Goal: Task Accomplishment & Management: Use online tool/utility

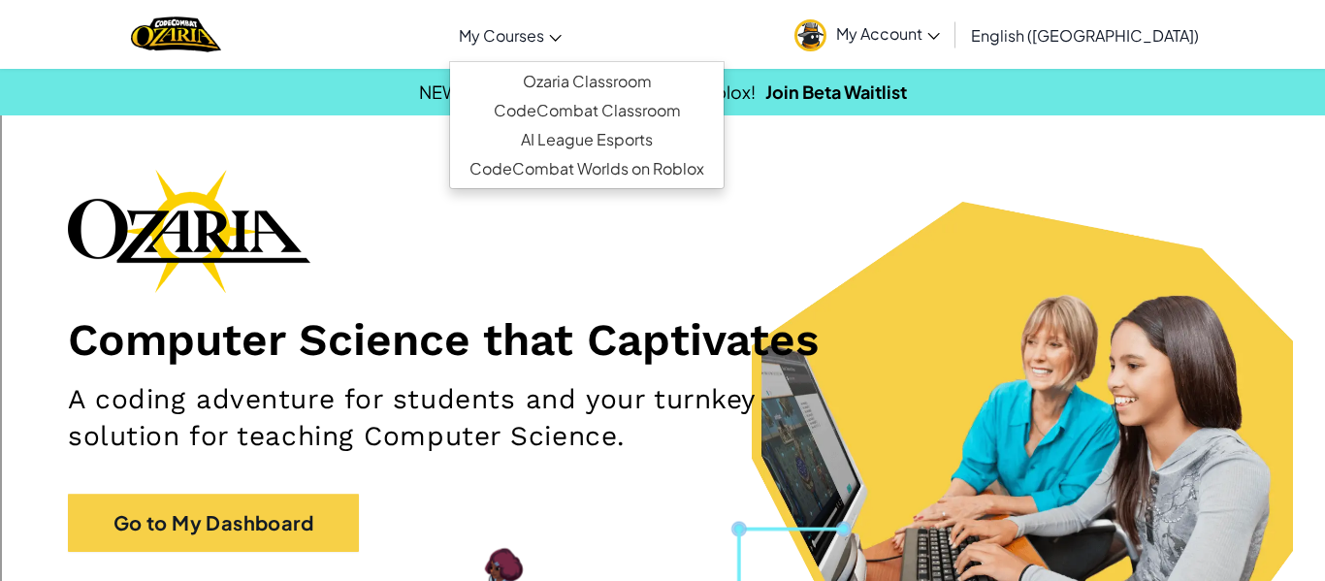
click at [544, 38] on span "My Courses" at bounding box center [501, 35] width 85 height 20
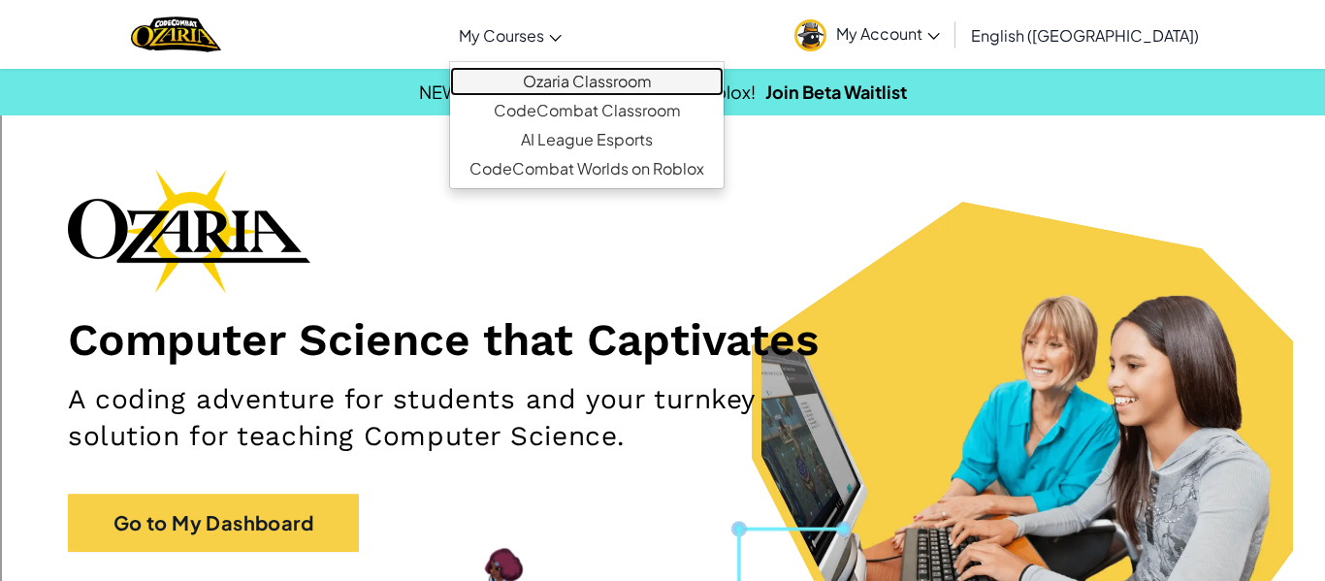
click at [565, 68] on link "Ozaria Classroom" at bounding box center [587, 81] width 274 height 29
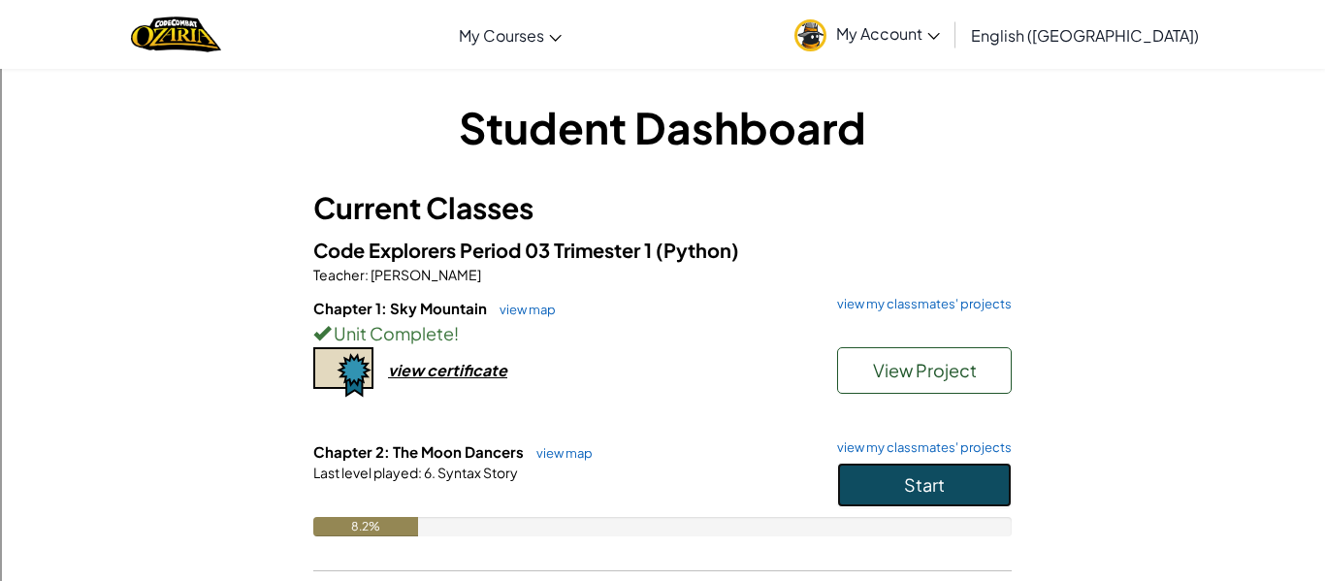
click at [866, 469] on button "Start" at bounding box center [924, 485] width 175 height 45
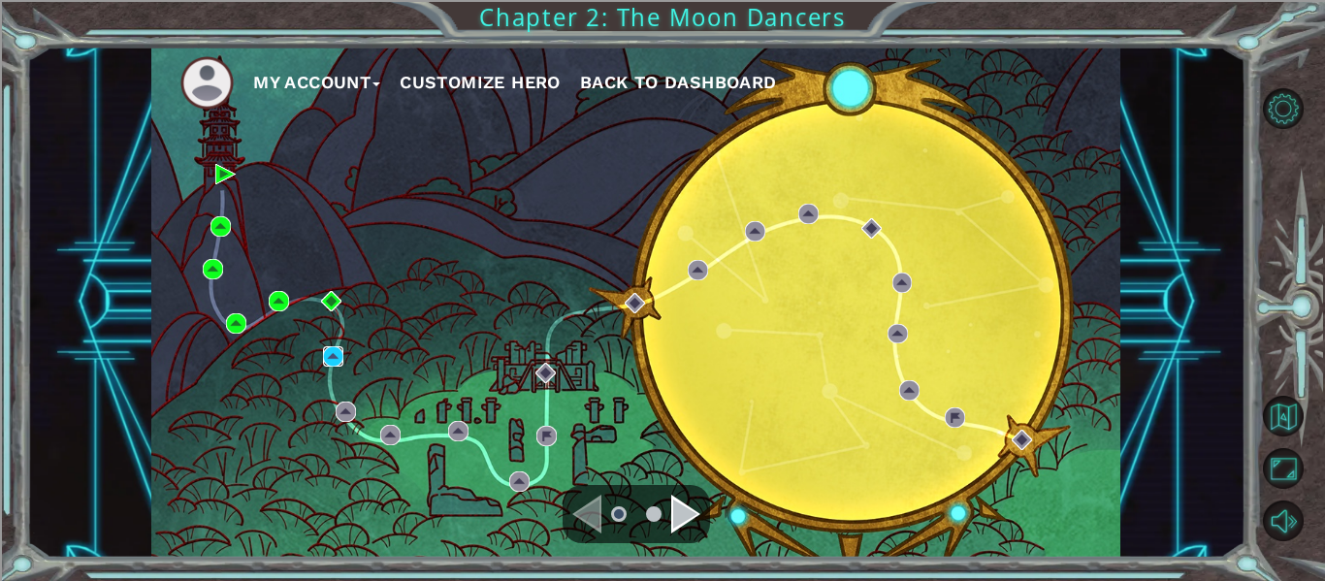
click at [330, 357] on img at bounding box center [333, 356] width 20 height 20
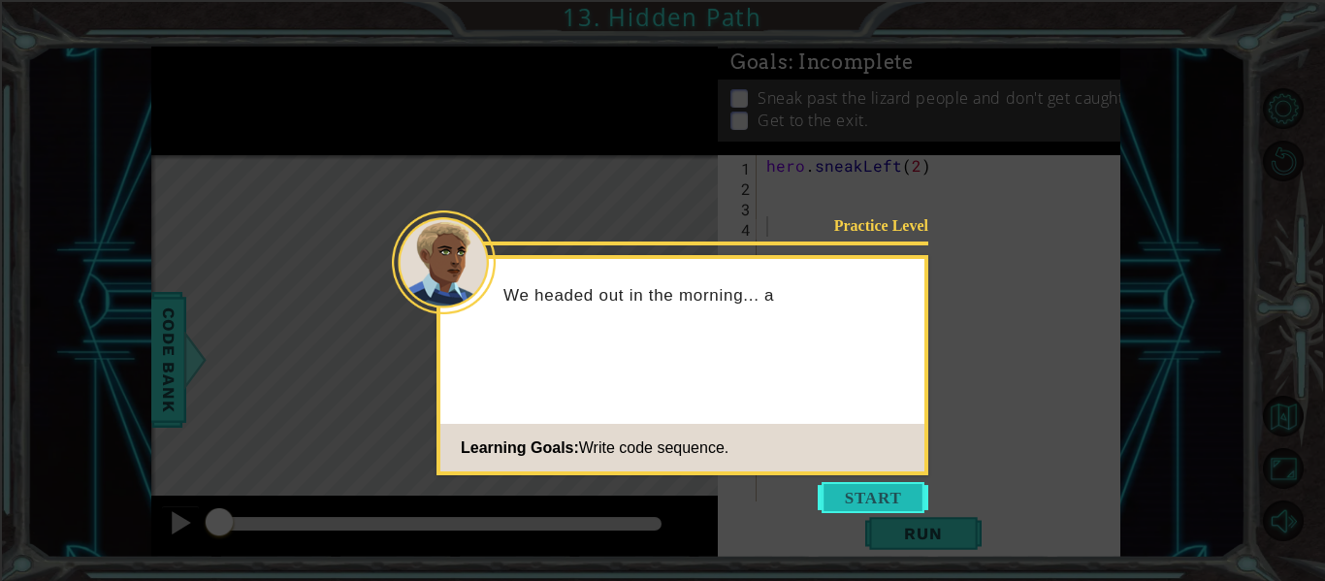
click at [899, 491] on button "Start" at bounding box center [873, 497] width 111 height 31
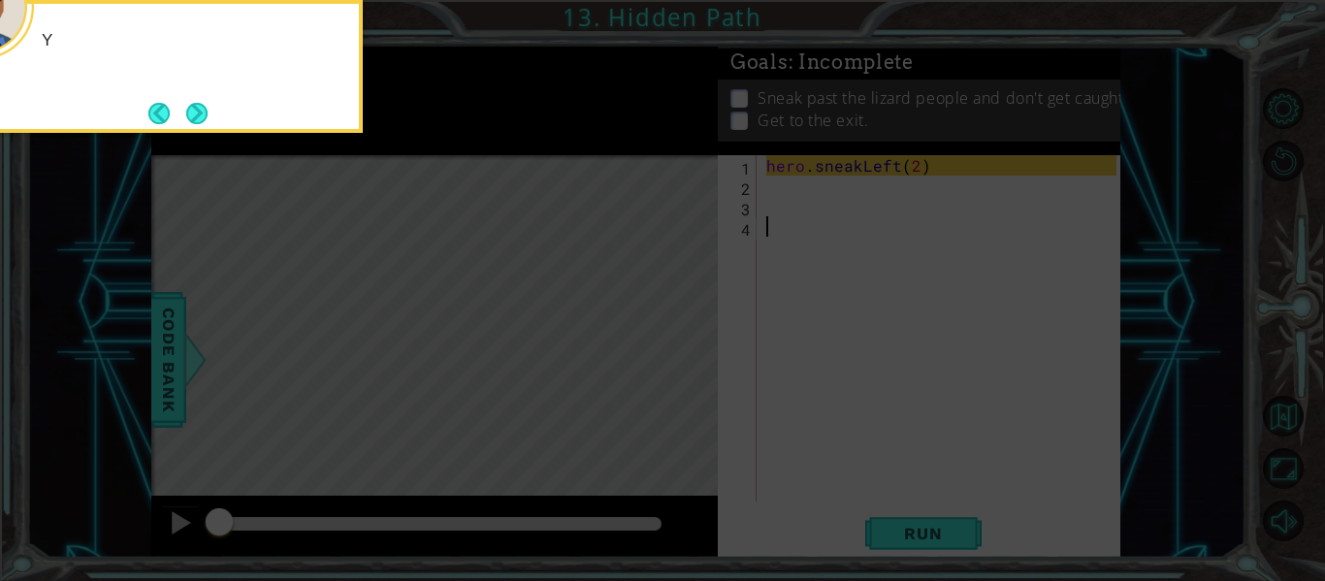
type textarea "-"
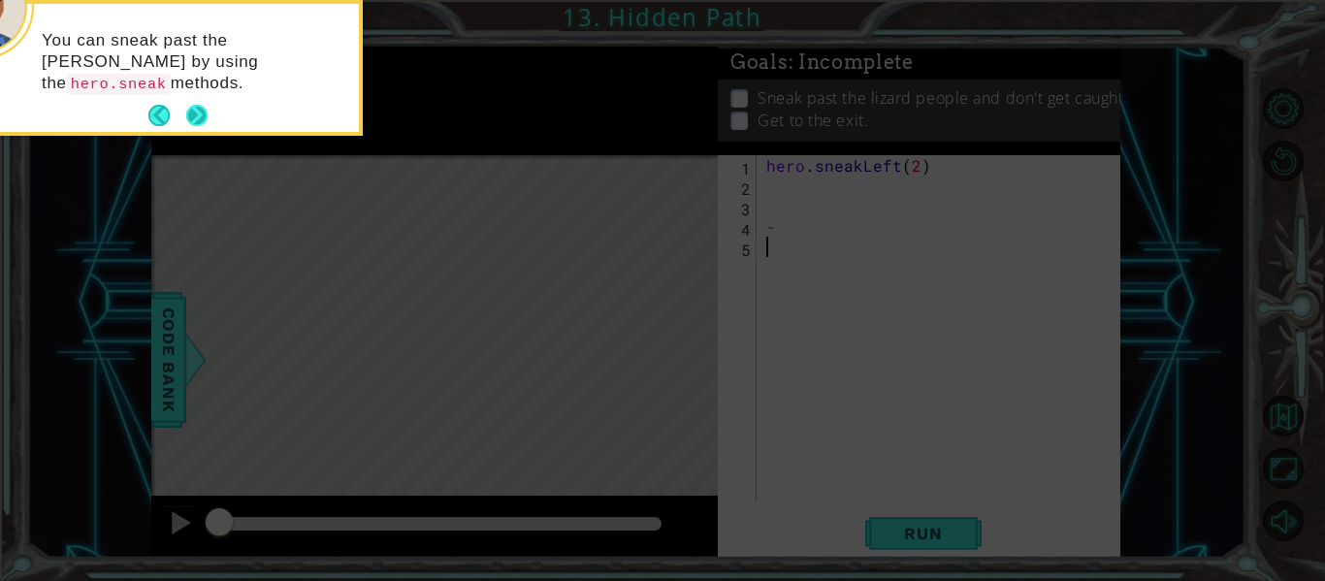
click at [203, 105] on button "Next" at bounding box center [196, 115] width 21 height 21
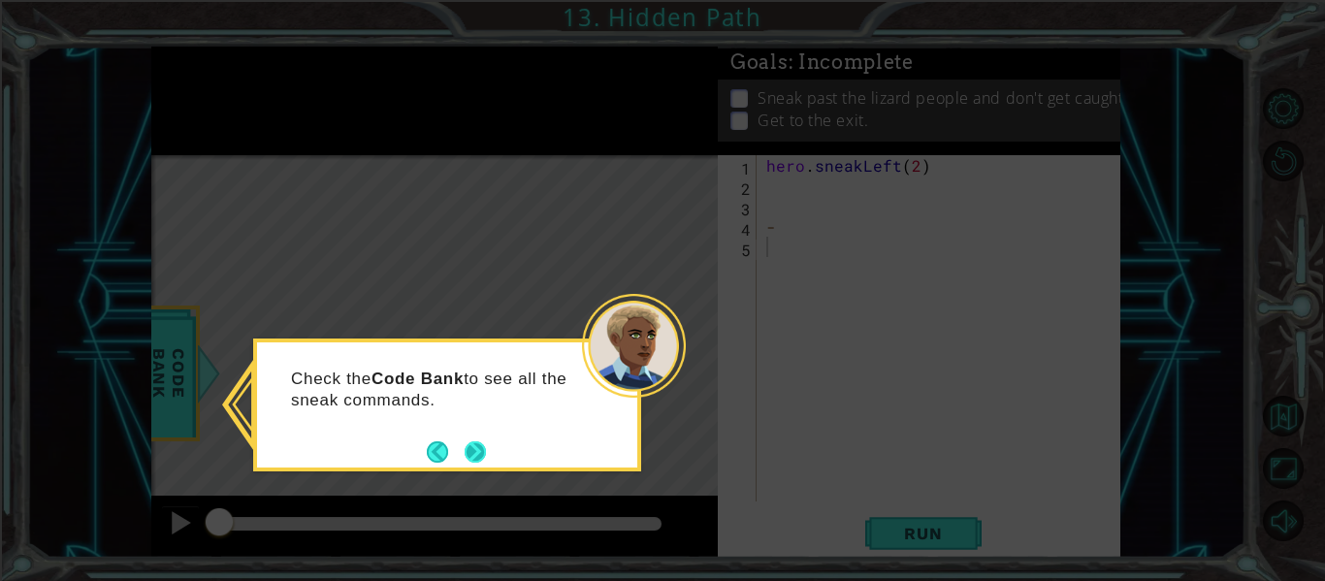
click at [476, 445] on button "Next" at bounding box center [475, 451] width 21 height 21
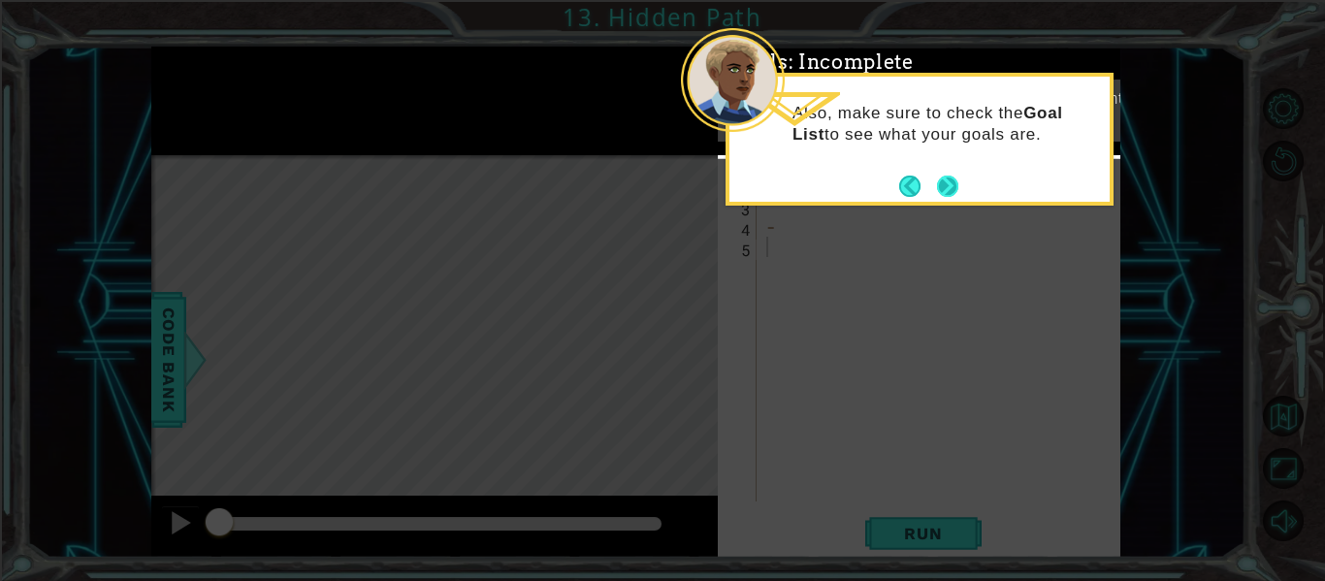
click at [958, 189] on button "Next" at bounding box center [948, 186] width 22 height 22
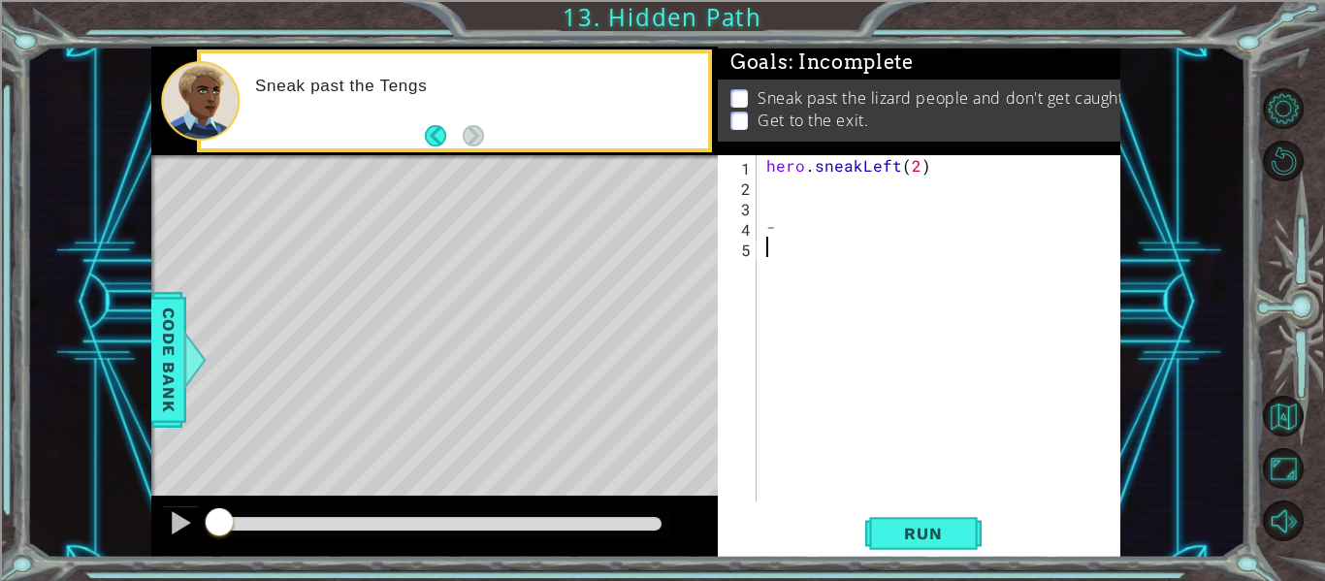
click at [820, 188] on div "hero . sneakLeft ( 2 ) -" at bounding box center [945, 348] width 364 height 387
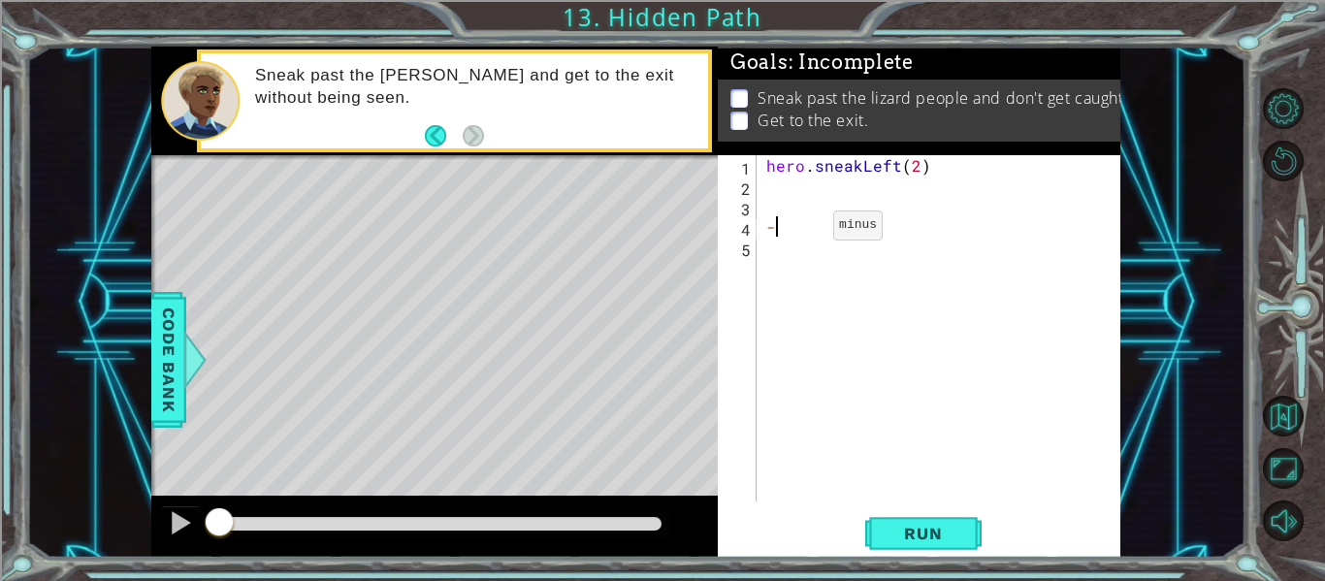
click at [801, 229] on div "hero . sneakLeft ( 2 ) -" at bounding box center [945, 348] width 364 height 387
type textarea "-"
click at [927, 522] on button "Run" at bounding box center [924, 534] width 116 height 40
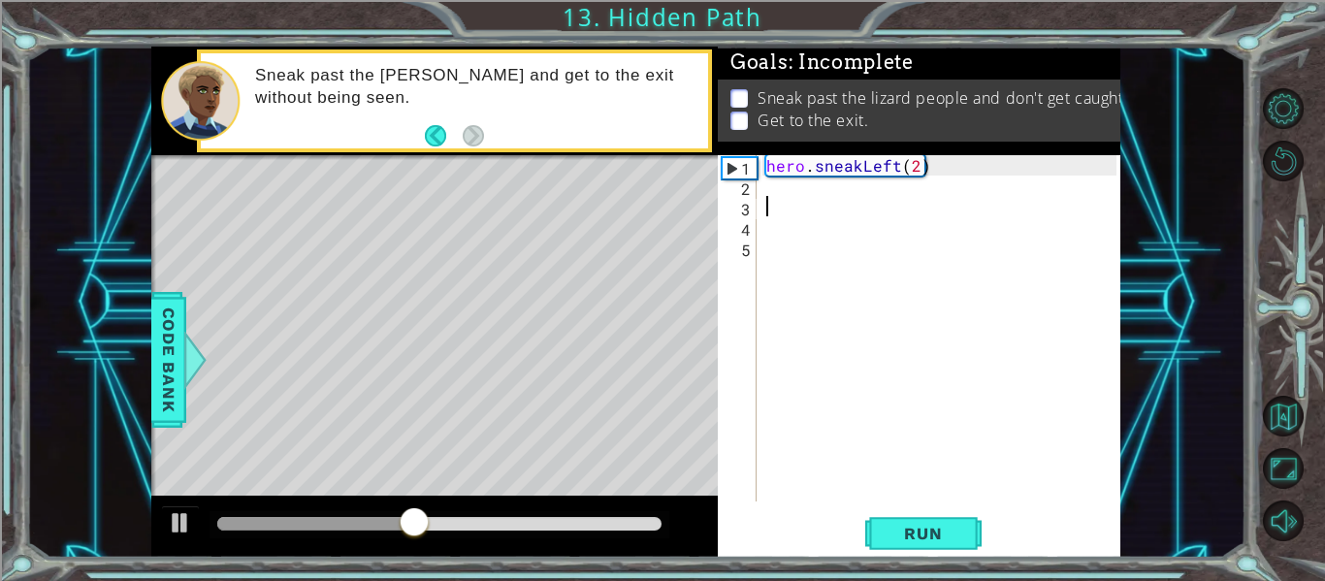
click at [838, 199] on div "hero . sneakLeft ( 2 )" at bounding box center [945, 348] width 364 height 387
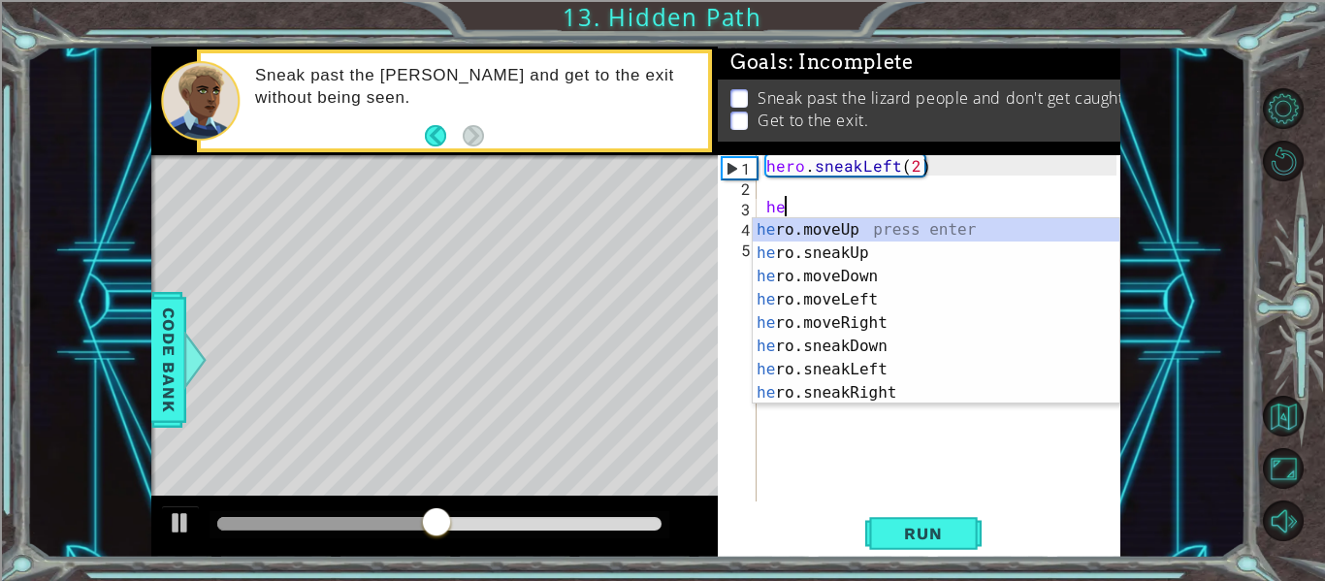
scroll to position [0, 1]
click at [799, 256] on div "her o.moveUp press enter her o.sneakUp press enter her o.moveDown press enter h…" at bounding box center [936, 334] width 367 height 233
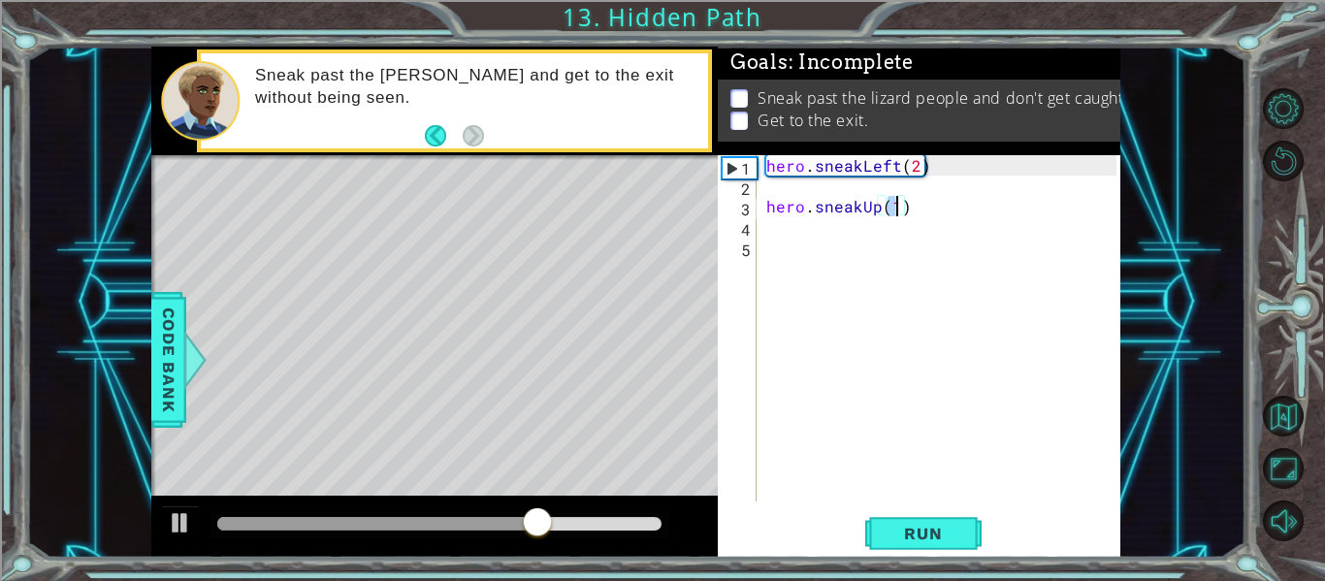
type textarea "hero.sneakUp(3)"
click at [770, 207] on div "hero . sneakLeft ( 2 ) hero . sneakUp ( 3 )" at bounding box center [945, 348] width 364 height 387
click at [777, 215] on div "hero . sneakLeft ( 2 ) hero . sneakUp ( 3 )" at bounding box center [945, 348] width 364 height 387
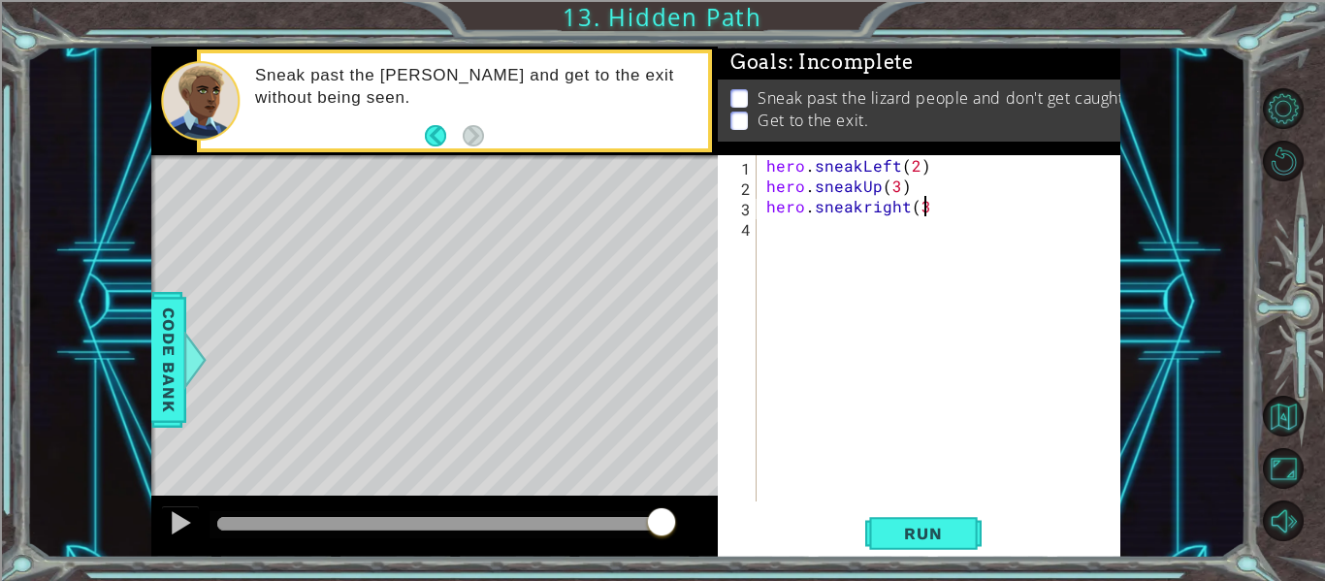
scroll to position [0, 10]
type textarea "hero.sneakright(3)"
click at [950, 542] on span "Run" at bounding box center [923, 533] width 77 height 19
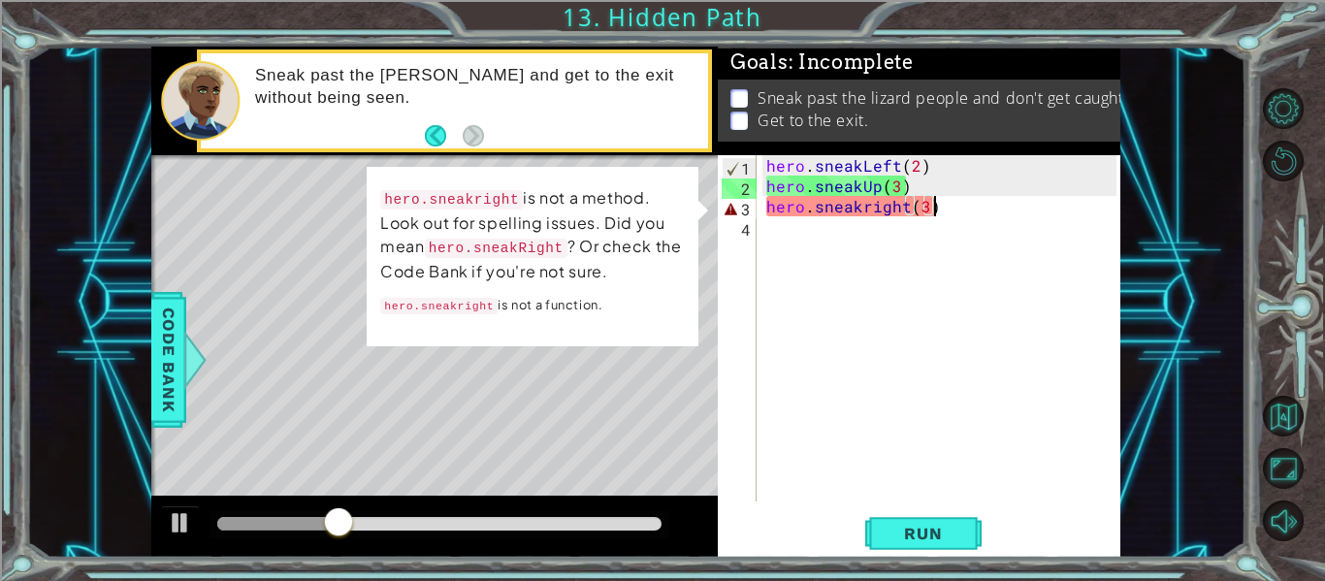
click at [854, 204] on div "hero . sneakLeft ( 2 ) hero . sneakUp ( 3 ) hero . sneakright ( 3 )" at bounding box center [945, 348] width 364 height 387
click at [858, 204] on div "hero . sneakLeft ( 2 ) hero . sneakUp ( 3 ) hero . sneakright ( 3 )" at bounding box center [945, 348] width 364 height 387
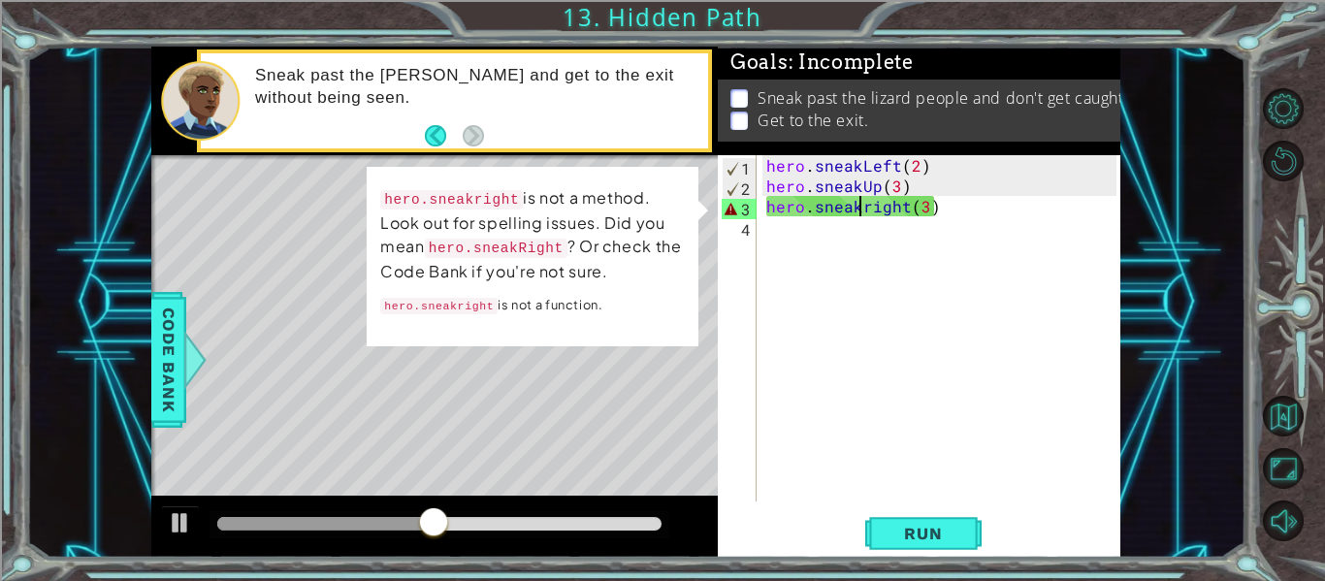
click at [865, 204] on div "hero . sneakLeft ( 2 ) hero . sneakUp ( 3 ) hero . sneakright ( 3 )" at bounding box center [945, 348] width 364 height 387
click at [964, 221] on div "hero . sneakLeft ( 2 ) hero . sneakUp ( 3 ) hero . sneakright ( 3 )" at bounding box center [945, 348] width 364 height 387
click at [963, 212] on div "hero . sneakLeft ( 2 ) hero . sneakUp ( 3 ) hero . sneakright ( 3 )" at bounding box center [945, 348] width 364 height 387
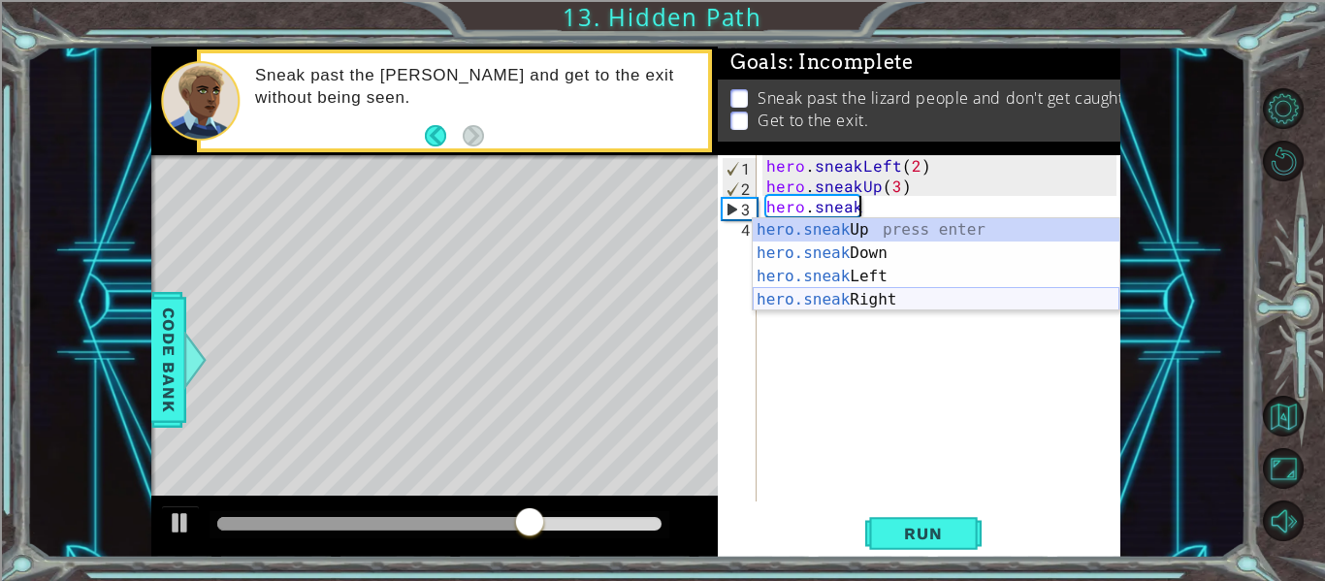
click at [911, 299] on div "hero.sneak Up press enter hero.sneak Down press enter hero.sneak Left press ent…" at bounding box center [936, 288] width 367 height 140
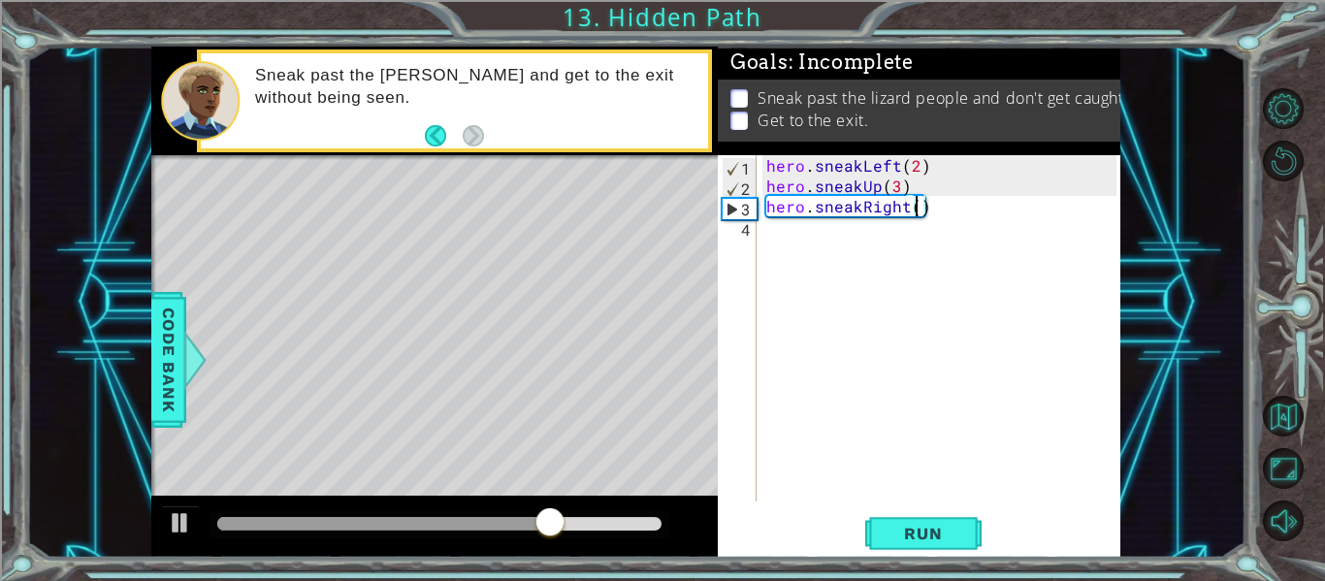
scroll to position [0, 10]
type textarea "hero.sneakRight(3)"
click at [955, 551] on button "Run" at bounding box center [924, 534] width 116 height 40
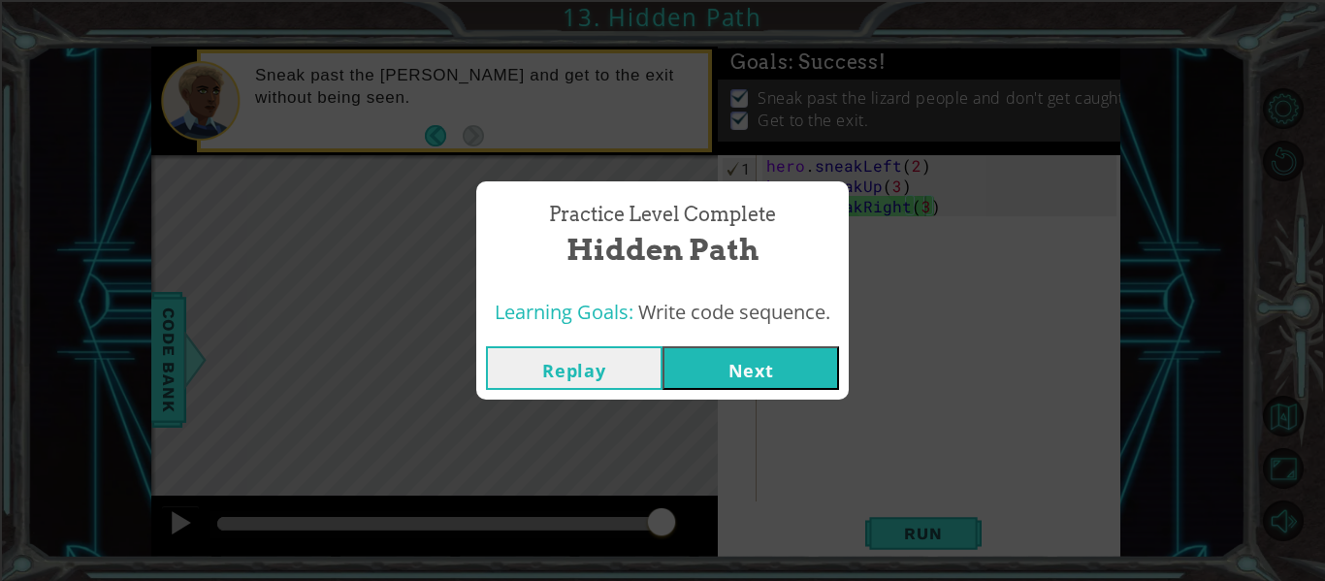
click at [672, 377] on button "Next" at bounding box center [751, 368] width 177 height 44
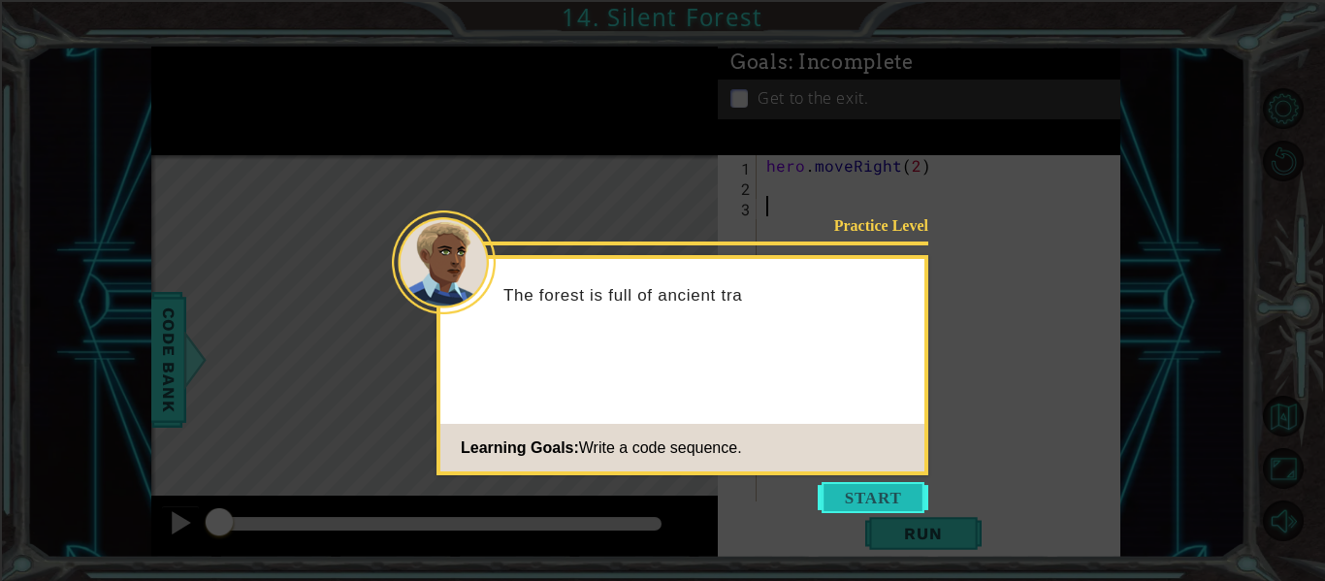
click at [868, 487] on button "Start" at bounding box center [873, 497] width 111 height 31
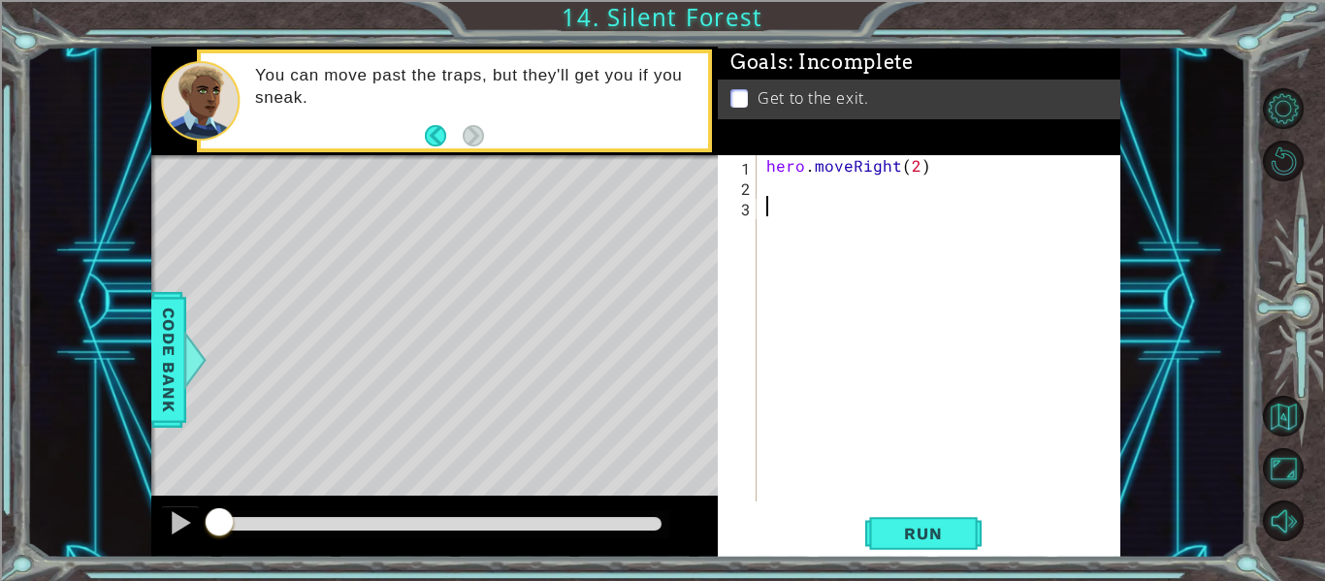
click at [780, 189] on div "hero . moveRight ( 2 )" at bounding box center [945, 348] width 364 height 387
click at [898, 509] on div "1 2 3 hero . moveRight ( 2 ) הההההההההההההההההההההההההההההההההההההההההההההההההה…" at bounding box center [919, 356] width 403 height 403
click at [898, 536] on span "Run" at bounding box center [923, 533] width 77 height 19
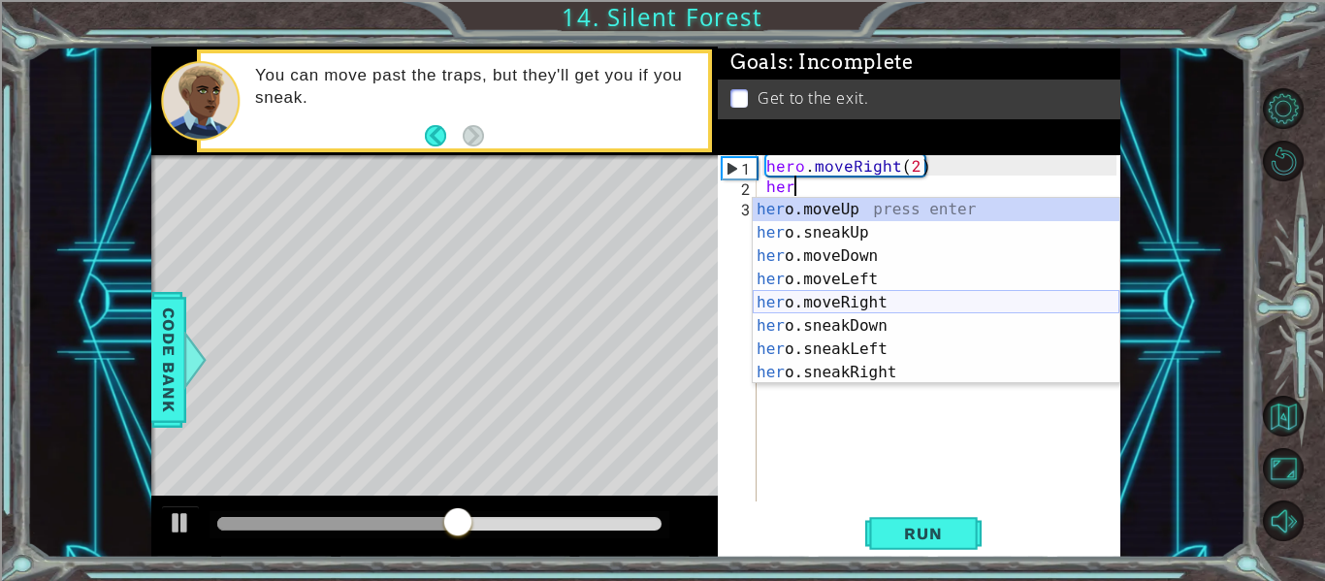
scroll to position [23, 0]
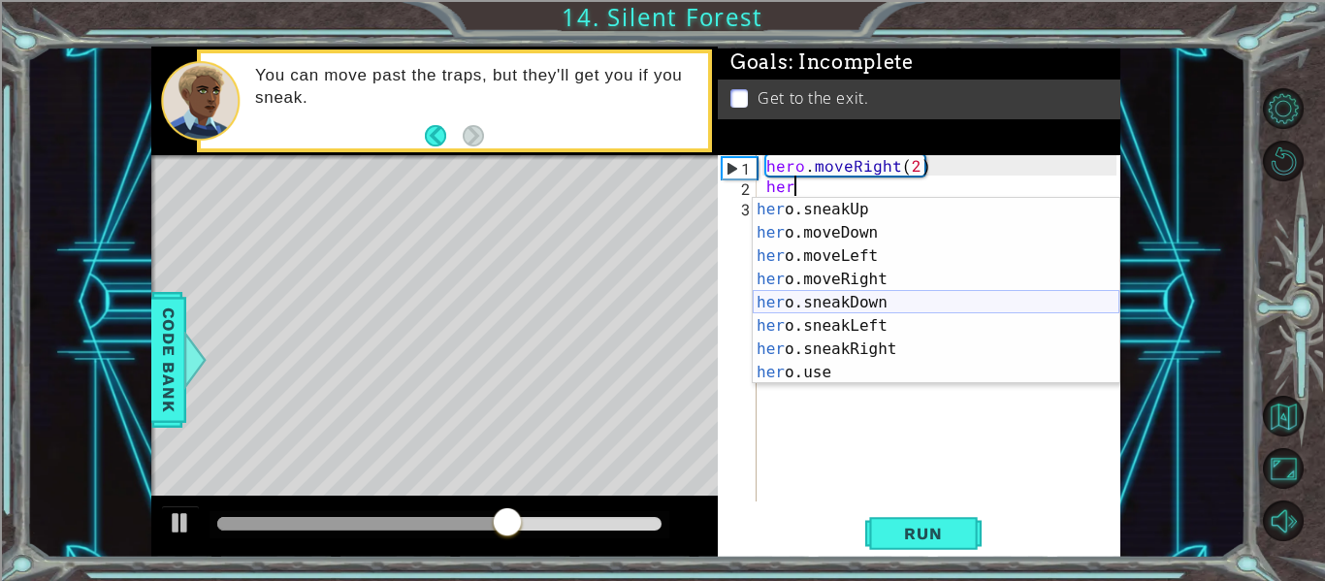
click at [829, 301] on div "her o.sneakUp press enter her o.moveDown press enter her o.moveLeft press enter…" at bounding box center [936, 314] width 367 height 233
type textarea "hero.sneakDown(1)"
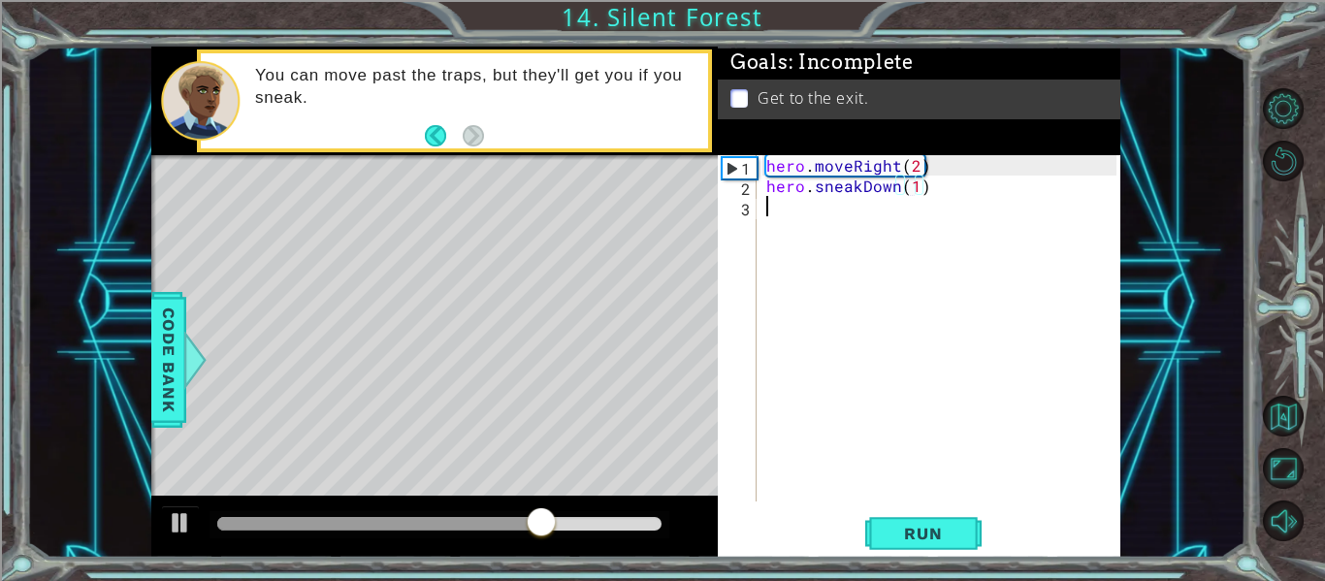
click at [831, 211] on div "hero . moveRight ( 2 ) hero . sneakDown ( 1 )" at bounding box center [945, 348] width 364 height 387
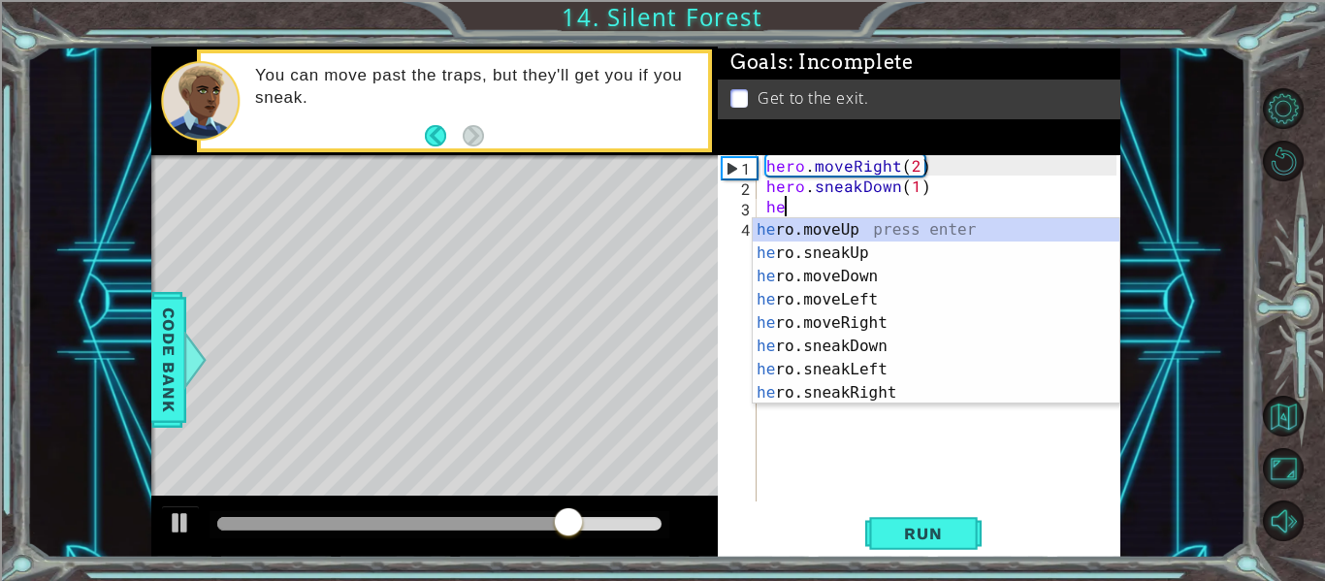
scroll to position [0, 1]
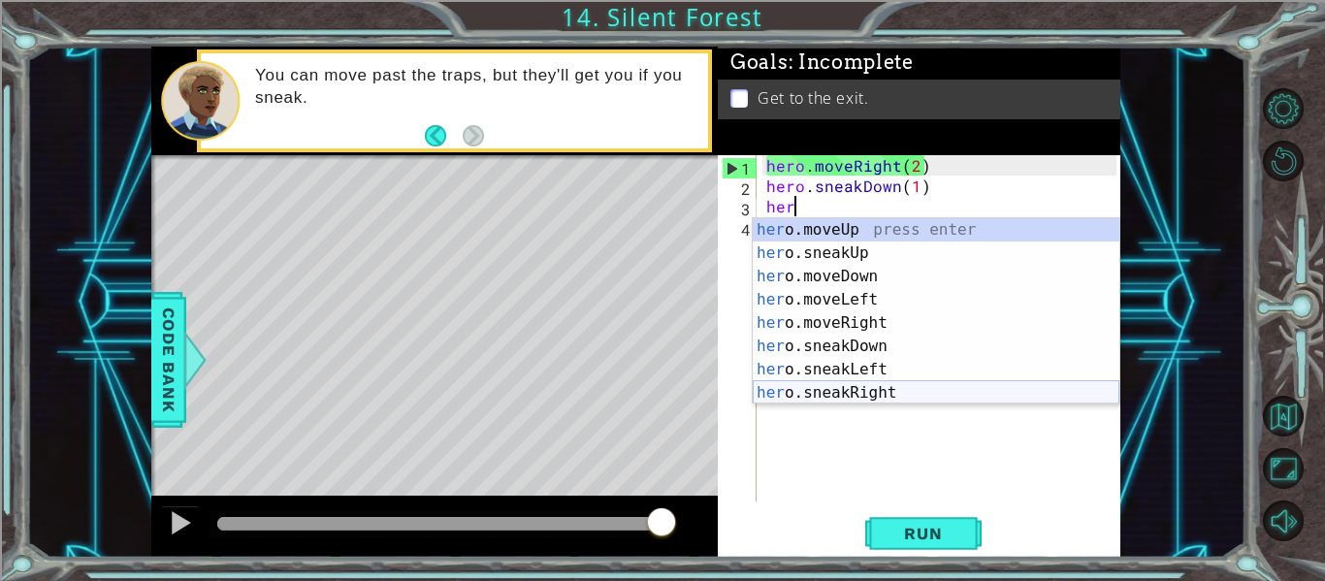
click at [802, 388] on div "her o.moveUp press enter her o.sneakUp press enter her o.moveDown press enter h…" at bounding box center [936, 334] width 367 height 233
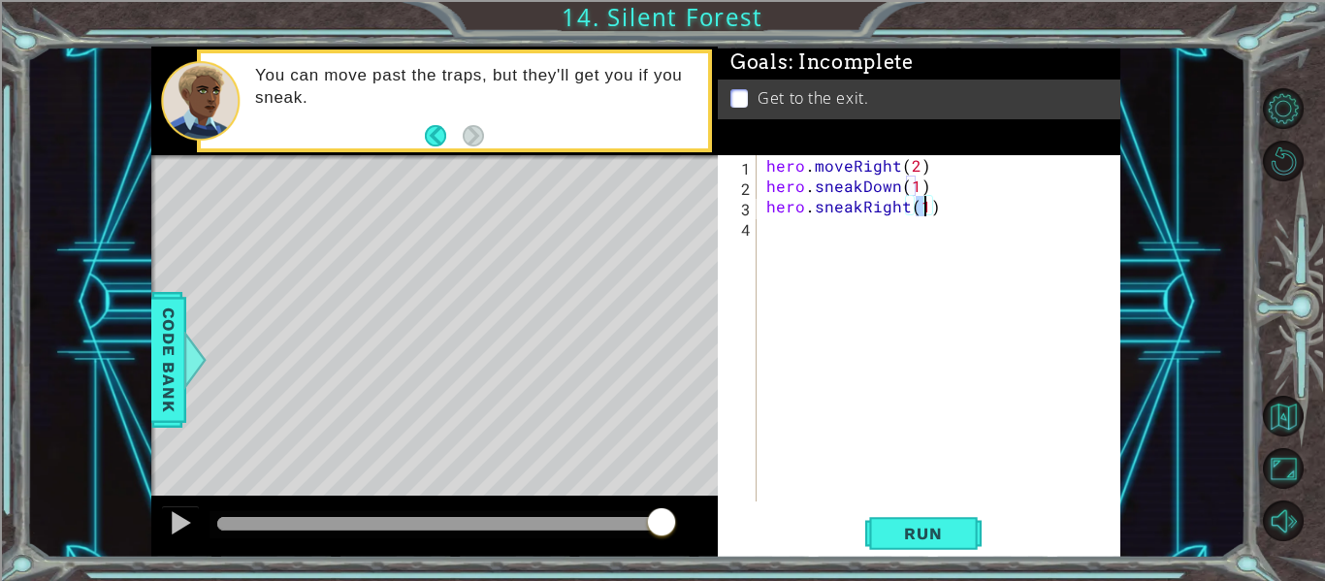
type textarea "hero.sneakRight(2)"
click at [919, 226] on div "hero . moveRight ( 2 ) hero . sneakDown ( 1 ) hero . sneakRight ( 2 )" at bounding box center [945, 348] width 364 height 387
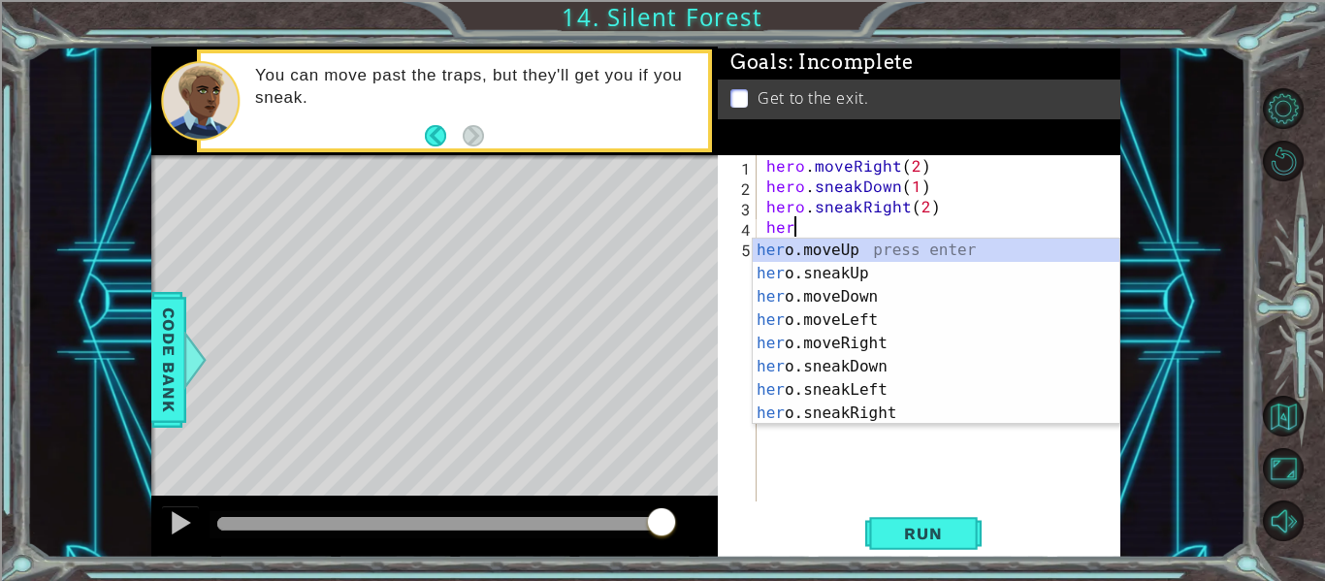
scroll to position [0, 1]
click at [880, 277] on div "her o.moveUp press enter her o.sneakUp press enter her o.moveDown press enter h…" at bounding box center [936, 355] width 367 height 233
type textarea "hero.sneakUp(1)"
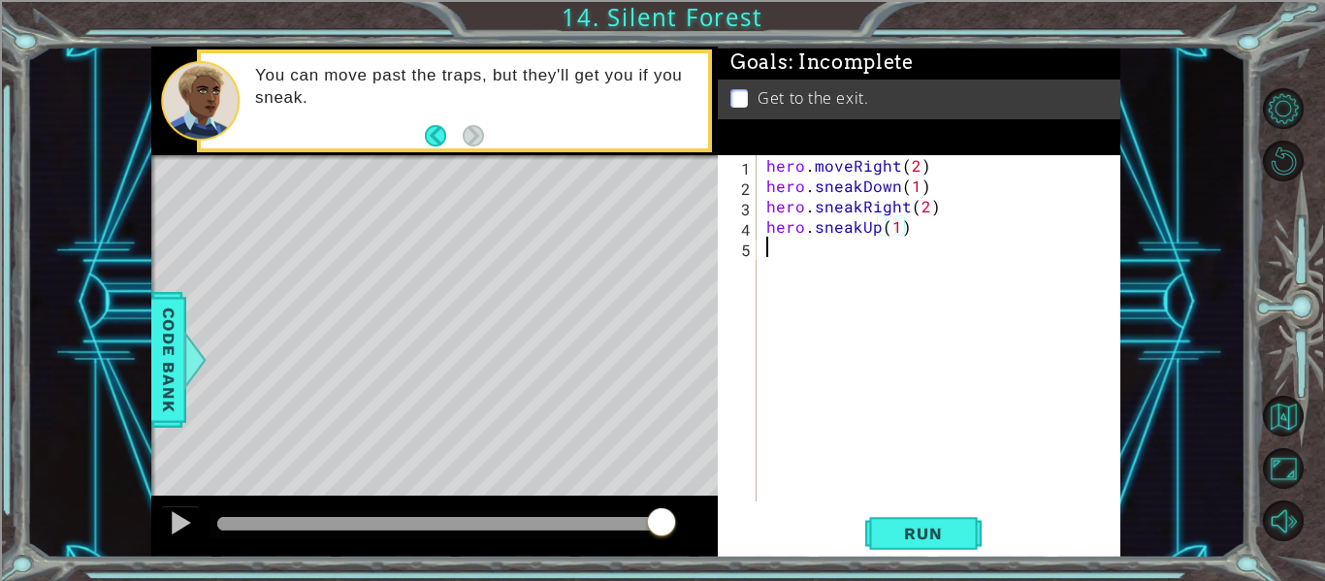
click at [903, 239] on div "hero . moveRight ( 2 ) hero . sneakDown ( 1 ) hero . sneakRight ( 2 ) hero . sn…" at bounding box center [945, 348] width 364 height 387
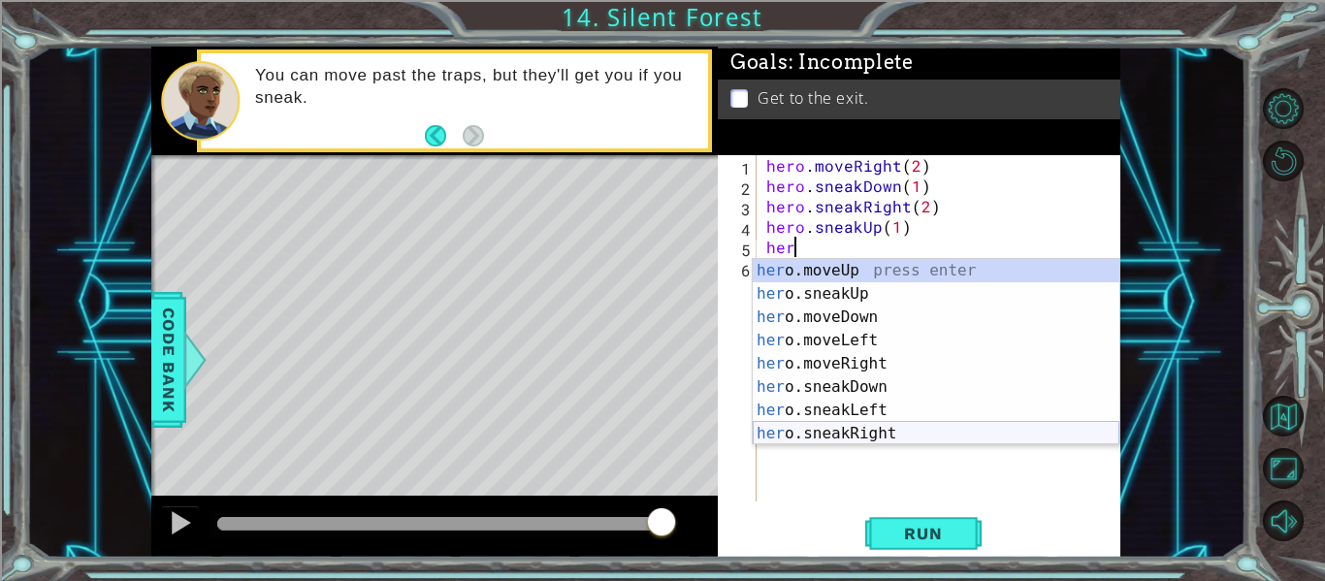
click at [822, 425] on div "her o.moveUp press enter her o.sneakUp press enter her o.moveDown press enter h…" at bounding box center [936, 375] width 367 height 233
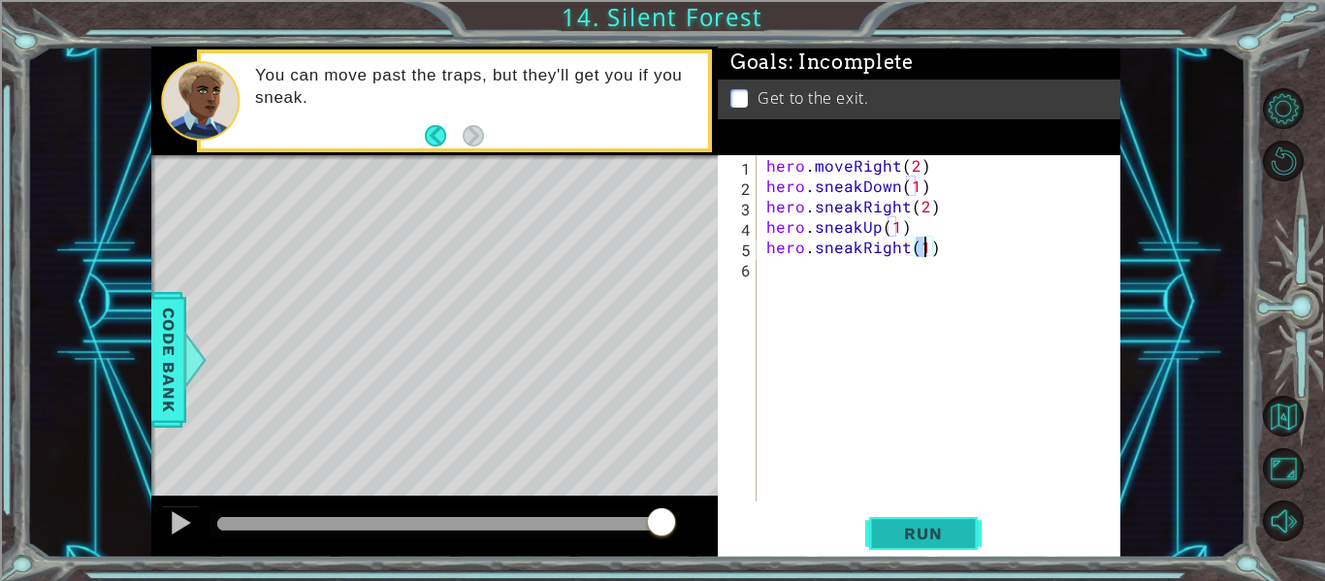
click at [914, 528] on span "Run" at bounding box center [923, 533] width 77 height 19
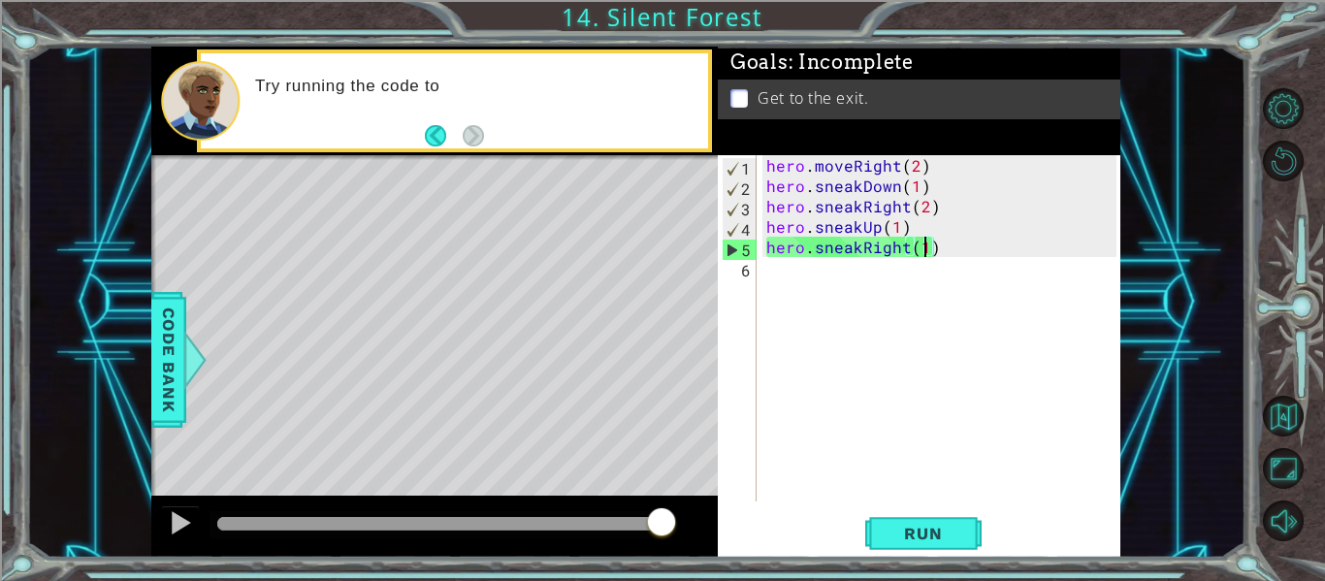
click at [1024, 252] on div "hero . moveRight ( 2 ) hero . sneakDown ( 1 ) hero . sneakRight ( 2 ) hero . sn…" at bounding box center [945, 348] width 364 height 387
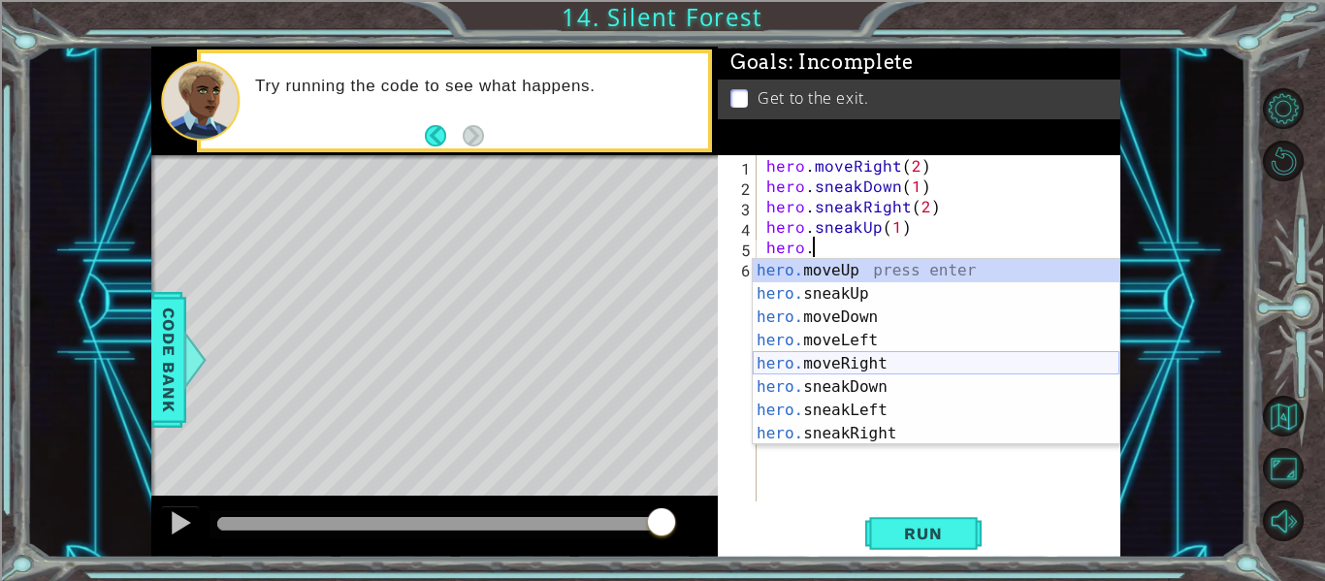
click at [874, 361] on div "hero. moveUp press enter hero. sneakUp press enter hero. moveDown press enter h…" at bounding box center [936, 375] width 367 height 233
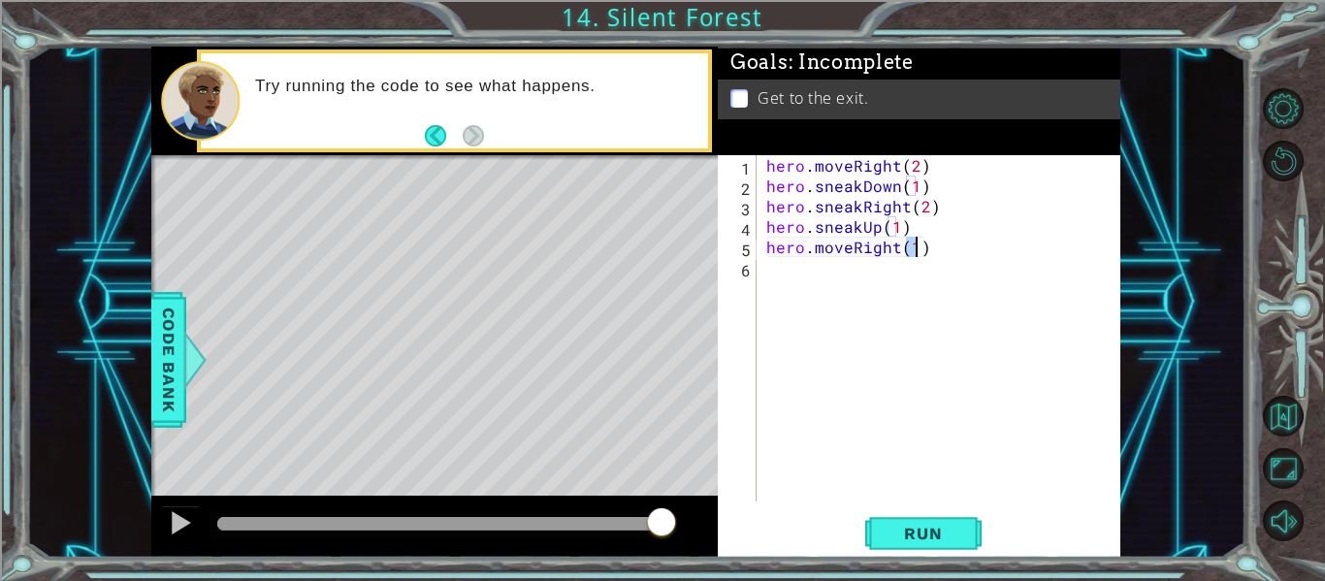
type textarea "hero.moveRight(1)"
click at [919, 545] on button "Run" at bounding box center [924, 534] width 116 height 40
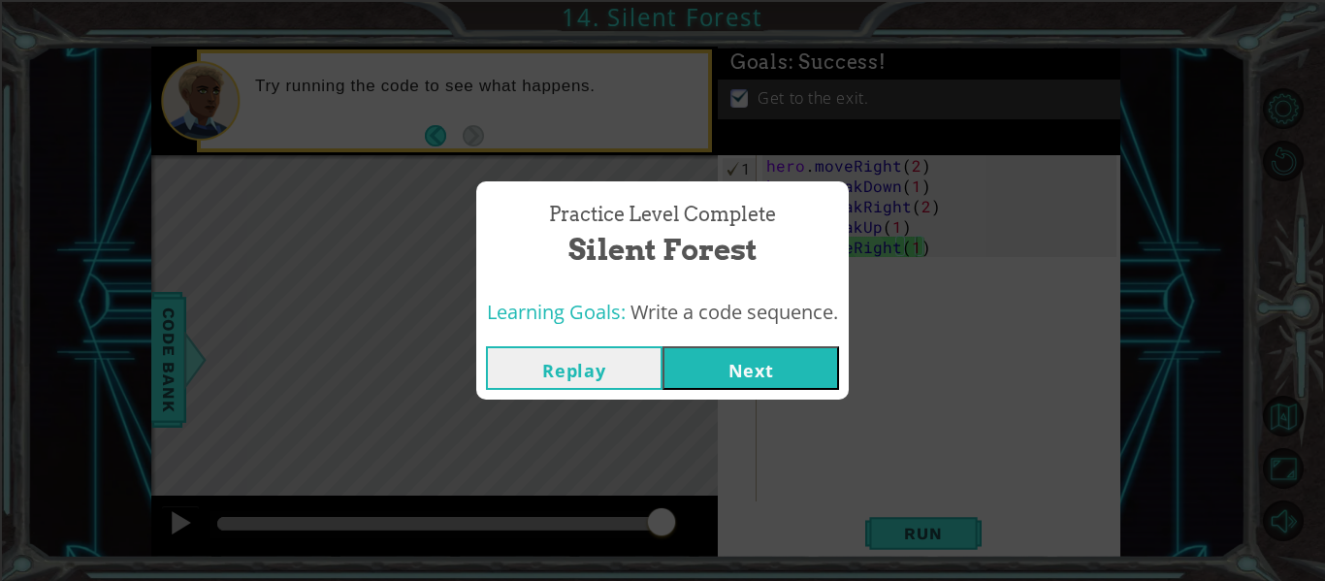
click at [719, 360] on button "Next" at bounding box center [751, 368] width 177 height 44
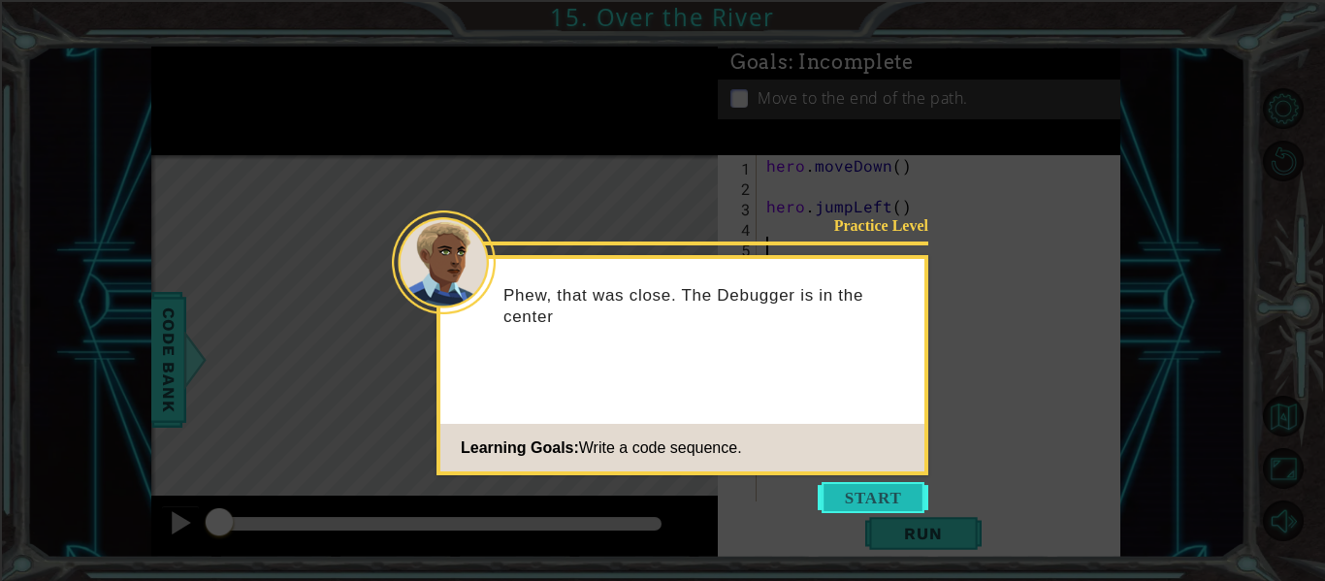
click at [849, 500] on button "Start" at bounding box center [873, 497] width 111 height 31
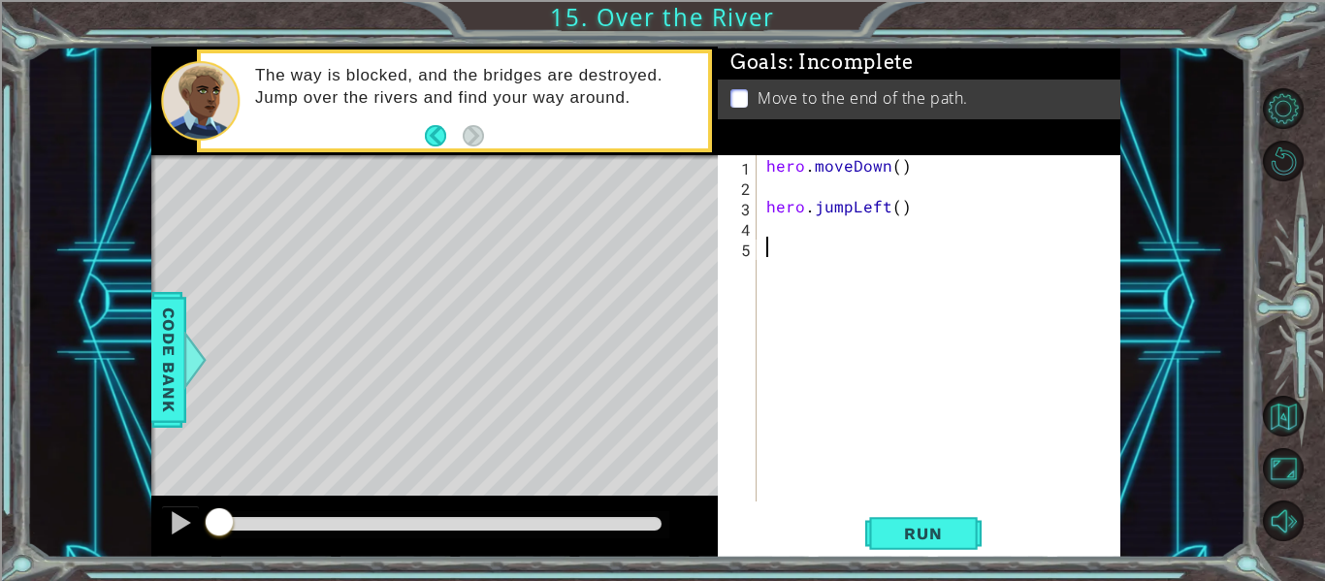
click at [765, 205] on div "hero . moveDown ( ) hero . jumpLeft ( )" at bounding box center [945, 348] width 364 height 387
type textarea "hero.jumpLeft()"
click at [786, 185] on div "hero . moveDown ( ) hero . jumpLeft ( )" at bounding box center [945, 348] width 364 height 387
click at [766, 209] on div "hero . moveDown ( ) hero . jumpLeft ( )" at bounding box center [945, 348] width 364 height 387
type textarea "hero.jumpLeft()"
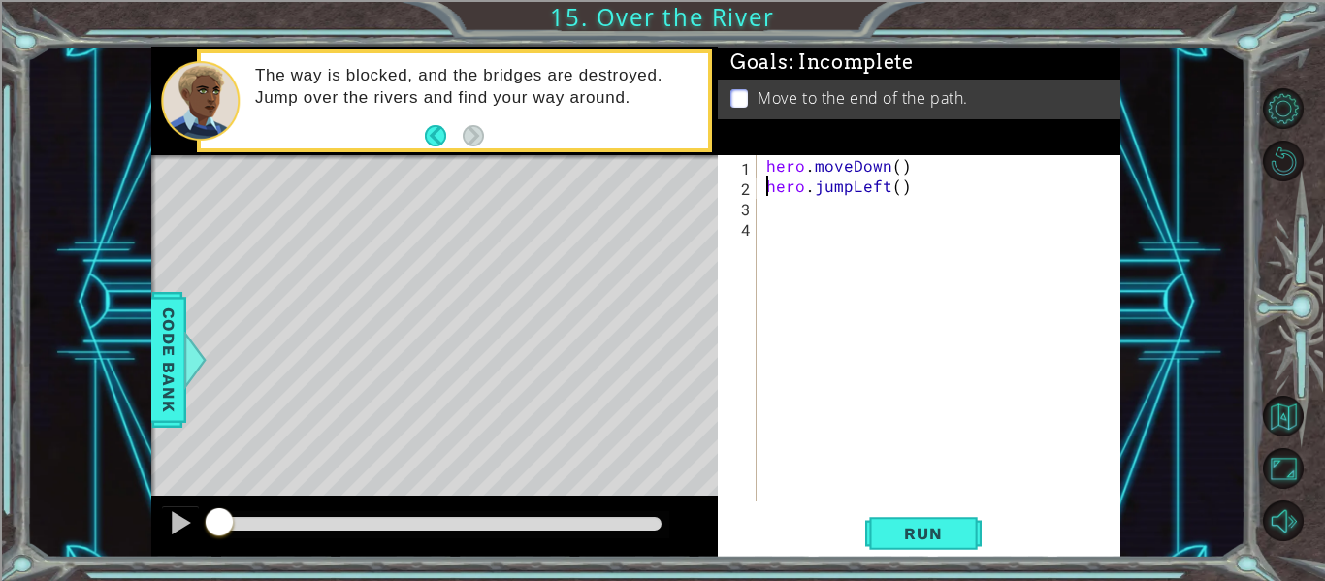
click at [772, 201] on div "hero . moveDown ( ) hero . jumpLeft ( )" at bounding box center [945, 348] width 364 height 387
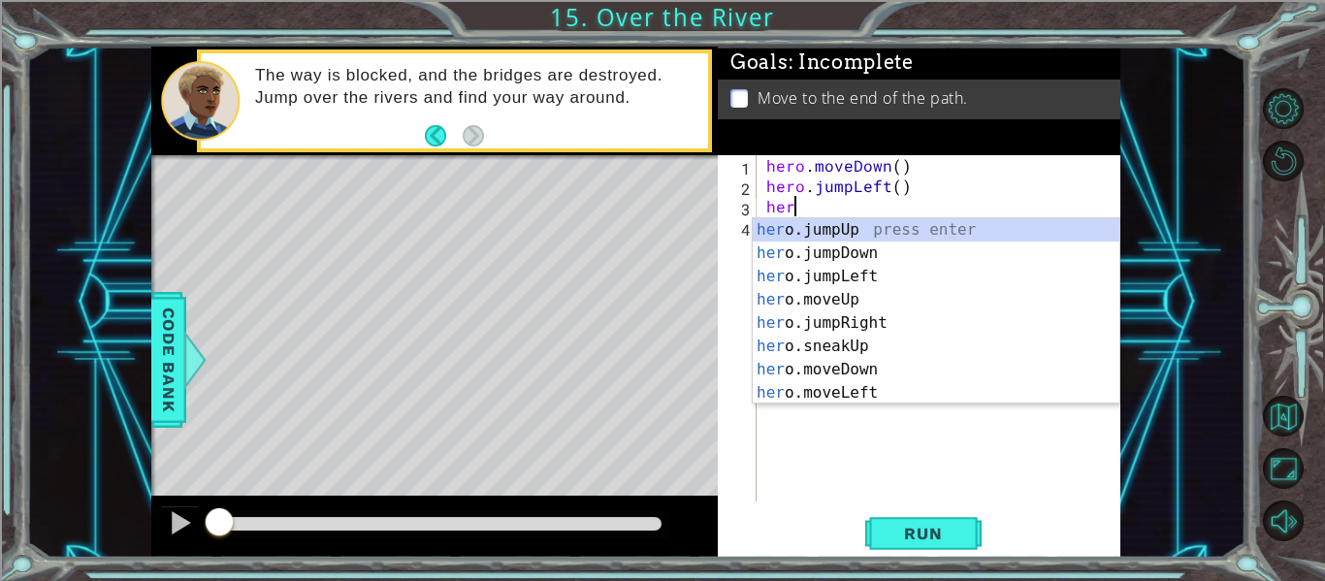
scroll to position [0, 1]
click at [779, 389] on div "her o.jumpUp press enter her o.jumpDown press enter her o.jumpLeft press enter …" at bounding box center [936, 334] width 367 height 233
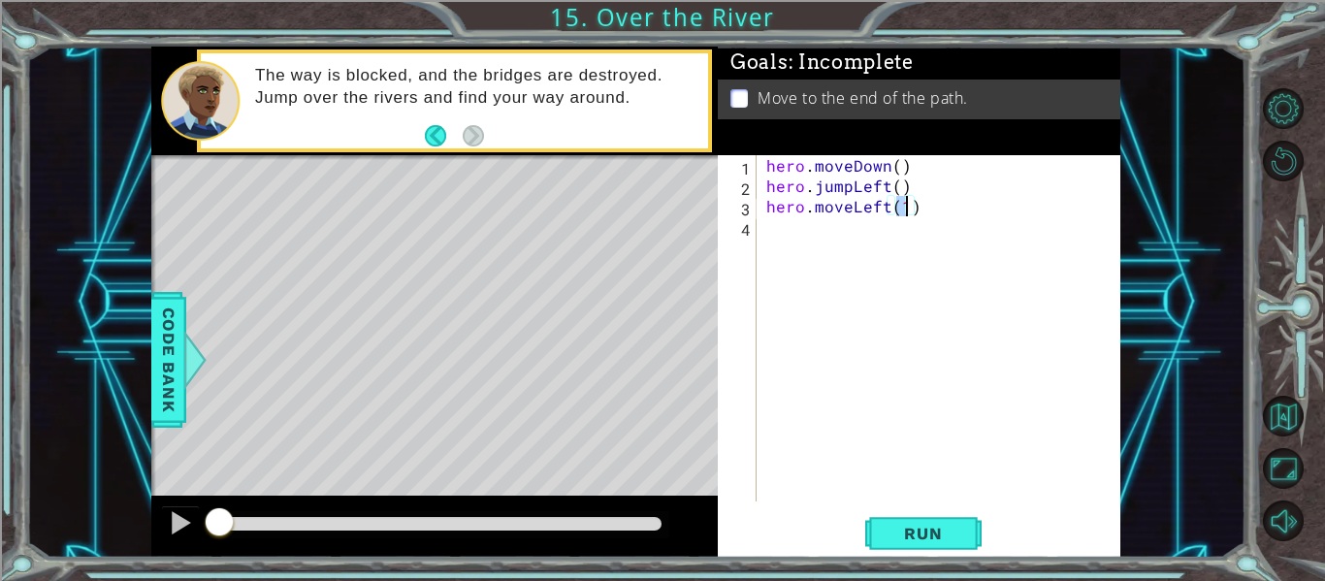
type textarea "hero.moveLeft(2)"
click at [906, 226] on div "hero . moveDown ( ) hero . jumpLeft ( ) hero . moveLeft ( 2 )" at bounding box center [945, 348] width 364 height 387
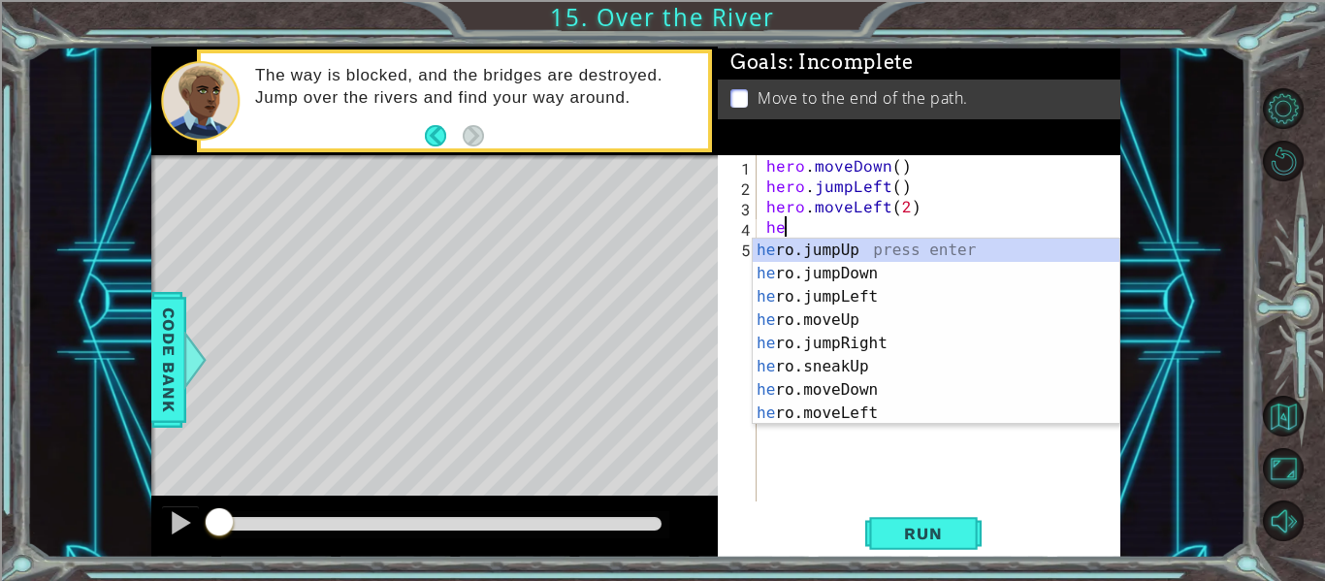
type textarea "her"
click at [872, 269] on div "her o.jumpUp press enter her o.jumpDown press enter her o.jumpLeft press enter …" at bounding box center [936, 355] width 367 height 233
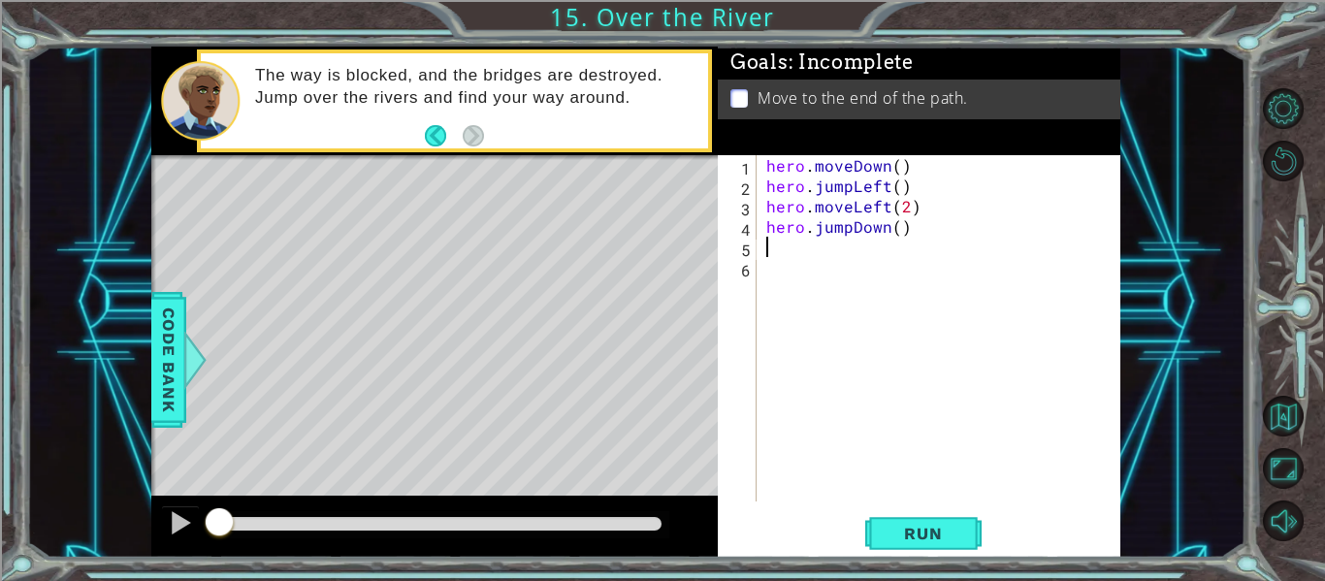
scroll to position [0, 0]
click at [872, 254] on div "hero . moveDown ( ) hero . jumpLeft ( ) hero . moveLeft ( 2 ) hero . jumpDown (…" at bounding box center [945, 348] width 364 height 387
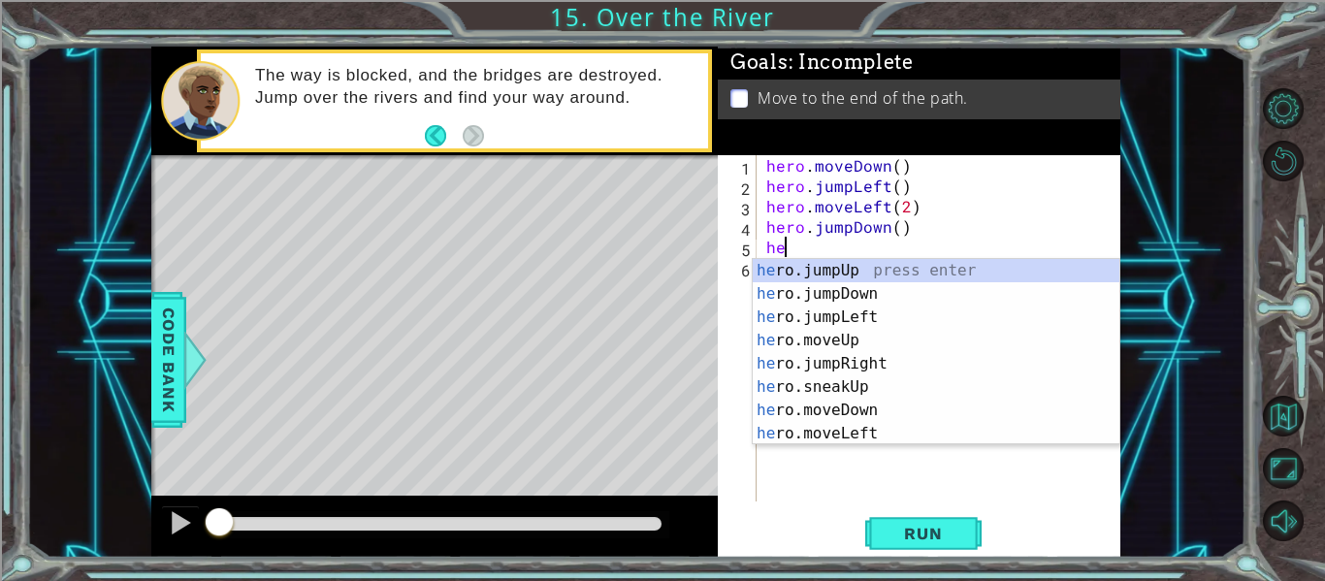
type textarea "her"
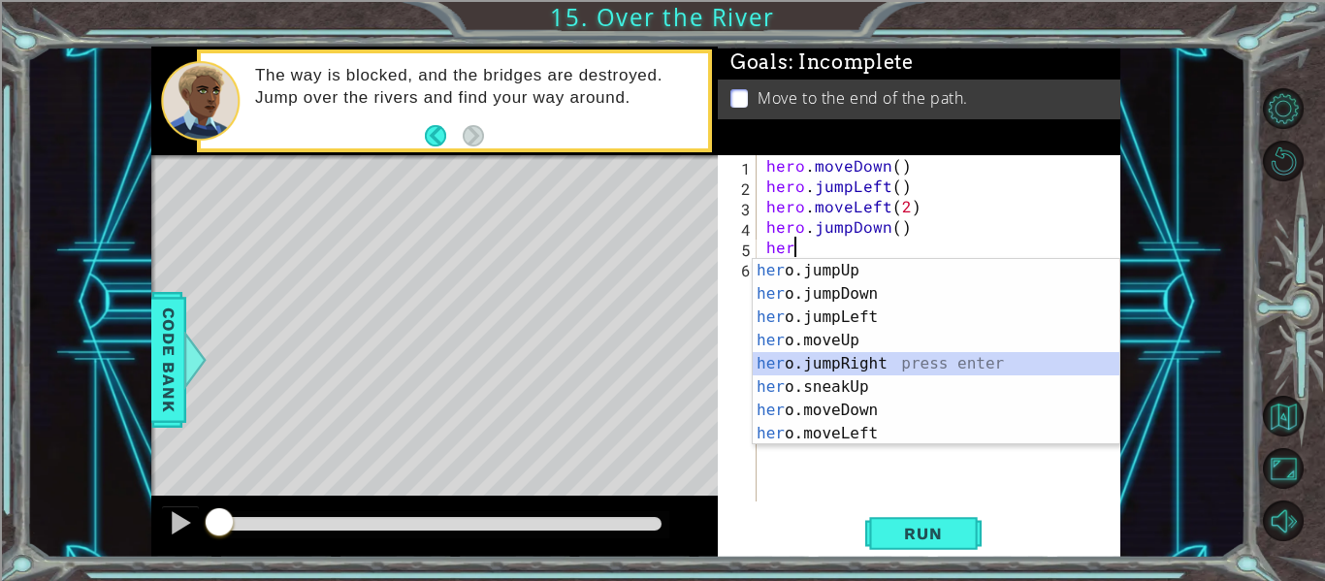
click at [832, 362] on div "her o.jumpUp press enter her o.jumpDown press enter her o.jumpLeft press enter …" at bounding box center [936, 375] width 367 height 233
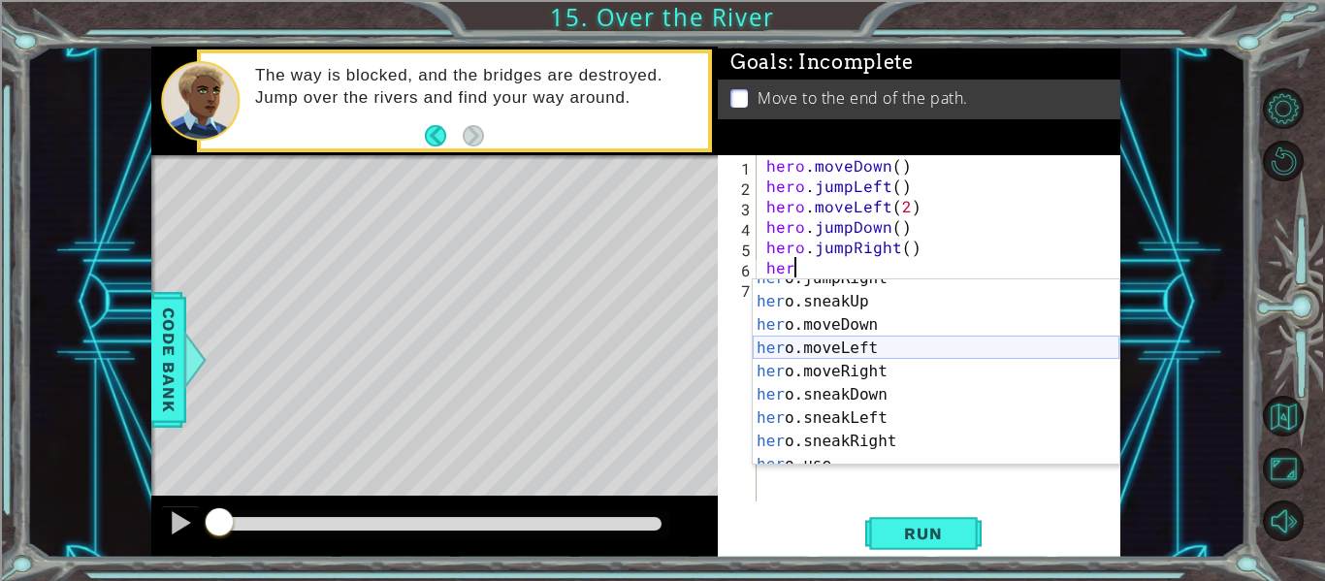
scroll to position [116, 0]
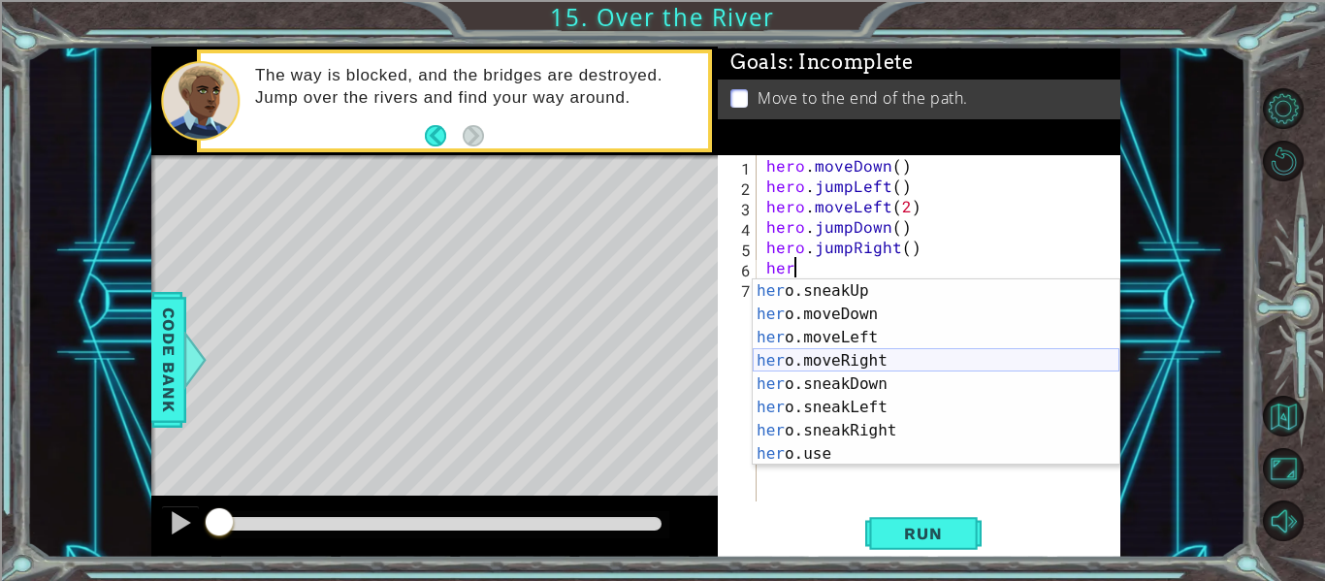
click at [837, 363] on div "her o.sneakUp press enter her o.moveDown press enter her o.moveLeft press enter…" at bounding box center [936, 395] width 367 height 233
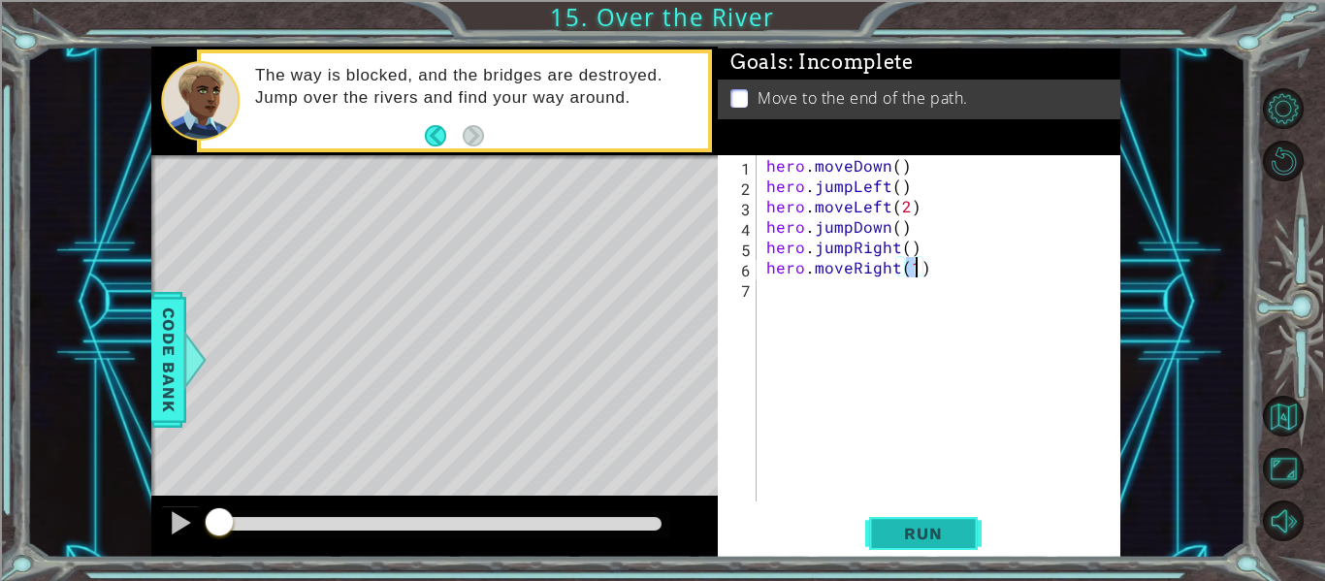
click at [916, 535] on span "Run" at bounding box center [923, 533] width 77 height 19
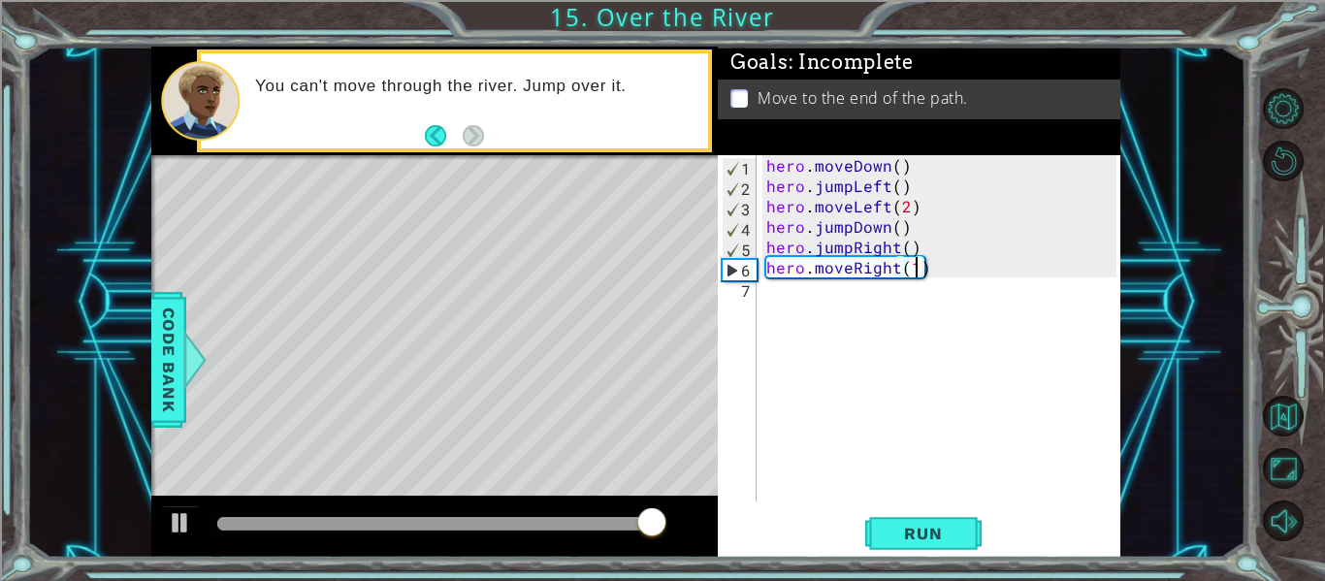
click at [907, 207] on div "hero . moveDown ( ) hero . jumpLeft ( ) hero . moveLeft ( 2 ) hero . jumpDown (…" at bounding box center [945, 348] width 364 height 387
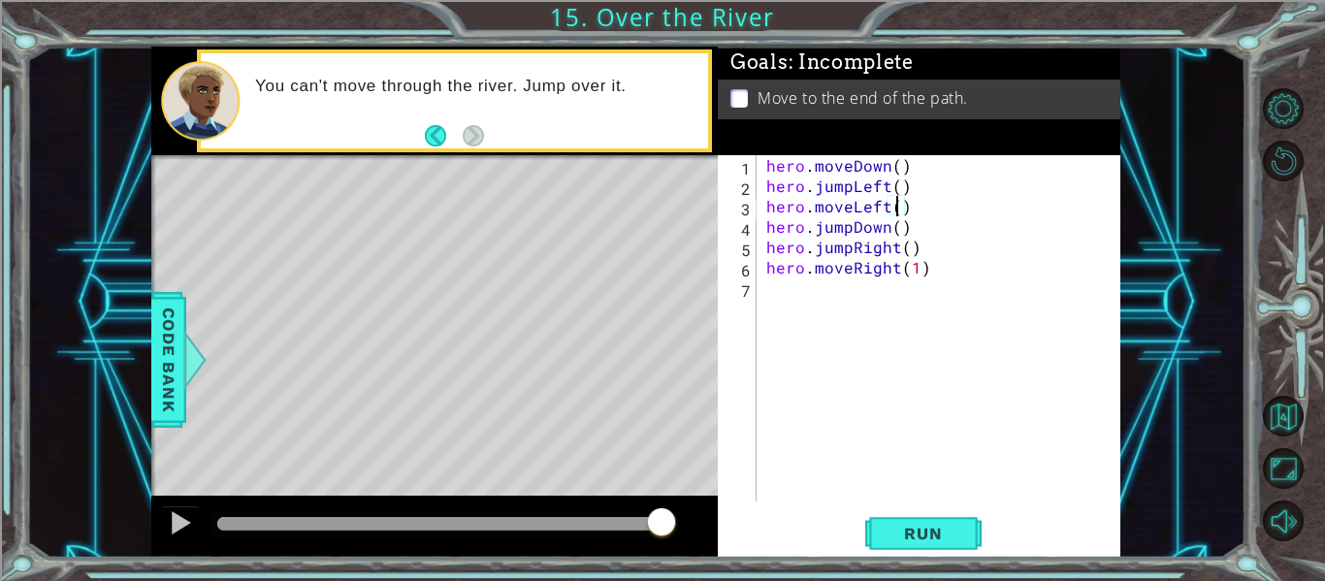
scroll to position [0, 9]
type textarea "hero.moveLeft(1)"
click at [912, 536] on span "Run" at bounding box center [923, 533] width 77 height 19
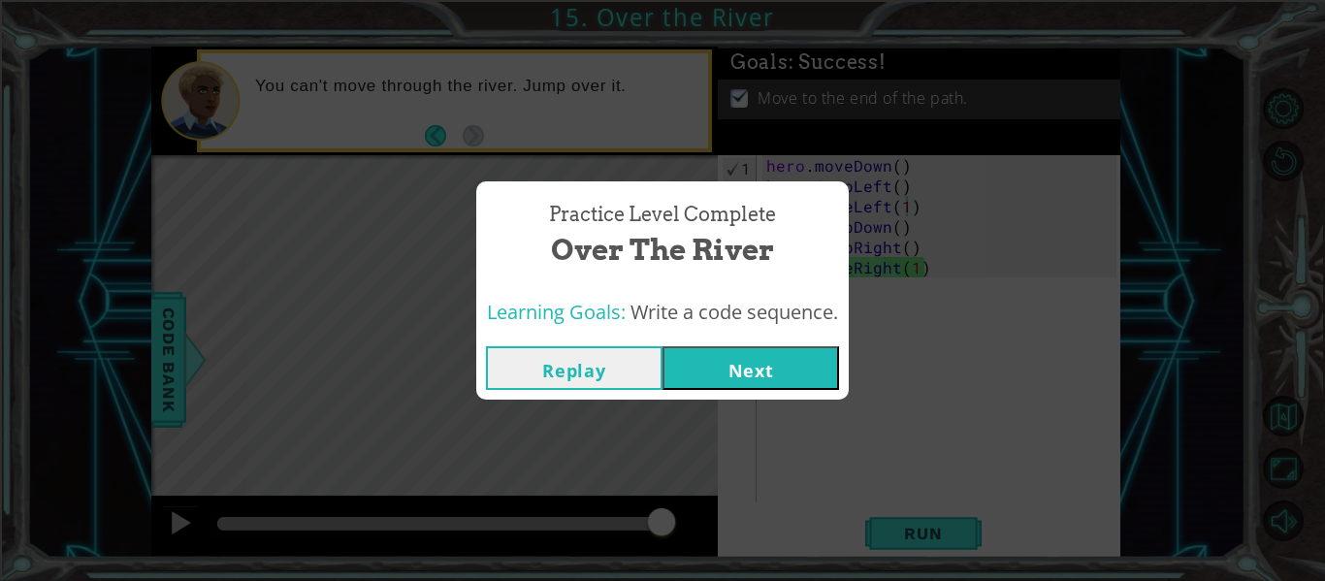
click at [720, 371] on button "Next" at bounding box center [751, 368] width 177 height 44
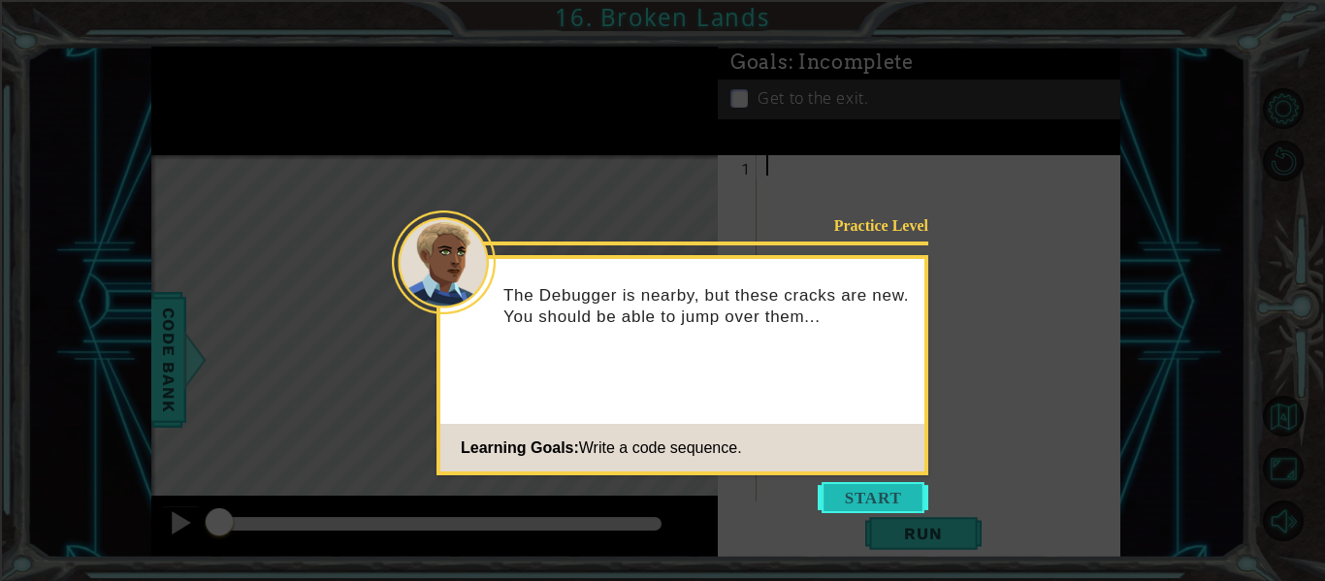
click at [841, 500] on button "Start" at bounding box center [873, 497] width 111 height 31
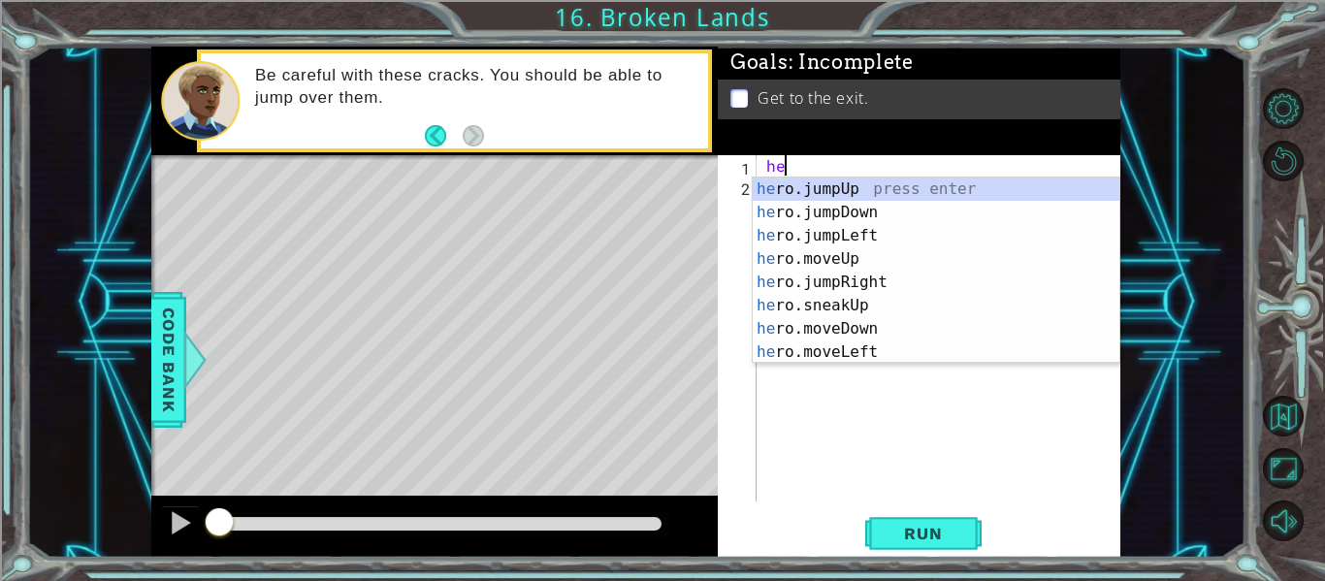
type textarea "her"
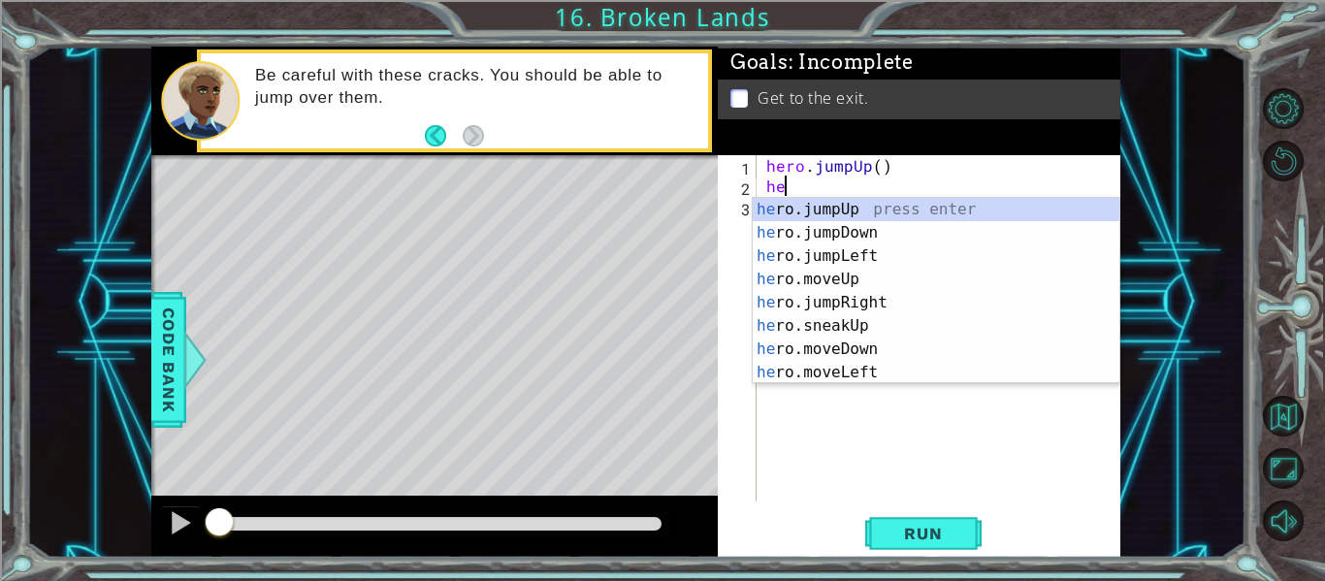
scroll to position [0, 1]
click at [826, 271] on div "her o.jumpUp press enter her o.jumpDown press enter her o.jumpLeft press enter …" at bounding box center [936, 314] width 367 height 233
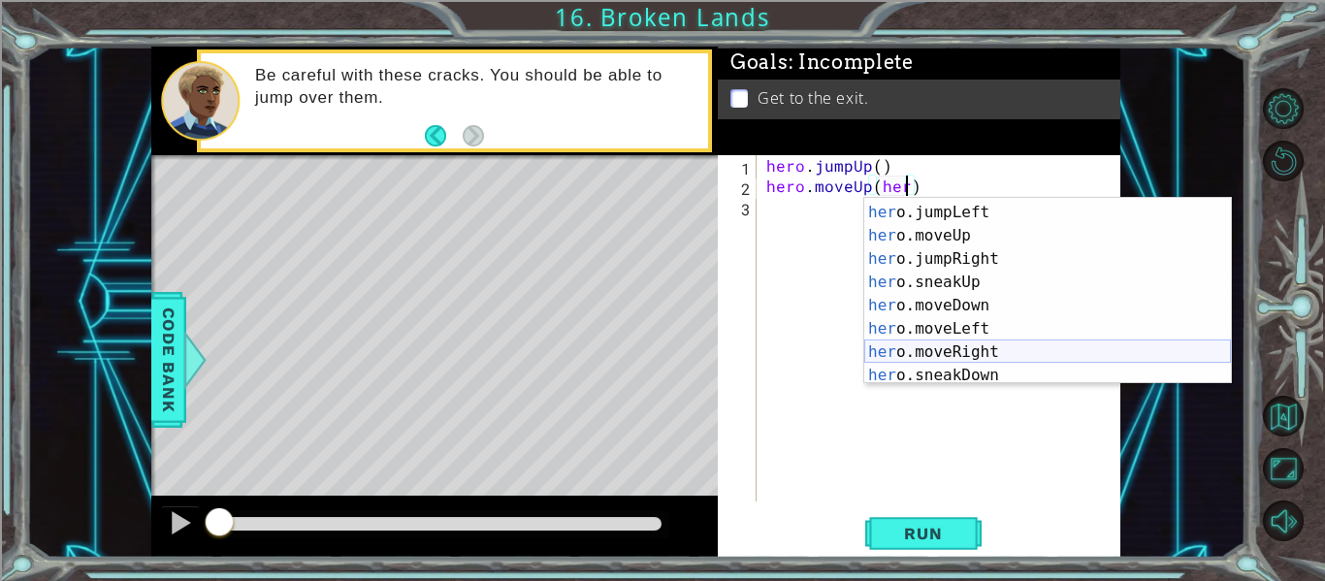
scroll to position [116, 0]
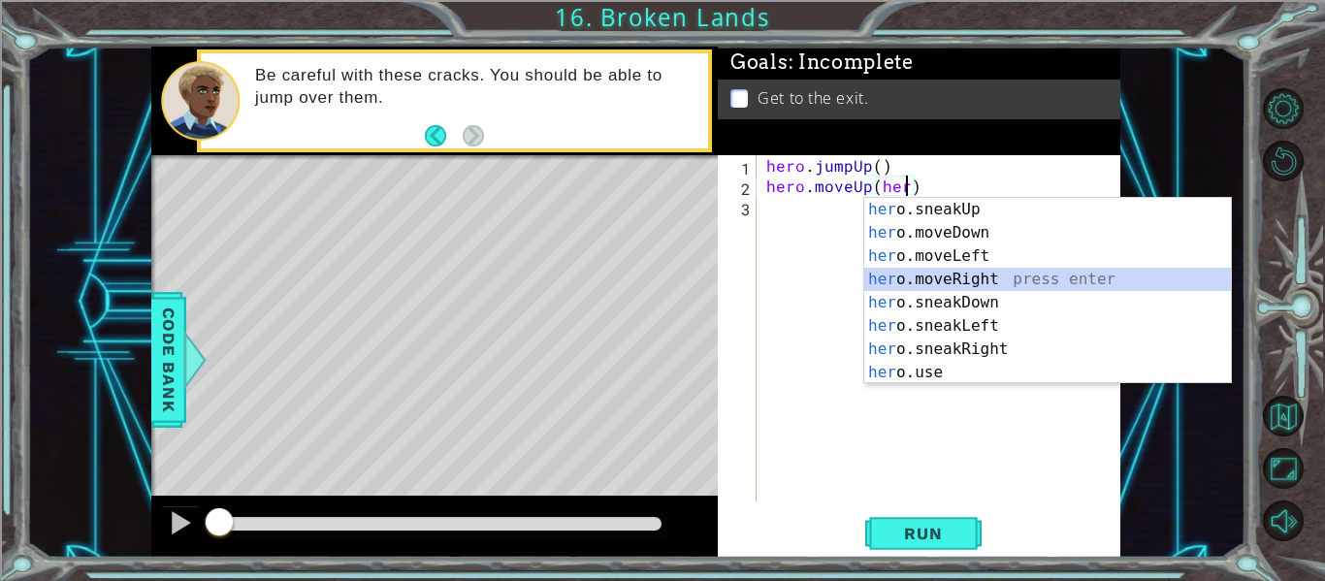
click at [976, 285] on div "her o.sneakUp press enter her o.moveDown press enter her o.moveLeft press enter…" at bounding box center [1048, 314] width 367 height 233
type textarea "hero.moveUp(hero.moveRight(1))"
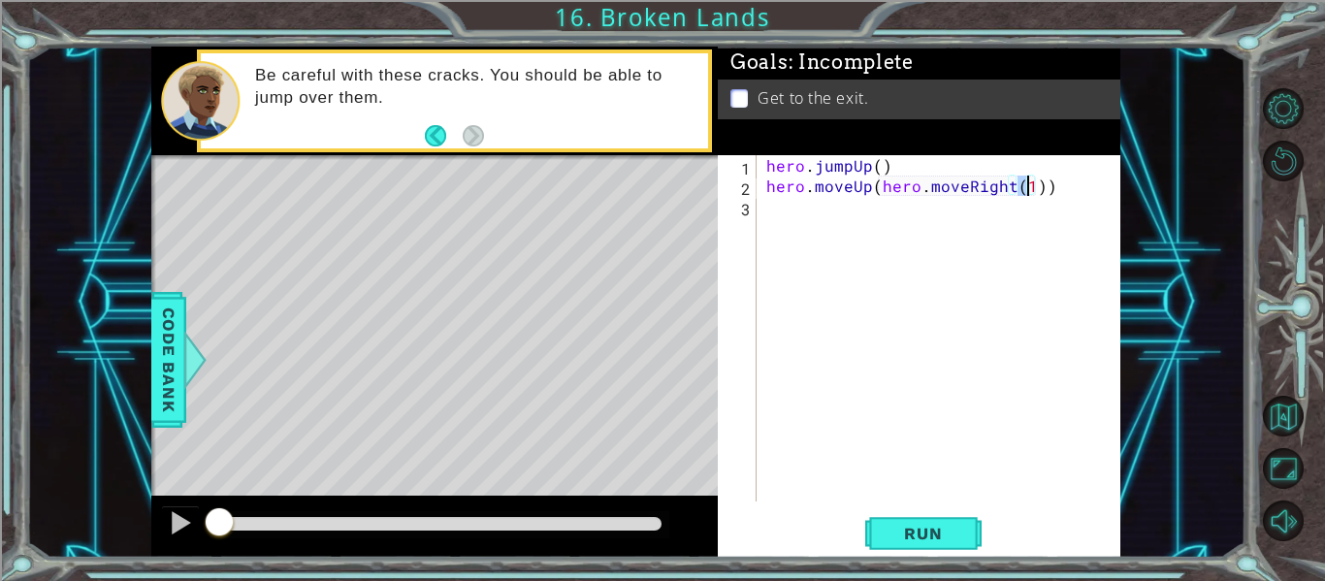
click at [1027, 214] on div "hero . jumpUp ( ) hero . moveUp ( hero . moveRight ( 1 ))" at bounding box center [945, 348] width 364 height 387
click at [1064, 195] on div "hero . jumpUp ( ) hero . moveUp ( hero . moveRight ( 1 ))" at bounding box center [945, 348] width 364 height 387
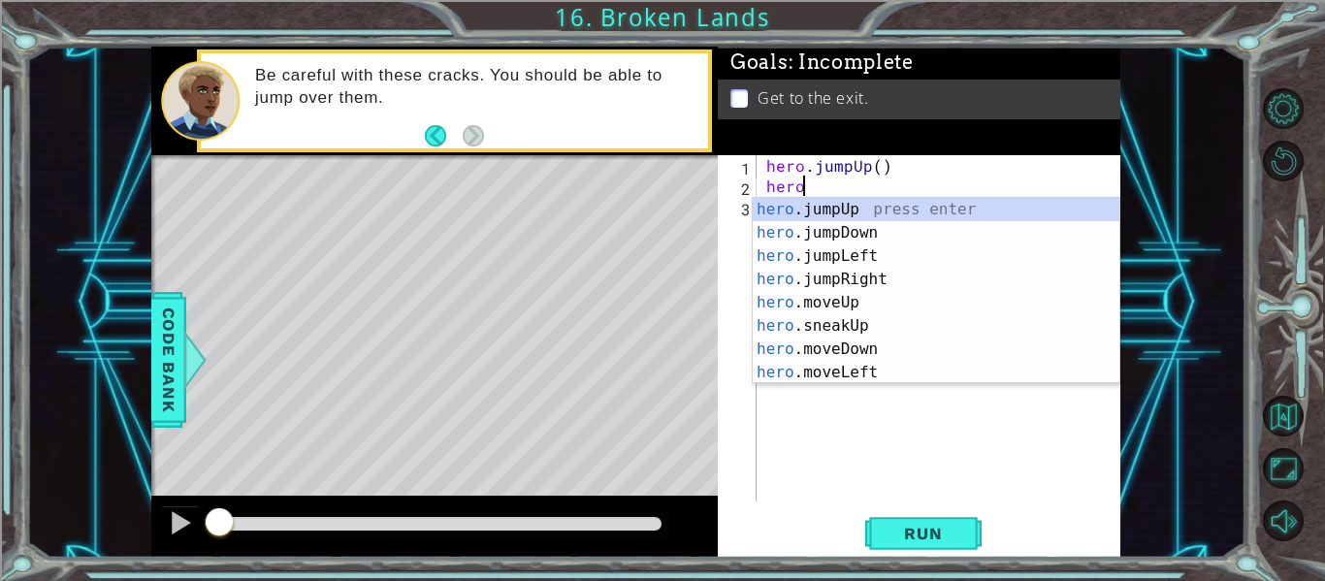
type textarea "h"
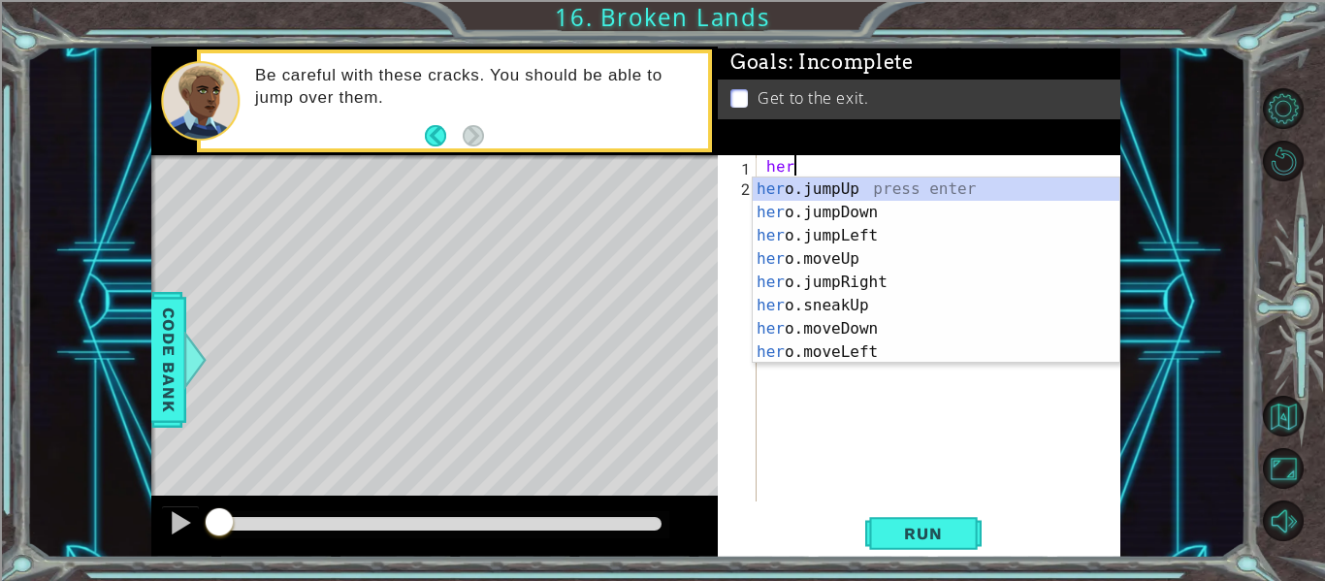
type textarea "h"
type textarea "hero"
click at [950, 190] on div "hero .jumpUp press enter hero .jumpDown press enter hero .jumpLeft press enter …" at bounding box center [936, 294] width 367 height 233
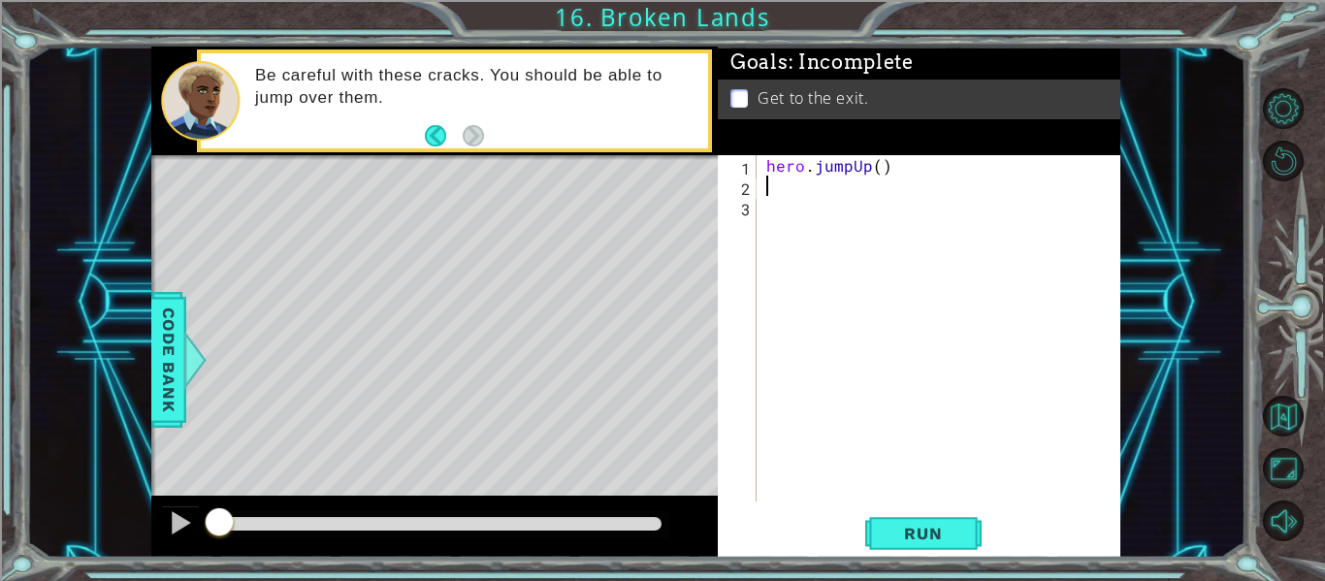
click at [931, 194] on div "hero . jumpUp ( )" at bounding box center [945, 348] width 364 height 387
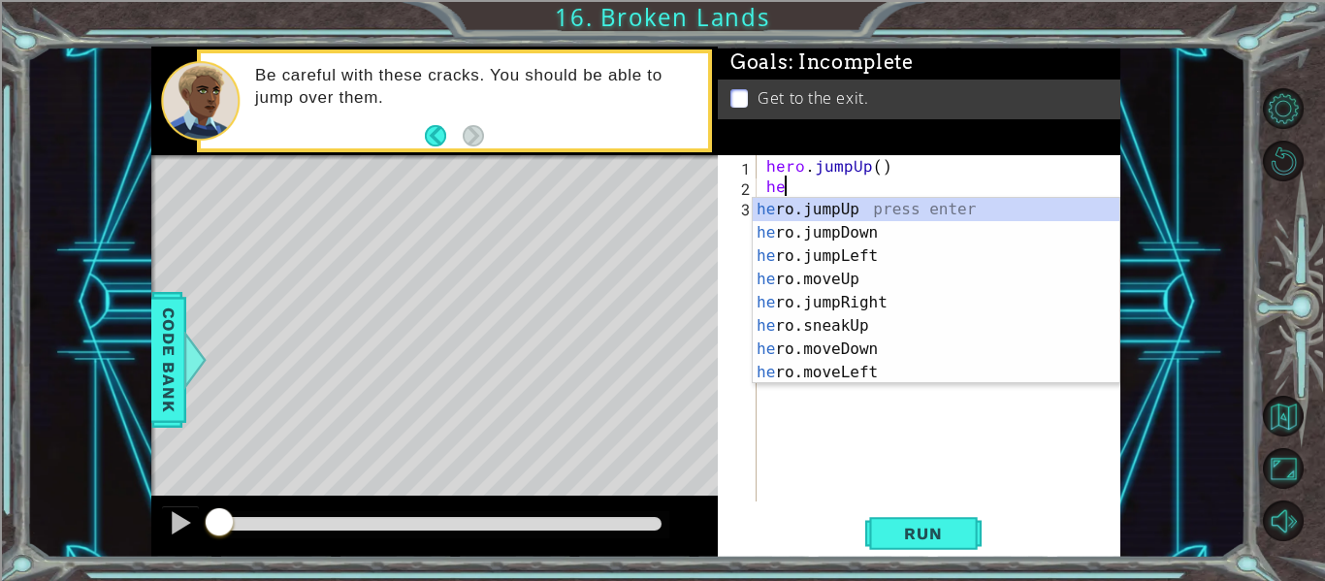
scroll to position [0, 1]
click at [859, 278] on div "her o.jumpUp press enter her o.jumpDown press enter her o.jumpLeft press enter …" at bounding box center [936, 314] width 367 height 233
type textarea "hero.moveUp(1)"
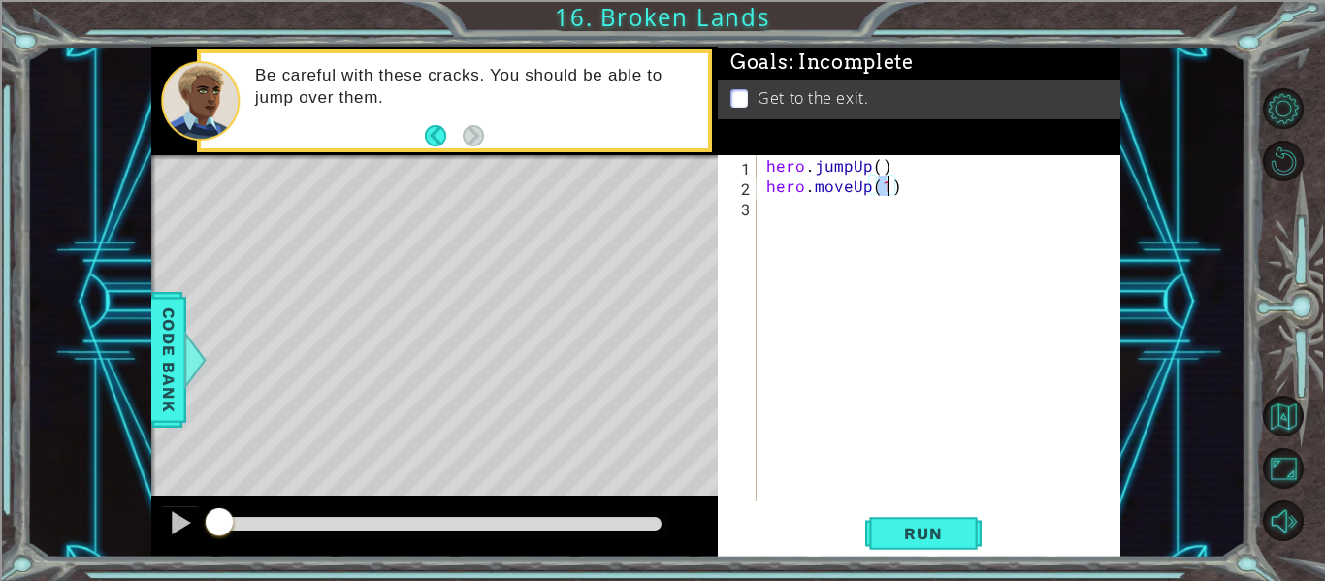
click at [905, 222] on div "hero . jumpUp ( ) hero . moveUp ( 1 )" at bounding box center [945, 348] width 364 height 387
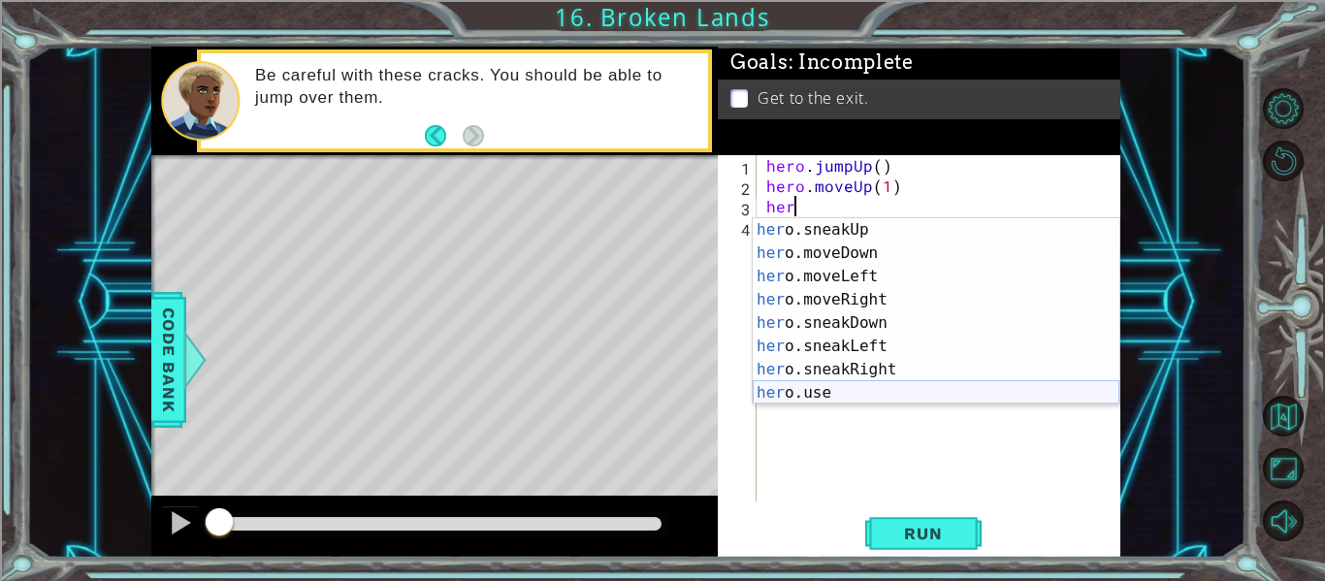
scroll to position [116, 0]
click at [852, 302] on div "her o.sneakUp press enter her o.moveDown press enter her o.moveLeft press enter…" at bounding box center [936, 334] width 367 height 233
type textarea "hero.moveRight(1)"
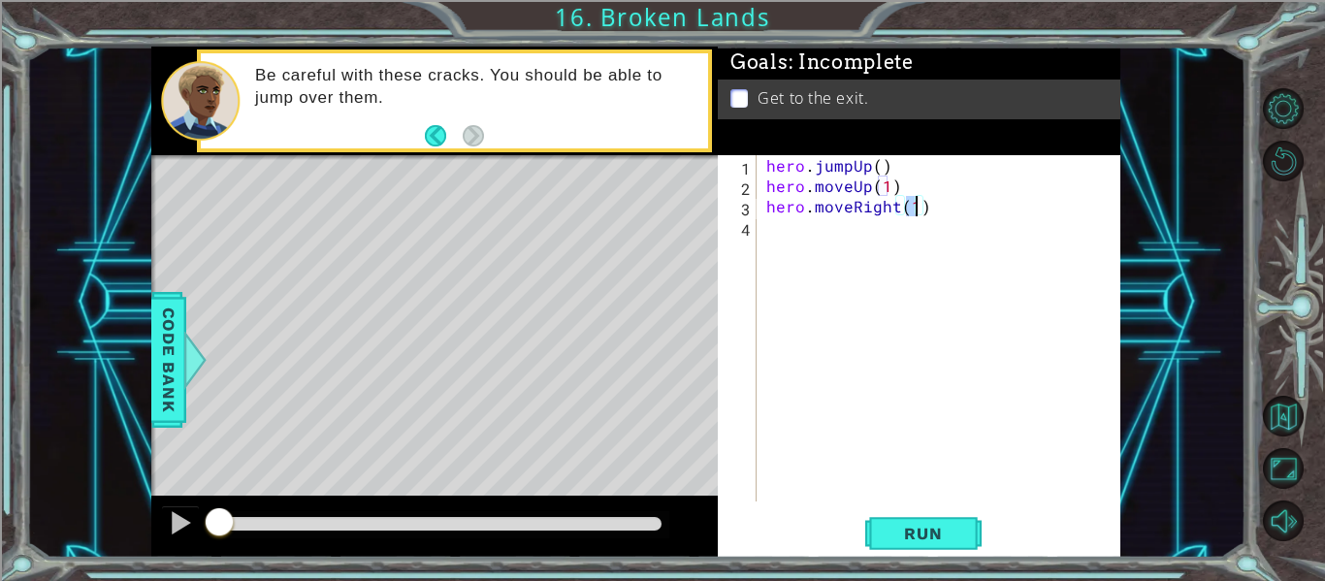
click at [913, 234] on div "hero . jumpUp ( ) hero . moveUp ( 1 ) hero . moveRight ( 1 )" at bounding box center [945, 348] width 364 height 387
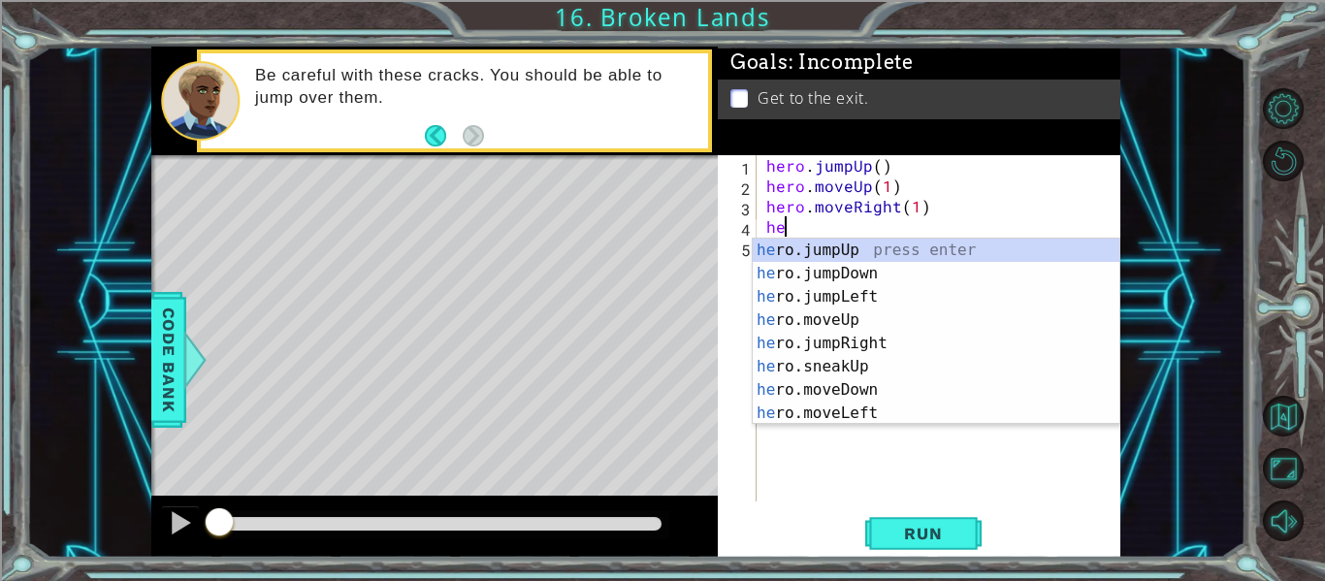
scroll to position [0, 0]
type textarea "her"
click at [877, 345] on div "her o.jumpUp press enter her o.jumpDown press enter her o.jumpLeft press enter …" at bounding box center [936, 355] width 367 height 233
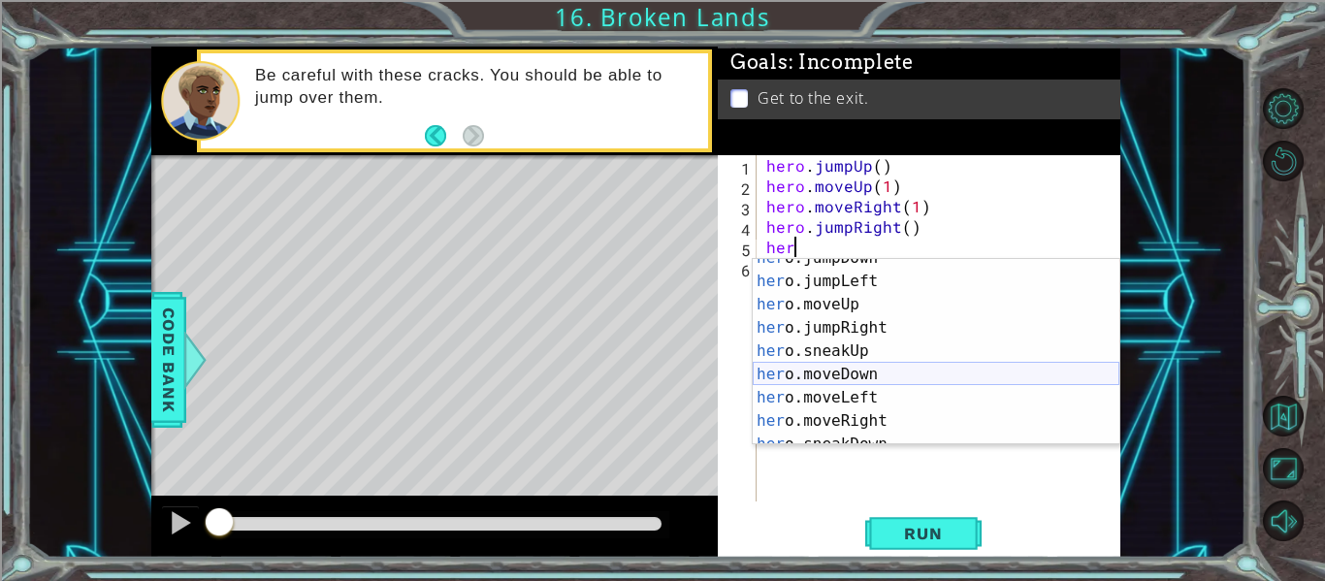
scroll to position [85, 0]
click at [816, 375] on div "her o.moveUp press enter her o.jumpRight press enter her o.sneakUp press enter …" at bounding box center [936, 361] width 367 height 233
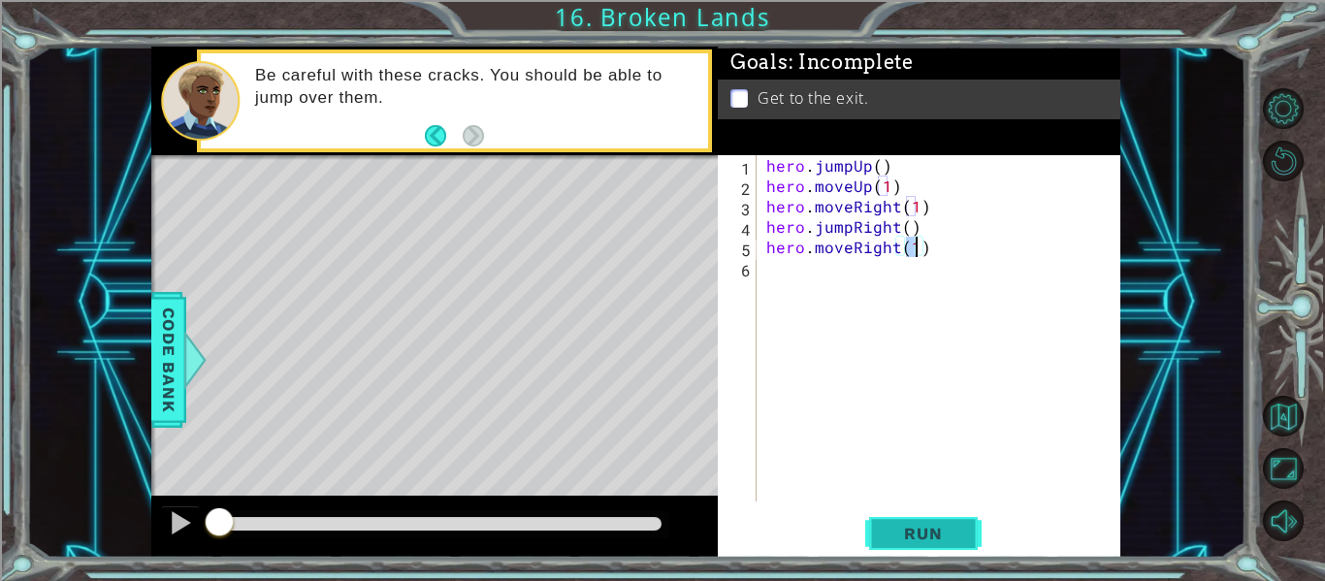
type textarea "hero.moveRight(1)"
click at [905, 514] on button "Run" at bounding box center [924, 534] width 116 height 40
click at [905, 525] on span "Run" at bounding box center [923, 533] width 77 height 19
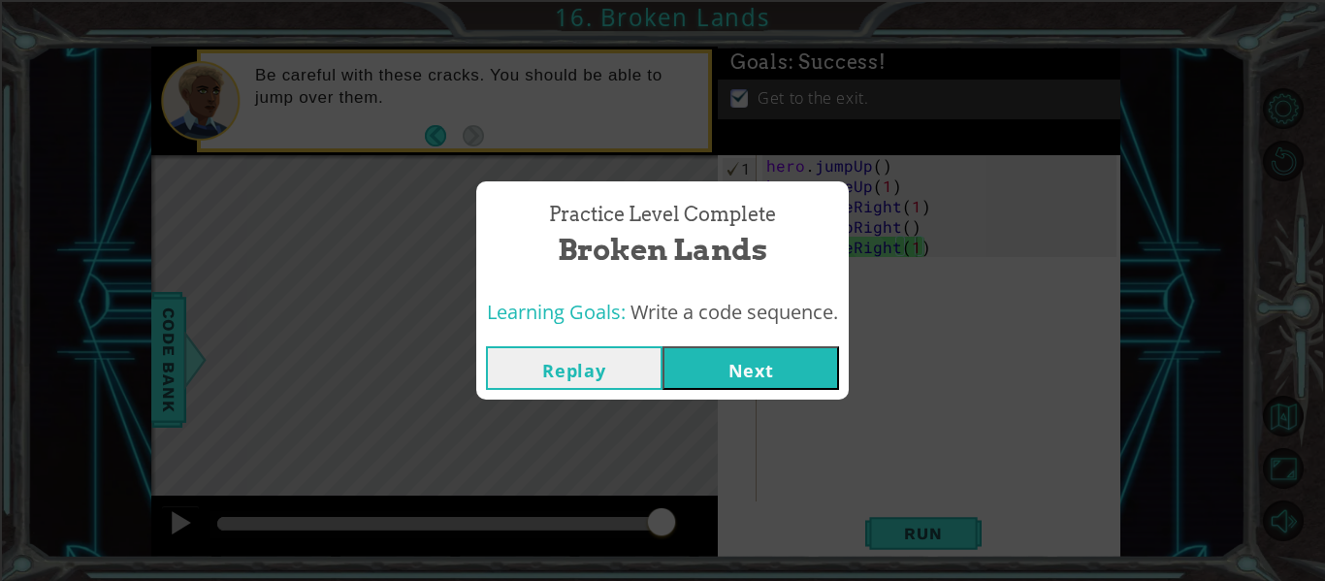
click at [796, 370] on button "Next" at bounding box center [751, 368] width 177 height 44
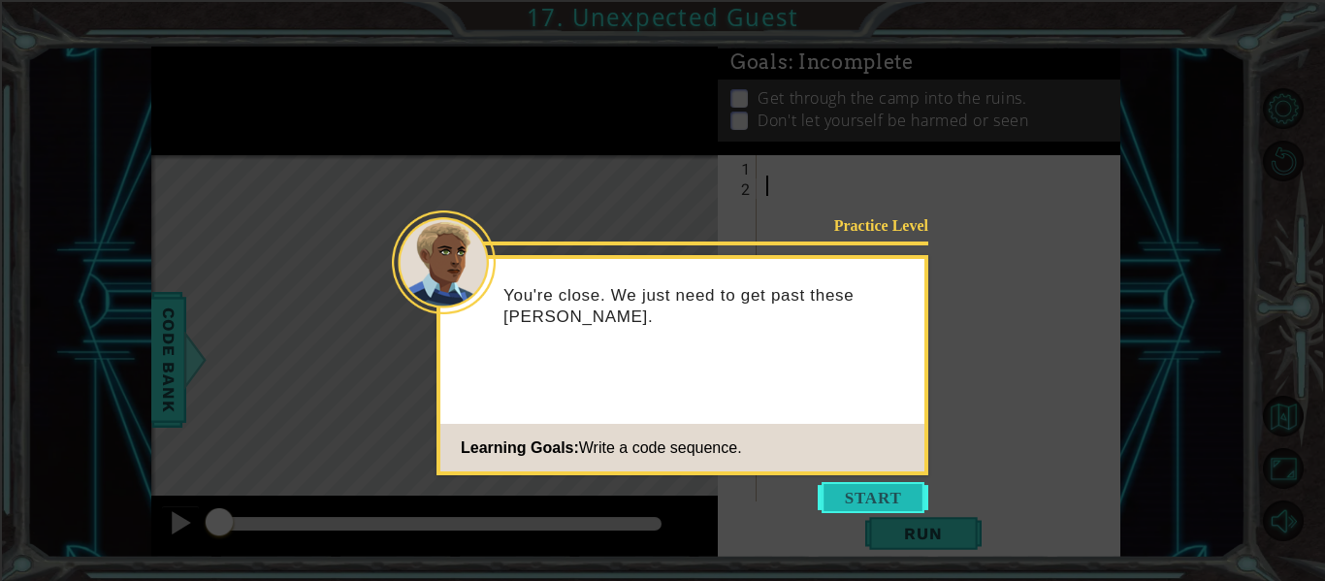
click at [830, 495] on button "Start" at bounding box center [873, 497] width 111 height 31
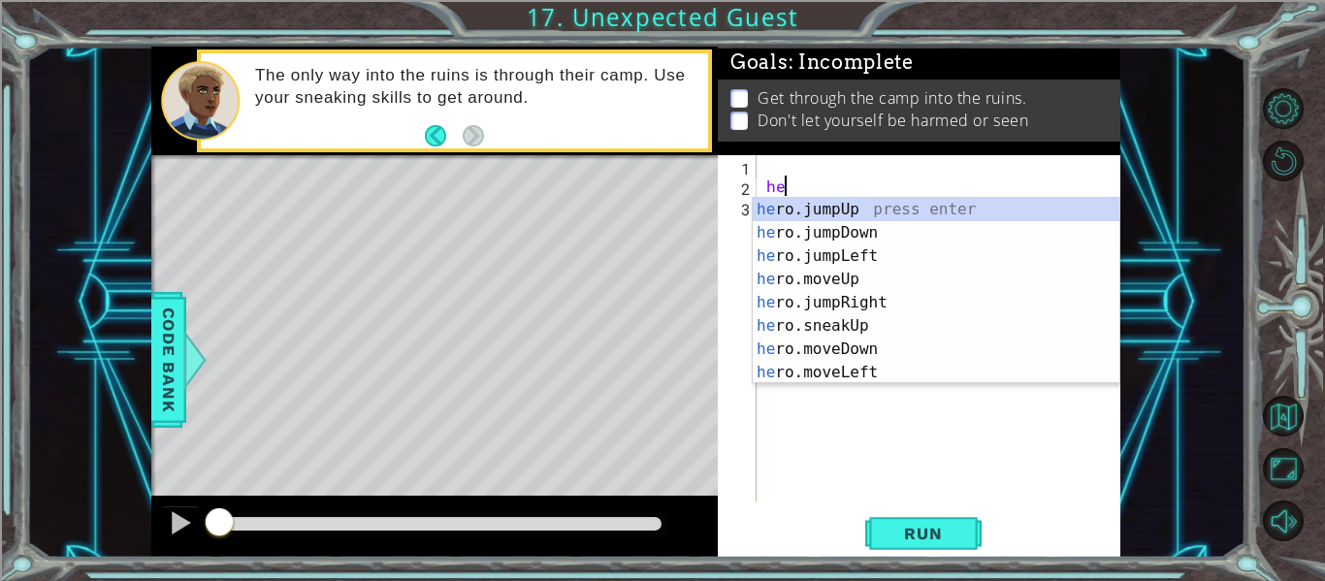
type textarea "h"
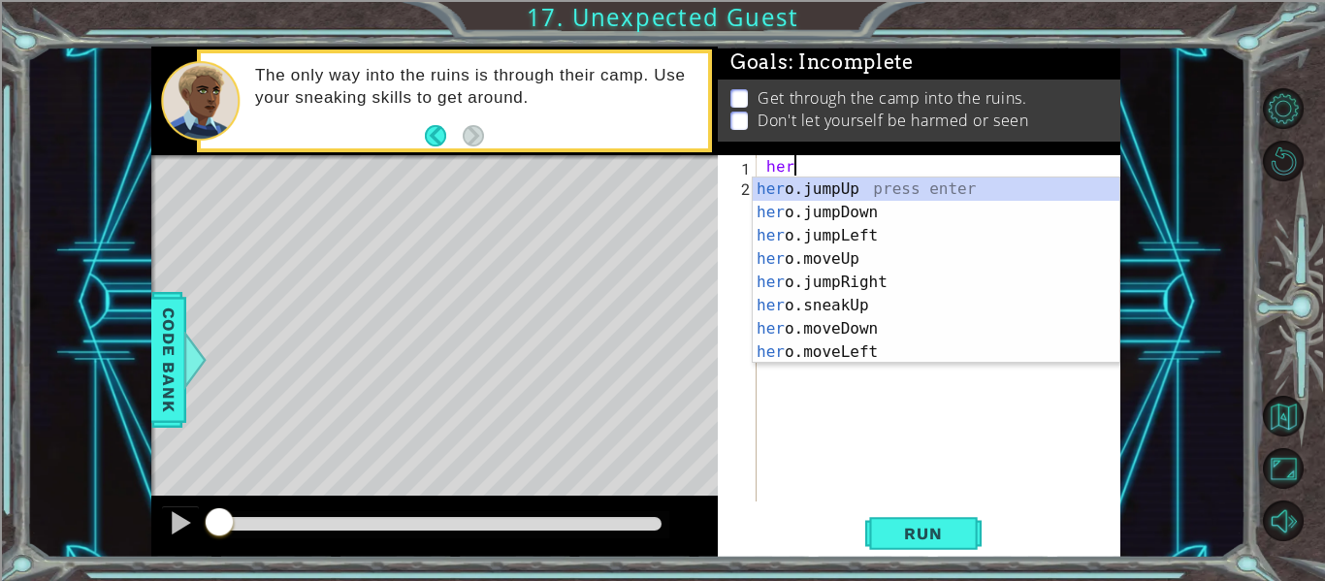
scroll to position [0, 1]
click at [866, 254] on div "her o.jumpUp press enter her o.jumpDown press enter her o.jumpLeft press enter …" at bounding box center [936, 294] width 367 height 233
type textarea "hero.moveUp(1)"
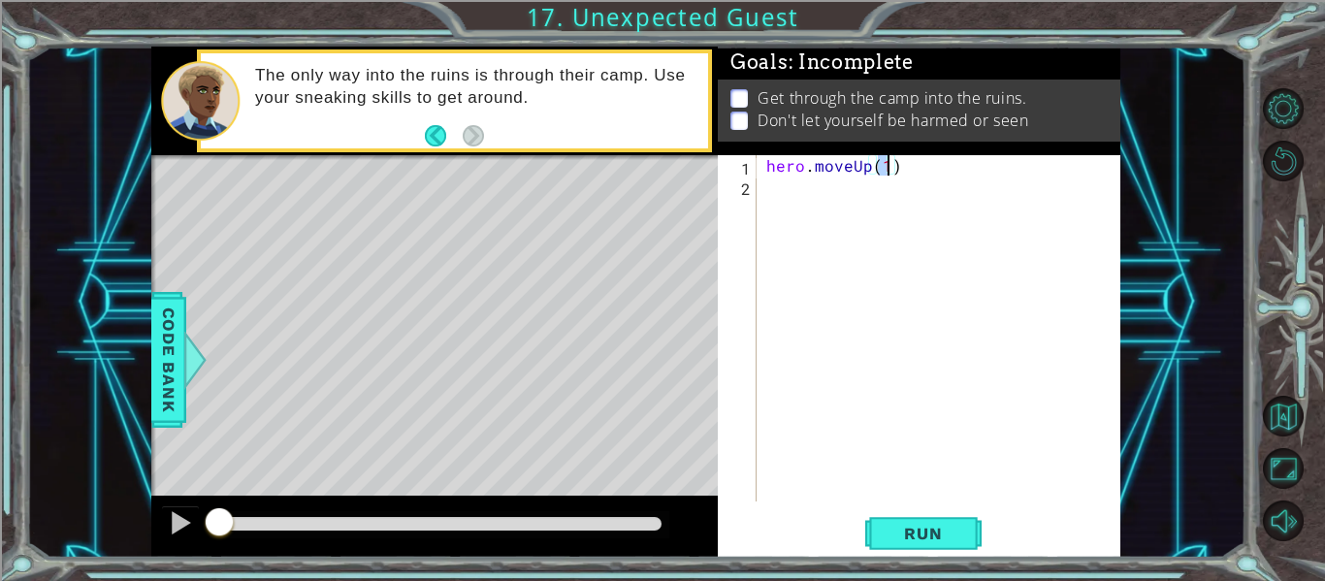
click at [993, 208] on div "hero . moveUp ( 1 )" at bounding box center [945, 348] width 364 height 387
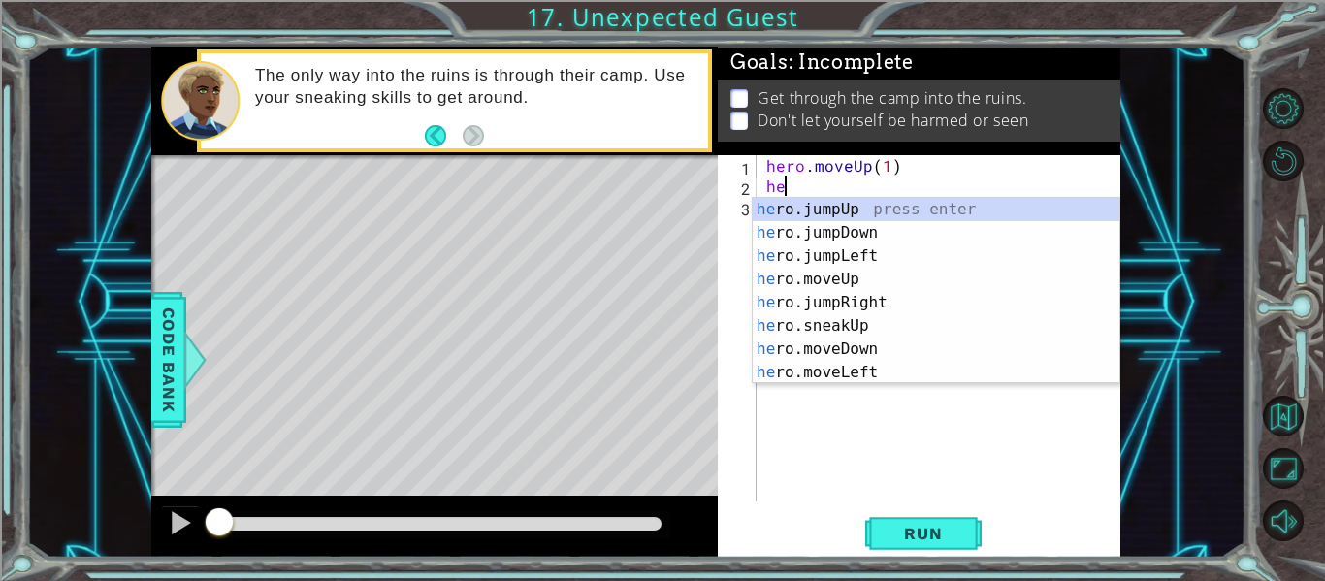
type textarea "her"
click at [887, 298] on div "her o.jumpUp press enter her o.jumpDown press enter her o.jumpLeft press enter …" at bounding box center [936, 314] width 367 height 233
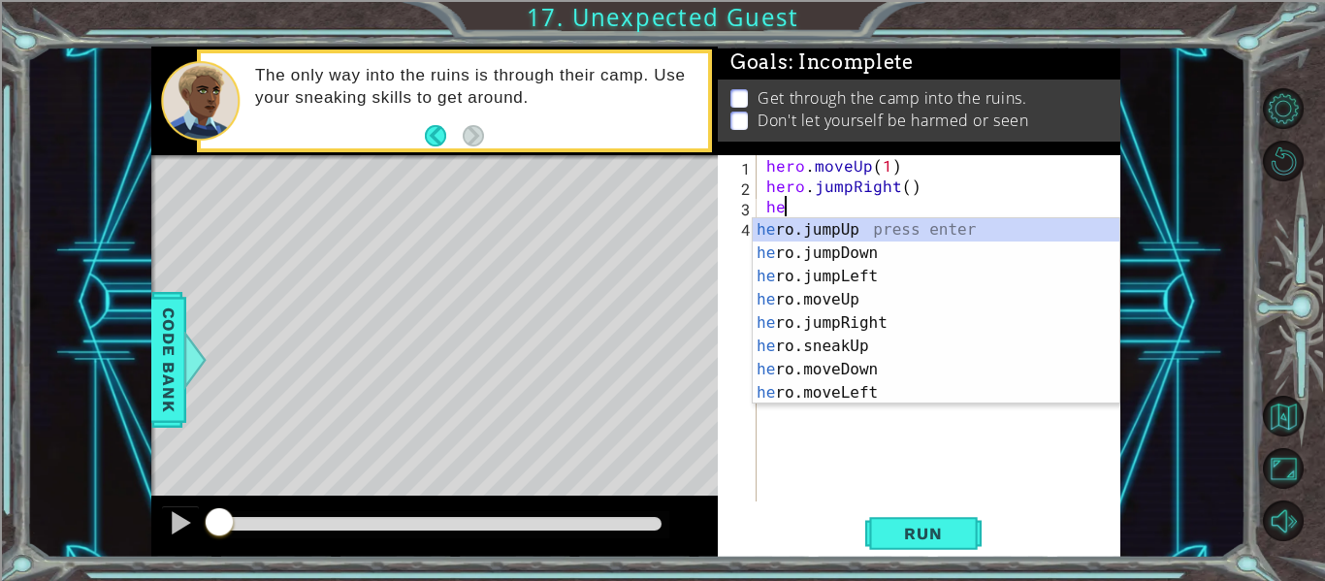
type textarea "her"
click at [934, 249] on div "her o.jumpUp press enter her o.jumpDown press enter her o.jumpLeft press enter …" at bounding box center [936, 334] width 367 height 233
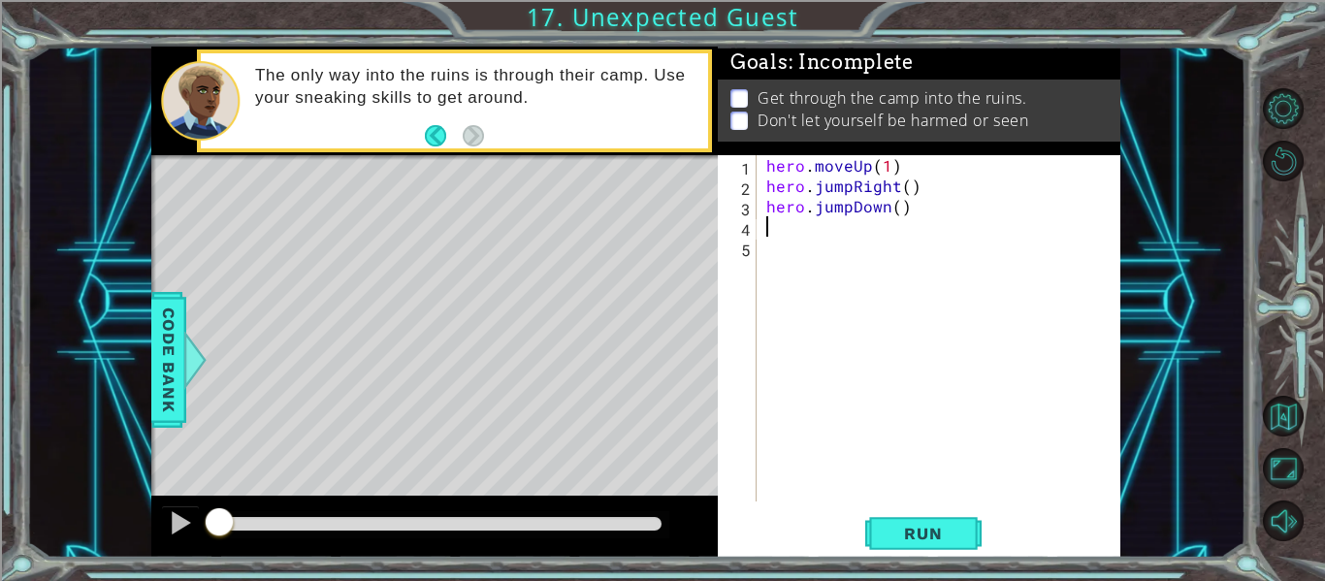
scroll to position [0, 0]
type textarea "e"
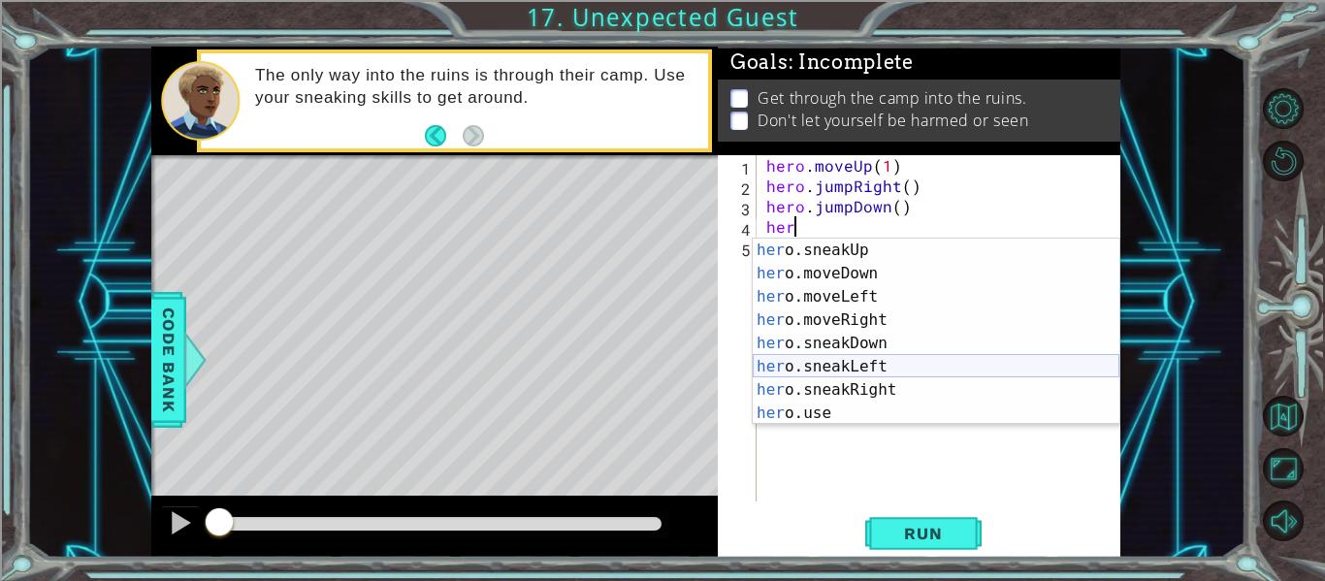
scroll to position [116, 0]
click at [815, 384] on div "her o.sneakUp press enter her o.moveDown press enter her o.moveLeft press enter…" at bounding box center [936, 355] width 367 height 233
type textarea "hero.sneakRight(1)"
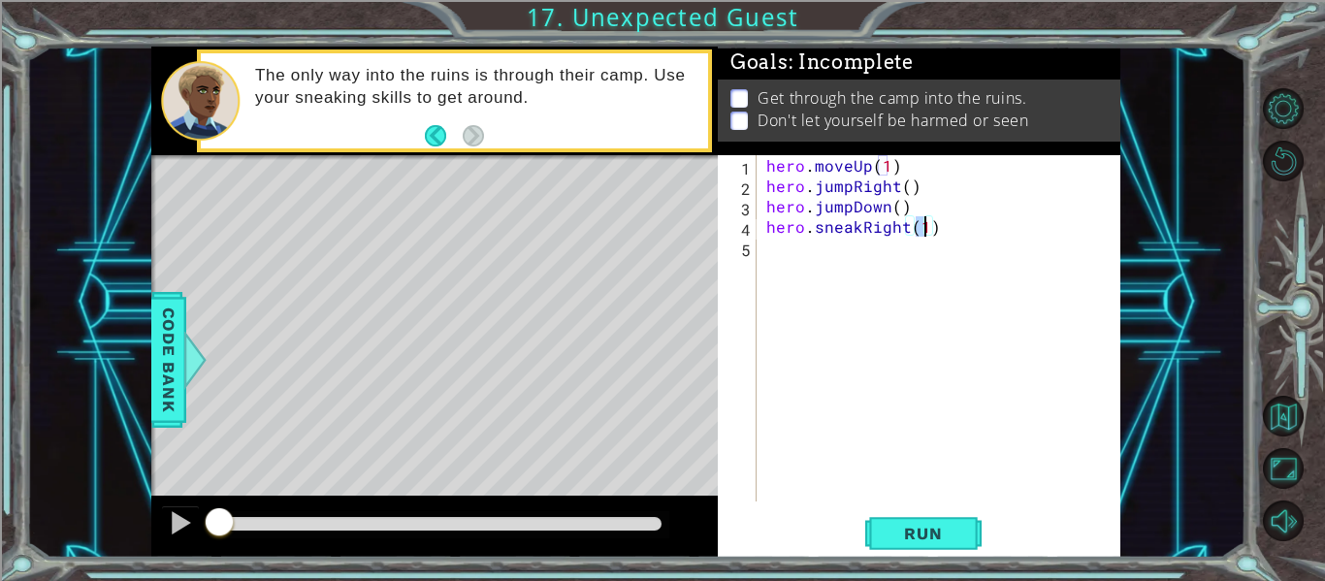
click at [885, 259] on div "hero . moveUp ( 1 ) hero . jumpRight ( ) hero . jumpDown ( ) hero . sneakRight …" at bounding box center [945, 348] width 364 height 387
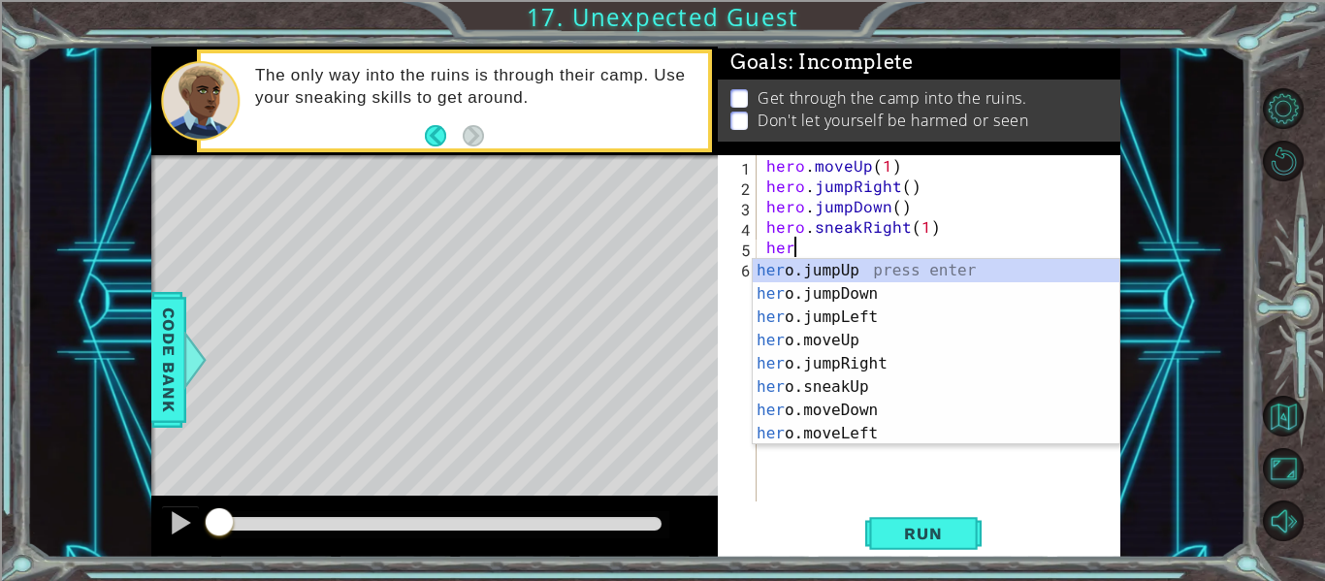
scroll to position [0, 1]
click at [852, 382] on div "her o.jumpUp press enter her o.jumpDown press enter her o.jumpLeft press enter …" at bounding box center [936, 375] width 367 height 233
type textarea "hero.sneakUp(1)"
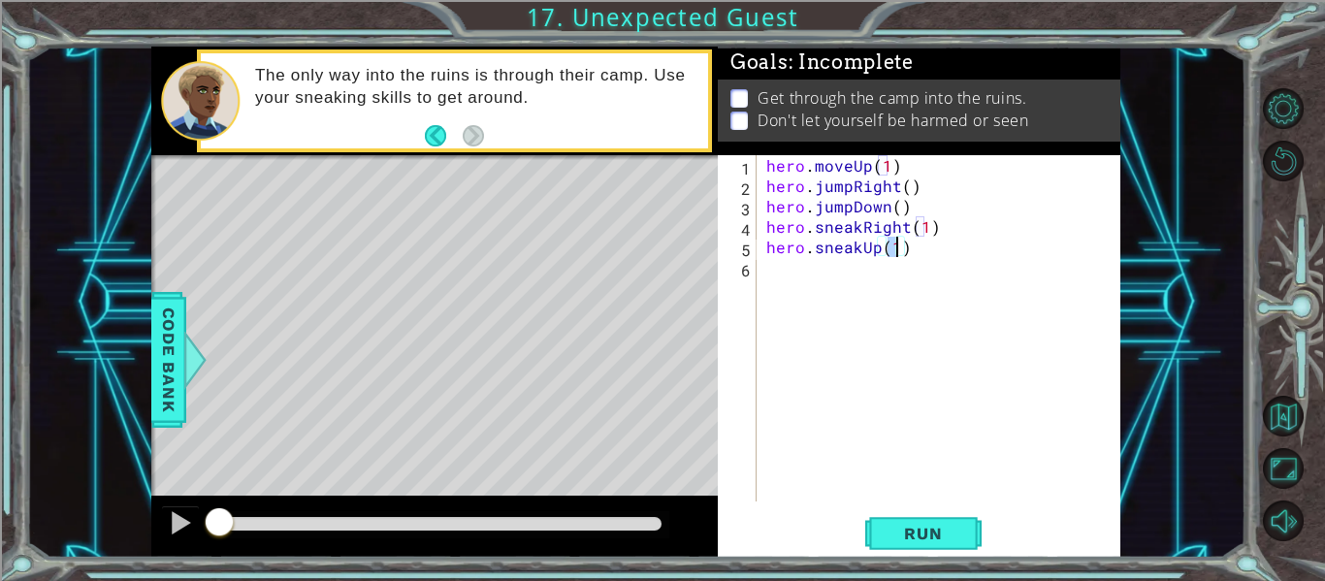
click at [934, 278] on div "hero . moveUp ( 1 ) hero . jumpRight ( ) hero . jumpDown ( ) hero . sneakRight …" at bounding box center [945, 348] width 364 height 387
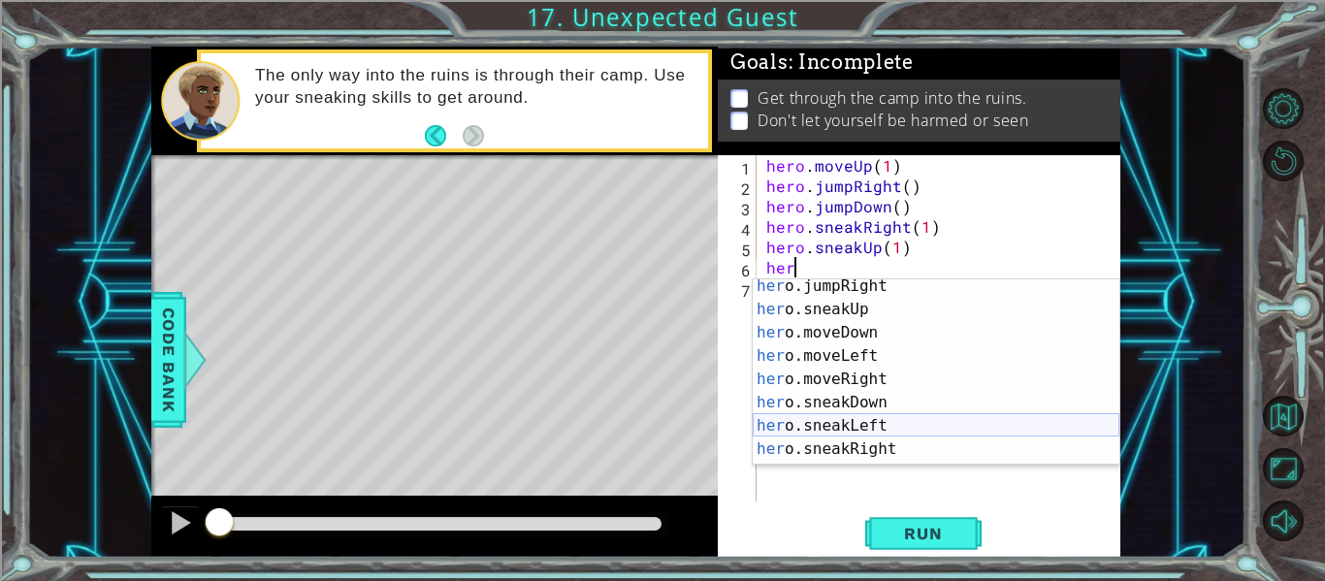
scroll to position [116, 0]
click at [843, 431] on div "her o.sneakUp press enter her o.moveDown press enter her o.moveLeft press enter…" at bounding box center [936, 395] width 367 height 233
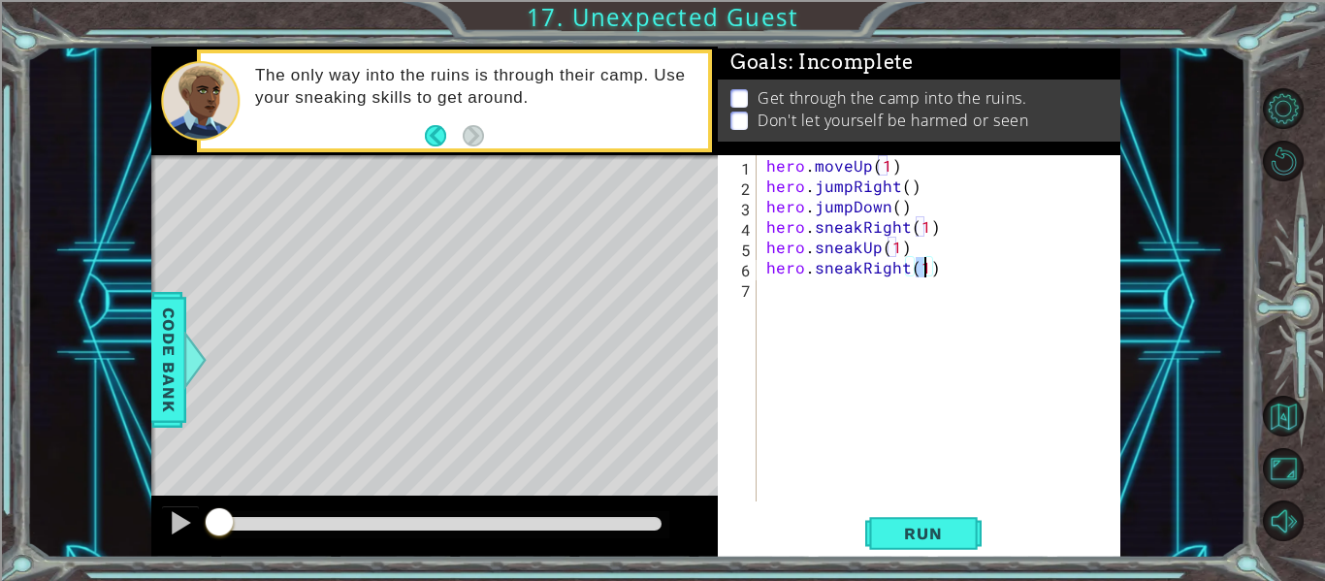
type textarea "hero.sneakRight(2)"
click at [934, 292] on div "hero . moveUp ( 1 ) hero . jumpRight ( ) hero . jumpDown ( ) hero . sneakRight …" at bounding box center [945, 348] width 364 height 387
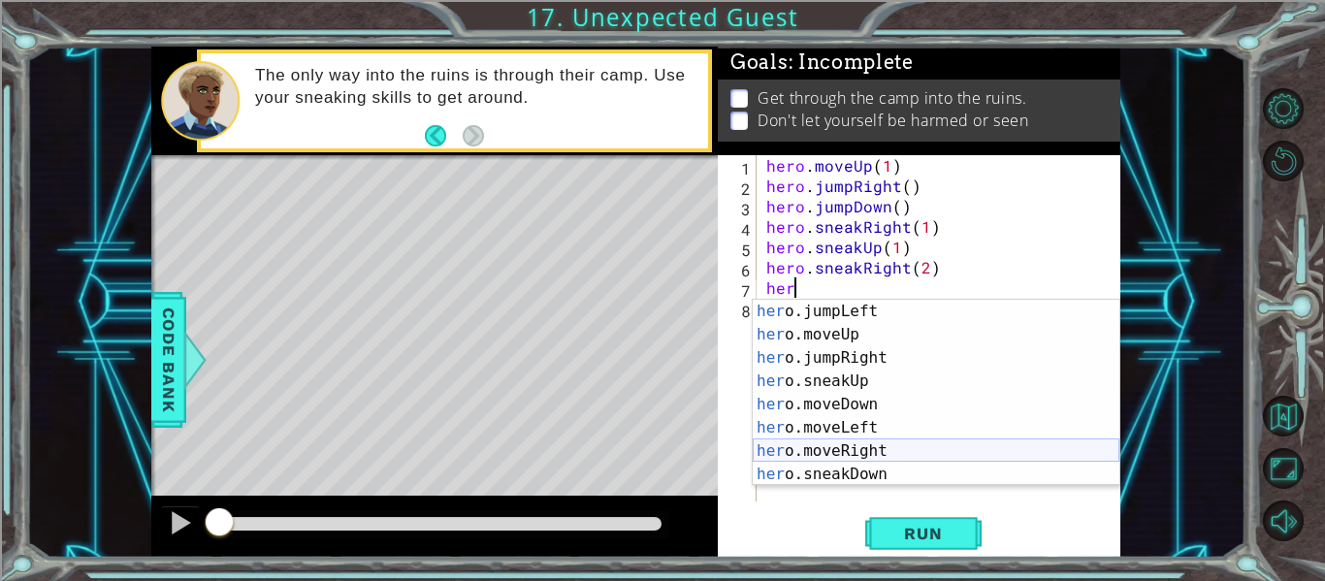
scroll to position [116, 0]
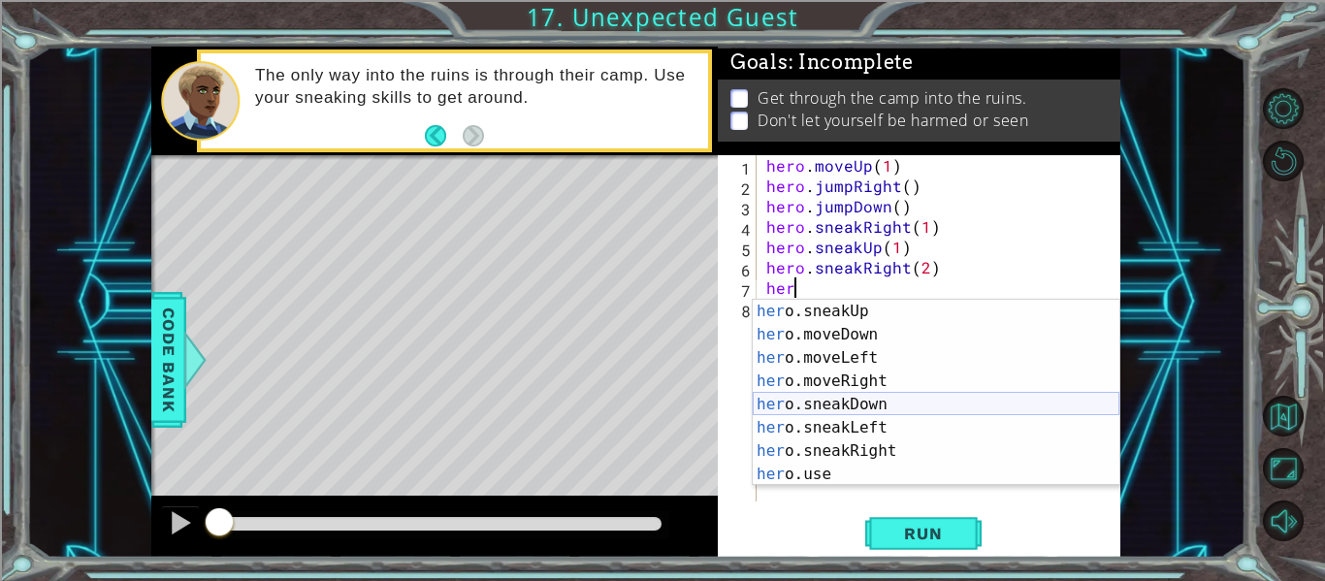
click at [860, 404] on div "her o.sneakUp press enter her o.moveDown press enter her o.moveLeft press enter…" at bounding box center [936, 416] width 367 height 233
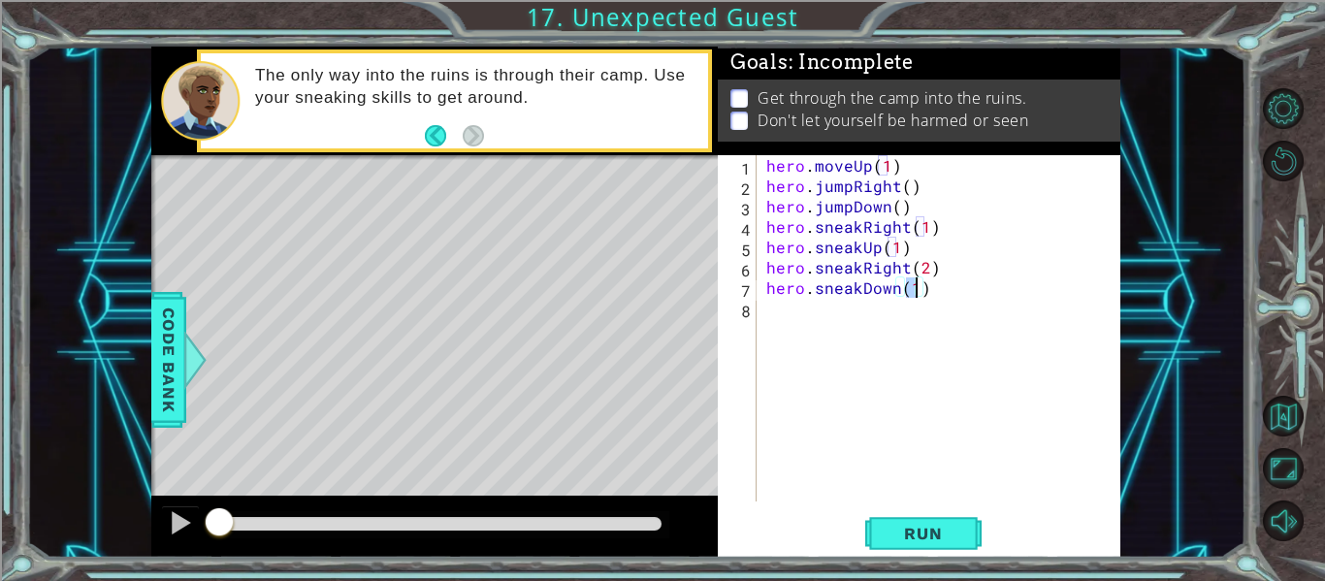
scroll to position [0, 9]
click at [890, 528] on span "Run" at bounding box center [923, 533] width 77 height 19
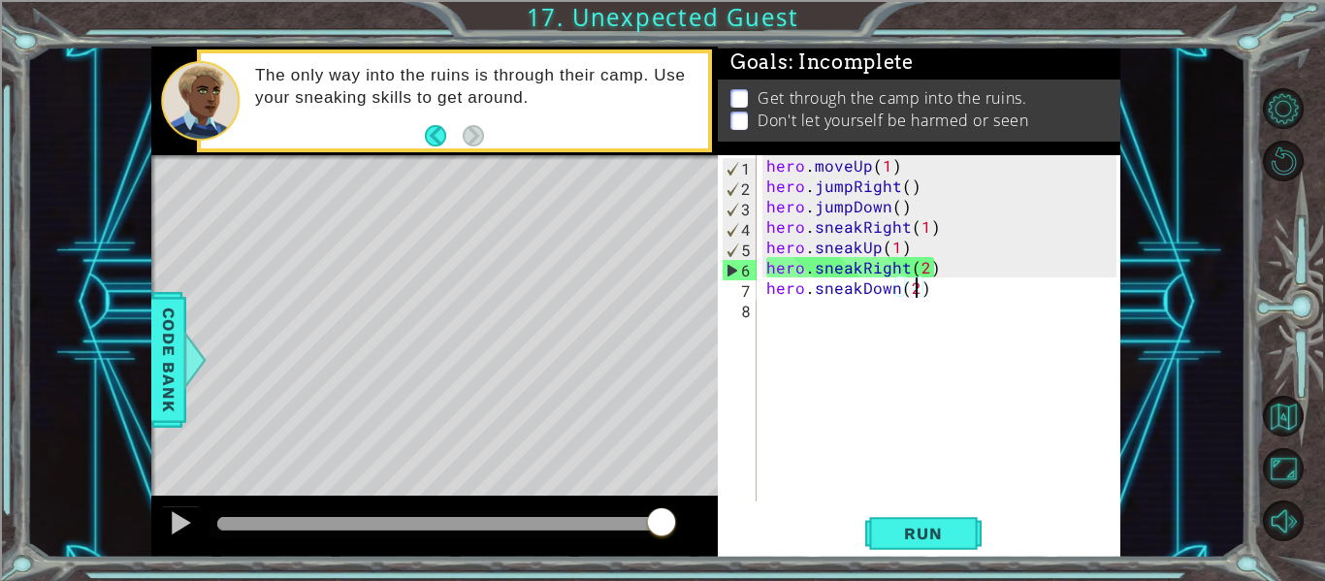
click at [898, 252] on div "hero . moveUp ( 1 ) hero . jumpRight ( ) hero . jumpDown ( ) hero . sneakRight …" at bounding box center [945, 348] width 364 height 387
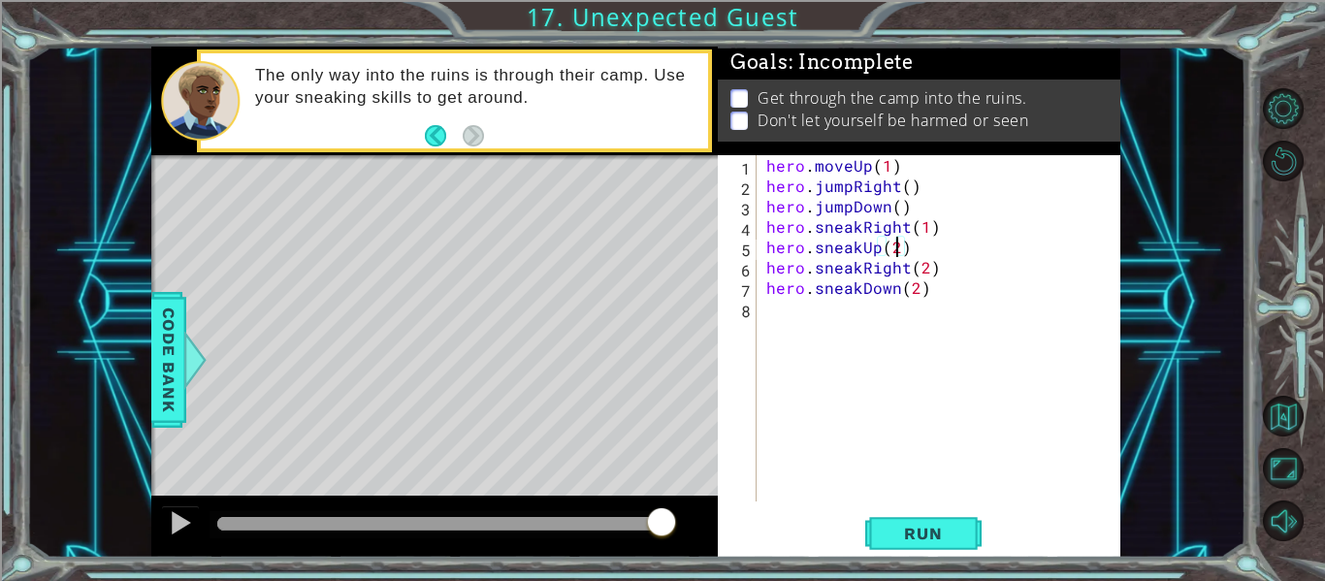
scroll to position [0, 8]
type textarea "hero.sneakUp(2)"
click at [896, 541] on span "Run" at bounding box center [923, 533] width 77 height 19
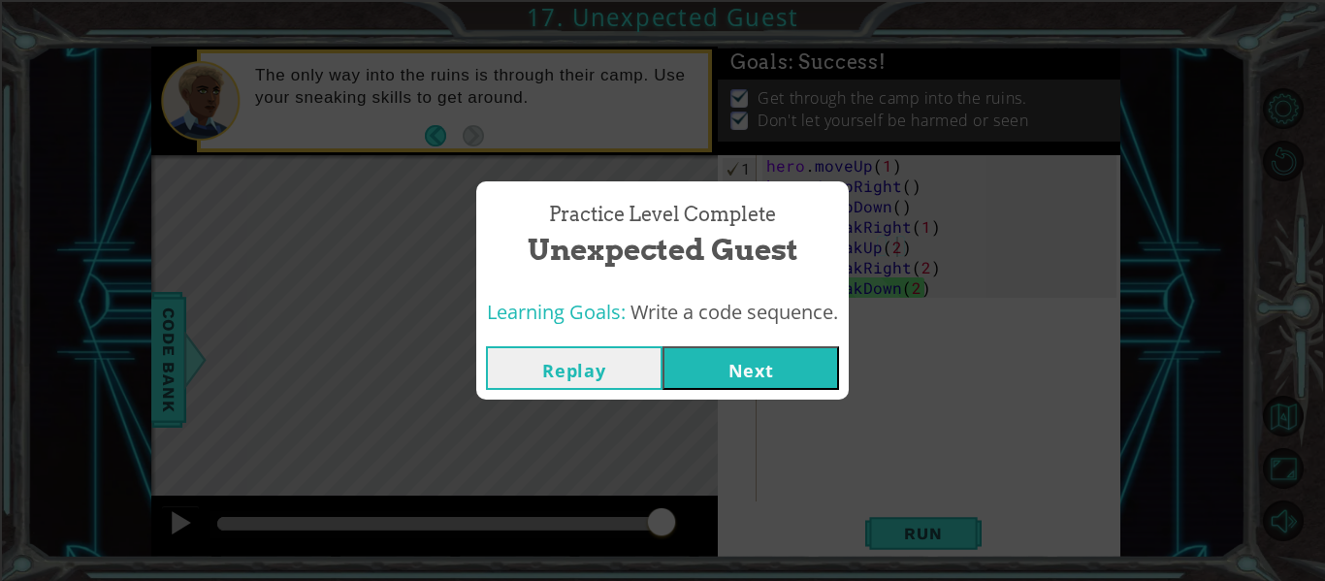
click at [695, 388] on button "Next" at bounding box center [751, 368] width 177 height 44
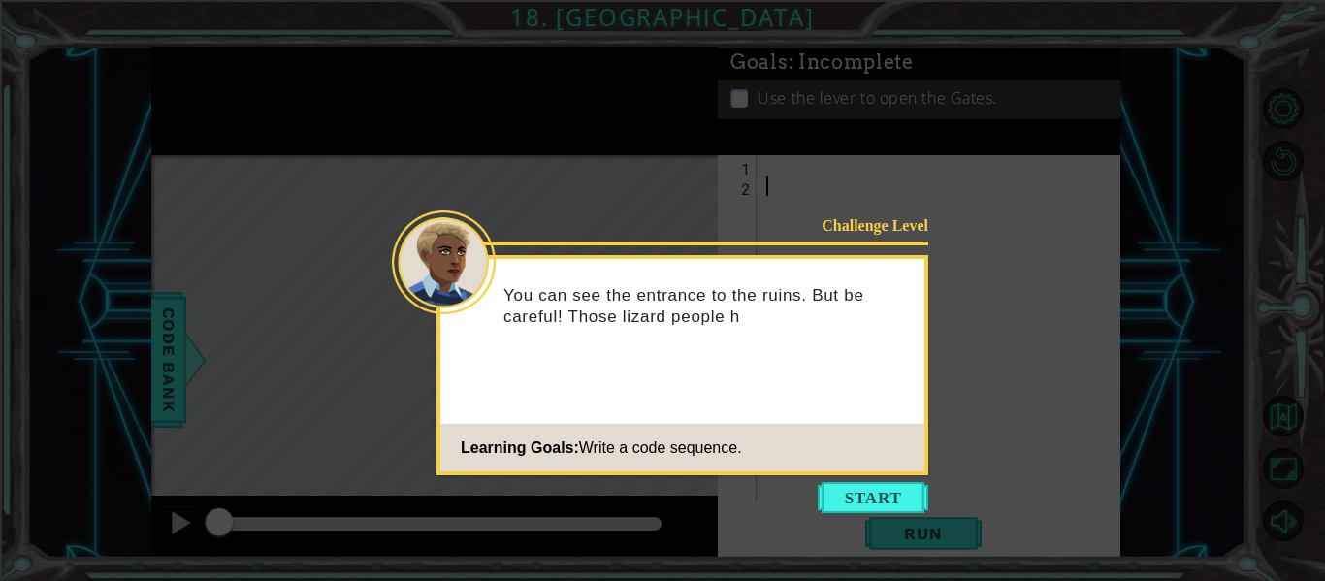
click at [902, 514] on icon at bounding box center [662, 290] width 1325 height 581
click at [902, 508] on button "Start" at bounding box center [873, 497] width 111 height 31
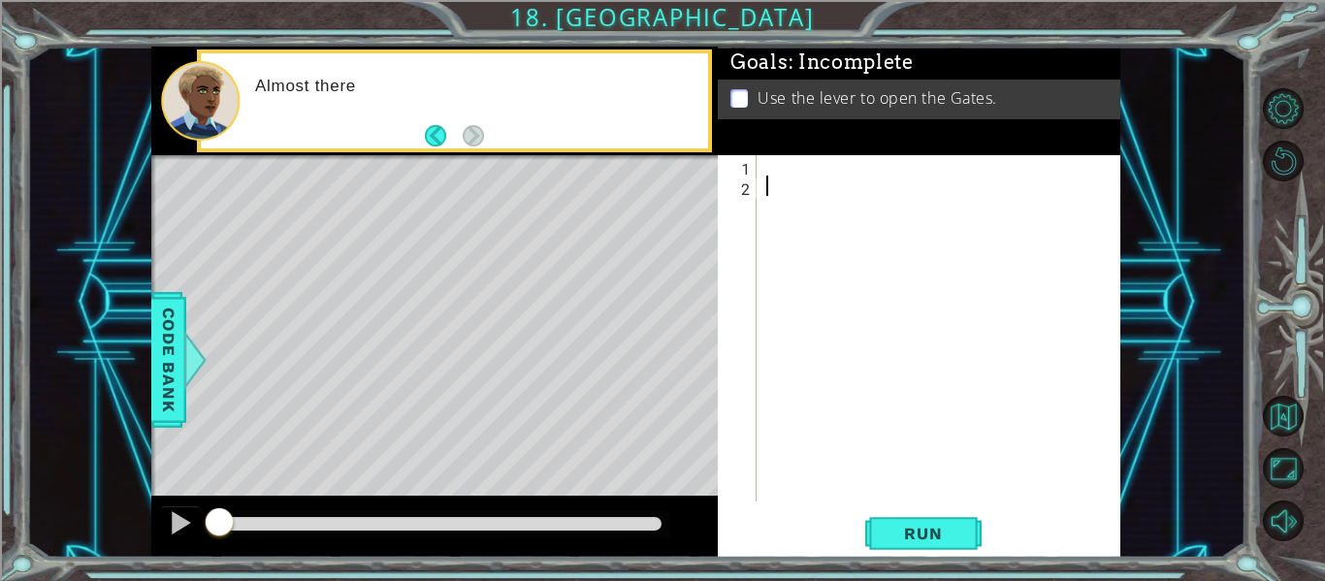
click at [902, 508] on div "1 2 ההההההההההההההההההההההההההההההההההההההההההההההההההההההההההההההההההההההההההה…" at bounding box center [919, 356] width 403 height 403
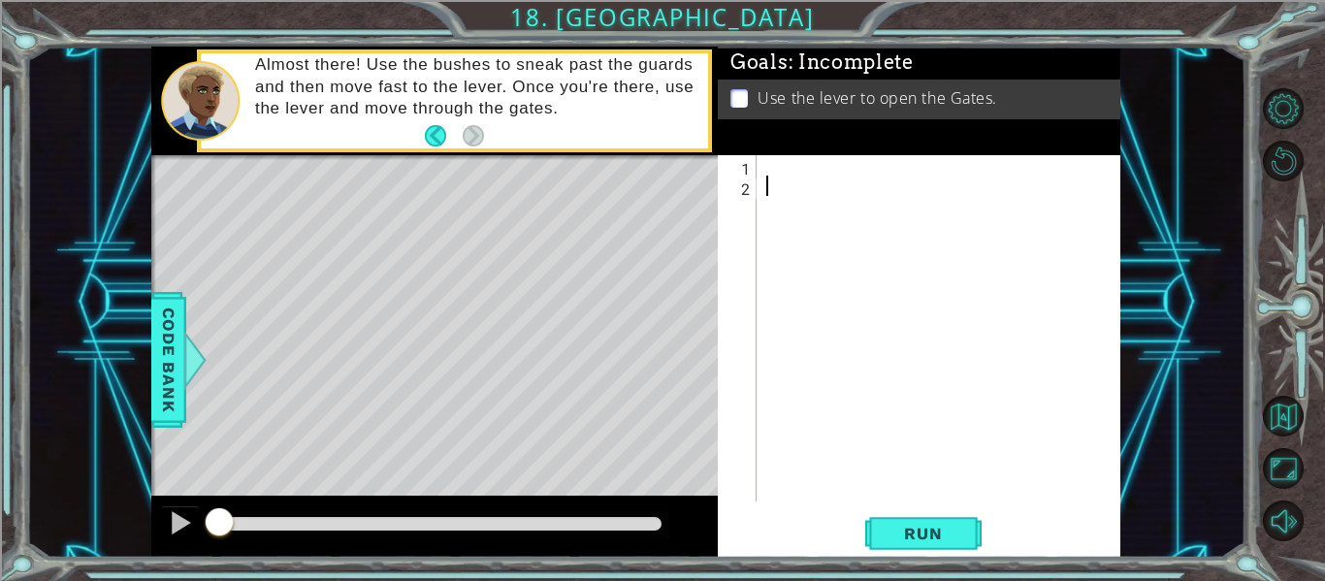
click at [830, 181] on div at bounding box center [945, 348] width 364 height 387
click at [833, 177] on div at bounding box center [945, 348] width 364 height 387
click at [844, 161] on div at bounding box center [945, 348] width 364 height 387
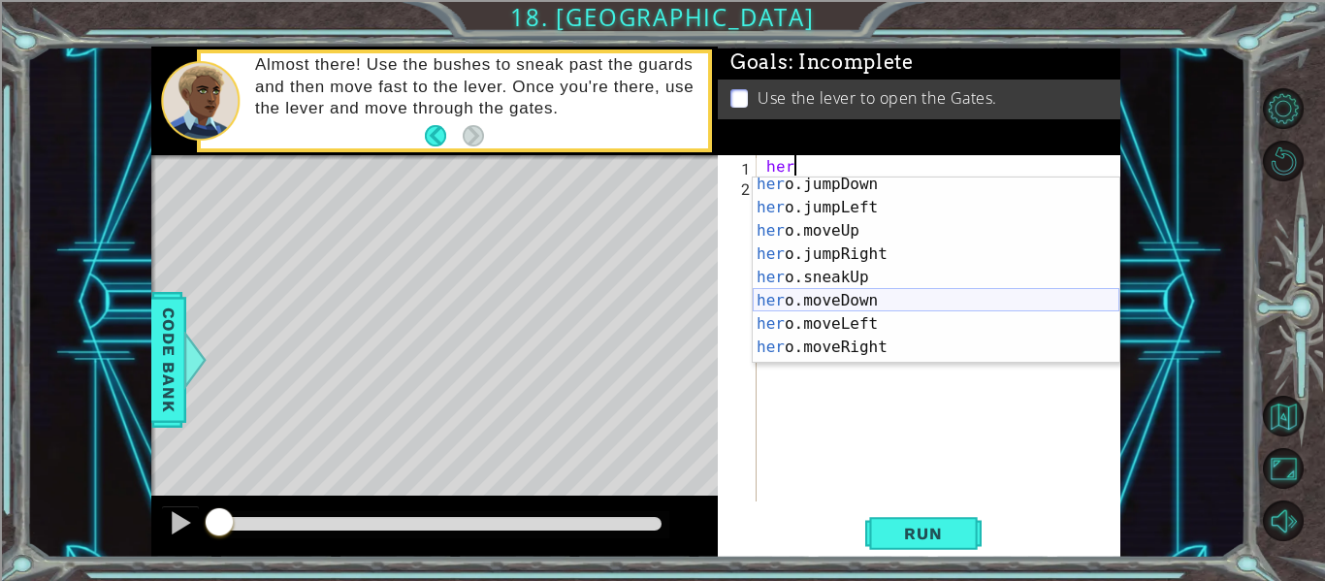
scroll to position [116, 0]
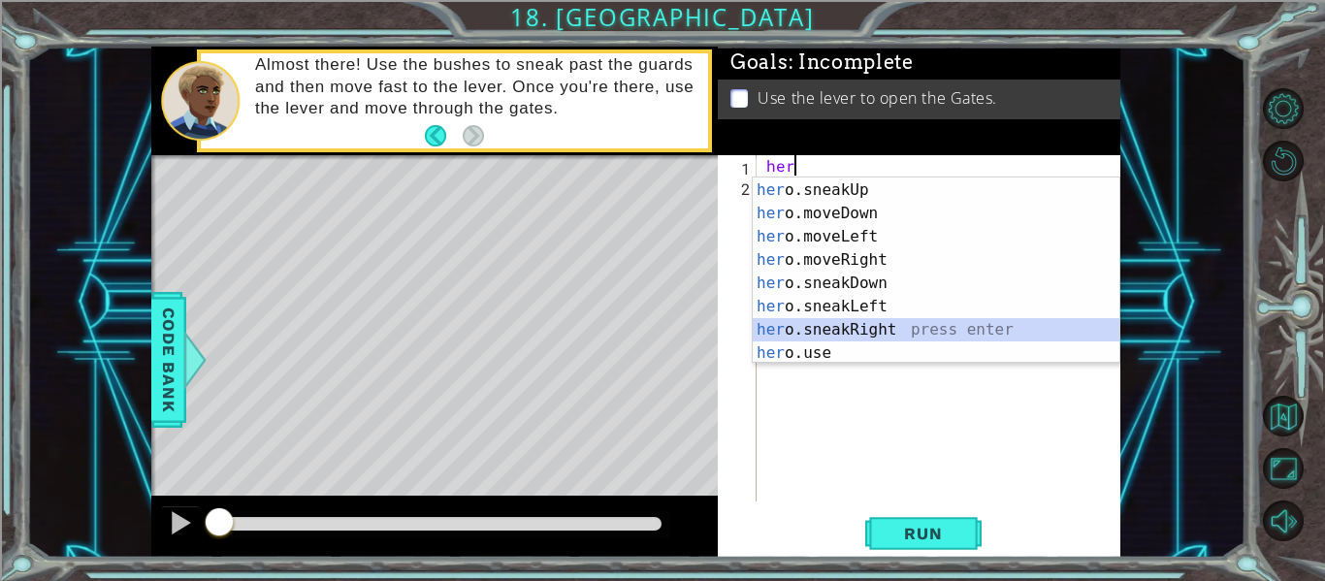
click at [802, 325] on div "her o.jumpRight press enter her o.sneakUp press enter her o.moveDown press ente…" at bounding box center [936, 271] width 367 height 233
type textarea "hero.sneakRight(1)"
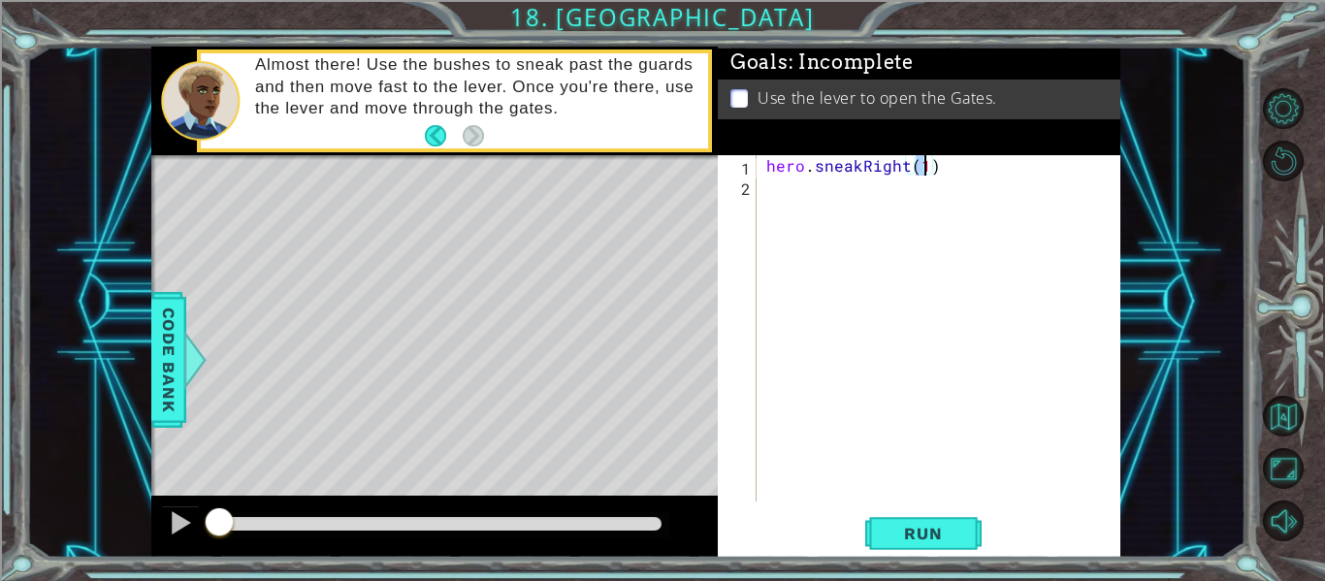
click at [895, 192] on div "hero . sneakRight ( 1 )" at bounding box center [945, 348] width 364 height 387
type textarea "e"
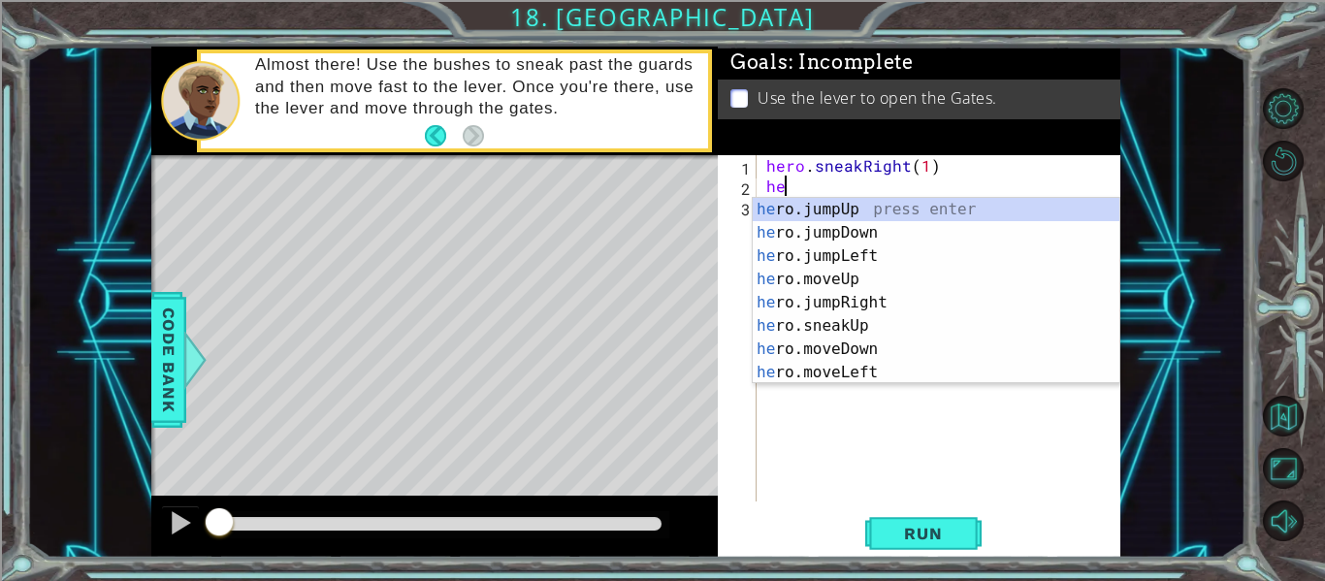
scroll to position [0, 1]
click at [856, 319] on div "her o.jumpUp press enter her o.jumpDown press enter her o.jumpLeft press enter …" at bounding box center [936, 314] width 367 height 233
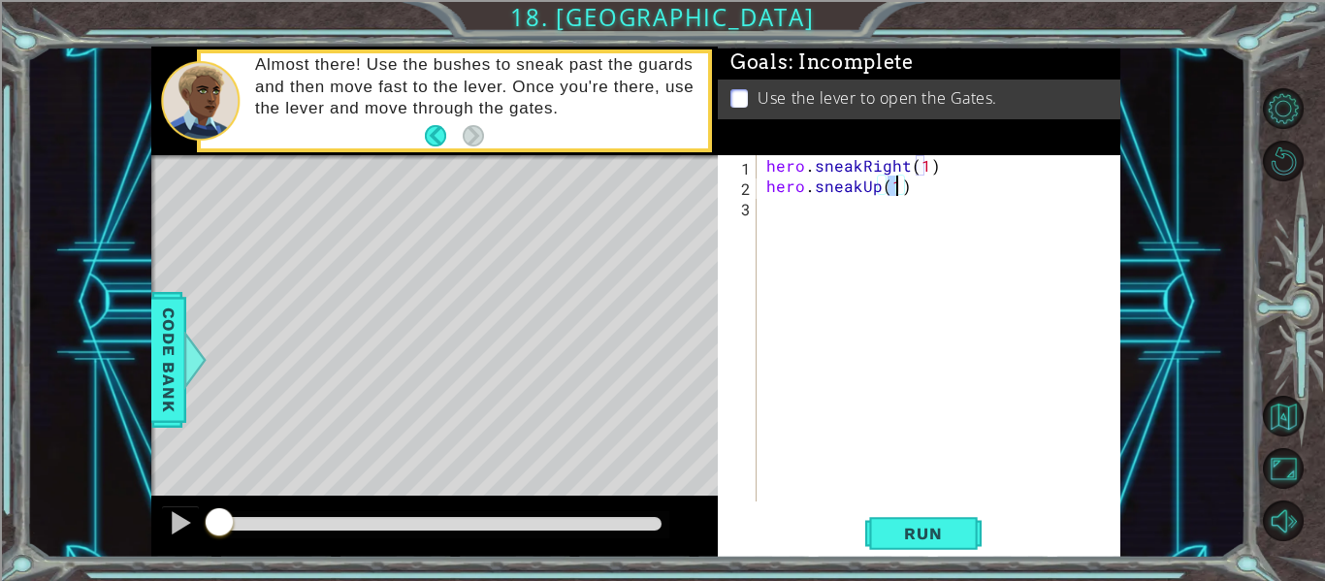
type textarea "hero.sneakUp(2)"
click at [899, 212] on div "hero . sneakRight ( 1 ) hero . sneakUp ( 2 )" at bounding box center [945, 348] width 364 height 387
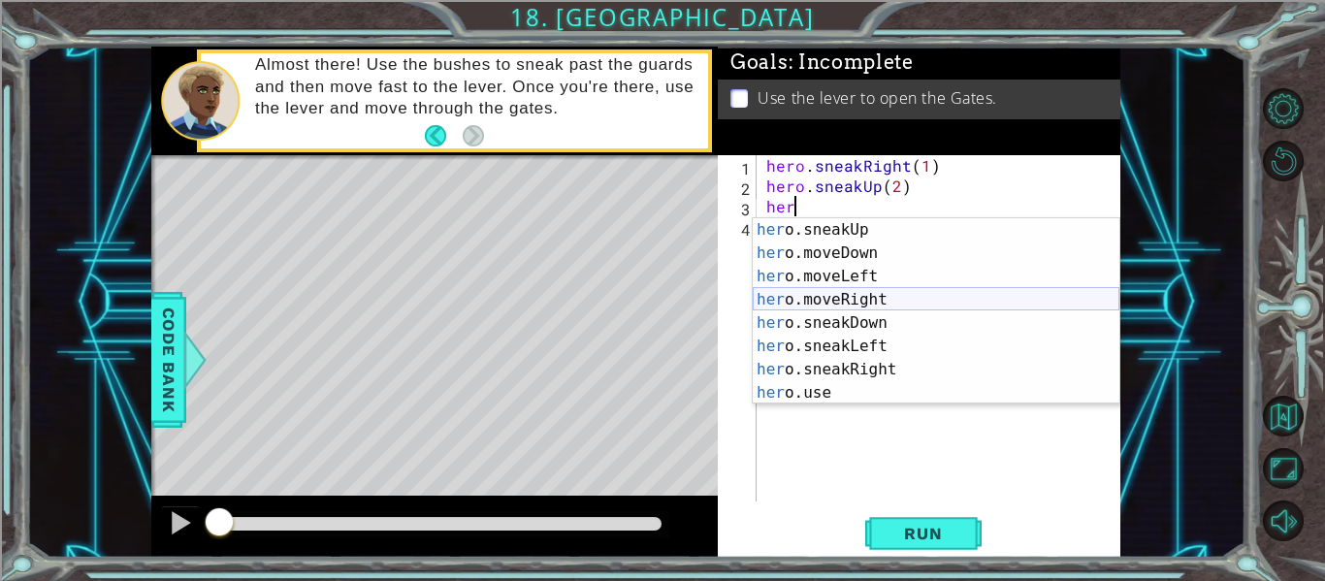
scroll to position [116, 0]
click at [813, 363] on div "her o.sneakUp press enter her o.moveDown press enter her o.moveLeft press enter…" at bounding box center [936, 334] width 367 height 233
type textarea "hero.sneakRight(1)"
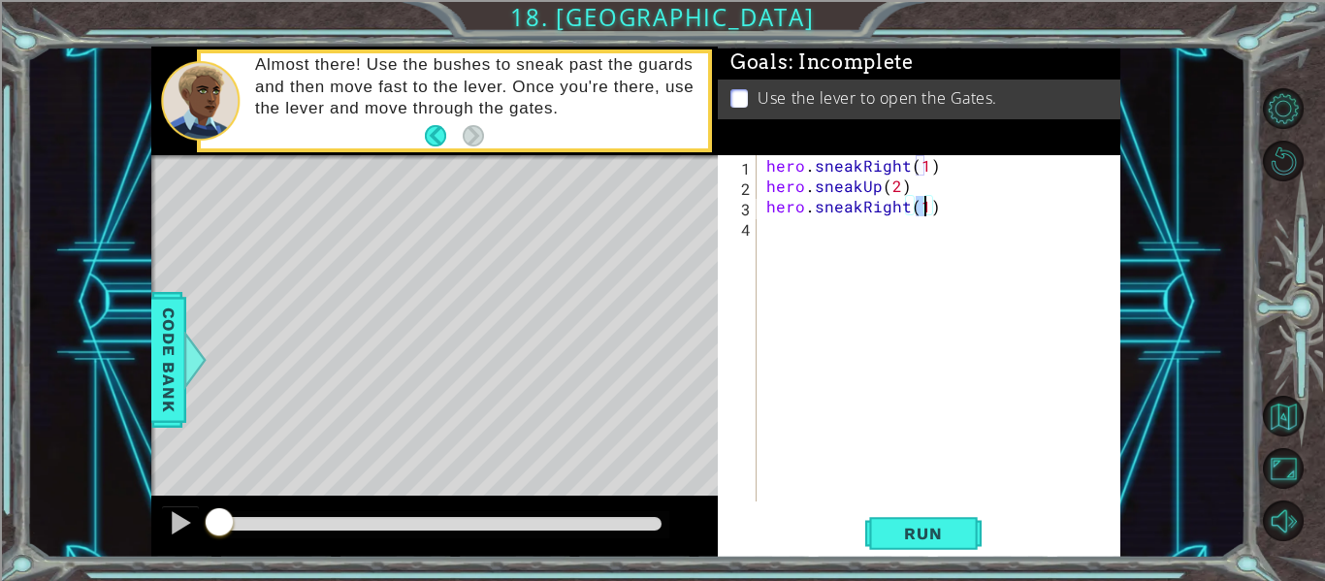
click at [896, 236] on div "hero . sneakRight ( 1 ) hero . sneakUp ( 2 ) hero . sneakRight ( 1 )" at bounding box center [945, 348] width 364 height 387
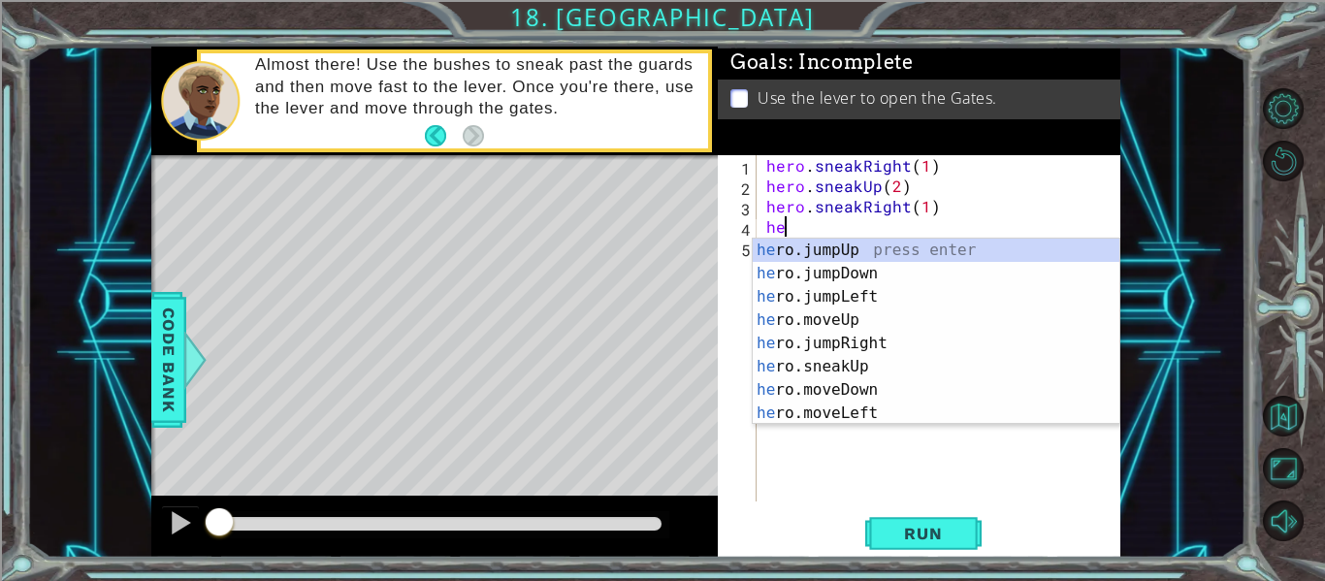
scroll to position [0, 1]
click at [862, 363] on div "her o.jumpUp press enter her o.jumpDown press enter her o.jumpLeft press enter …" at bounding box center [936, 355] width 367 height 233
type textarea "hero.sneakUp(1)"
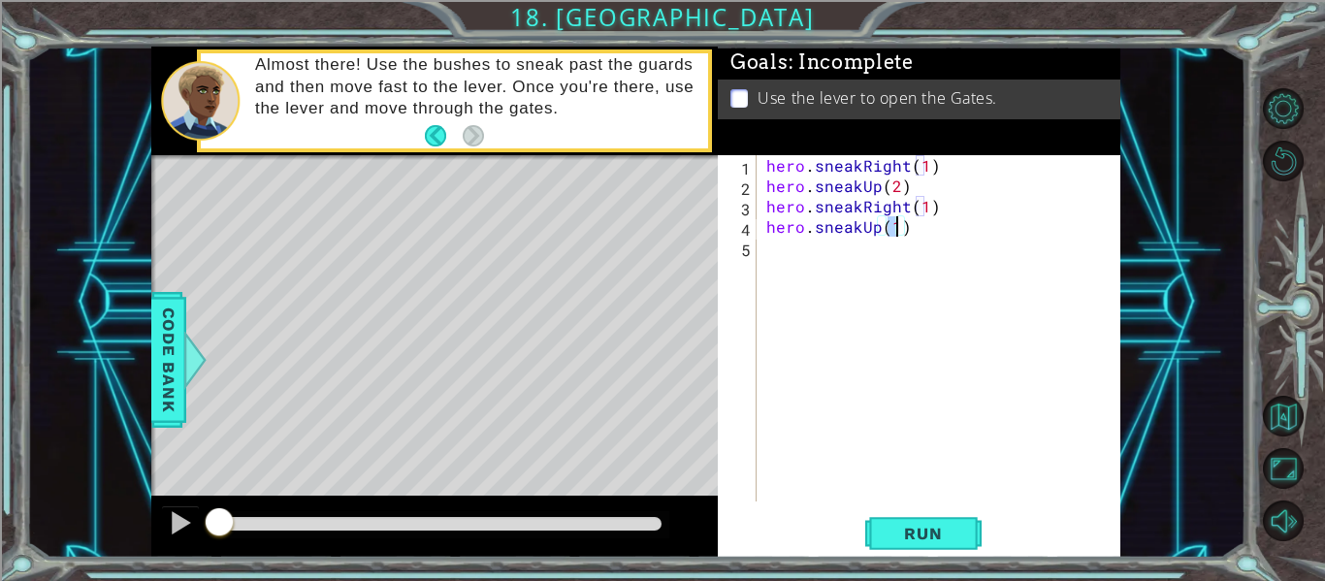
click at [960, 260] on div "hero . sneakRight ( 1 ) hero . sneakUp ( 2 ) hero . sneakRight ( 1 ) hero . sne…" at bounding box center [945, 348] width 364 height 387
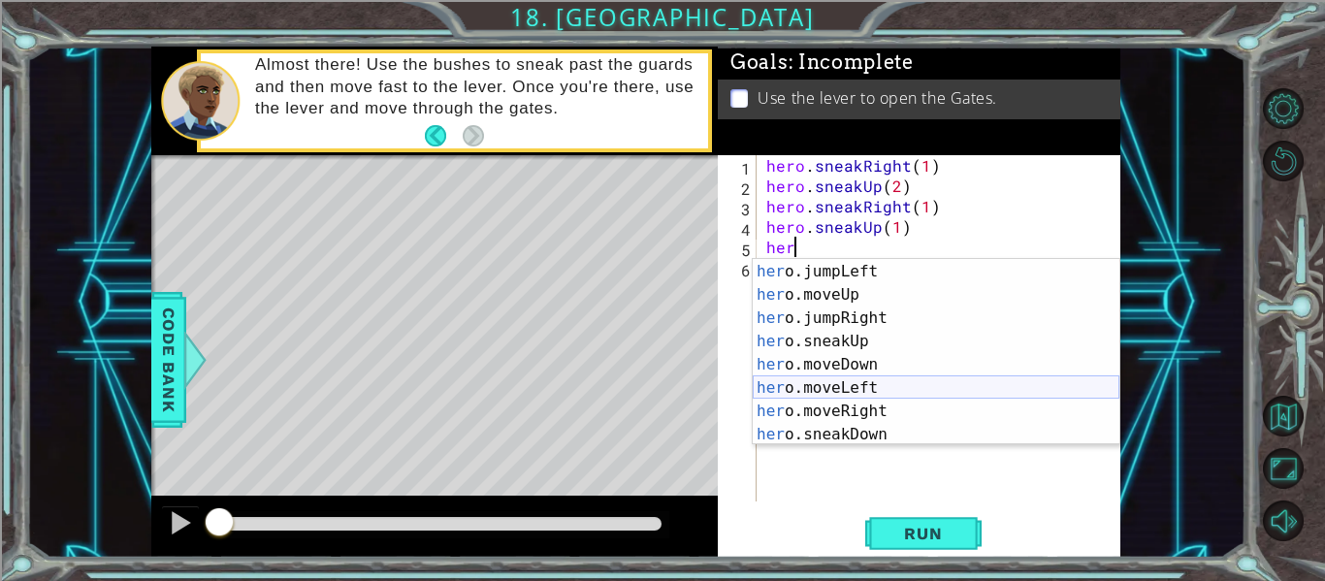
scroll to position [116, 0]
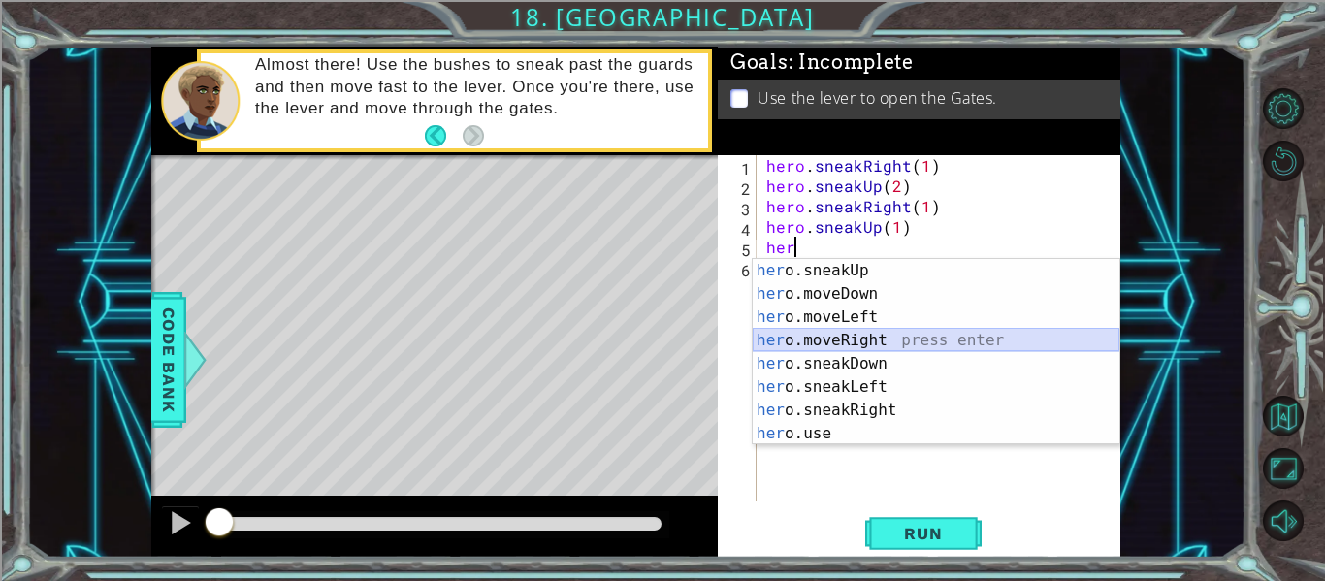
drag, startPoint x: 893, startPoint y: 346, endPoint x: 899, endPoint y: 338, distance: 11.1
click at [899, 338] on div "her o.sneakUp press enter her o.moveDown press enter her o.moveLeft press enter…" at bounding box center [936, 375] width 367 height 233
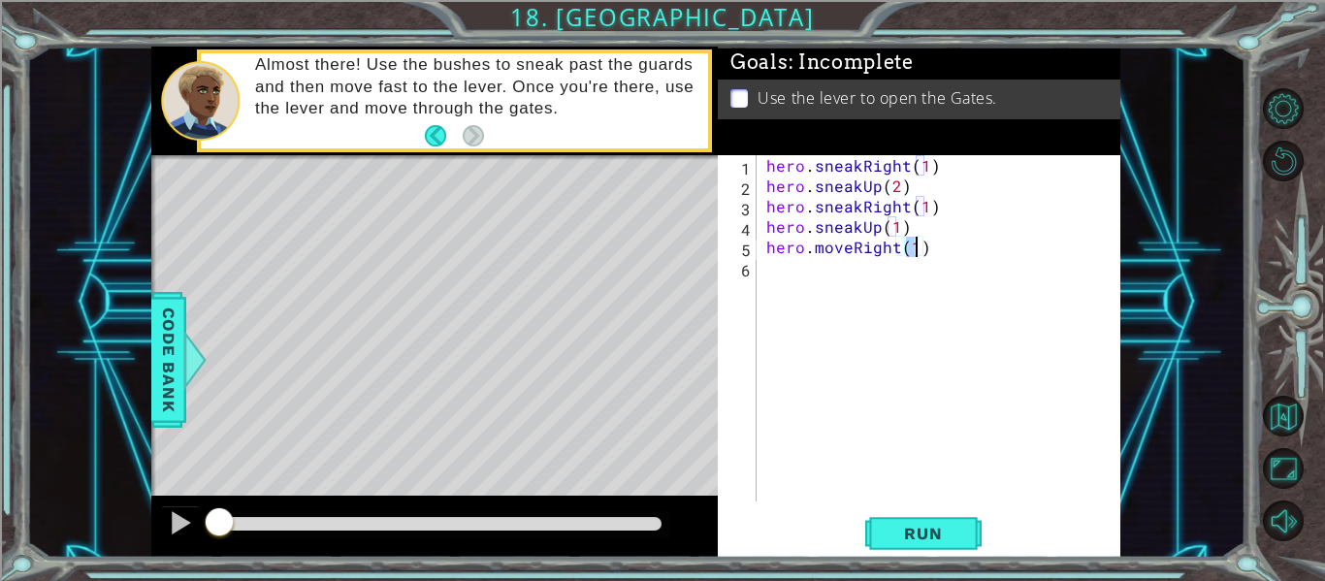
type textarea "hero.moveRight(2)"
click at [866, 266] on div "hero . sneakRight ( 1 ) hero . sneakUp ( 2 ) hero . sneakRight ( 1 ) hero . sne…" at bounding box center [945, 348] width 364 height 387
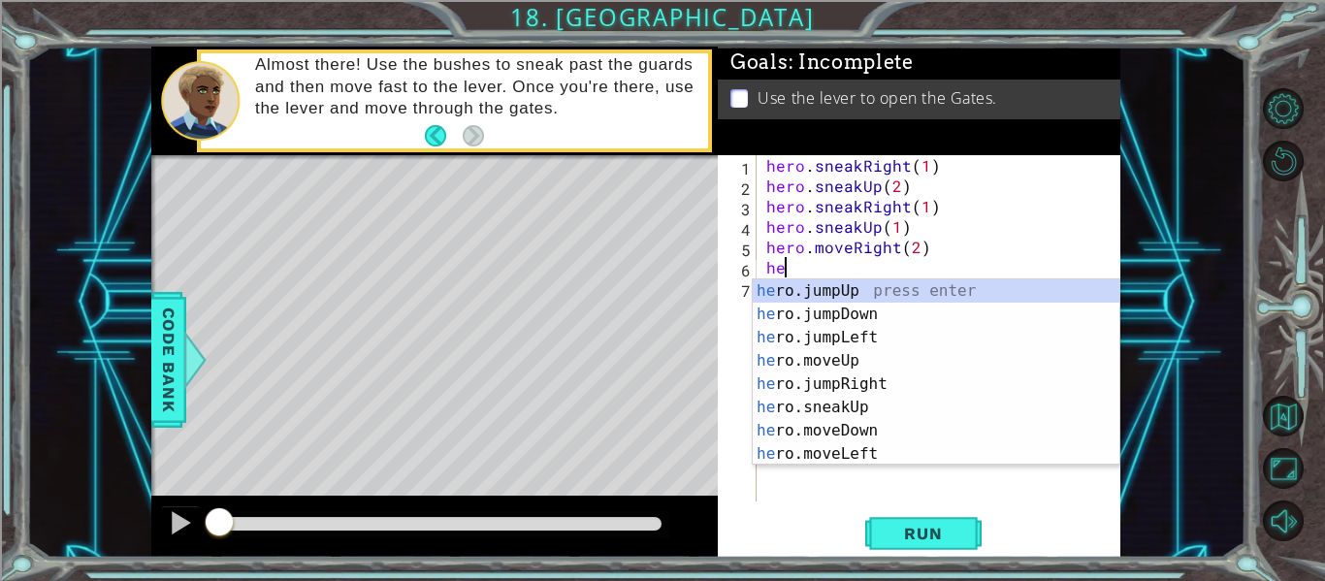
scroll to position [0, 1]
click at [819, 434] on div "her o.jumpUp press enter her o.jumpDown press enter her o.jumpLeft press enter …" at bounding box center [936, 395] width 367 height 233
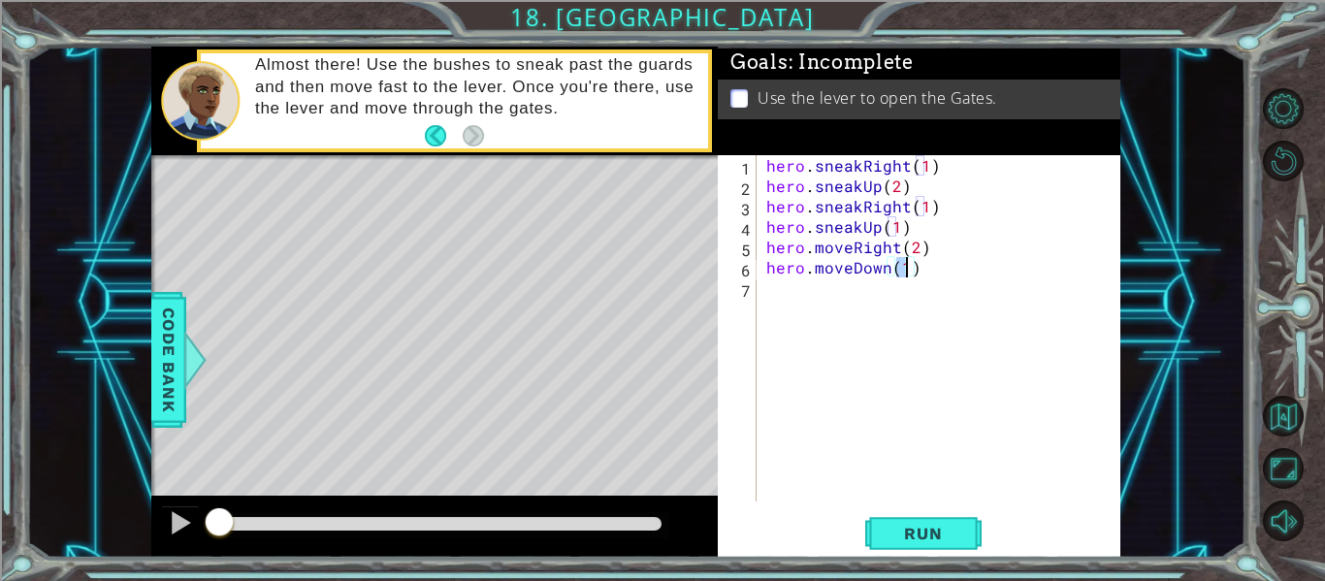
type textarea "hero.moveDown(2)"
click at [921, 293] on div "hero . sneakRight ( 1 ) hero . sneakUp ( 2 ) hero . sneakRight ( 1 ) hero . sne…" at bounding box center [945, 348] width 364 height 387
type textarea "her"
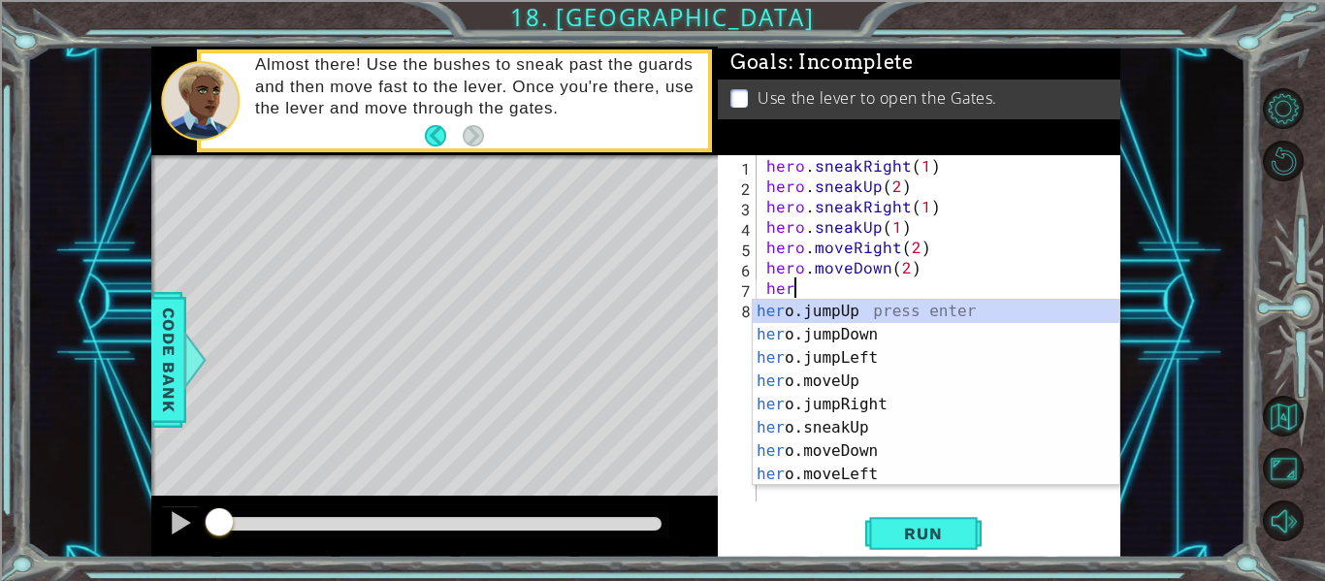
scroll to position [0, 1]
click at [899, 328] on div "her o.jumpUp press enter her o.jumpDown press enter her o.jumpLeft press enter …" at bounding box center [936, 416] width 367 height 233
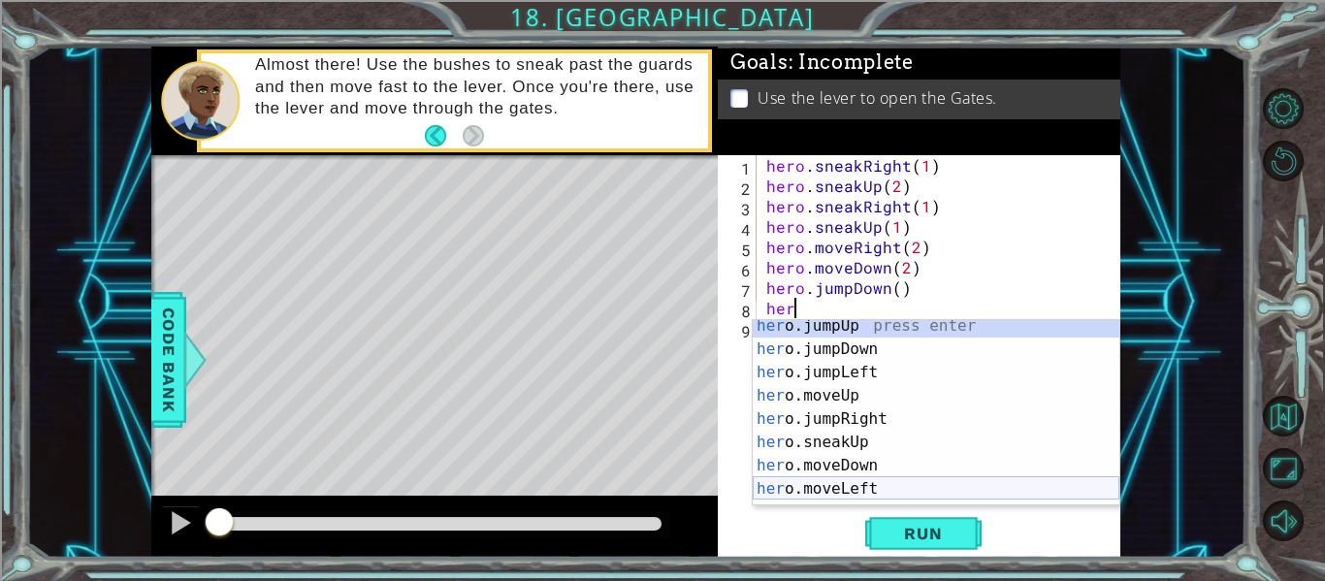
scroll to position [116, 0]
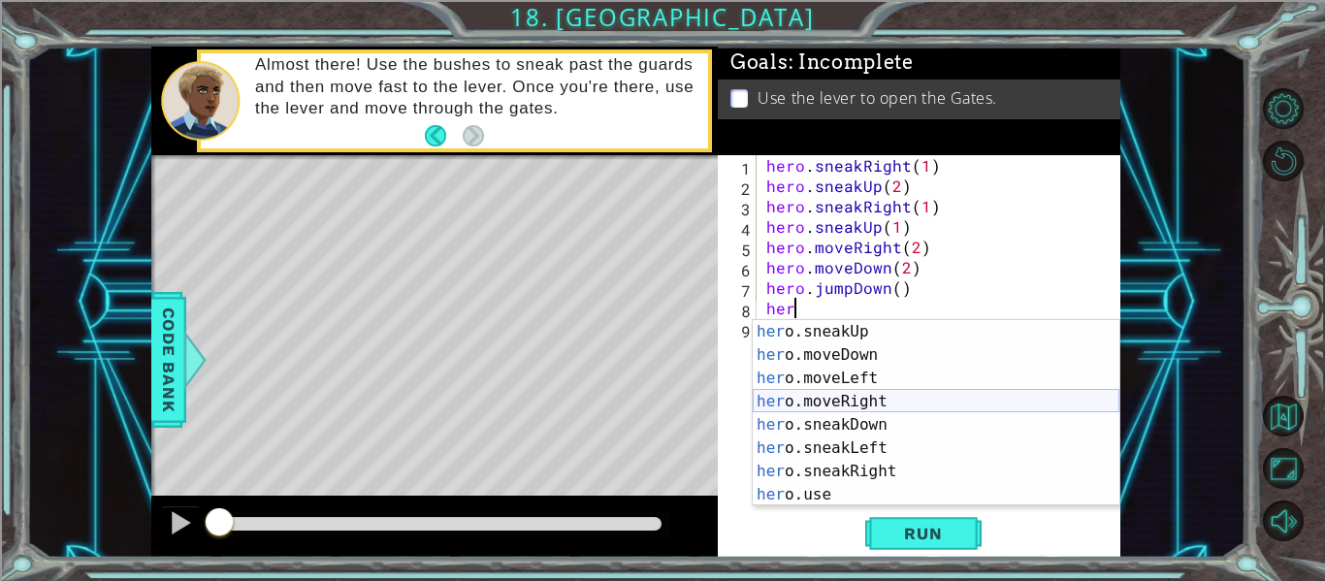
click at [869, 406] on div "her o.sneakUp press enter her o.moveDown press enter her o.moveLeft press enter…" at bounding box center [936, 436] width 367 height 233
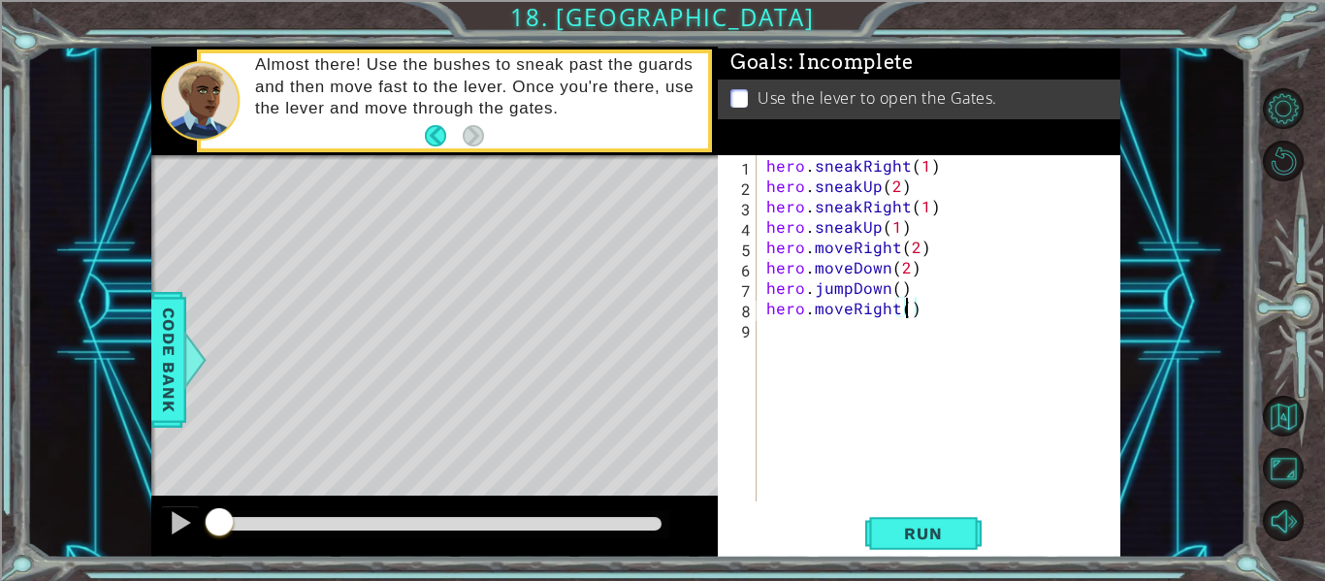
type textarea "hero.moveRight(2)"
click at [919, 339] on div "hero . sneakRight ( 1 ) hero . sneakUp ( 2 ) hero . sneakRight ( 1 ) hero . sne…" at bounding box center [945, 348] width 364 height 387
type textarea "he"
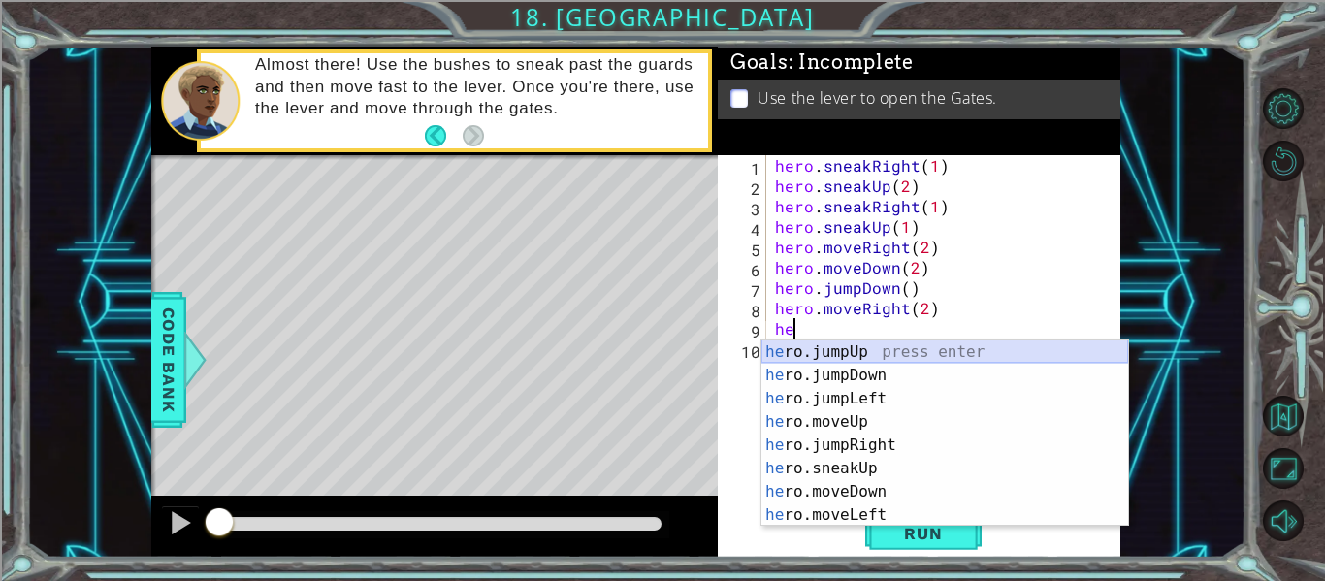
click at [914, 348] on div "he ro.jumpUp press enter he ro.jumpDown press enter he ro.jumpLeft press enter …" at bounding box center [945, 457] width 367 height 233
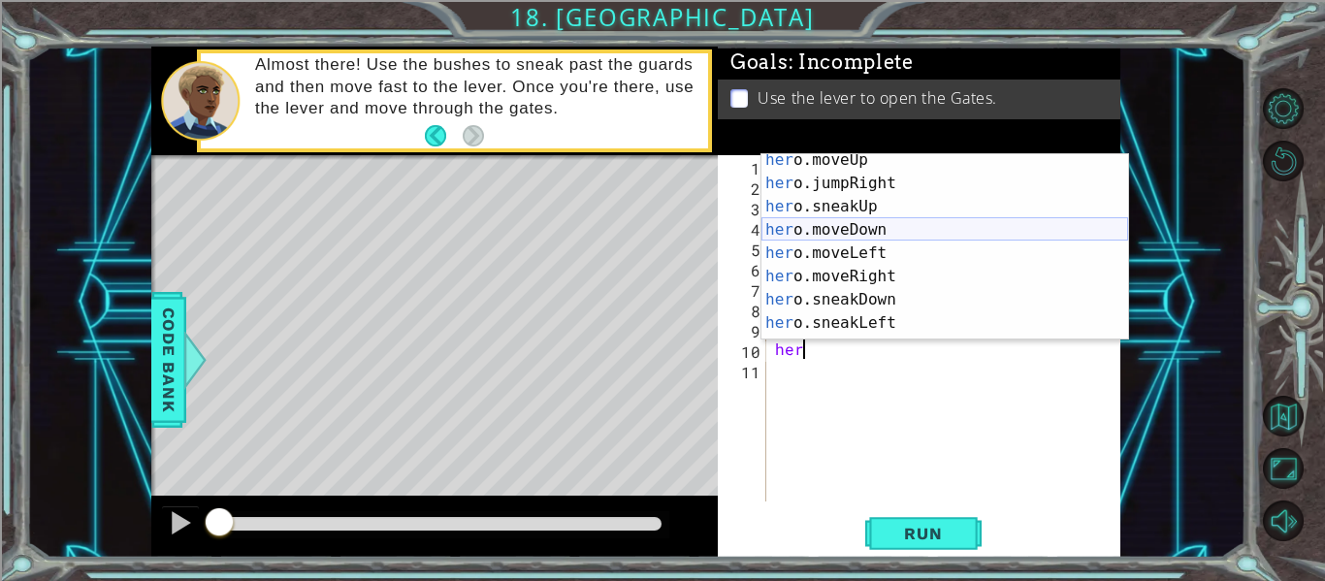
scroll to position [116, 0]
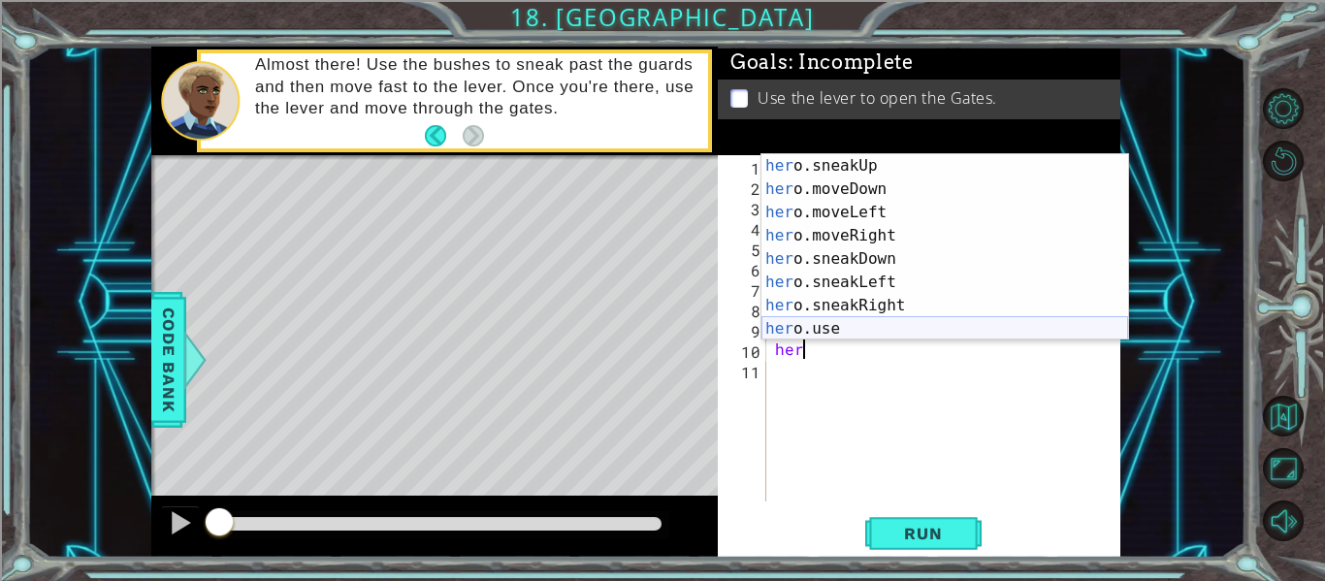
click at [774, 322] on div "her o.sneakUp press enter her o.moveDown press enter her o.moveLeft press enter…" at bounding box center [945, 270] width 367 height 233
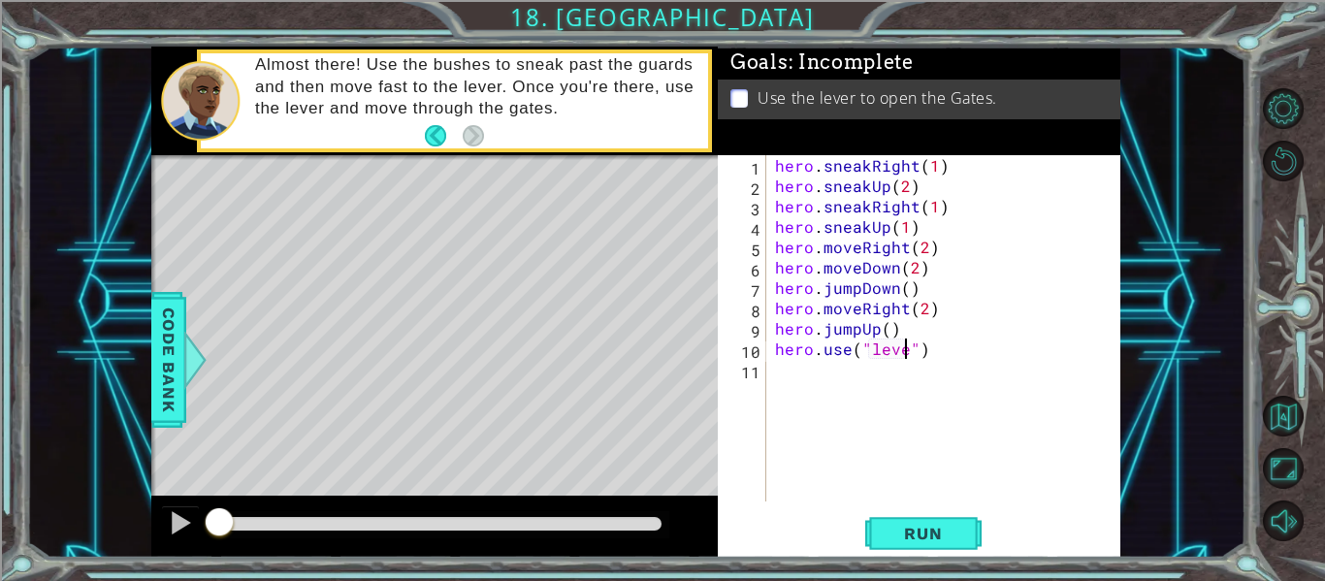
scroll to position [0, 9]
type textarea "hero.use("lever")"
click at [788, 374] on div "hero . sneakRight ( 1 ) hero . sneakUp ( 2 ) hero . sneakRight ( 1 ) hero . sne…" at bounding box center [948, 348] width 355 height 387
click at [927, 533] on span "Run" at bounding box center [923, 533] width 77 height 19
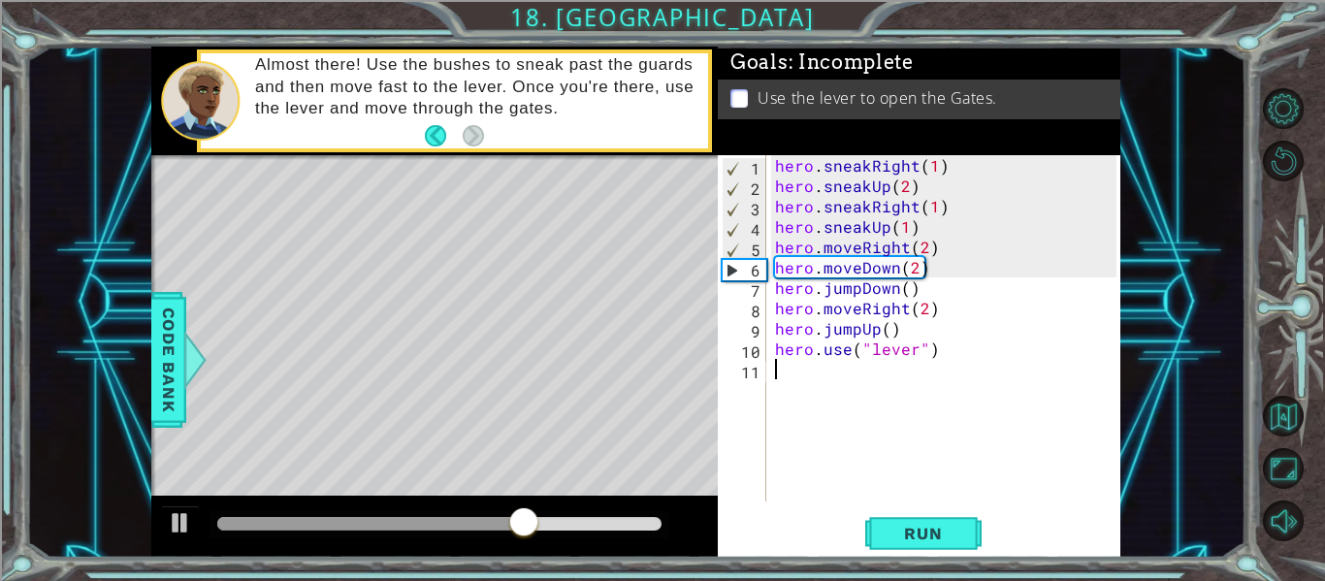
click at [916, 273] on div "hero . sneakRight ( 1 ) hero . sneakUp ( 2 ) hero . sneakRight ( 1 ) hero . sne…" at bounding box center [948, 348] width 355 height 387
click at [895, 524] on span "Run" at bounding box center [923, 533] width 77 height 19
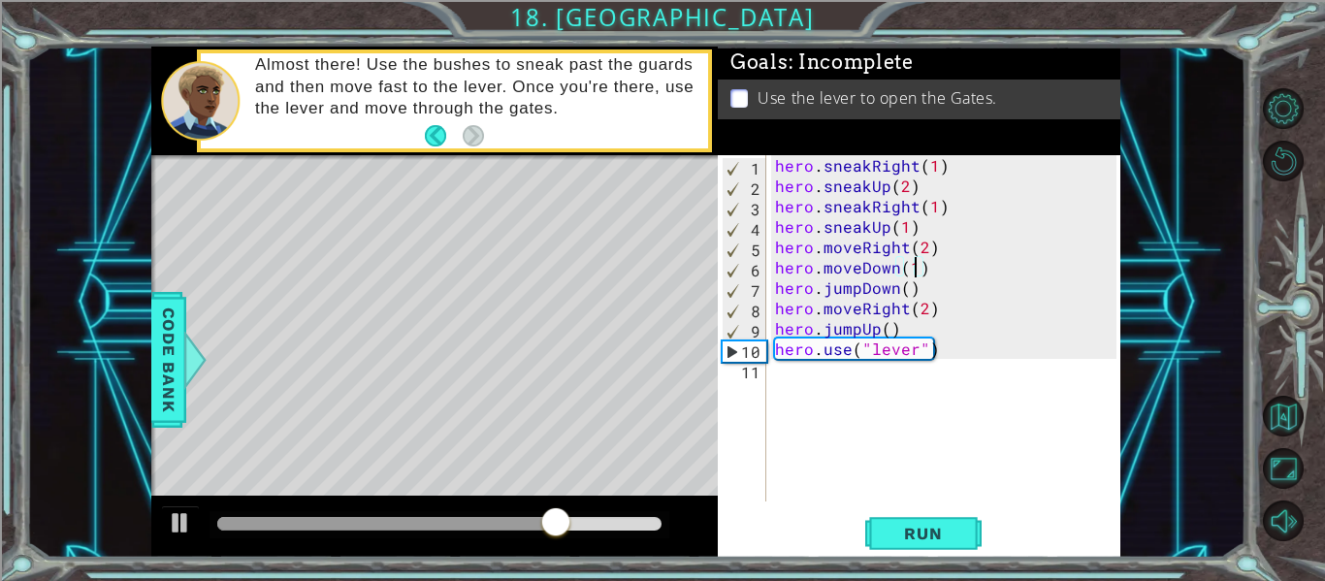
click at [1009, 355] on div "hero . sneakRight ( 1 ) hero . sneakUp ( 2 ) hero . sneakRight ( 1 ) hero . sne…" at bounding box center [948, 348] width 355 height 387
type textarea "hero.use("lever")"
click at [777, 353] on div "hero . sneakRight ( 1 ) hero . sneakUp ( 2 ) hero . sneakRight ( 1 ) hero . sne…" at bounding box center [948, 348] width 355 height 387
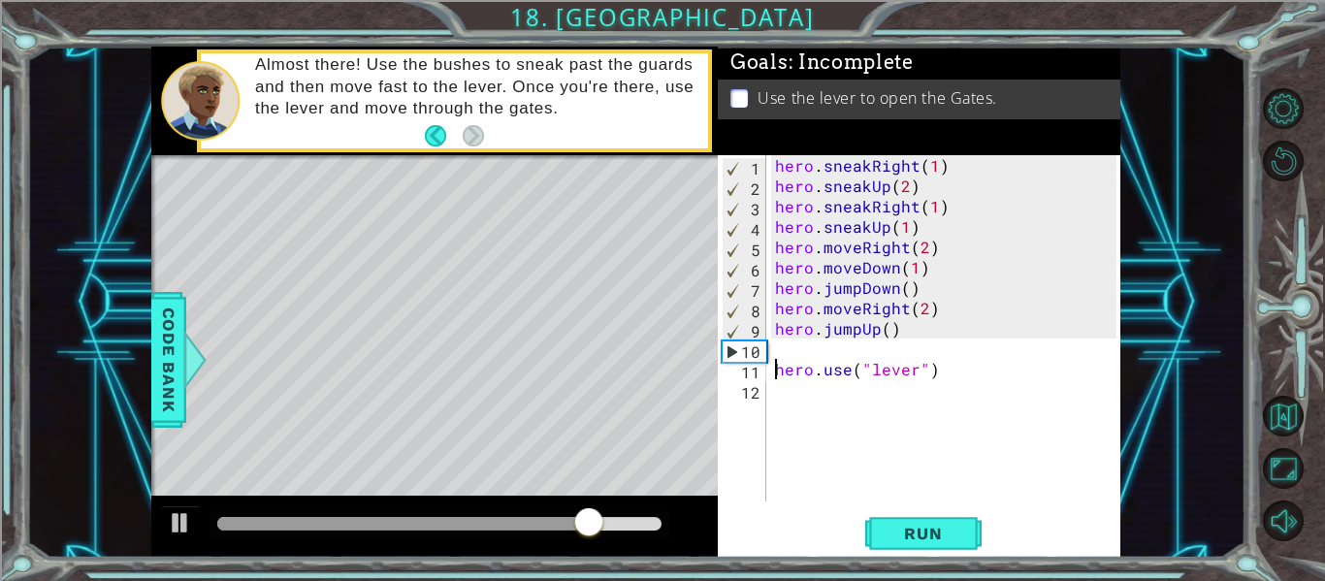
click at [778, 350] on div "hero . sneakRight ( 1 ) hero . sneakUp ( 2 ) hero . sneakRight ( 1 ) hero . sne…" at bounding box center [948, 348] width 355 height 387
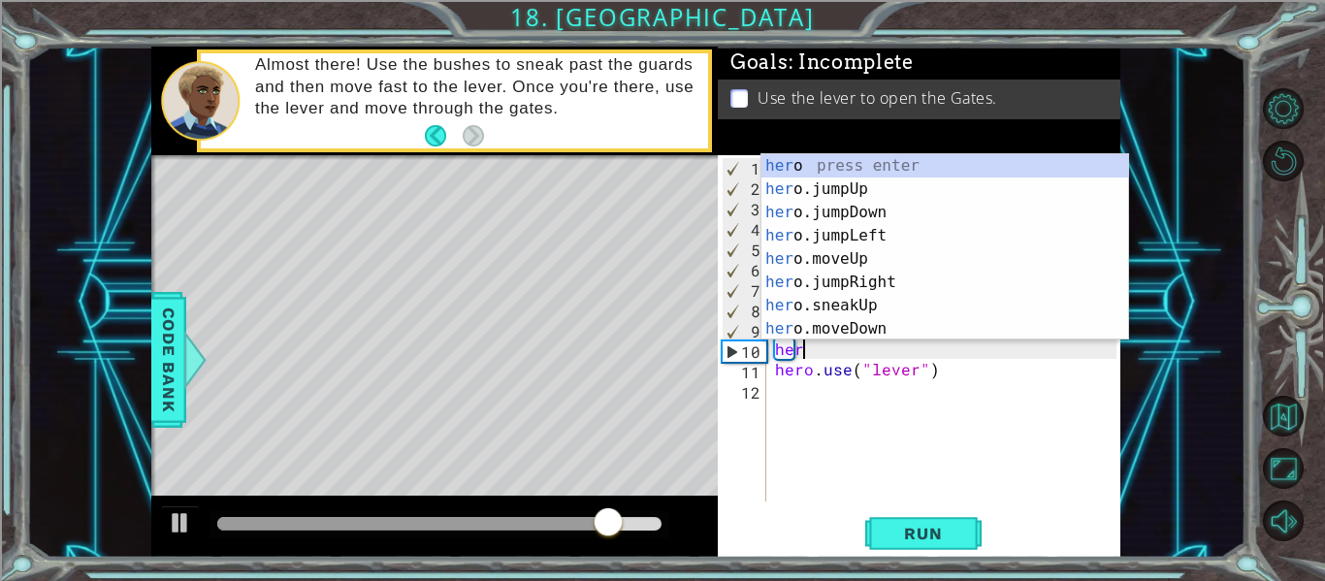
scroll to position [0, 1]
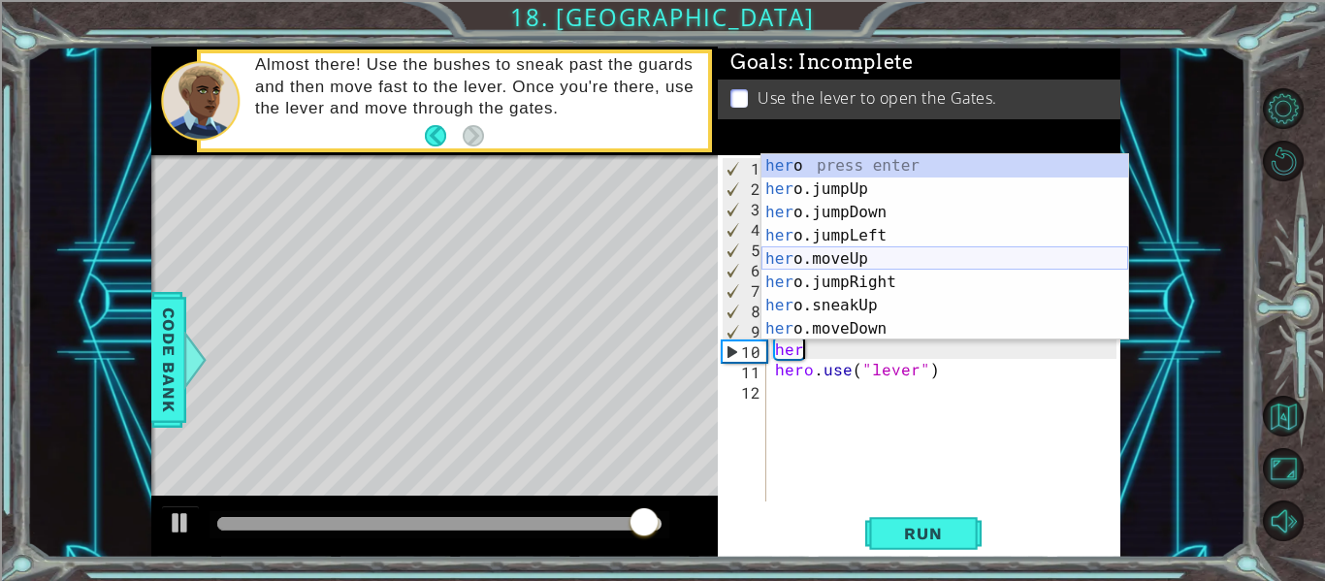
click at [828, 262] on div "her o press enter her o.jumpUp press enter her o.jumpDown press enter her o.jum…" at bounding box center [945, 270] width 367 height 233
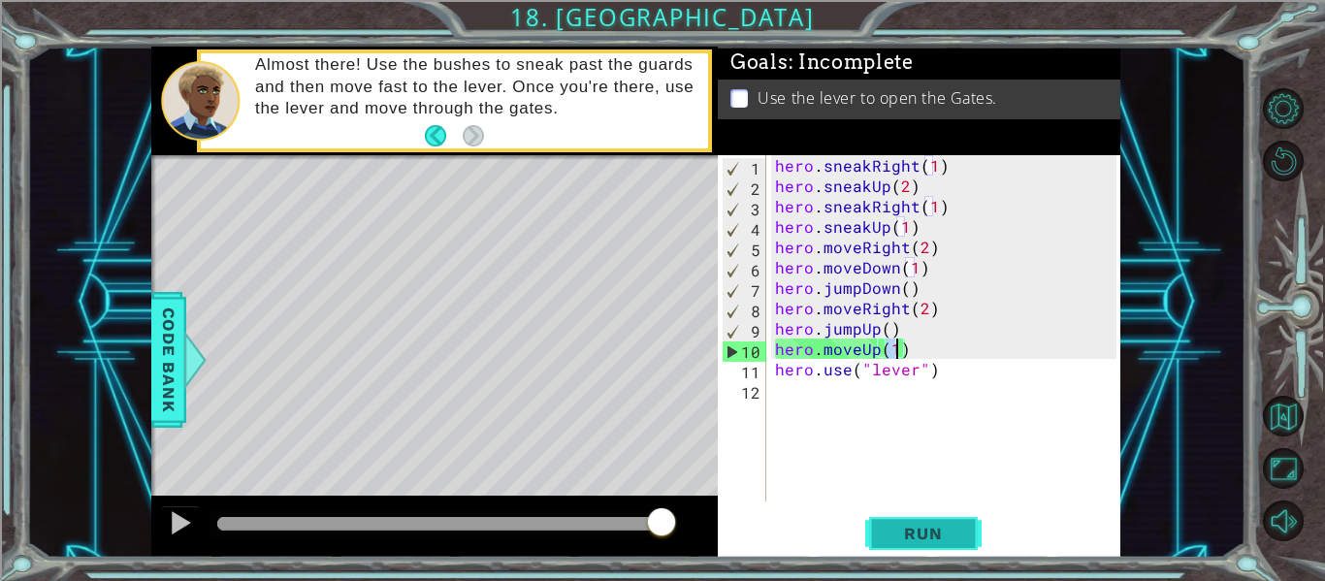
type textarea "hero.moveUp(1)"
click at [892, 529] on span "Run" at bounding box center [923, 533] width 77 height 19
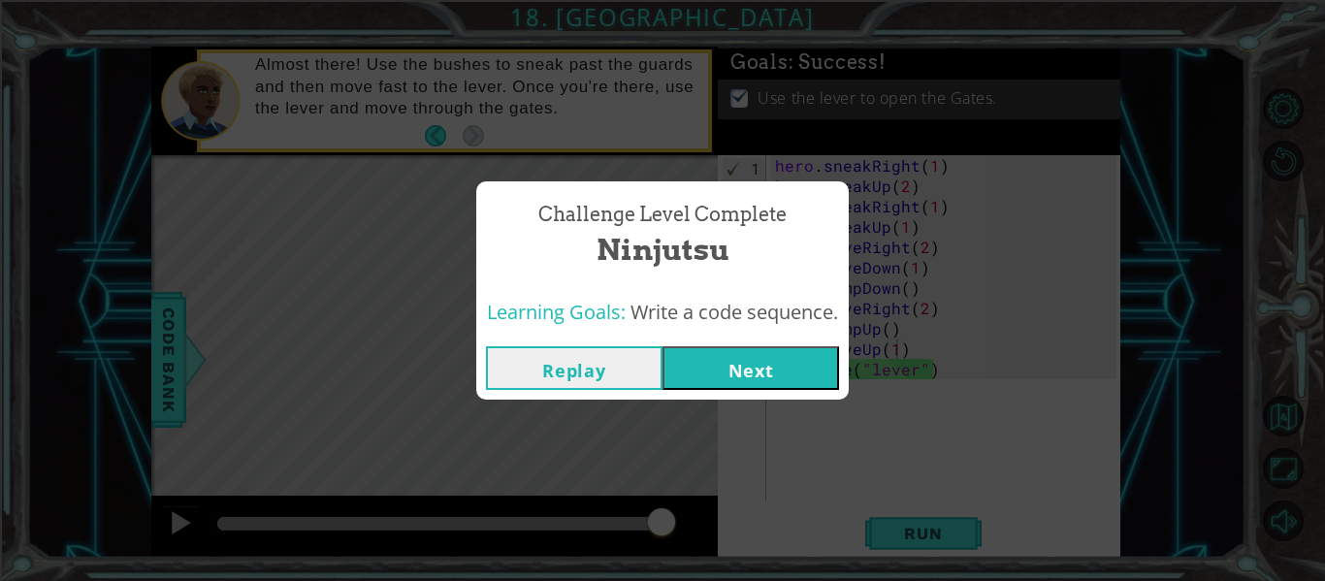
click at [723, 379] on button "Next" at bounding box center [751, 368] width 177 height 44
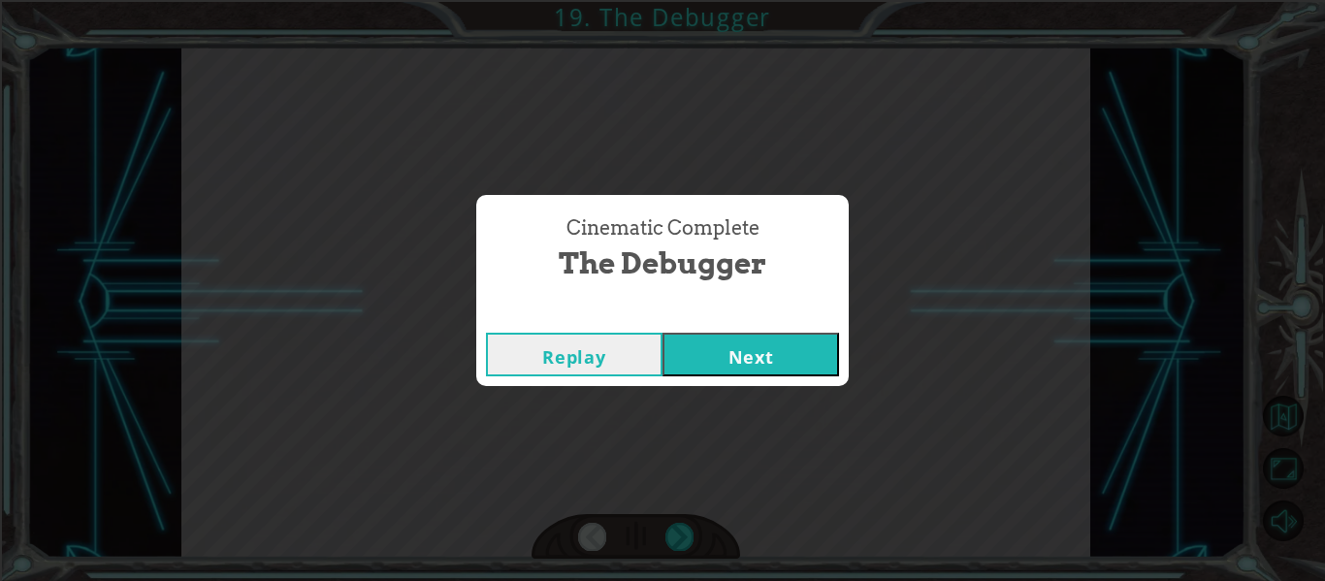
click at [732, 343] on button "Next" at bounding box center [751, 355] width 177 height 44
click at [750, 372] on button "Next" at bounding box center [751, 355] width 177 height 44
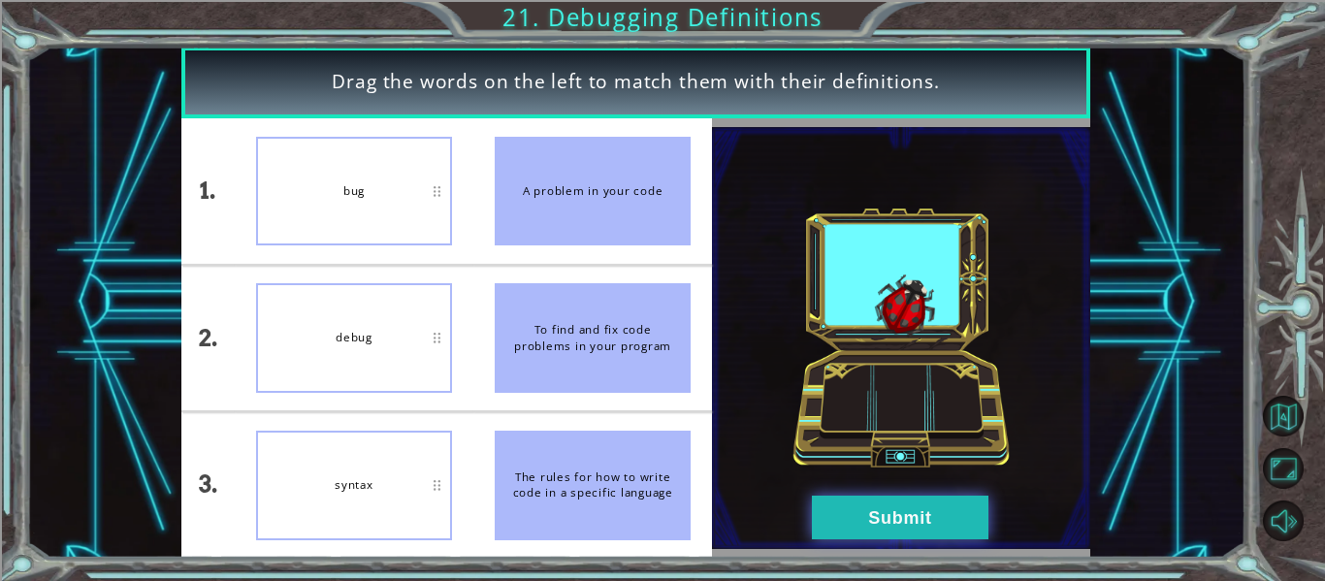
click at [881, 538] on button "Submit" at bounding box center [900, 518] width 177 height 44
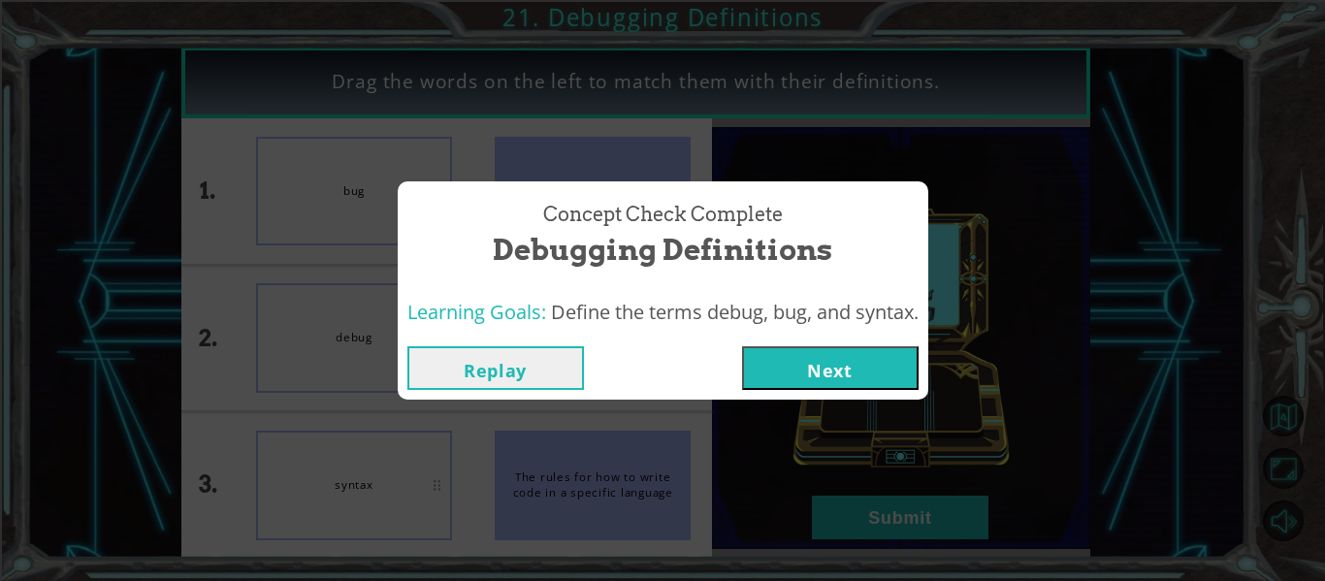
click at [799, 347] on button "Next" at bounding box center [830, 368] width 177 height 44
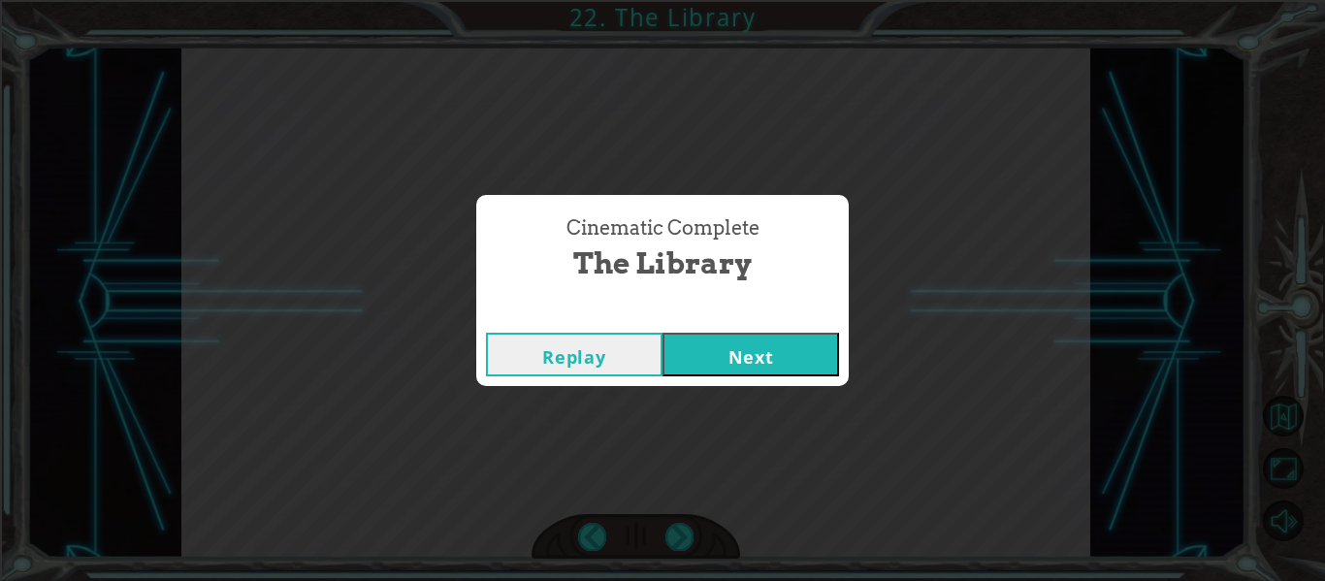
click at [830, 340] on button "Next" at bounding box center [751, 355] width 177 height 44
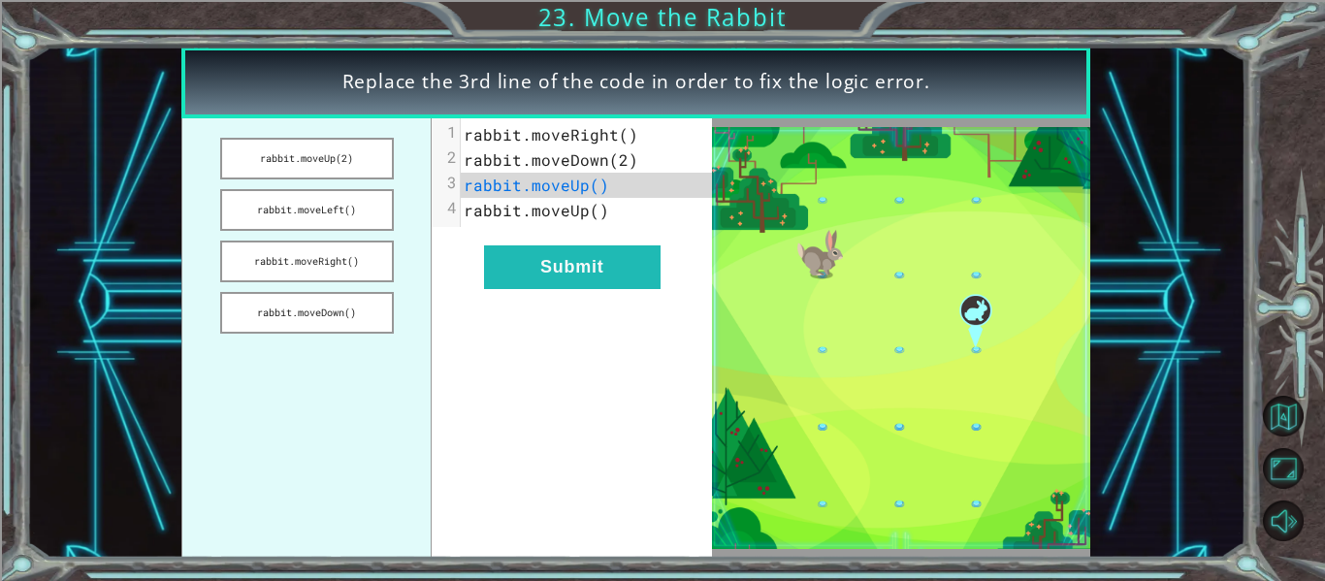
click at [459, 316] on div "xxxxxxxxxx 4 1 rabbit.moveRight() 2 rabbit.moveDown(2) 3 rabbit.moveUp() 4 rabb…" at bounding box center [572, 338] width 280 height 440
click at [610, 189] on pre "rabbit.moveUp()" at bounding box center [586, 185] width 251 height 25
click at [610, 187] on pre "rabbit.moveUp()" at bounding box center [586, 185] width 251 height 25
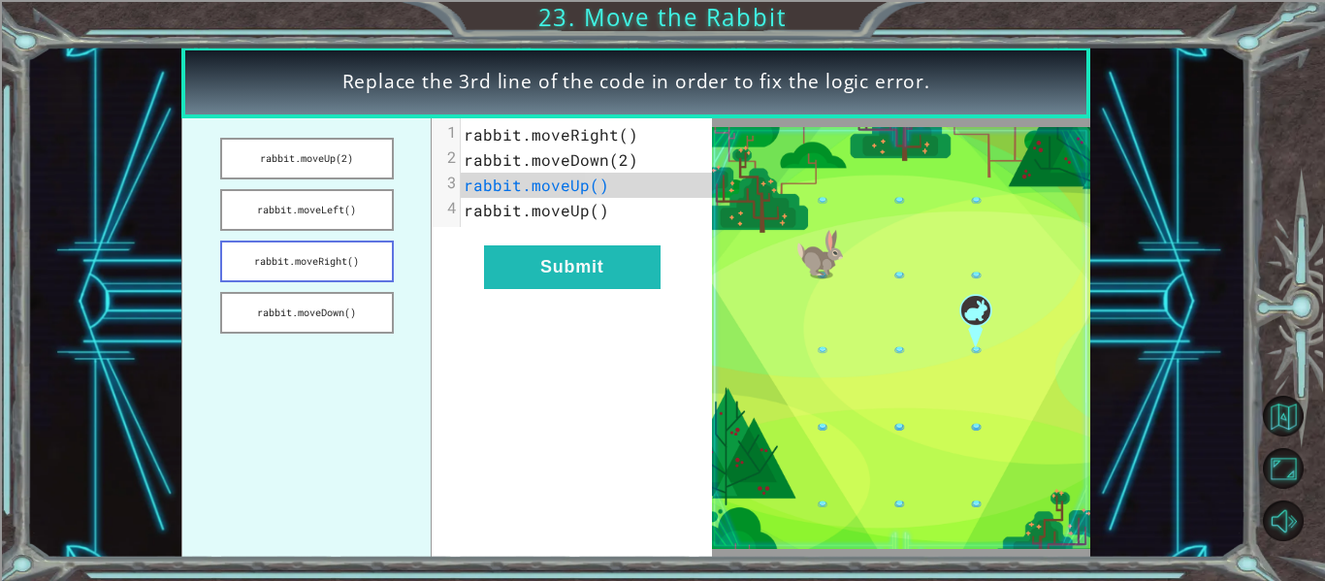
click at [246, 276] on button "rabbit.moveRight()" at bounding box center [307, 262] width 174 height 42
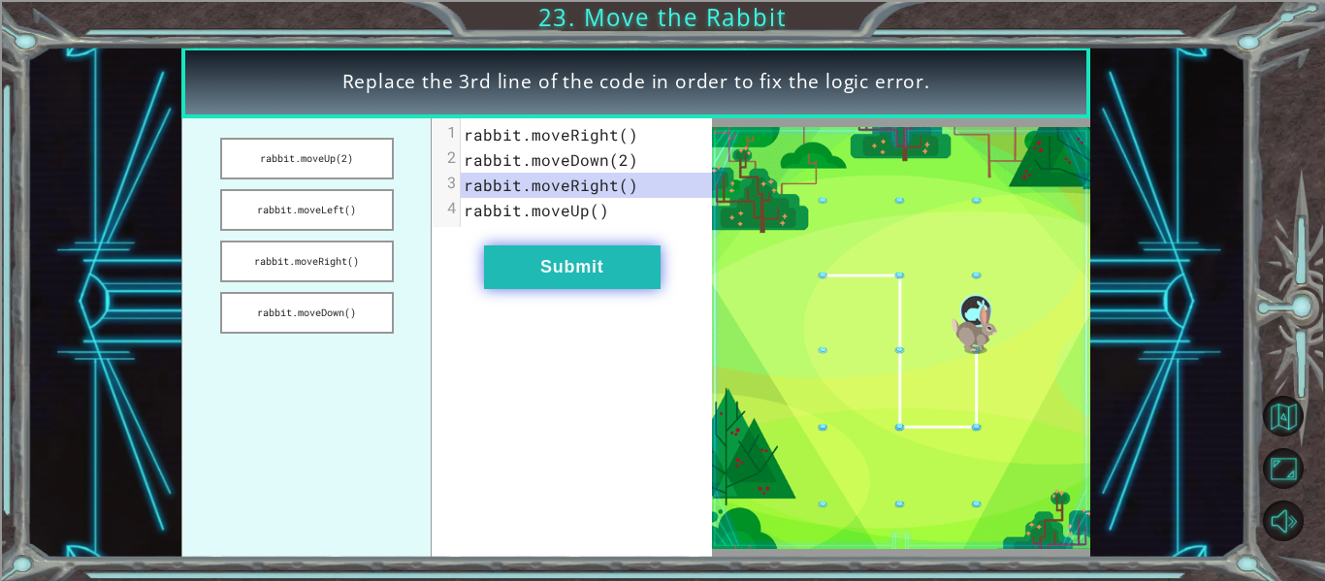
click at [504, 261] on button "Submit" at bounding box center [572, 267] width 177 height 44
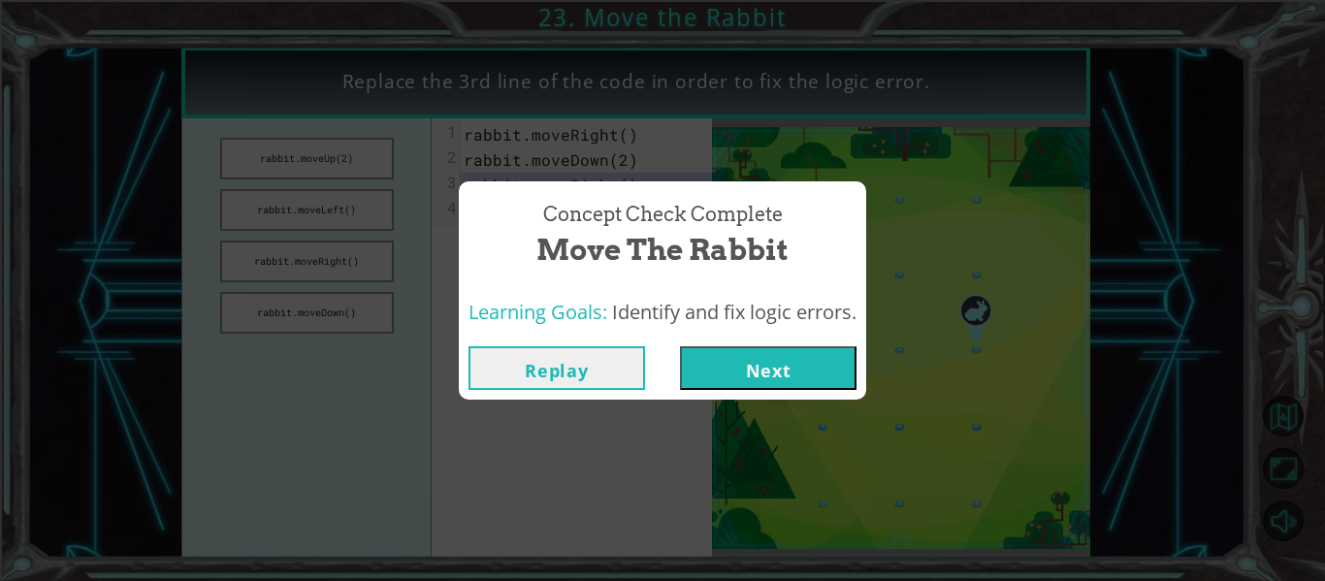
click at [752, 372] on button "Next" at bounding box center [768, 368] width 177 height 44
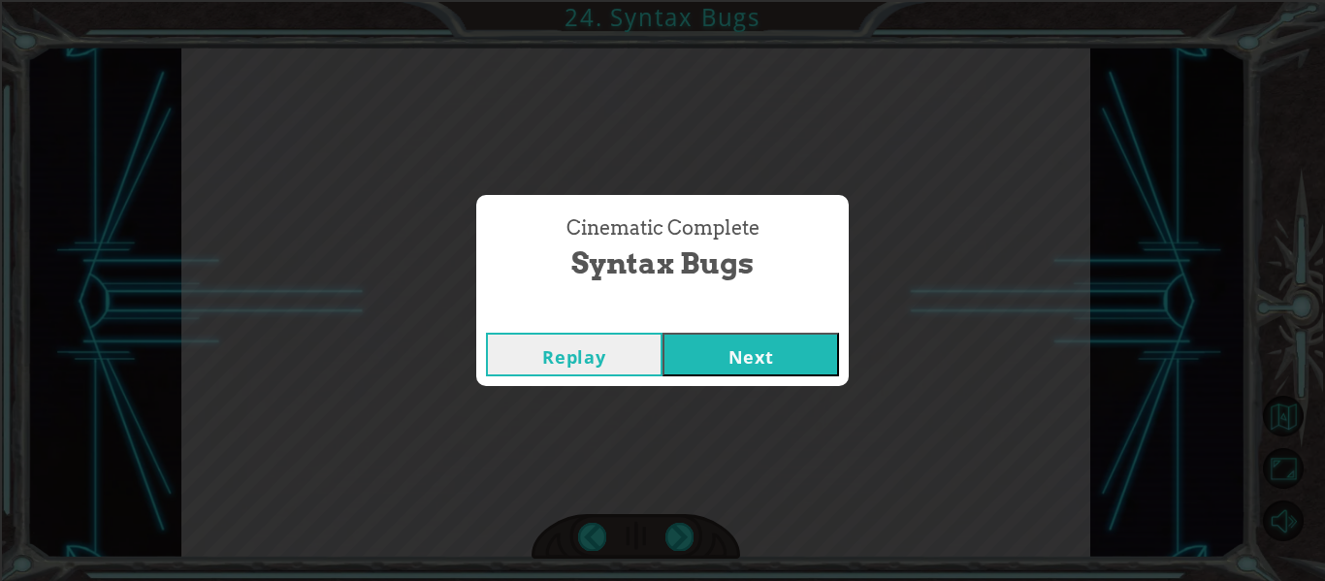
click at [808, 375] on button "Next" at bounding box center [751, 355] width 177 height 44
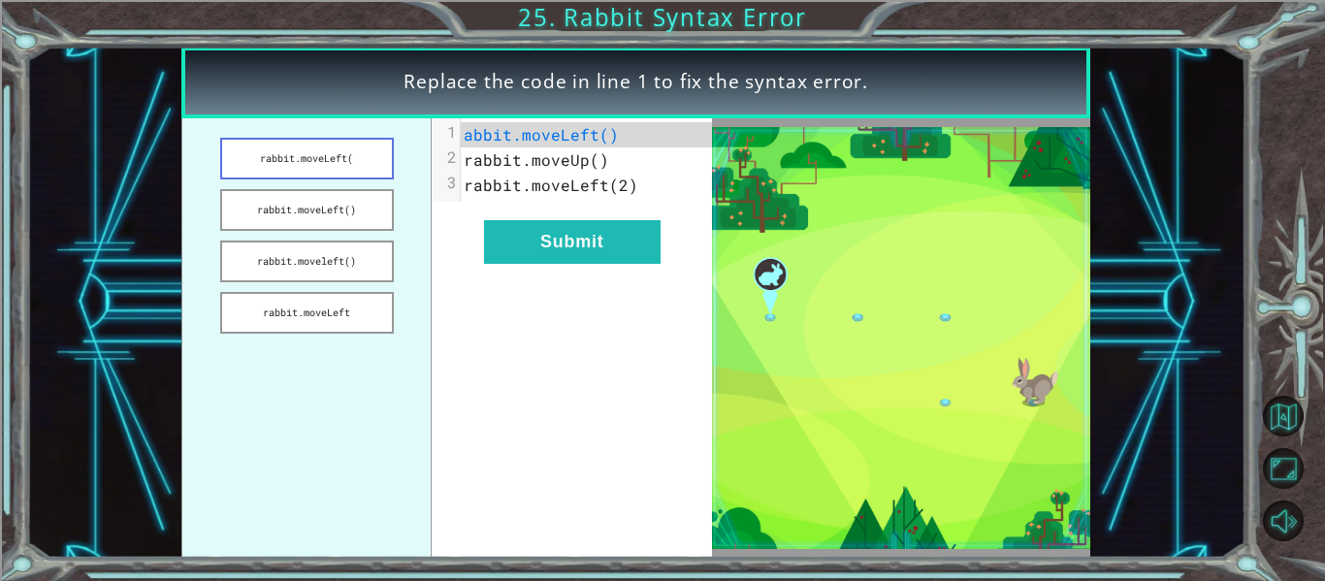
click at [310, 166] on button "rabbit.moveLeft(" at bounding box center [307, 159] width 174 height 42
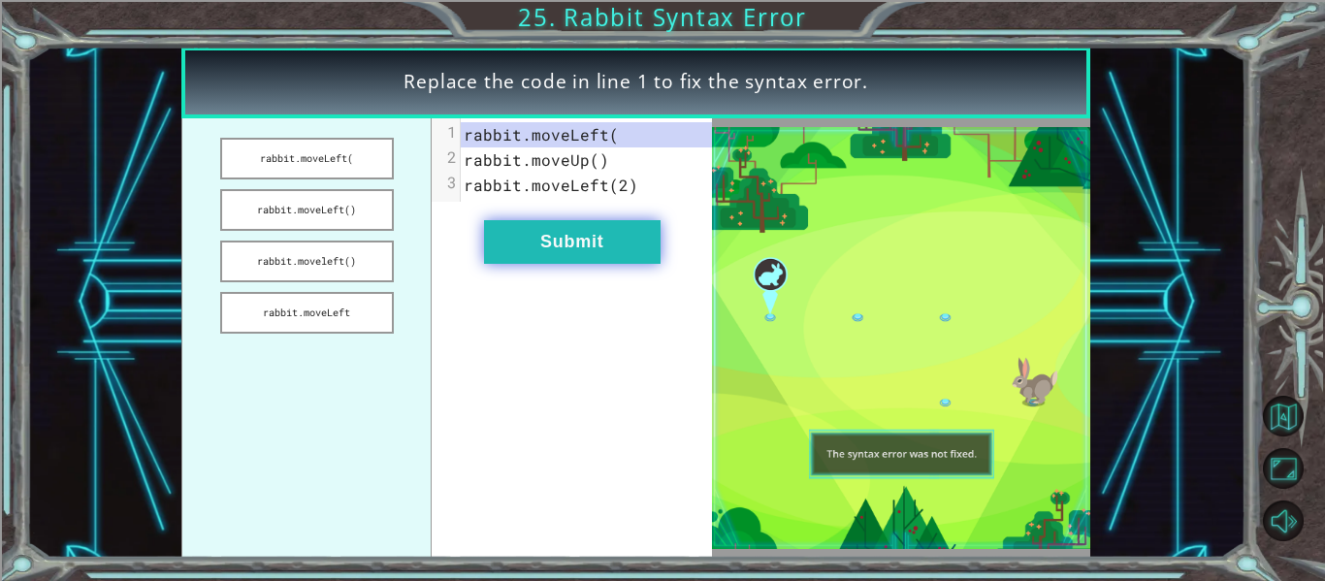
click at [507, 224] on button "Submit" at bounding box center [572, 242] width 177 height 44
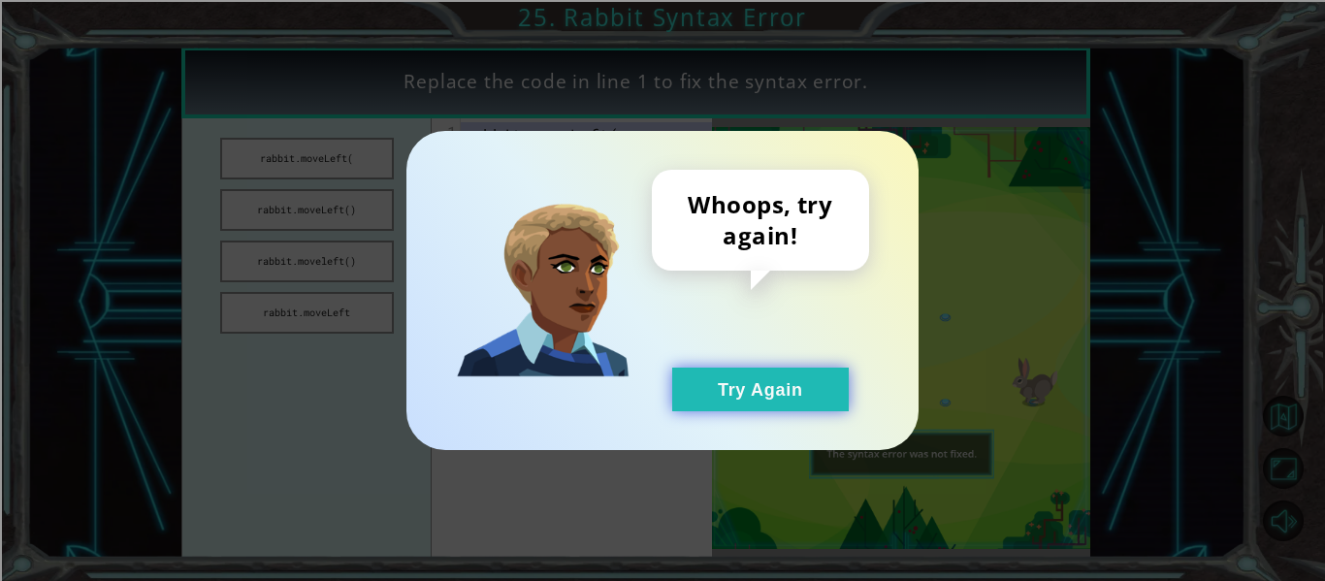
click at [720, 379] on button "Try Again" at bounding box center [760, 390] width 177 height 44
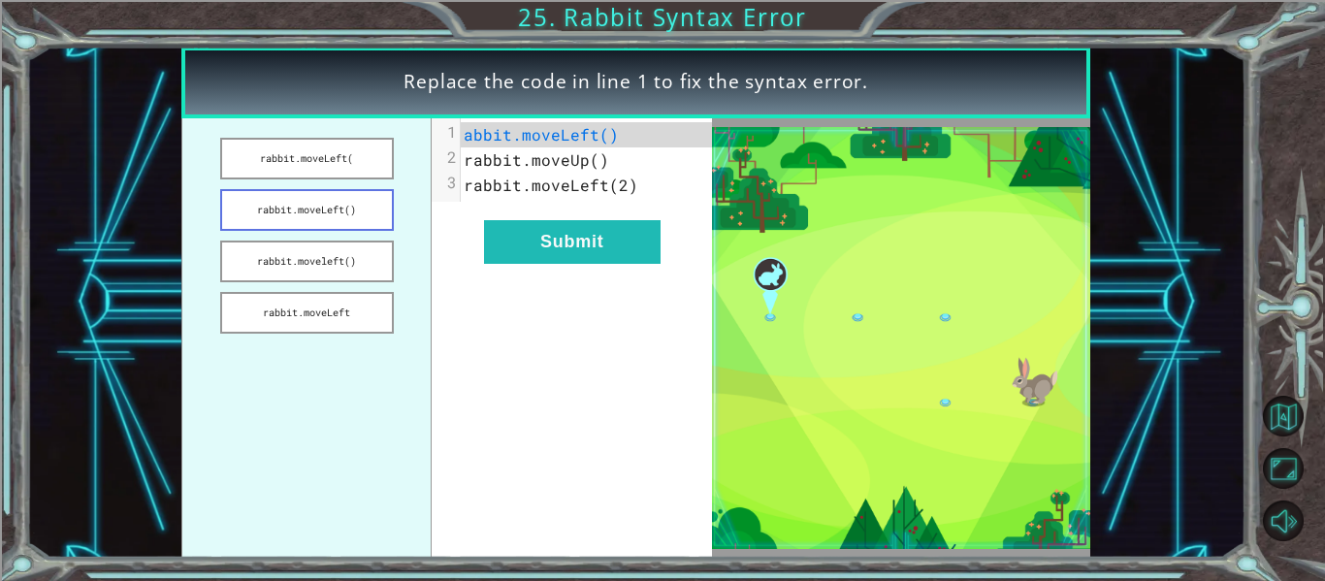
click at [355, 206] on button "rabbit.moveLeft()" at bounding box center [307, 210] width 174 height 42
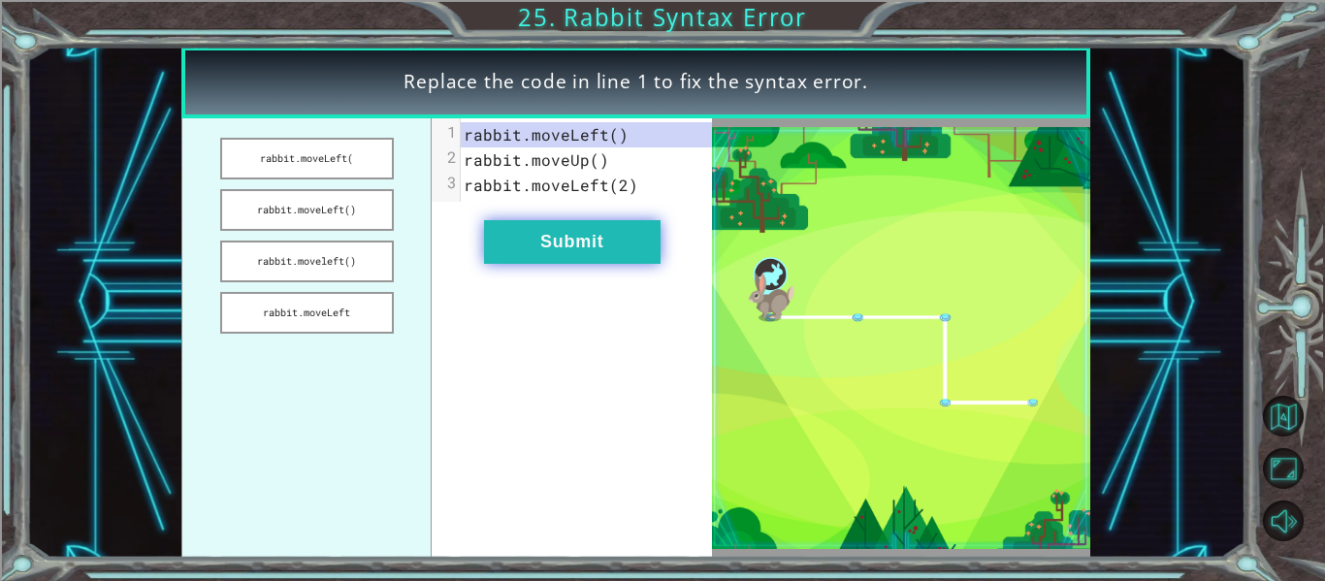
click at [516, 233] on button "Submit" at bounding box center [572, 242] width 177 height 44
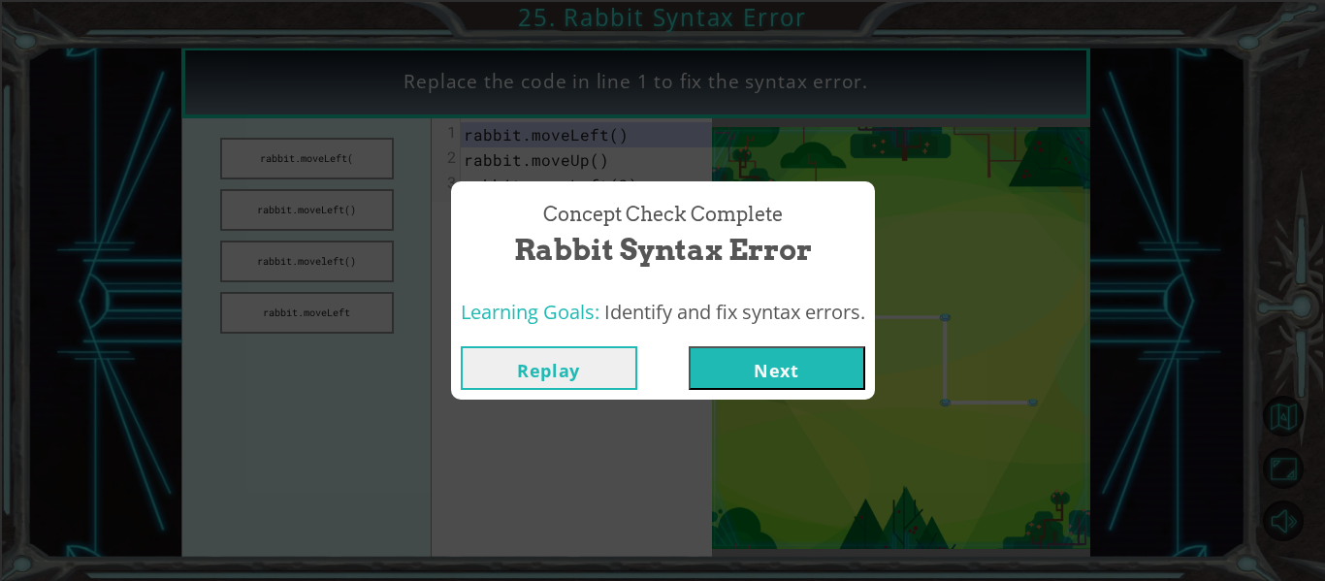
click at [725, 367] on button "Next" at bounding box center [777, 368] width 177 height 44
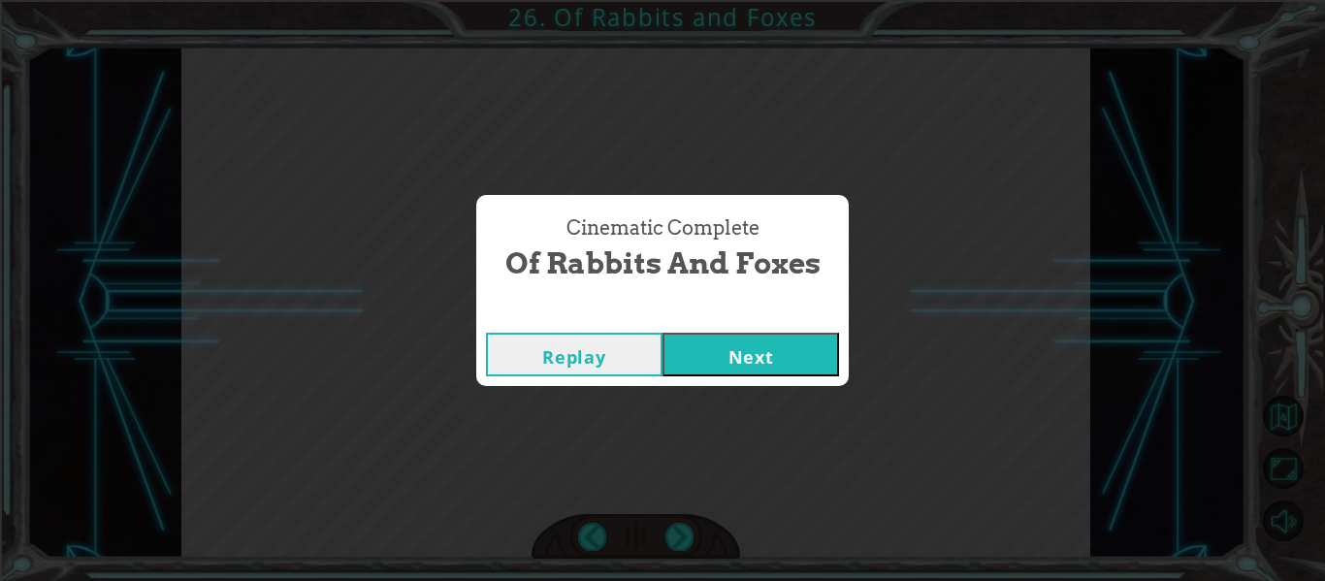
click at [825, 336] on button "Next" at bounding box center [751, 355] width 177 height 44
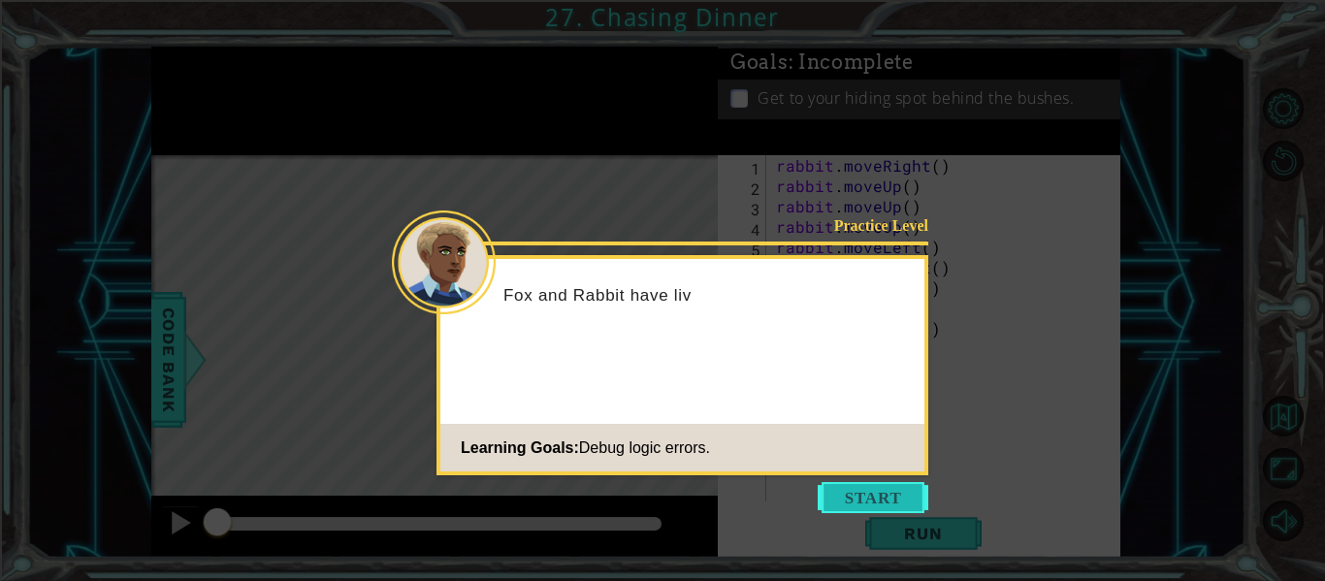
click at [865, 509] on button "Start" at bounding box center [873, 497] width 111 height 31
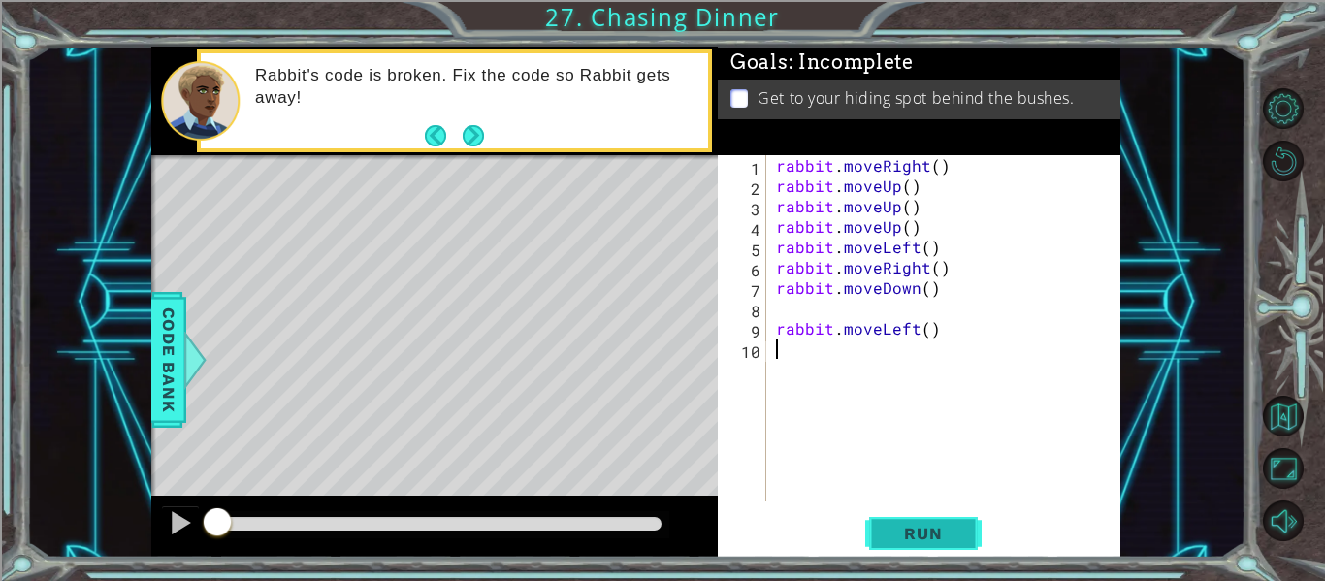
click at [895, 524] on span "Run" at bounding box center [923, 533] width 77 height 19
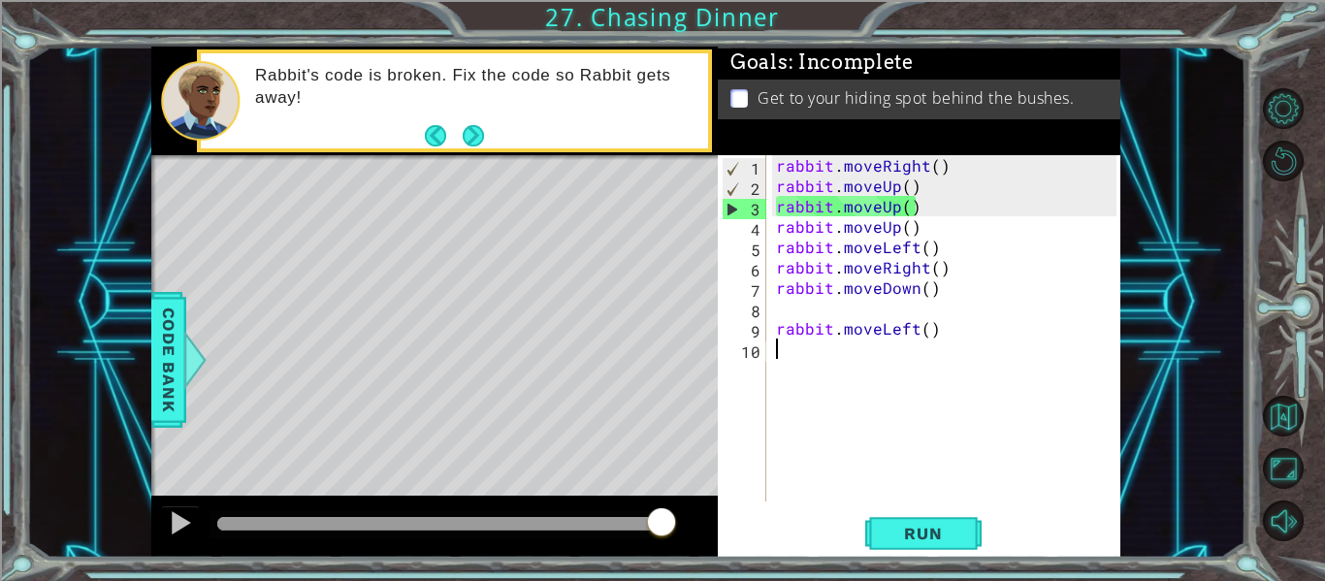
click at [948, 193] on div "rabbit . moveRight ( ) rabbit . moveUp ( ) rabbit . moveUp ( ) rabbit . moveUp …" at bounding box center [949, 348] width 354 height 387
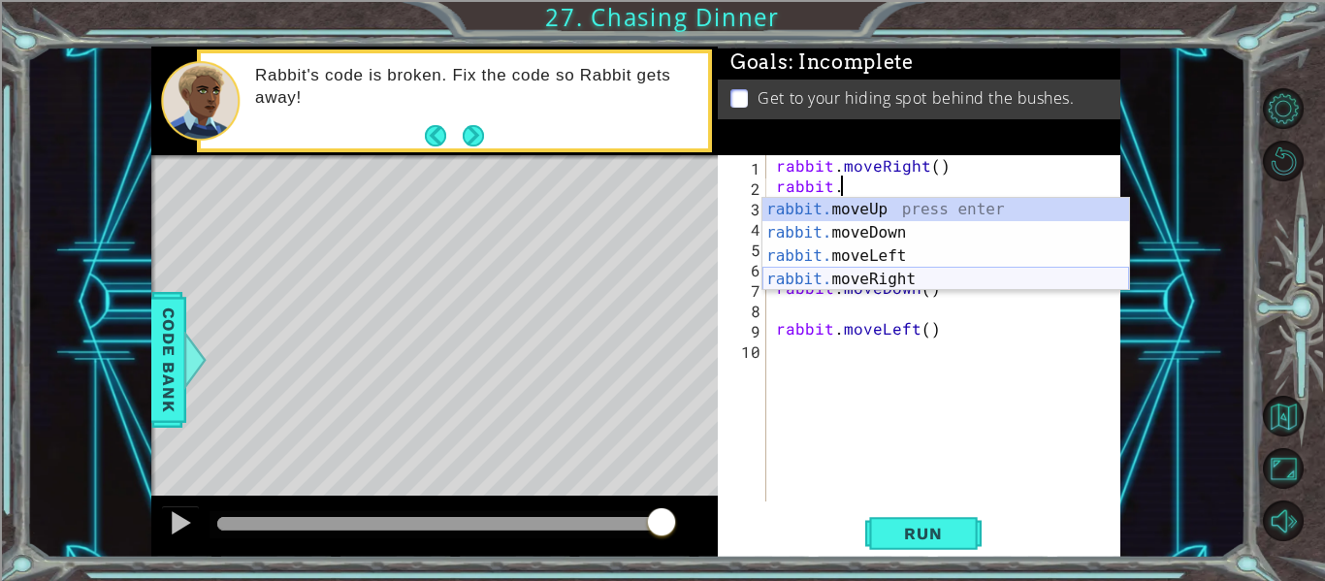
click at [885, 278] on div "rabbit. moveUp press enter rabbit. moveDown press enter rabbit. moveLeft press …" at bounding box center [946, 268] width 367 height 140
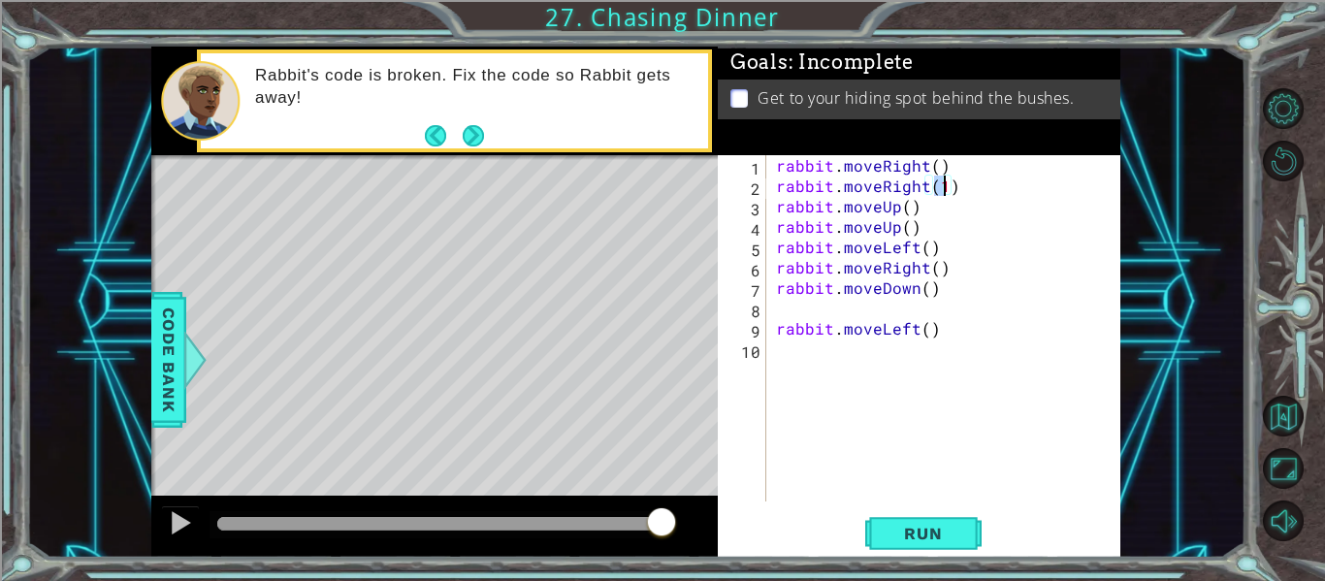
click at [931, 222] on div "rabbit . moveRight ( ) rabbit . moveRight ( 1 ) rabbit . moveUp ( ) rabbit . mo…" at bounding box center [949, 348] width 354 height 387
click at [928, 212] on div "rabbit . moveRight ( ) rabbit . moveRight ( 1 ) rabbit . moveUp ( ) rabbit . mo…" at bounding box center [949, 348] width 354 height 387
click at [923, 227] on div "rabbit . moveRight ( ) rabbit . moveRight ( 1 ) rabbit . moveUp ( ) rabbit . mo…" at bounding box center [949, 348] width 354 height 387
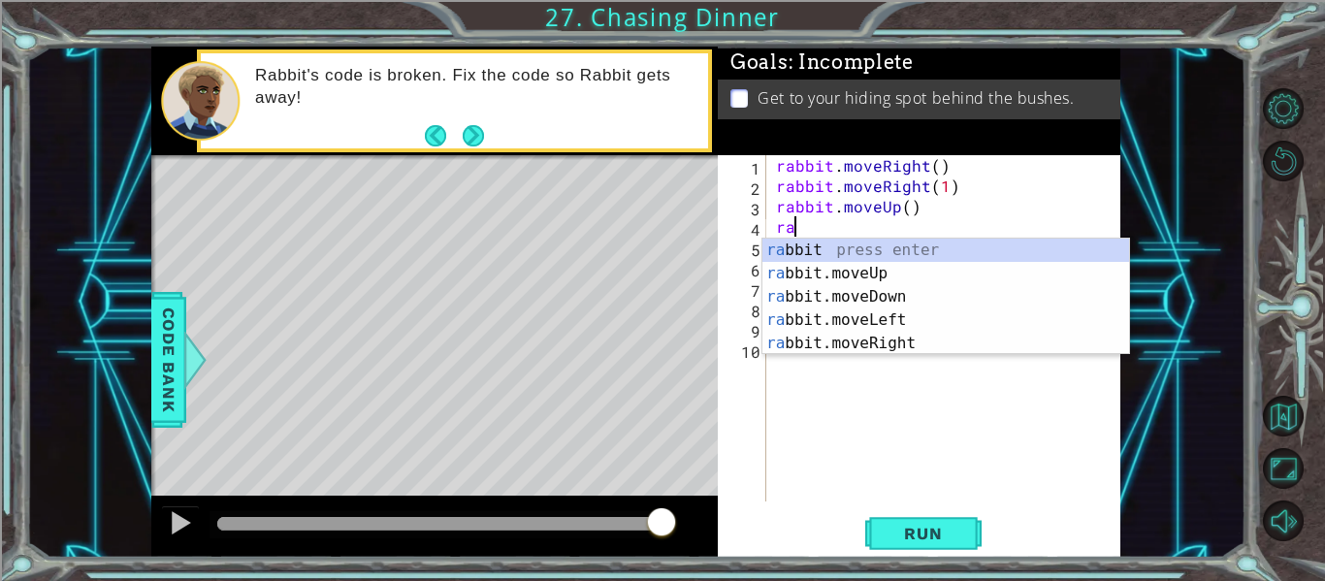
type textarea "r"
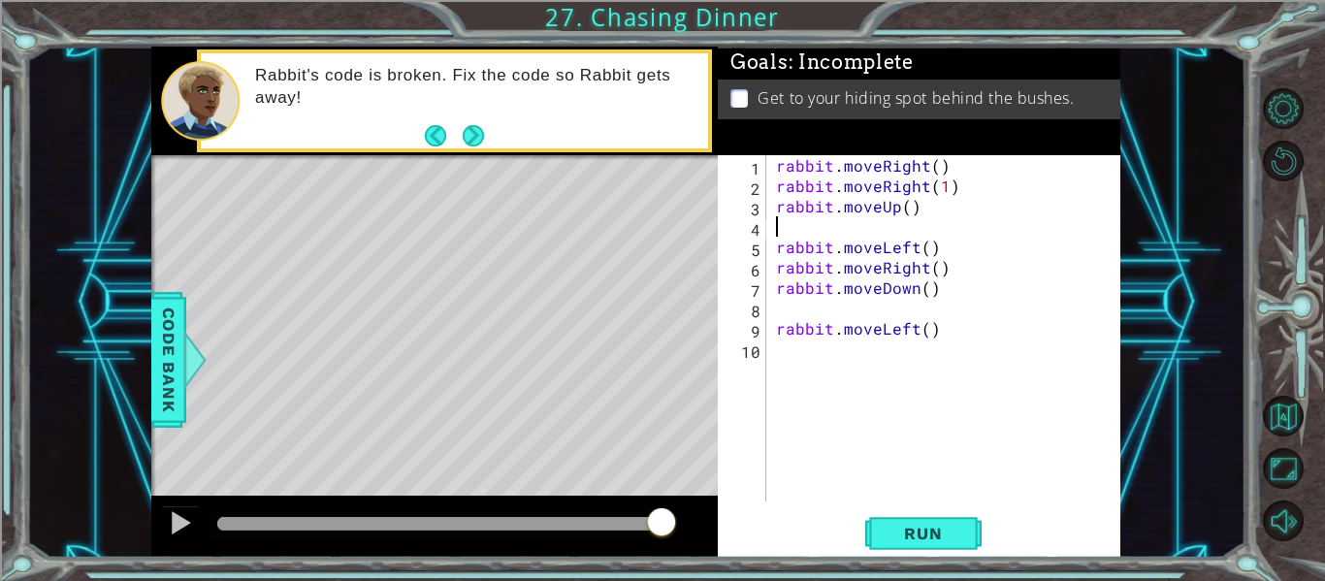
click at [908, 209] on div "rabbit . moveRight ( ) rabbit . moveRight ( 1 ) rabbit . moveUp ( ) rabbit . mo…" at bounding box center [949, 348] width 354 height 387
click at [779, 248] on div "rabbit . moveRight ( ) rabbit . moveRight ( 1 ) rabbit . moveUp ( 2 ) rabbit . …" at bounding box center [949, 348] width 354 height 387
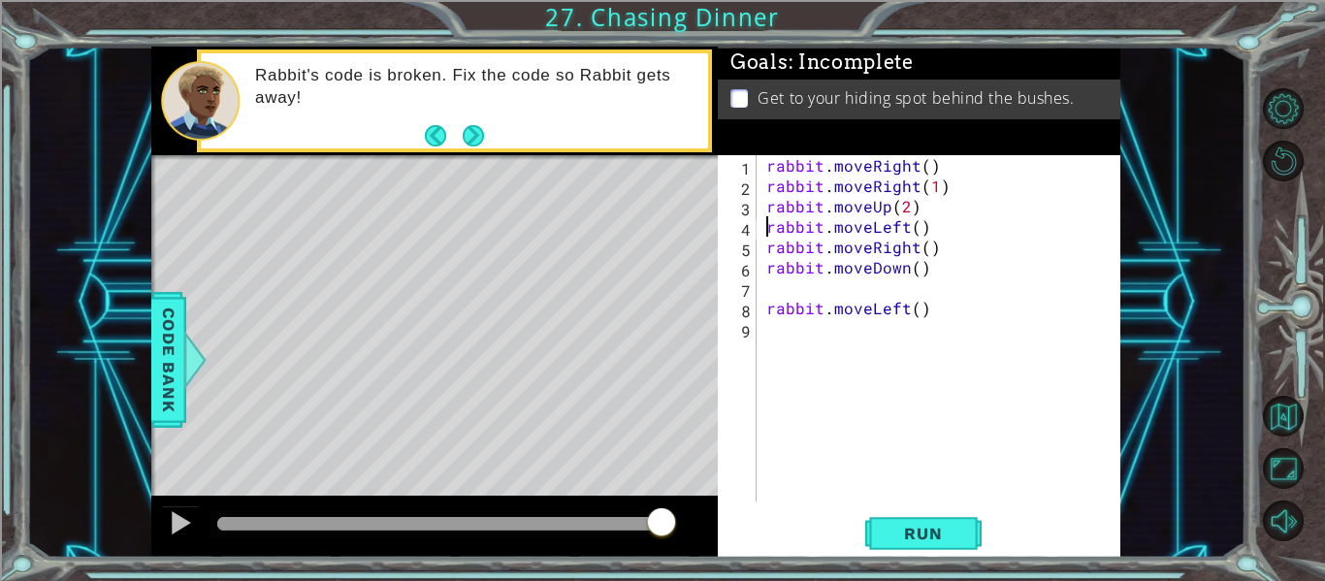
click at [913, 231] on div "rabbit . moveRight ( ) rabbit . moveRight ( 1 ) rabbit . moveUp ( 2 ) rabbit . …" at bounding box center [945, 348] width 364 height 387
click at [931, 245] on div "rabbit . moveRight ( ) rabbit . moveRight ( 1 ) rabbit . moveUp ( 2 ) rabbit . …" at bounding box center [945, 348] width 364 height 387
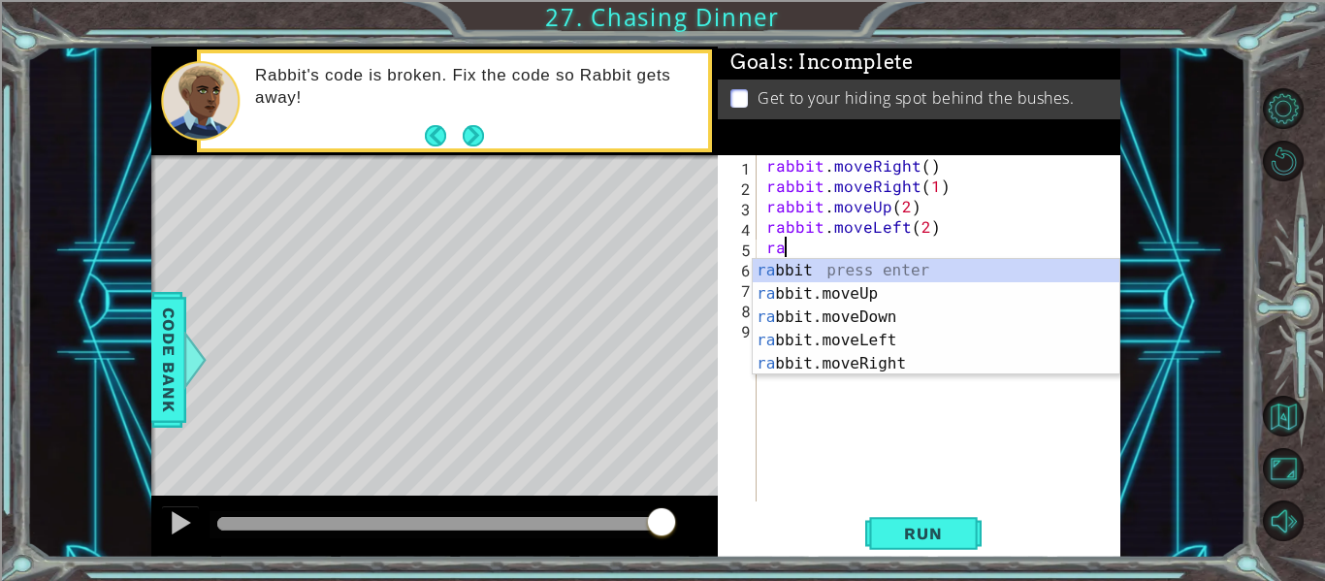
scroll to position [0, 0]
type textarea "r"
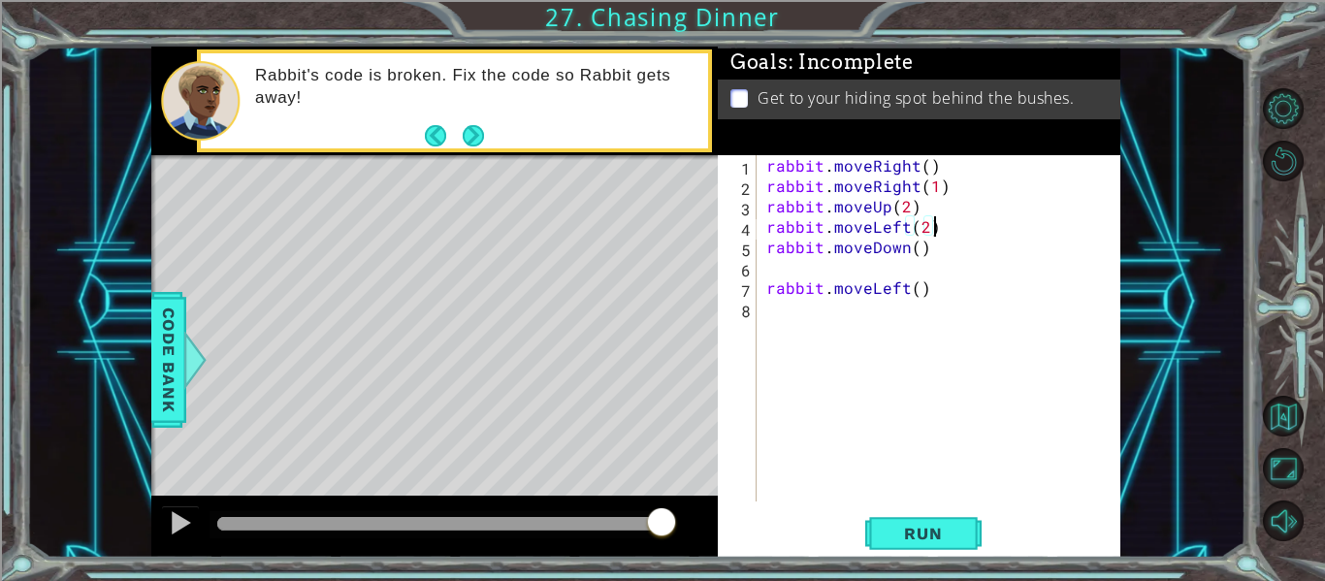
click at [939, 249] on div "rabbit . moveRight ( ) rabbit . moveRight ( 1 ) rabbit . moveUp ( 2 ) rabbit . …" at bounding box center [945, 348] width 364 height 387
click at [768, 292] on div "rabbit . moveRight ( ) rabbit . moveRight ( 1 ) rabbit . moveUp ( 2 ) rabbit . …" at bounding box center [945, 348] width 364 height 387
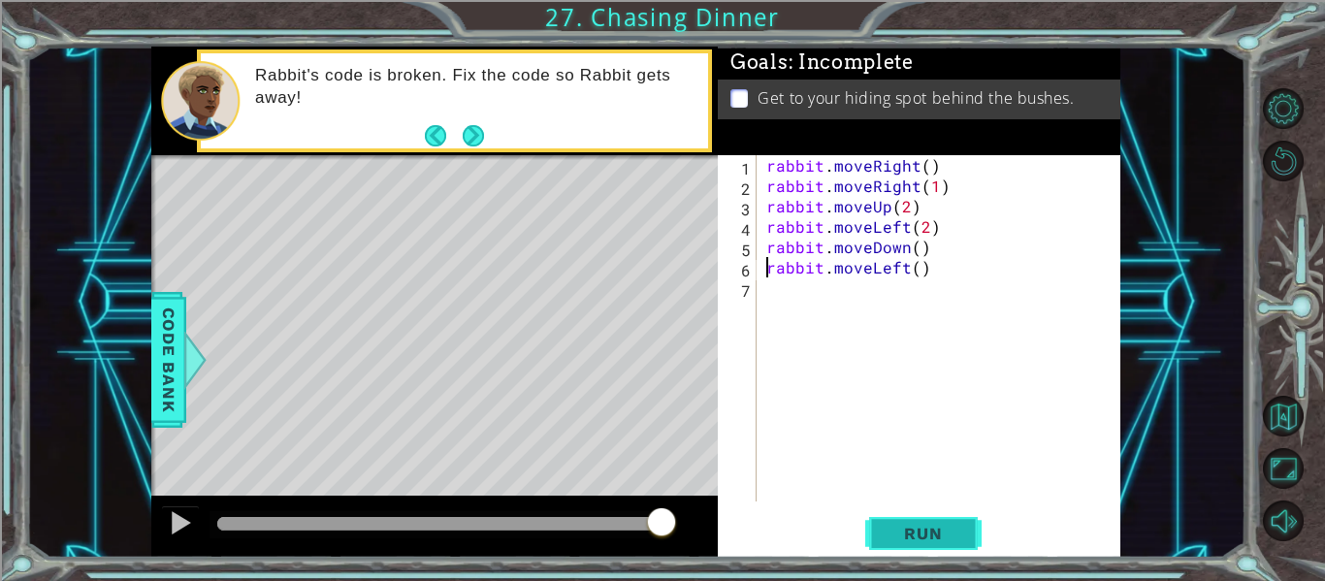
type textarea "rabbit.moveLeft()"
click at [907, 518] on button "Run" at bounding box center [924, 534] width 116 height 40
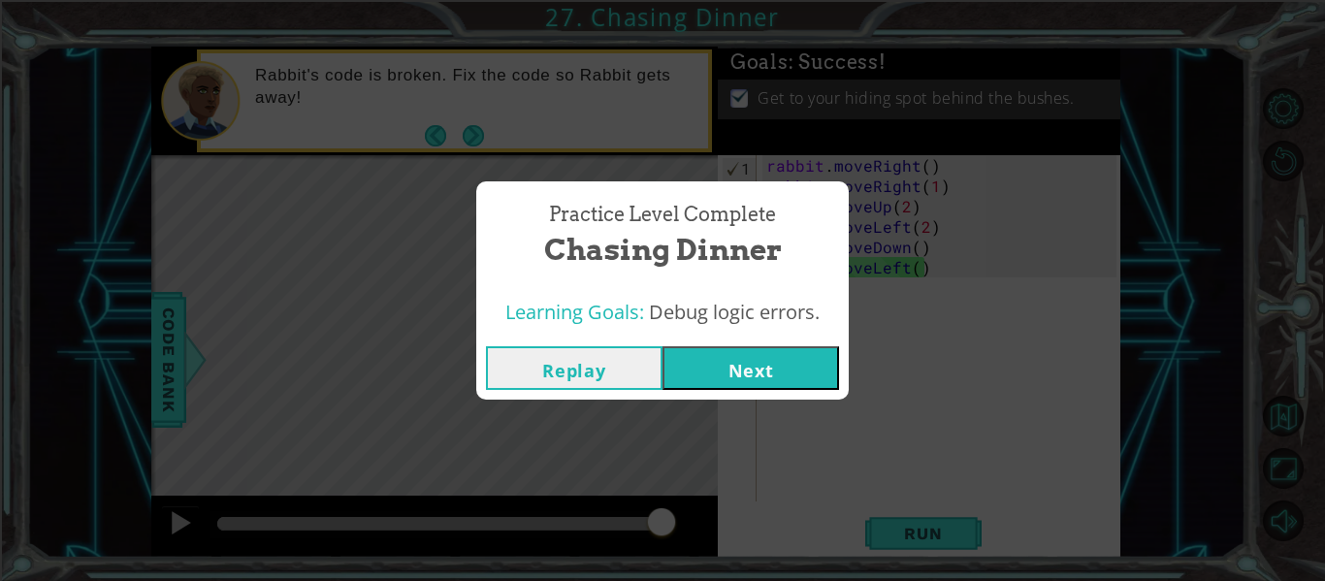
click at [725, 380] on button "Next" at bounding box center [751, 368] width 177 height 44
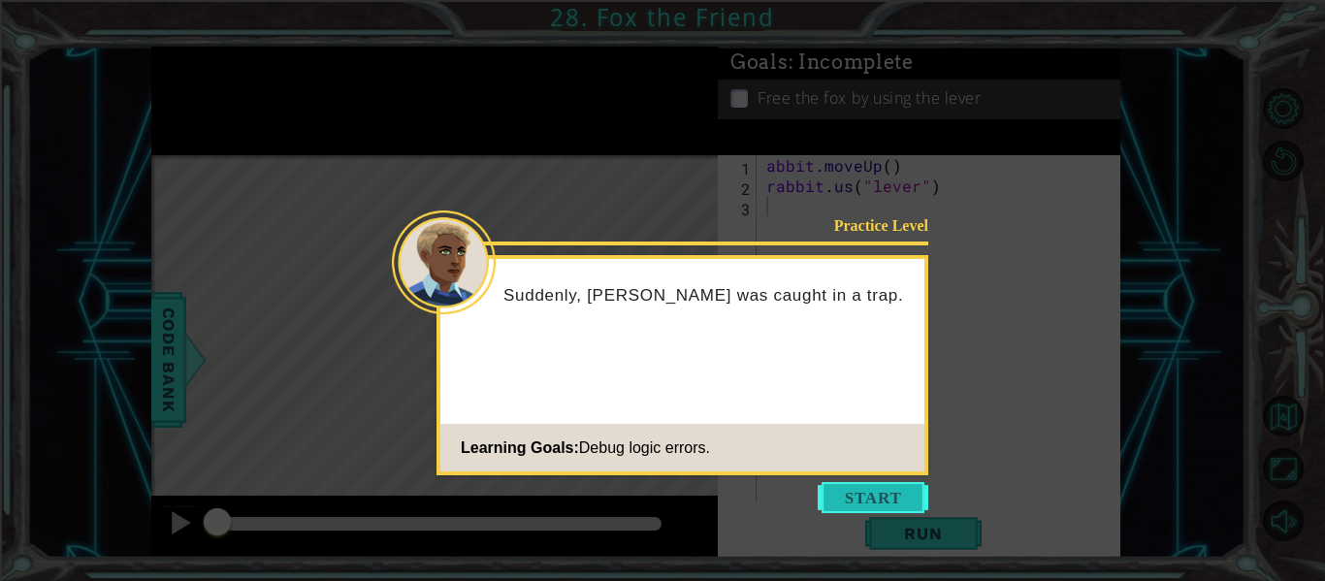
click at [845, 510] on button "Start" at bounding box center [873, 497] width 111 height 31
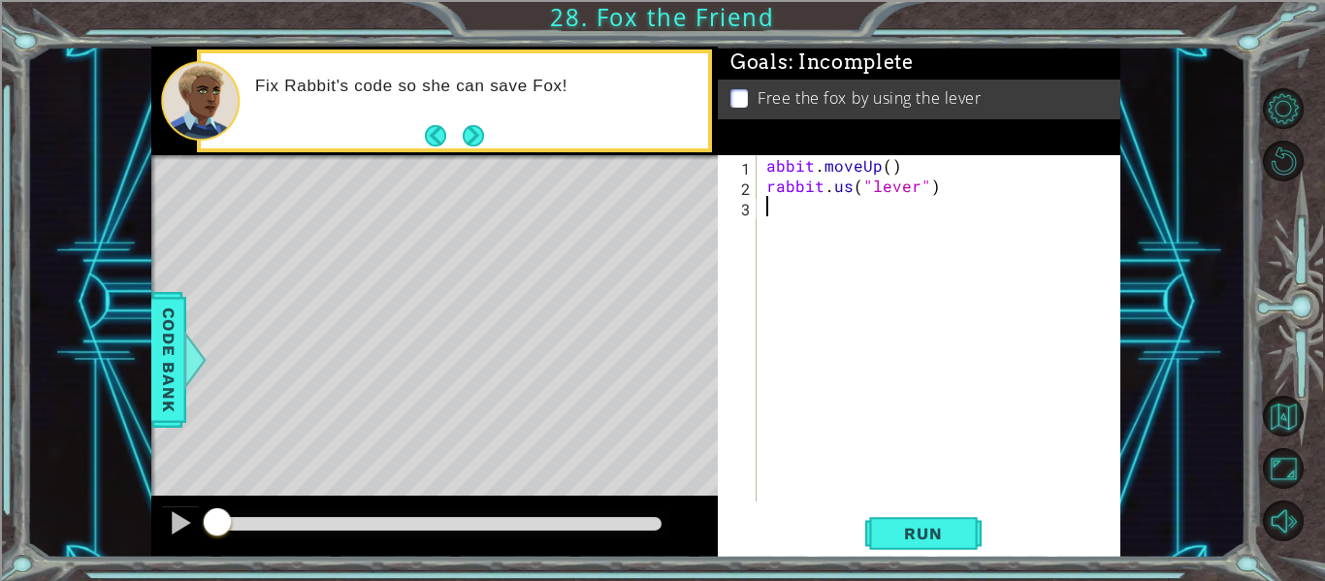
click at [770, 167] on div "abbit . moveUp ( ) rabbit . us ( "lever" )" at bounding box center [945, 348] width 364 height 387
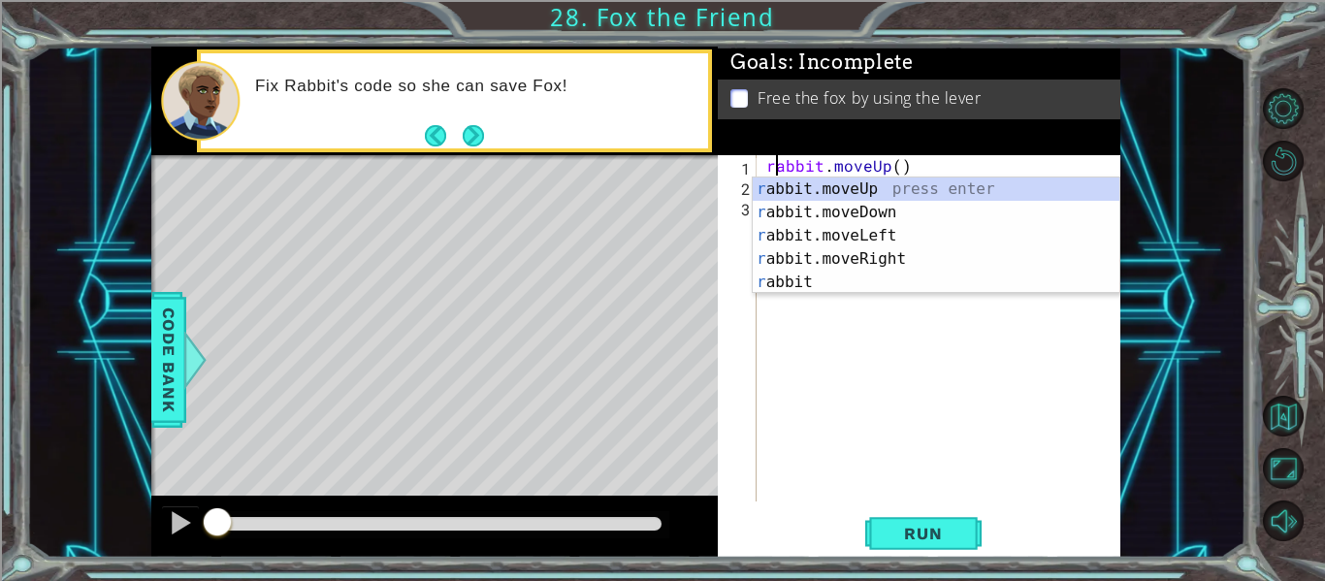
scroll to position [0, 1]
click at [805, 182] on div "r abbit.moveUp press enter r abbit.moveDown press enter r abbit.moveLeft press …" at bounding box center [936, 259] width 367 height 163
type textarea "rabbit.moveUp(1).moveUp()"
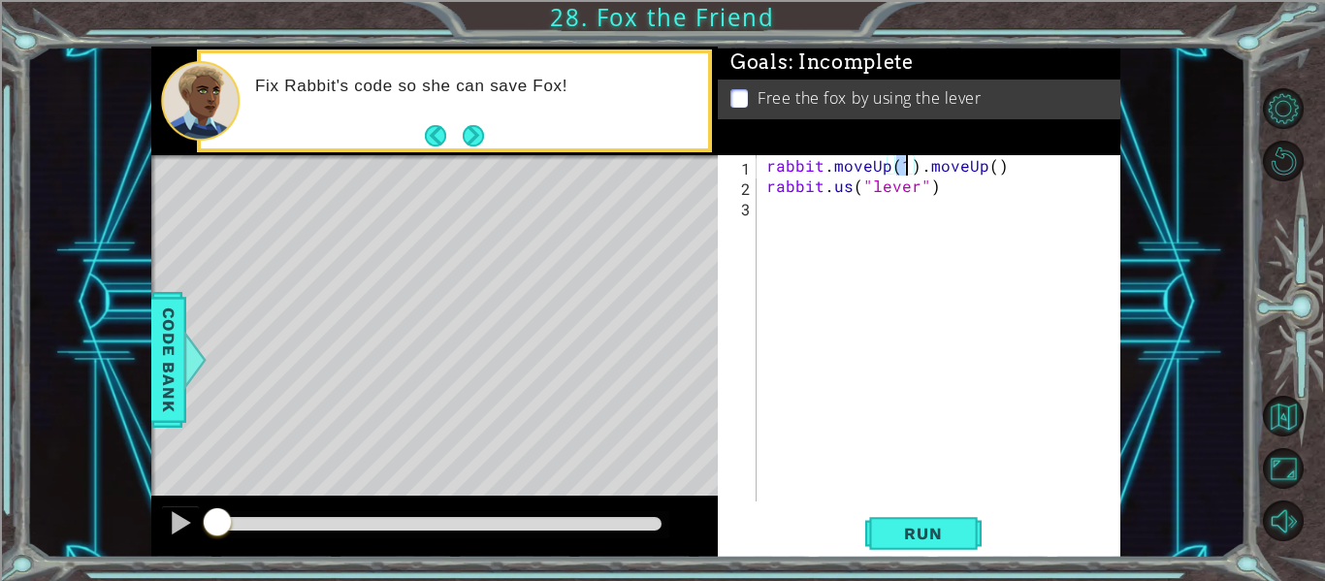
click at [847, 205] on div "rabbit . moveUp ( 1 ) . moveUp ( ) rabbit . us ( "lever" )" at bounding box center [945, 348] width 364 height 387
drag, startPoint x: 914, startPoint y: 167, endPoint x: 1002, endPoint y: 172, distance: 88.4
click at [1002, 172] on div "rabbit . moveUp ( 1 ) . moveUp ( ) rabbit . us ( "lever" )" at bounding box center [945, 348] width 364 height 387
click at [961, 193] on div "rabbit . moveUp ( 1 ) rabbit . us ( "lever" )" at bounding box center [945, 348] width 364 height 387
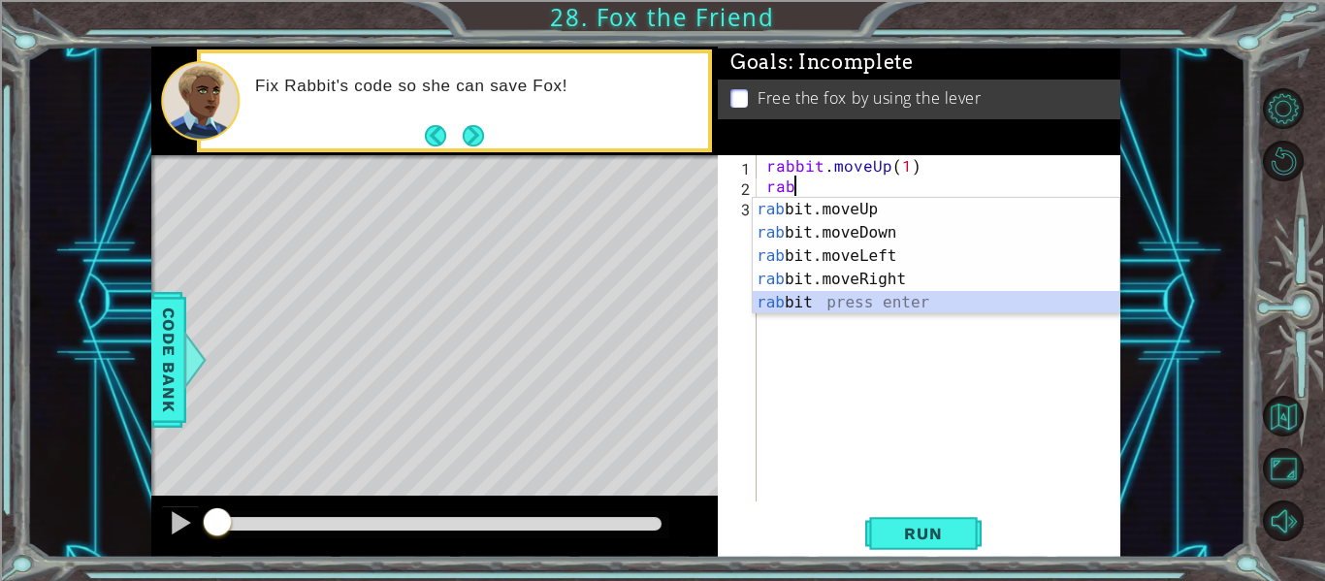
click at [803, 301] on div "rab bit.moveUp press enter rab bit.moveDown press enter rab bit.moveLeft press …" at bounding box center [936, 279] width 367 height 163
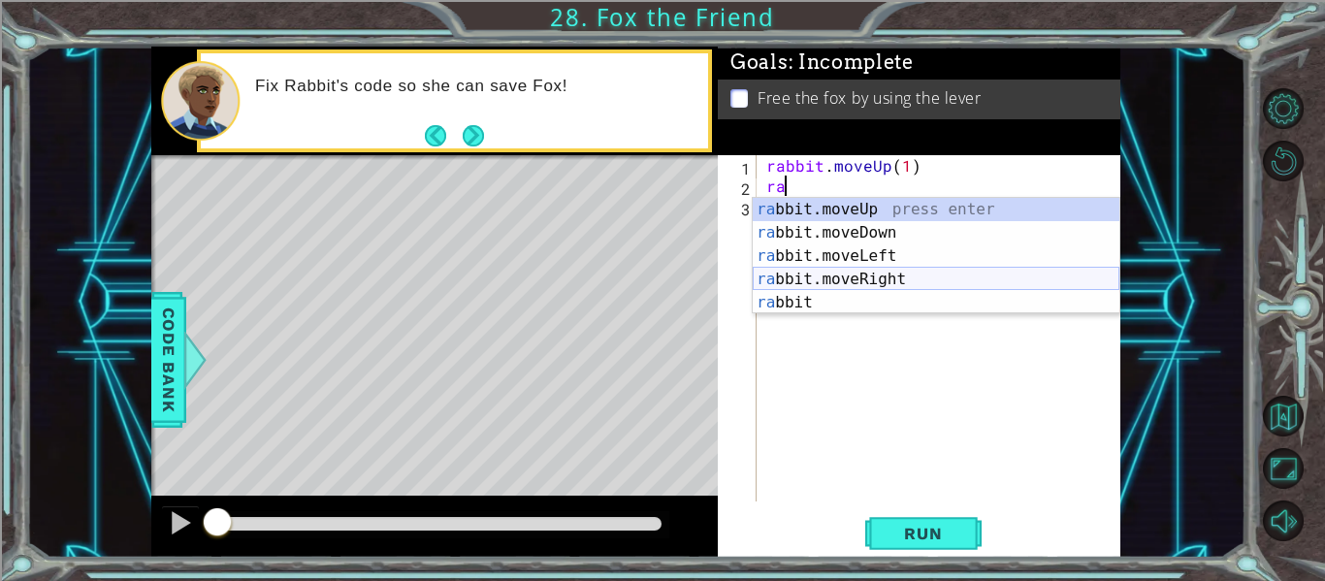
type textarea "r"
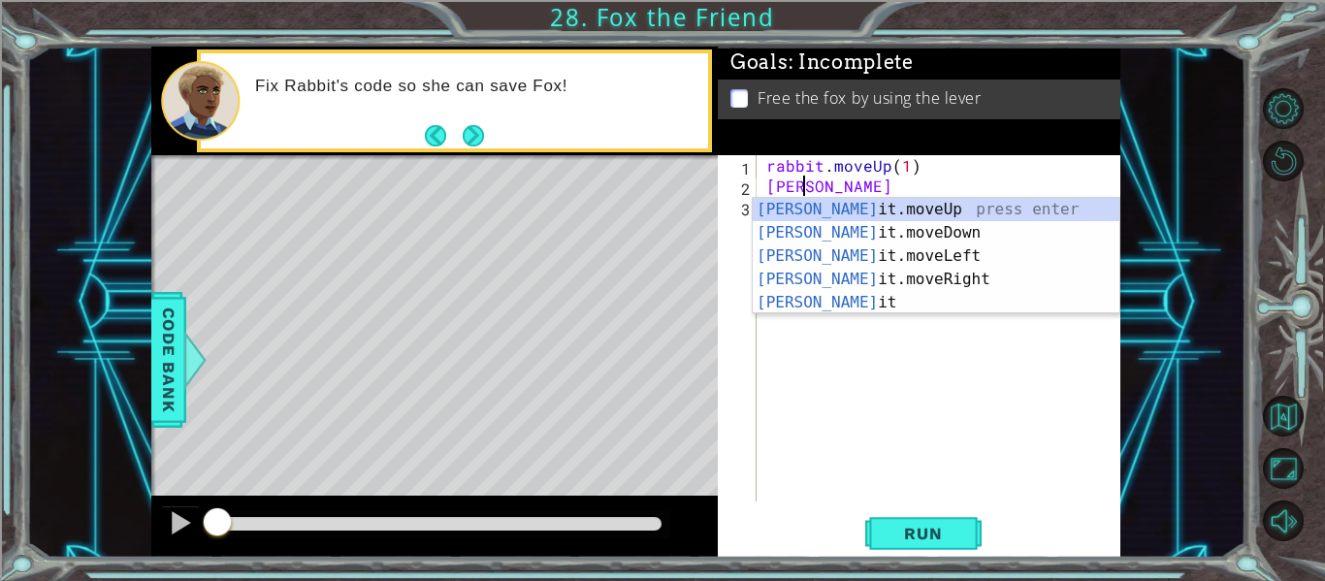
scroll to position [0, 3]
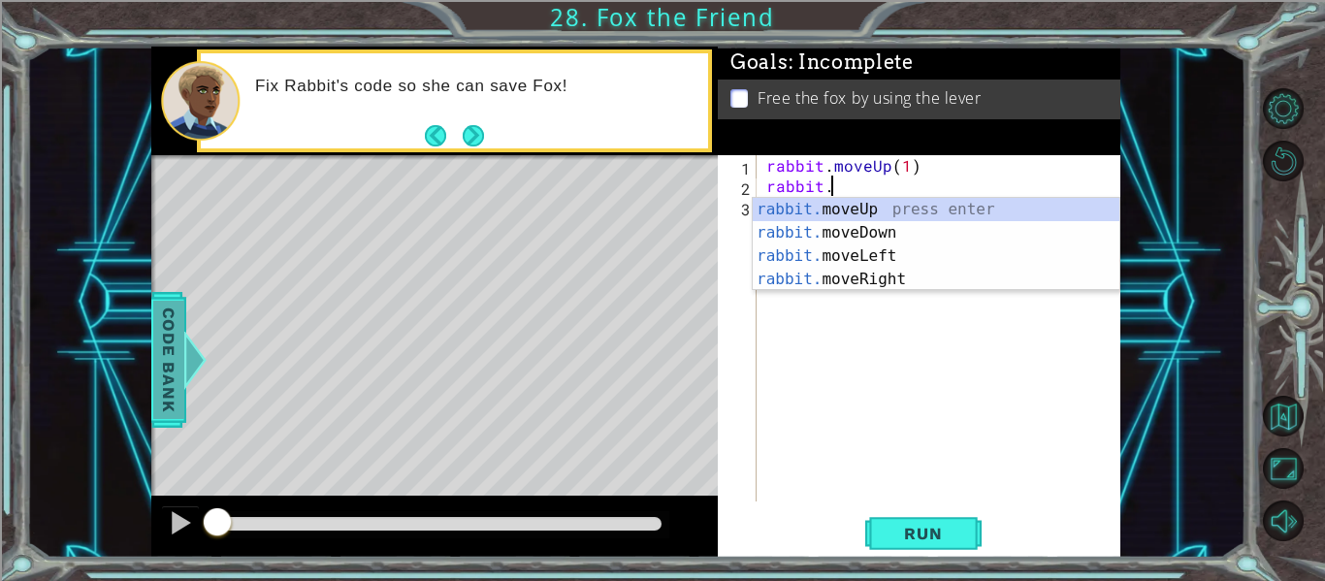
type textarea "rabbit."
click at [181, 367] on span "Code Bank" at bounding box center [168, 360] width 31 height 118
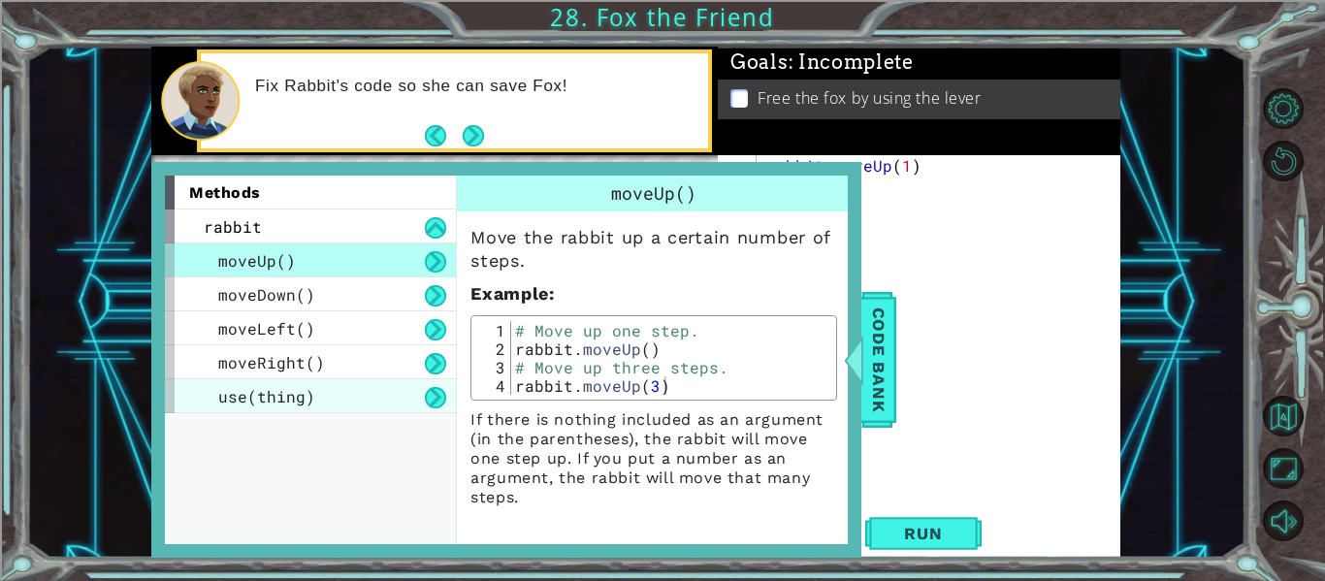
click at [249, 396] on span "use(thing)" at bounding box center [266, 396] width 97 height 20
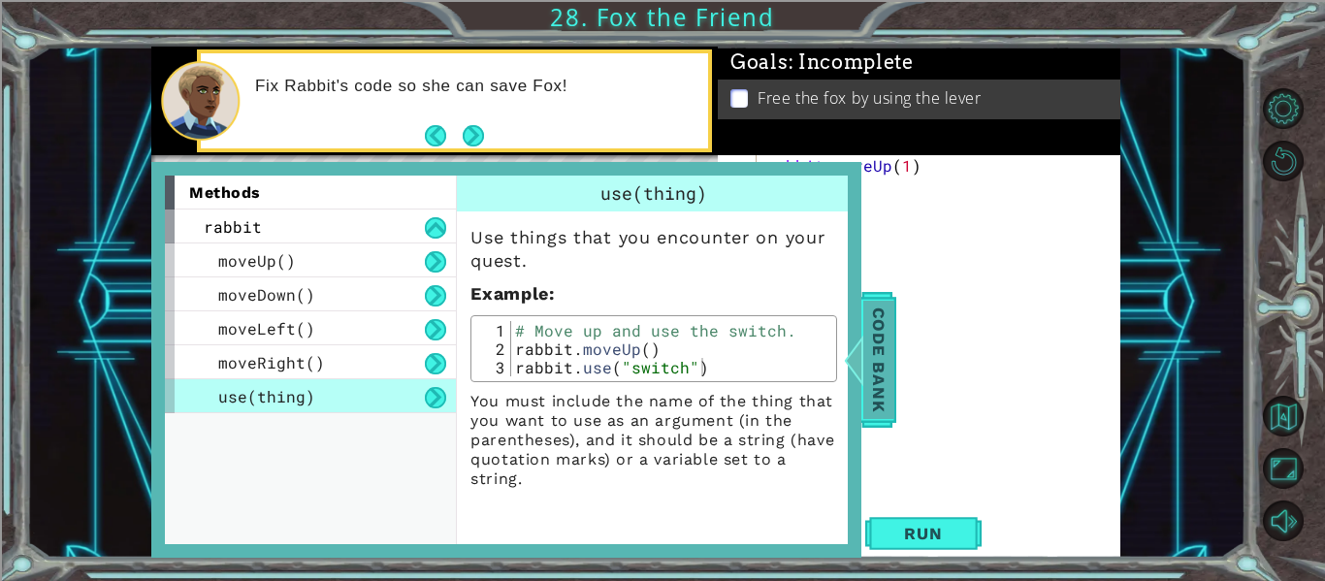
click at [880, 368] on span "Code Bank" at bounding box center [879, 360] width 31 height 118
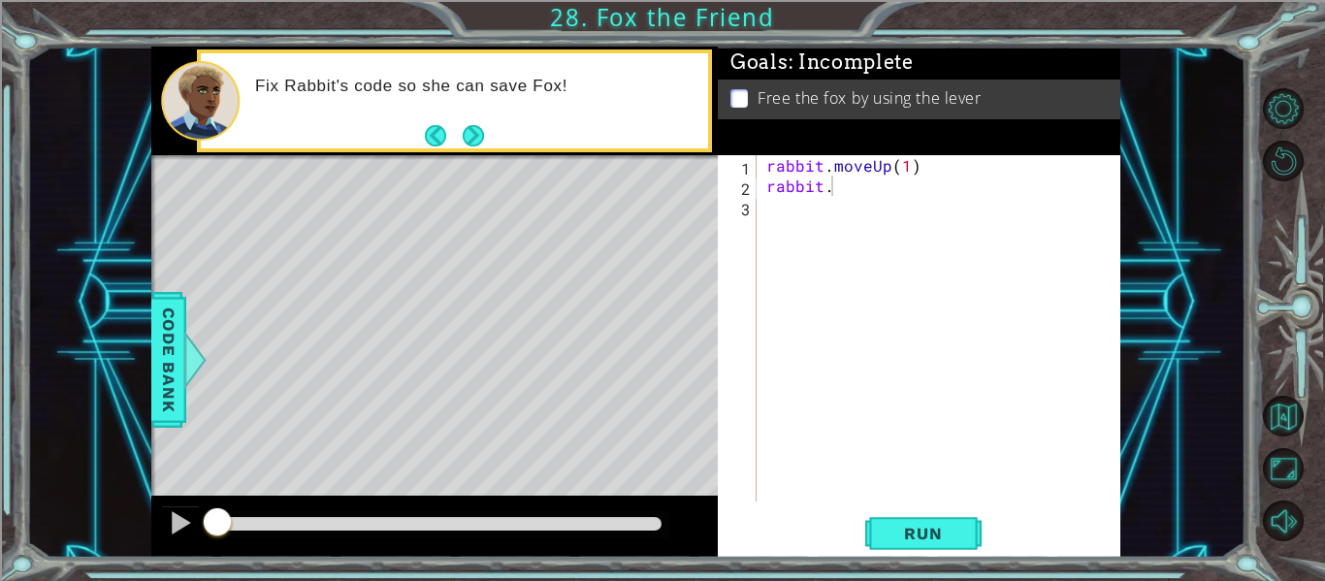
click at [900, 199] on div "rabbit . moveUp ( 1 ) rabbit ." at bounding box center [945, 348] width 364 height 387
click at [902, 196] on div "rabbit . moveUp ( 1 ) rabbit ." at bounding box center [945, 348] width 364 height 387
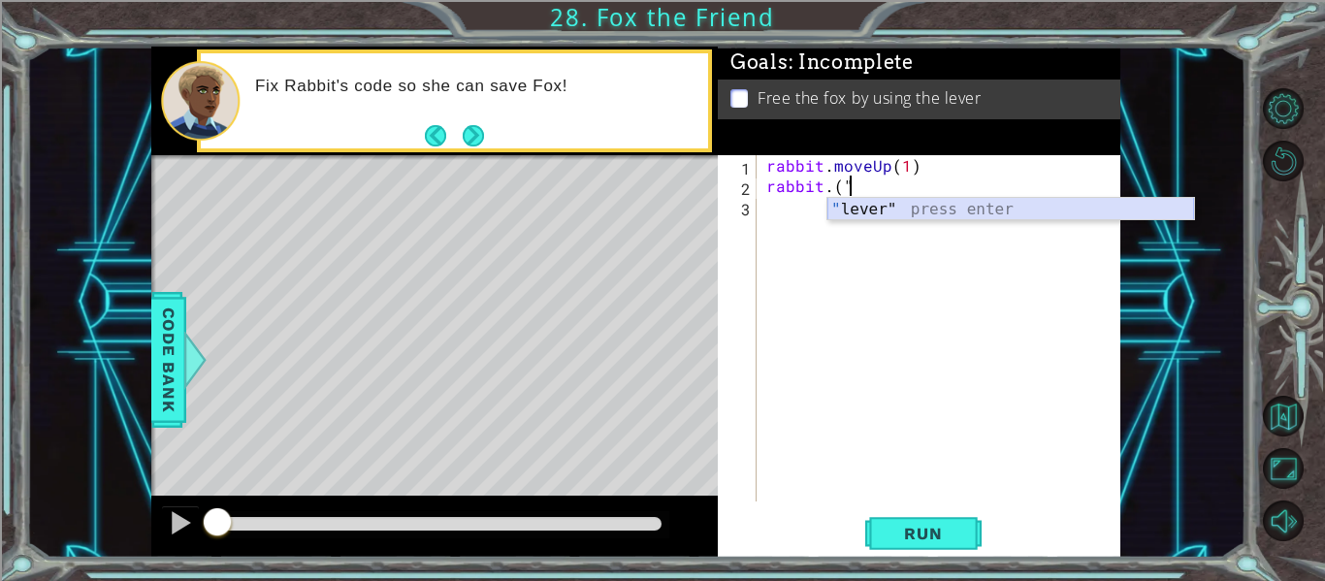
click at [903, 211] on div "" lever" press enter" at bounding box center [1011, 233] width 367 height 70
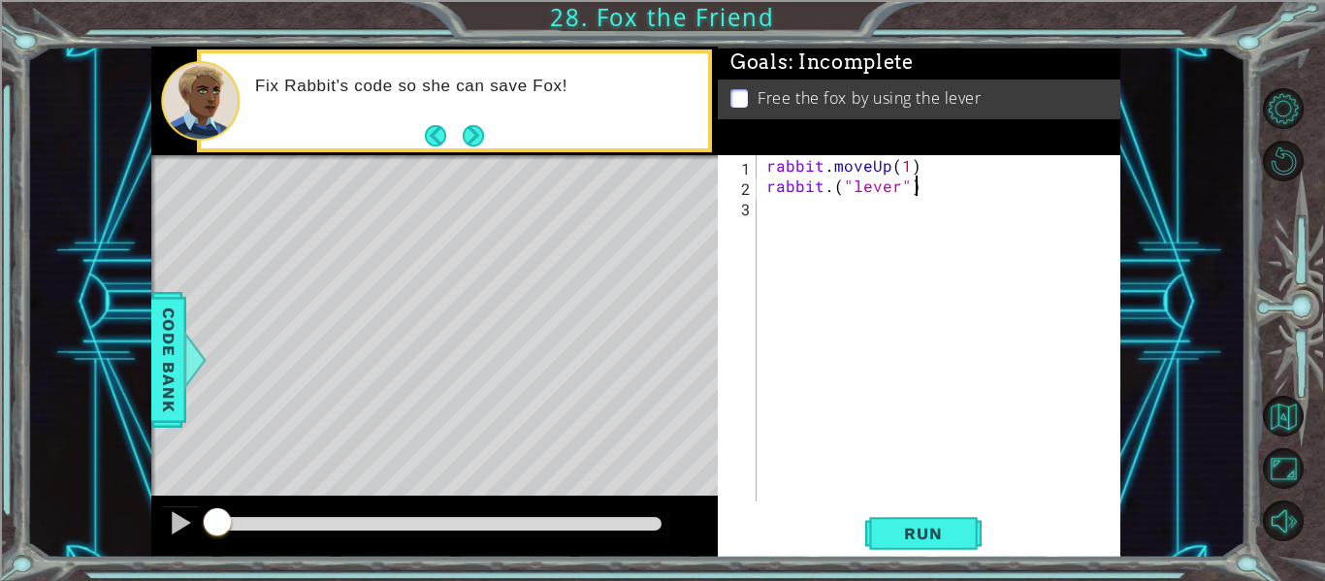
scroll to position [0, 9]
click at [867, 537] on button "Run" at bounding box center [924, 534] width 116 height 40
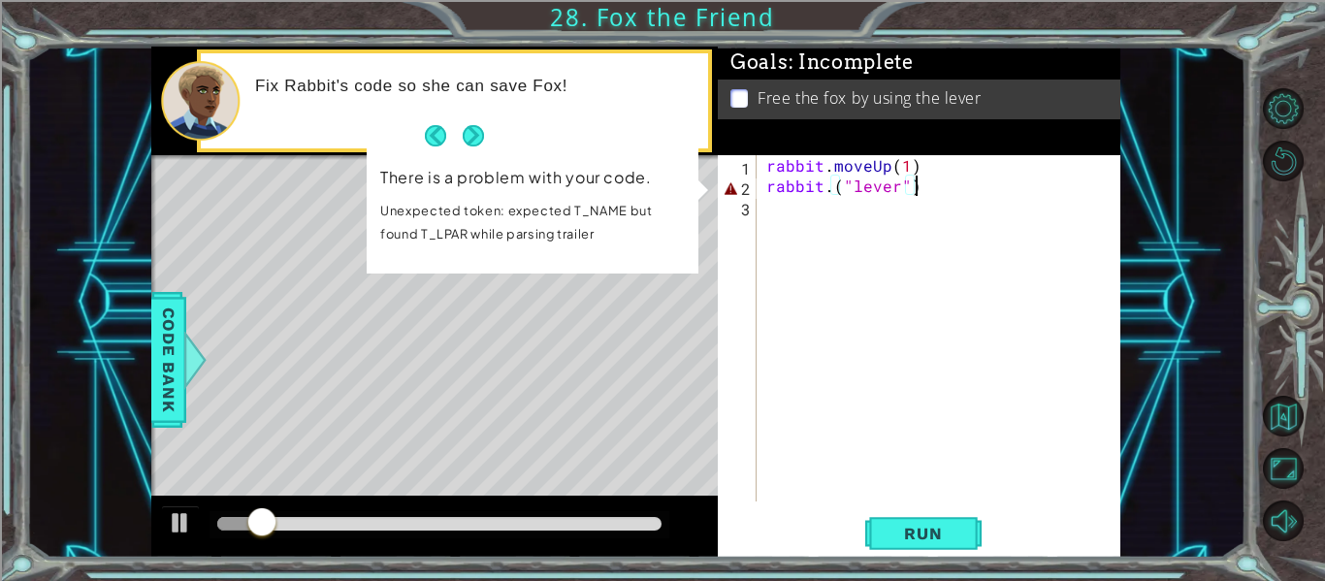
click at [832, 183] on div "rabbit . moveUp ( 1 ) rabbit . ( "lever" )" at bounding box center [945, 348] width 364 height 387
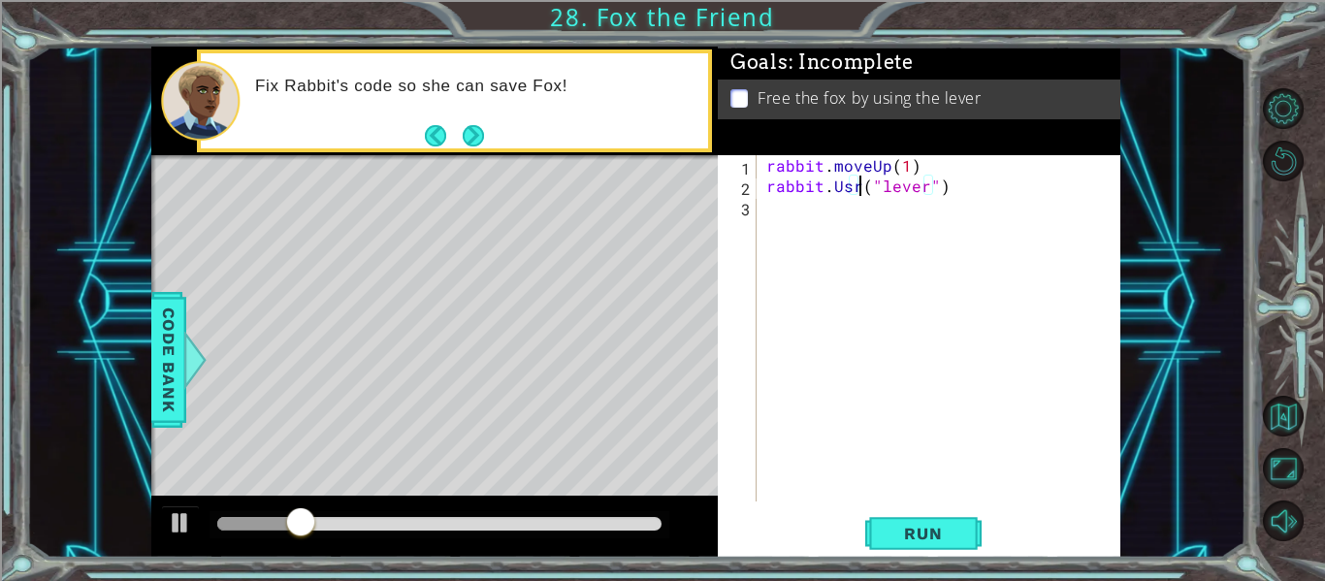
scroll to position [0, 7]
click at [885, 516] on button "Run" at bounding box center [924, 534] width 116 height 40
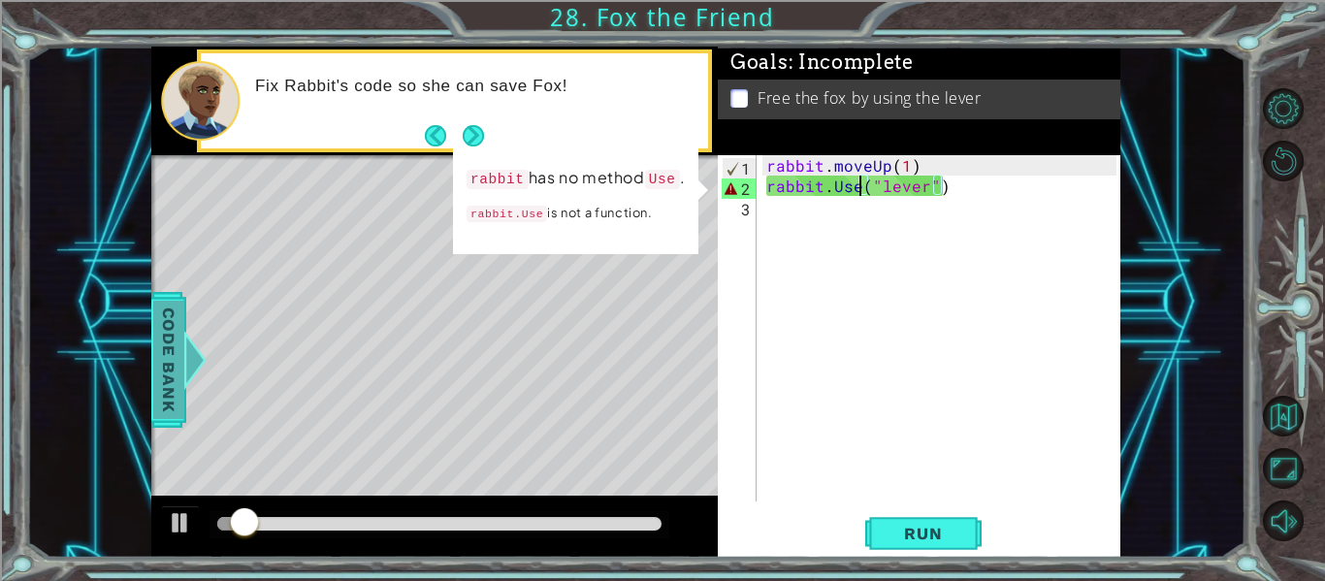
click at [158, 323] on span "Code Bank" at bounding box center [168, 360] width 31 height 118
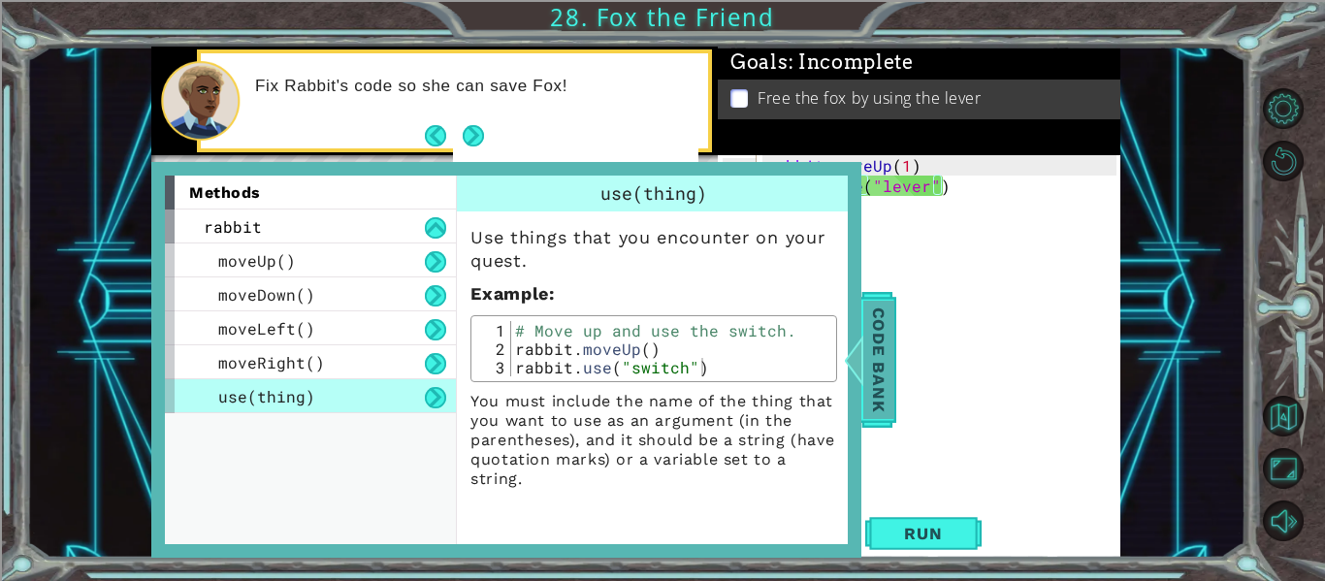
click at [868, 378] on span "Code Bank" at bounding box center [879, 360] width 31 height 118
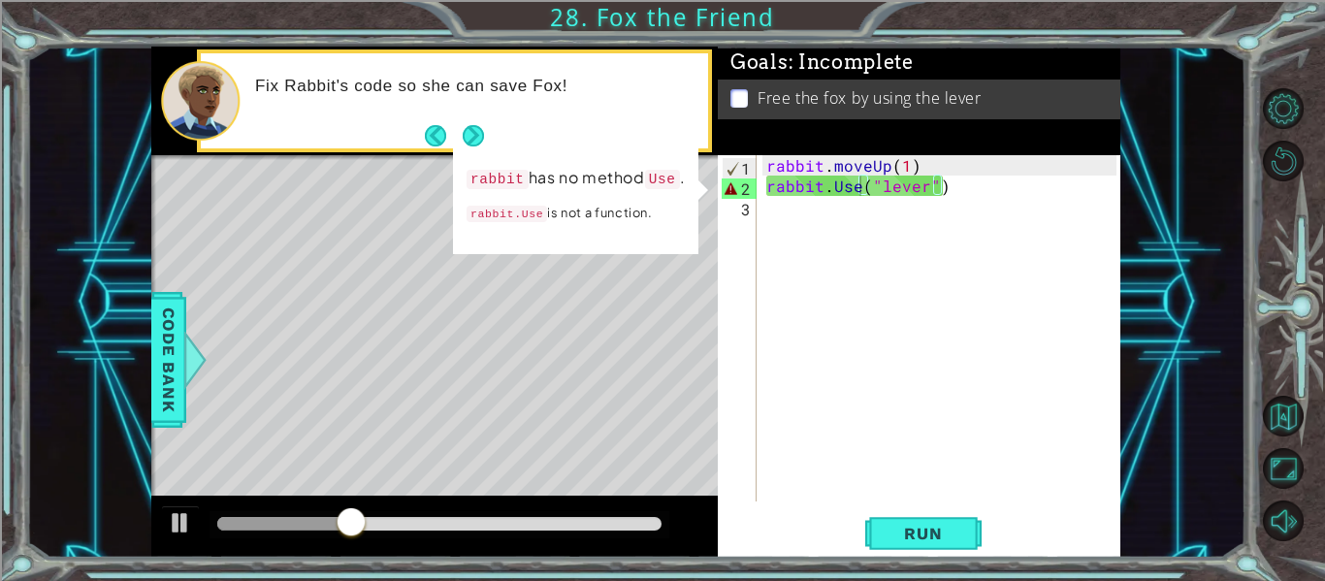
click at [844, 188] on div "rabbit . moveUp ( 1 ) rabbit . Use ( "lever" )" at bounding box center [945, 348] width 364 height 387
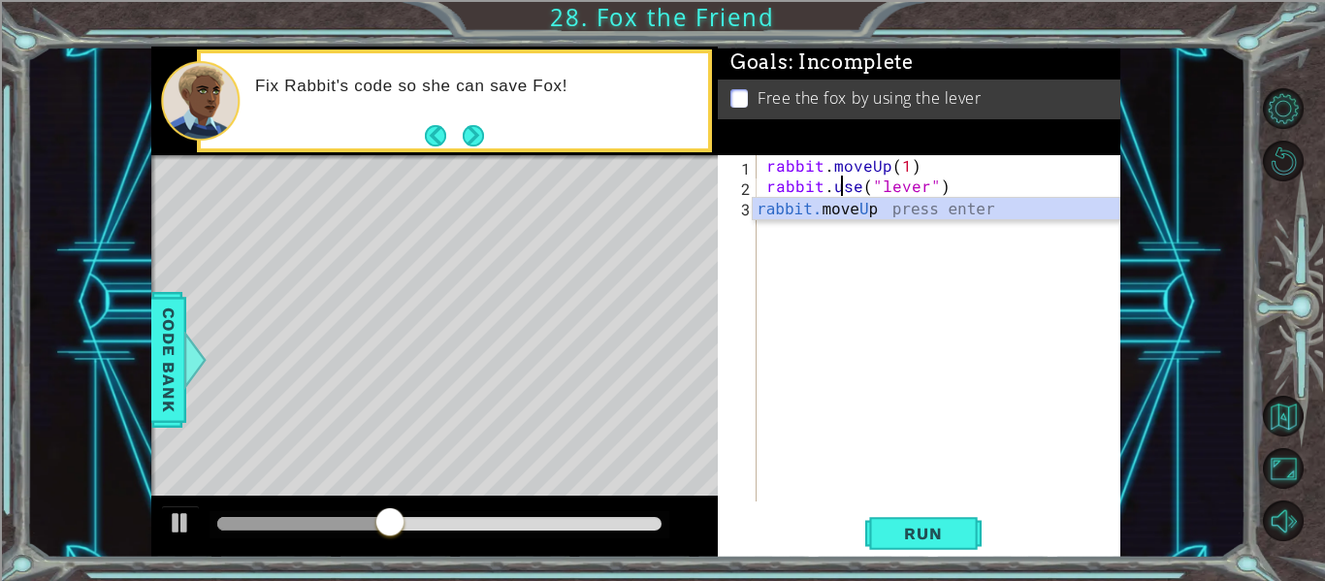
scroll to position [0, 5]
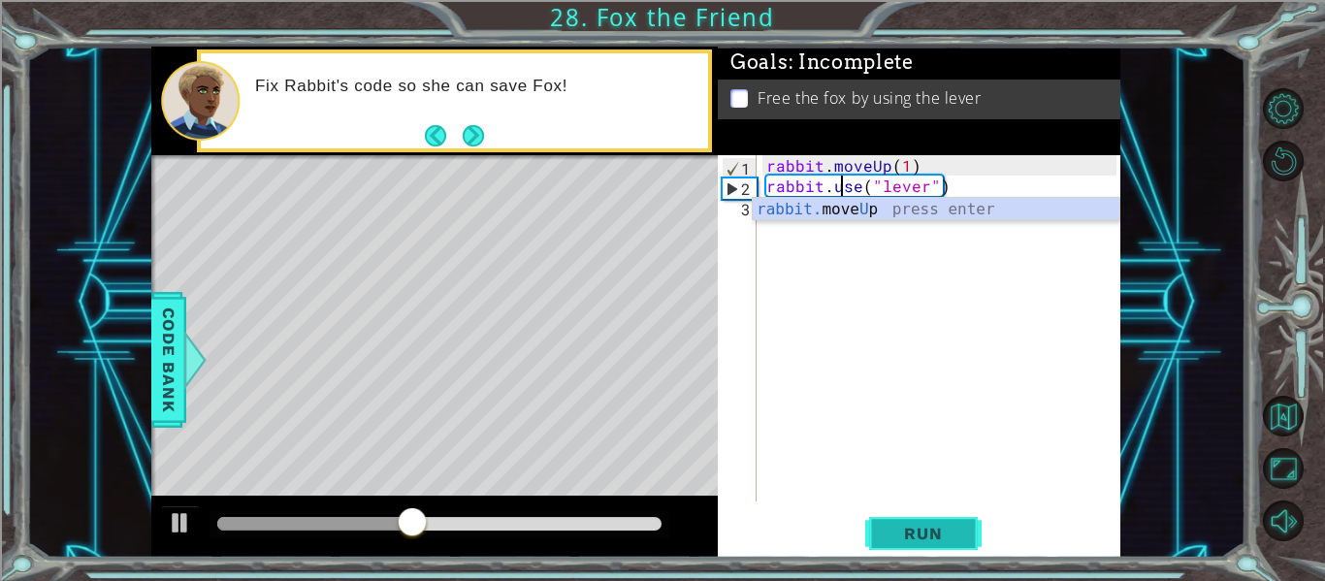
type textarea "rabbit.use("lever")"
click at [928, 534] on span "Run" at bounding box center [923, 533] width 77 height 19
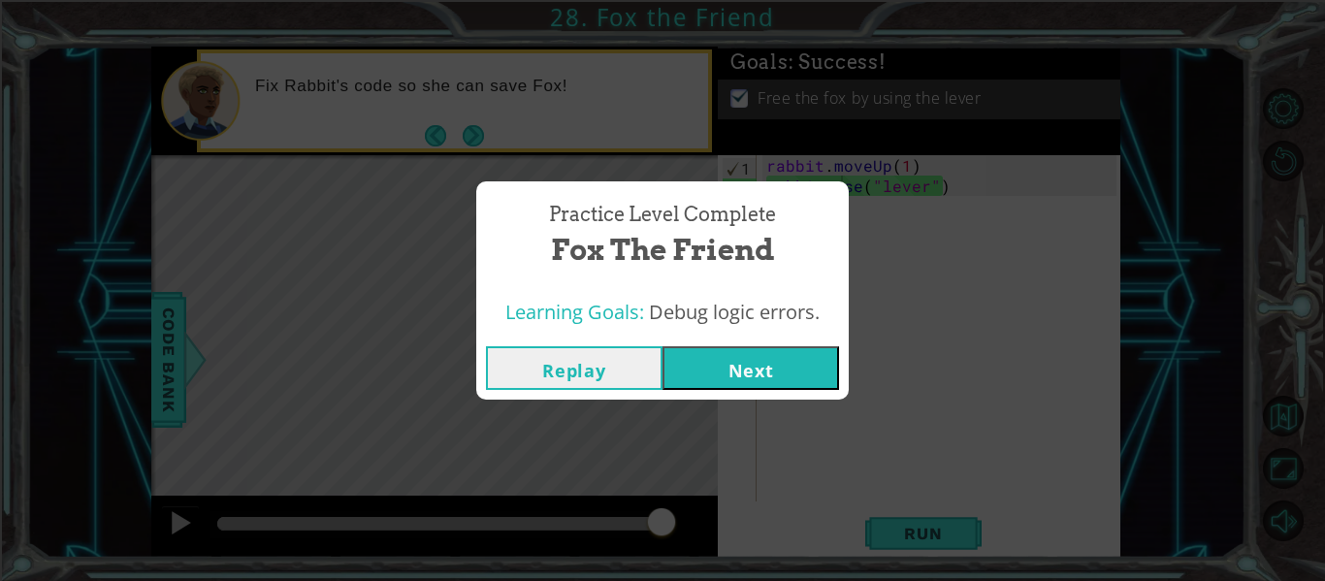
click at [749, 376] on button "Next" at bounding box center [751, 368] width 177 height 44
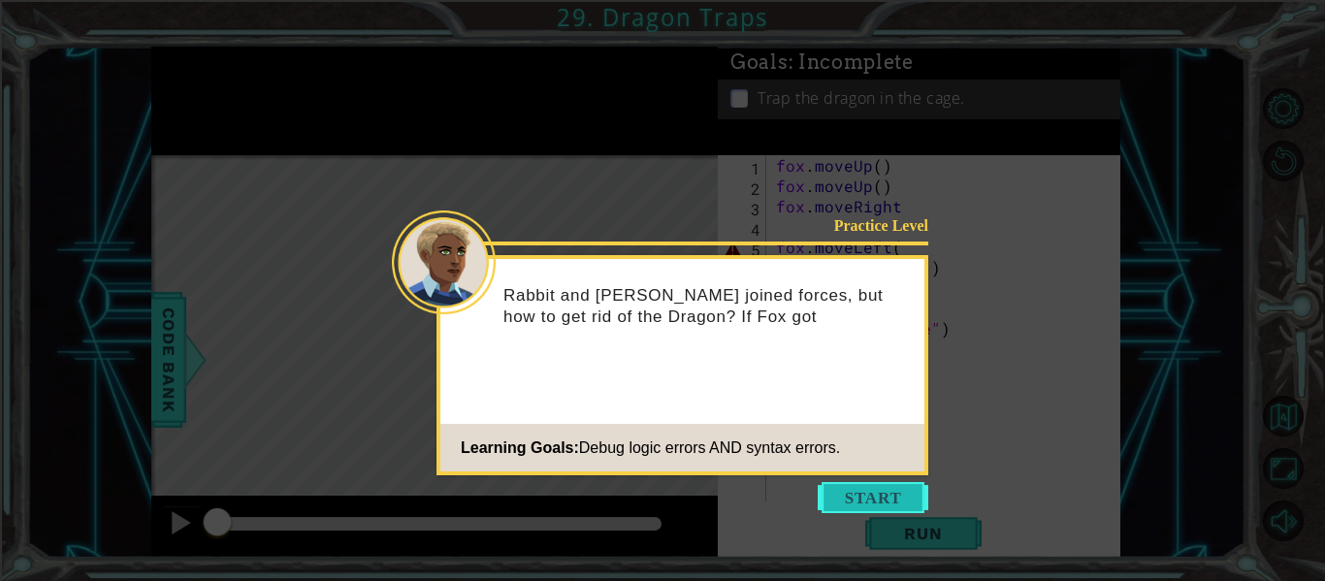
click at [853, 496] on button "Start" at bounding box center [873, 497] width 111 height 31
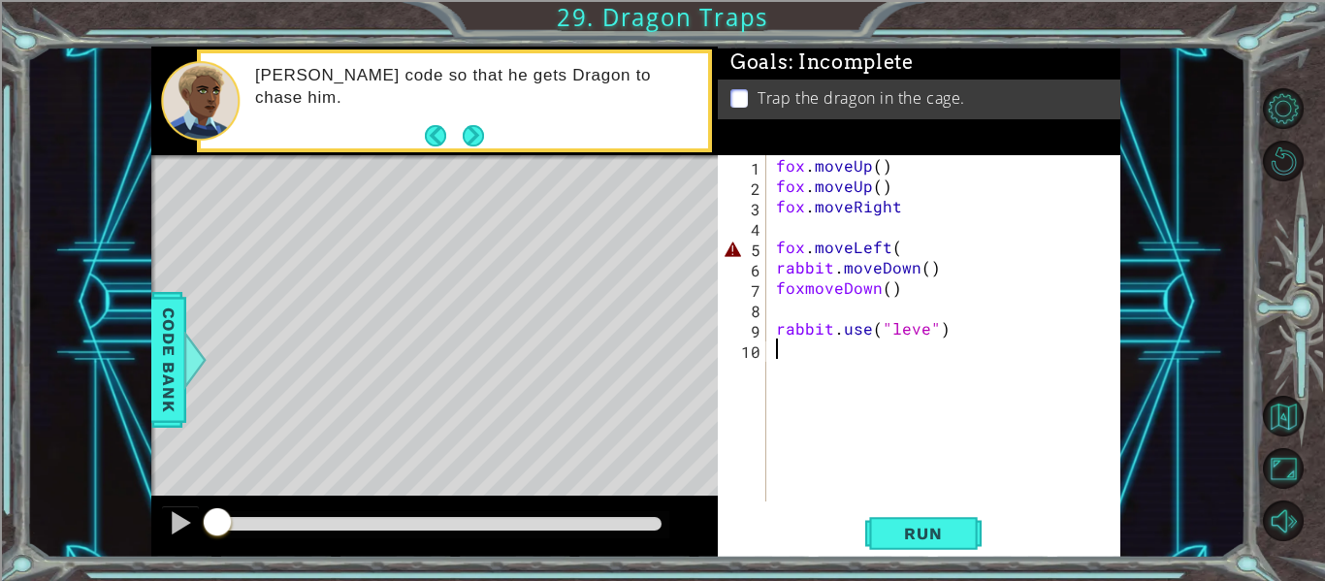
click at [992, 341] on div "fox . moveUp ( ) fox . moveUp ( ) fox . moveRight fox . moveLeft ( rabbit . mov…" at bounding box center [949, 348] width 354 height 387
click at [992, 340] on div "fox . moveUp ( ) fox . moveUp ( ) fox . moveRight fox . moveLeft ( rabbit . mov…" at bounding box center [949, 348] width 354 height 387
click at [989, 335] on div "fox . moveUp ( ) fox . moveUp ( ) fox . moveRight fox . moveLeft ( rabbit . mov…" at bounding box center [949, 348] width 354 height 387
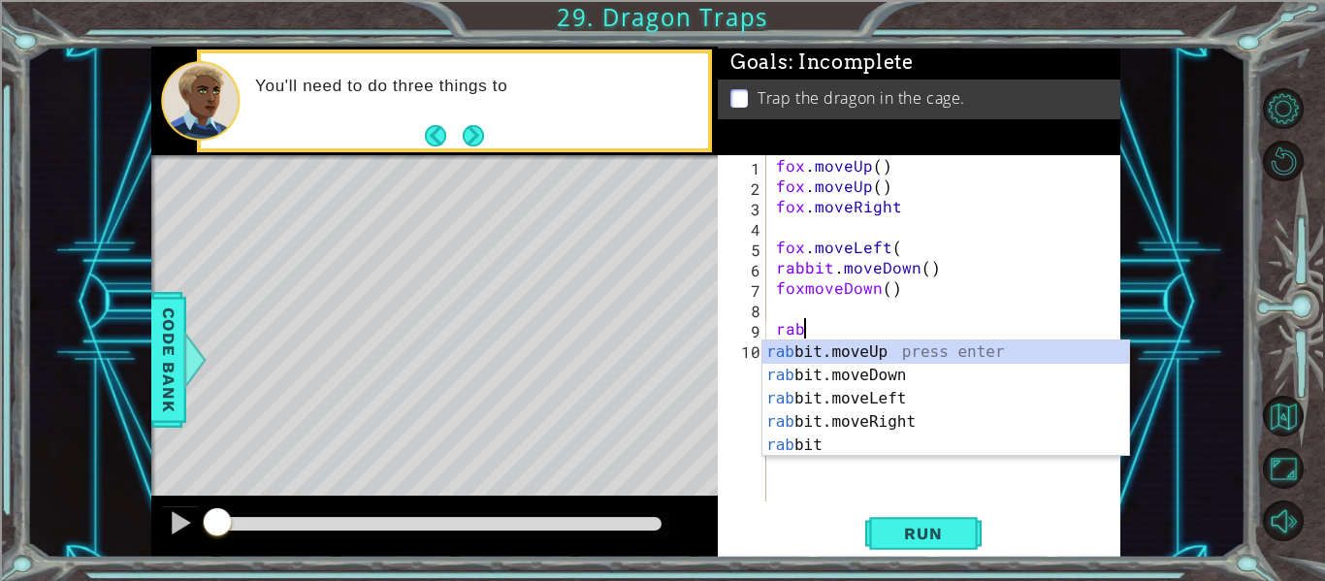
type textarea "r"
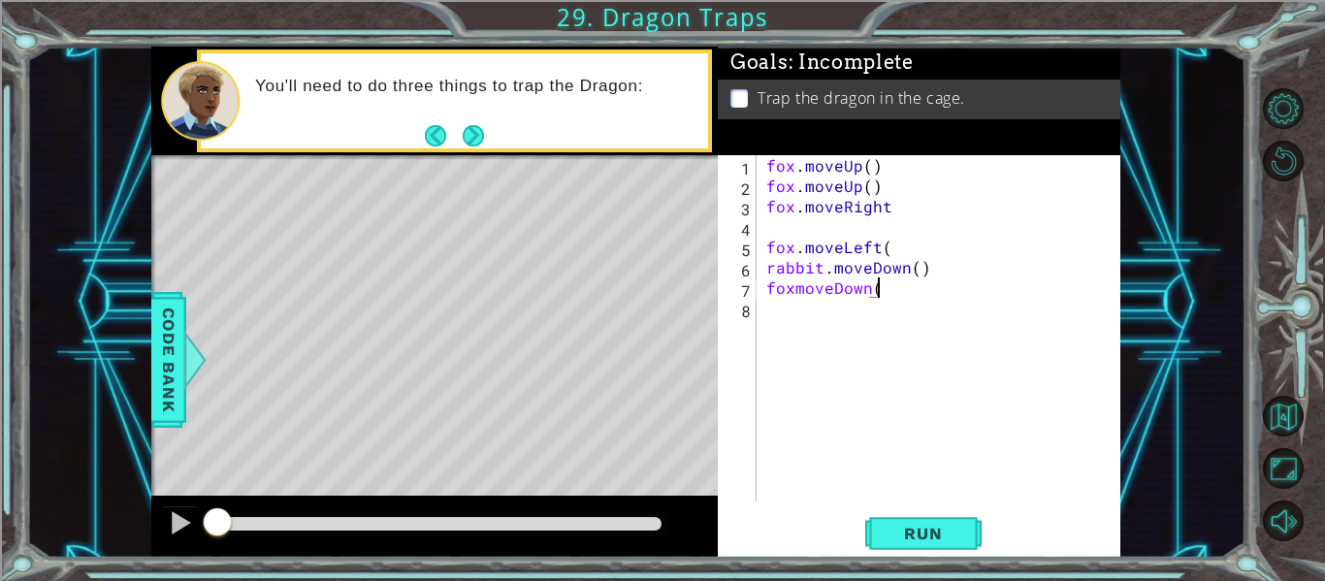
type textarea "foxmoveDown"
click at [470, 124] on button "Next" at bounding box center [474, 135] width 22 height 22
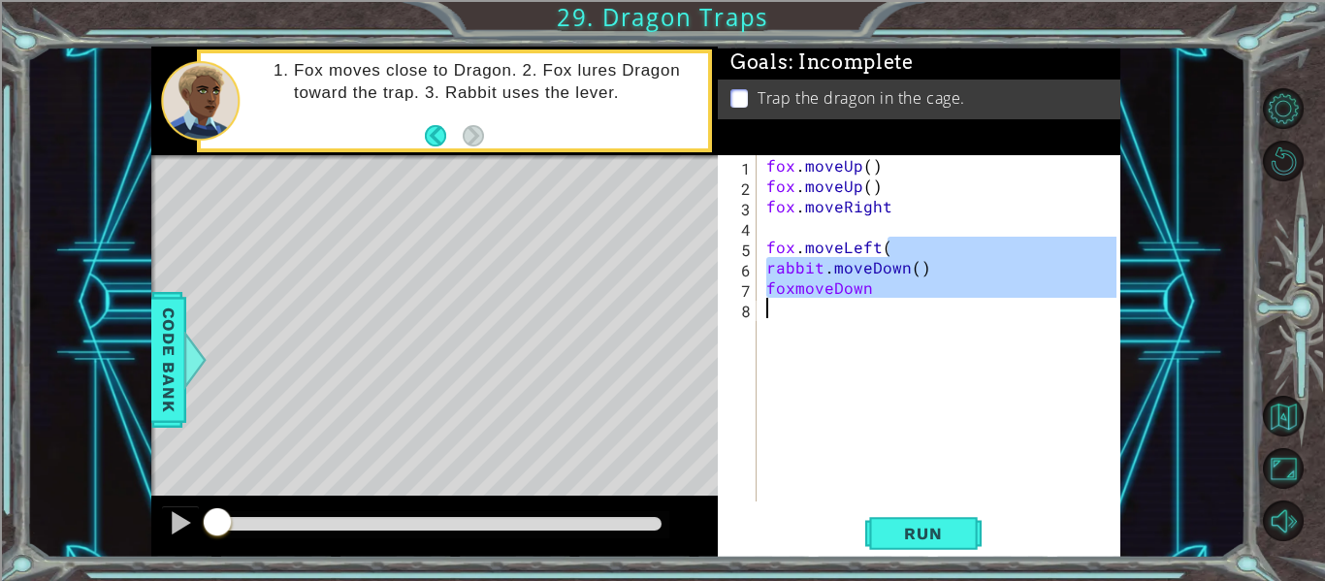
drag, startPoint x: 905, startPoint y: 246, endPoint x: 762, endPoint y: 316, distance: 159.7
click at [763, 316] on div "fox . moveUp ( ) fox . moveUp ( ) fox . moveRight fox . moveLeft ( rabbit . mov…" at bounding box center [945, 348] width 364 height 387
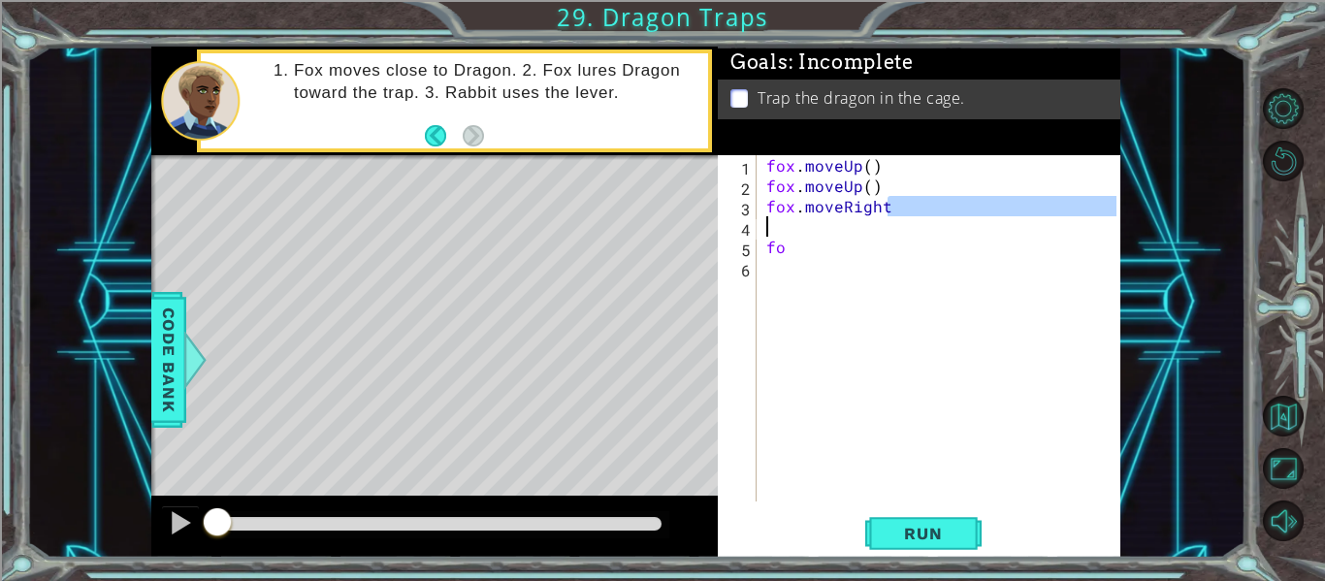
click at [914, 220] on div "fox . moveUp ( ) fox . moveUp ( ) fox . moveRight fo" at bounding box center [945, 348] width 364 height 387
type textarea "fox.moveRight"
click at [914, 220] on div "fox . moveUp ( ) fox . moveUp ( ) fox . moveRight fo" at bounding box center [940, 328] width 354 height 346
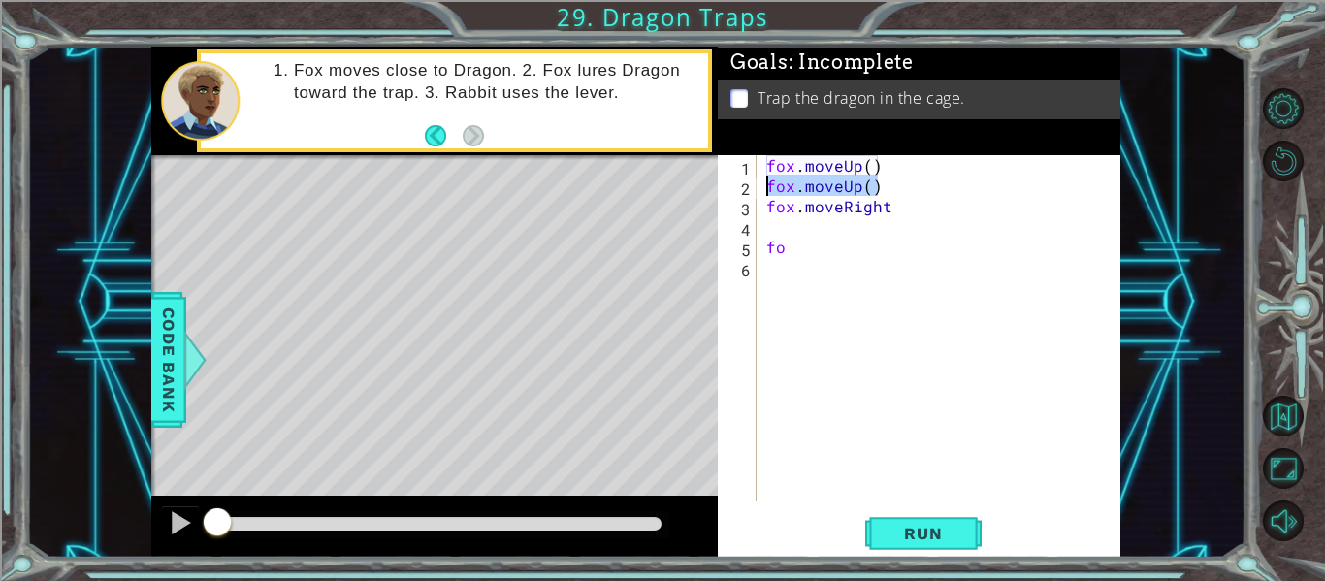
drag, startPoint x: 912, startPoint y: 188, endPoint x: 770, endPoint y: 182, distance: 141.8
click at [770, 182] on div "fox . moveUp ( ) fox . moveUp ( ) fox . moveRight fo" at bounding box center [945, 348] width 364 height 387
type textarea "fox.moveUp()"
click at [768, 208] on div "fox . moveUp ( ) fox . moveRight fo" at bounding box center [945, 348] width 364 height 387
type textarea "fox.moveRight"
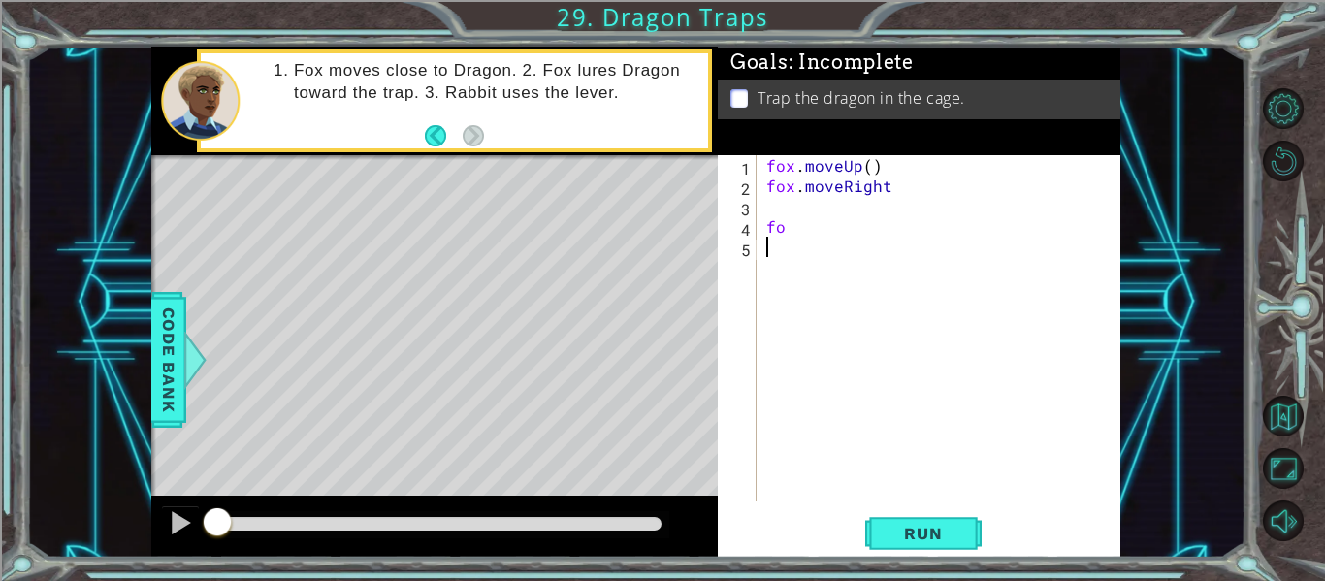
click at [811, 246] on div "fox . moveUp ( ) fox . moveRight fo" at bounding box center [945, 348] width 364 height 387
click at [816, 232] on div "fox . moveUp ( ) fox . moveRight fo" at bounding box center [945, 348] width 364 height 387
type textarea "f"
click at [869, 167] on div "fox . moveUp ( ) fox . moveRight" at bounding box center [945, 348] width 364 height 387
type textarea "fox.moveUp(2)"
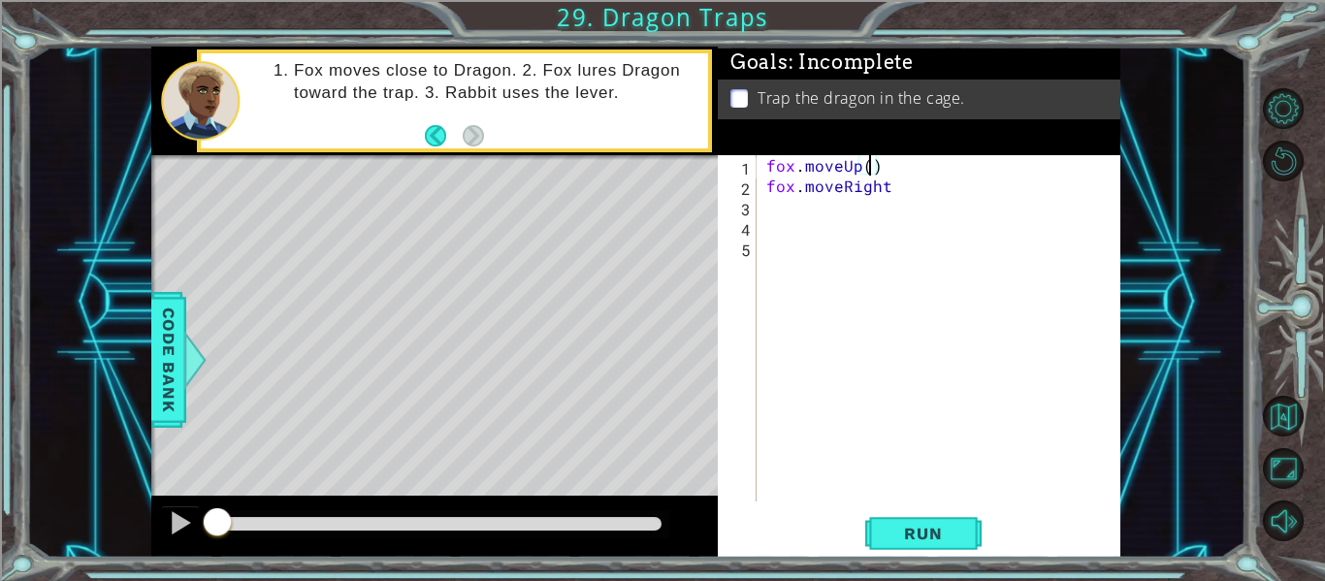
scroll to position [0, 7]
click at [810, 206] on div "fox . moveUp ( 2 ) fox . moveRight" at bounding box center [945, 348] width 364 height 387
click at [939, 553] on button "Run" at bounding box center [924, 534] width 116 height 40
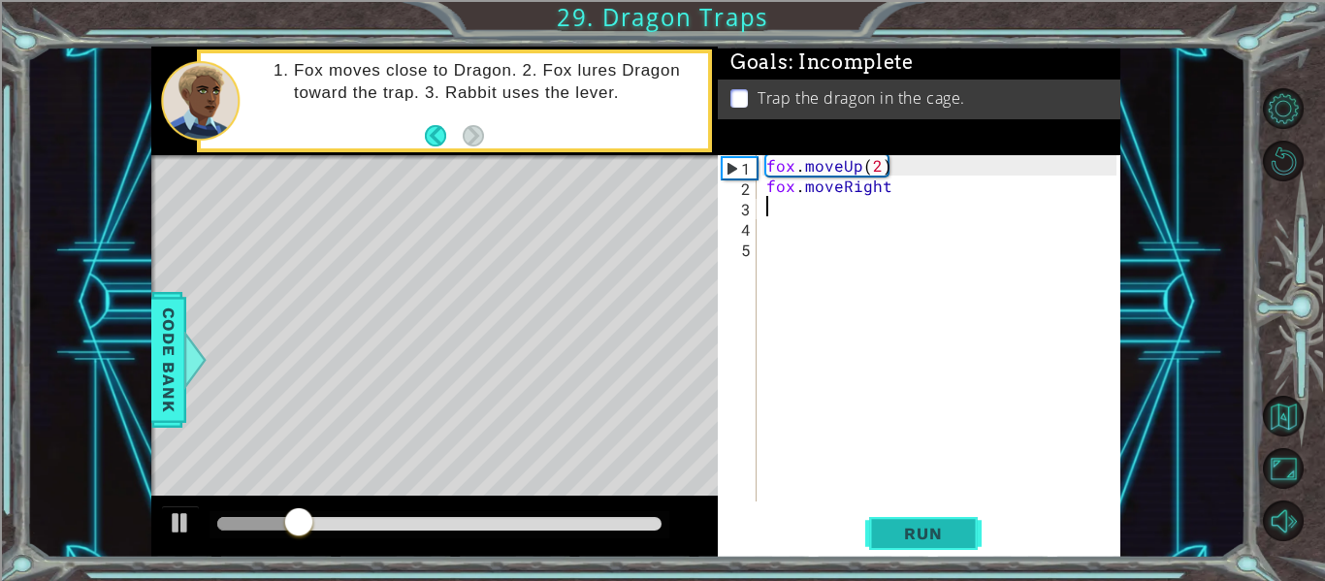
click at [946, 539] on span "Run" at bounding box center [923, 533] width 77 height 19
click at [902, 198] on div "fox . moveUp ( 2 ) fox . moveRight" at bounding box center [945, 348] width 364 height 387
click at [902, 193] on div "fox . moveUp ( 2 ) fox . moveRight" at bounding box center [945, 348] width 364 height 387
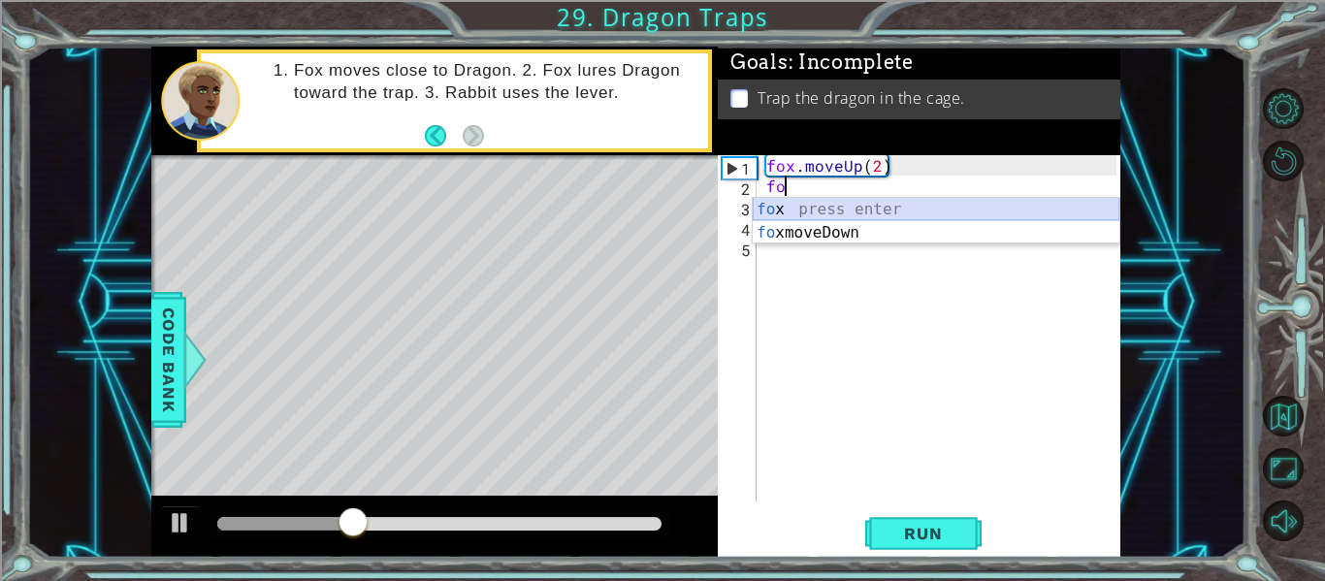
type textarea "f"
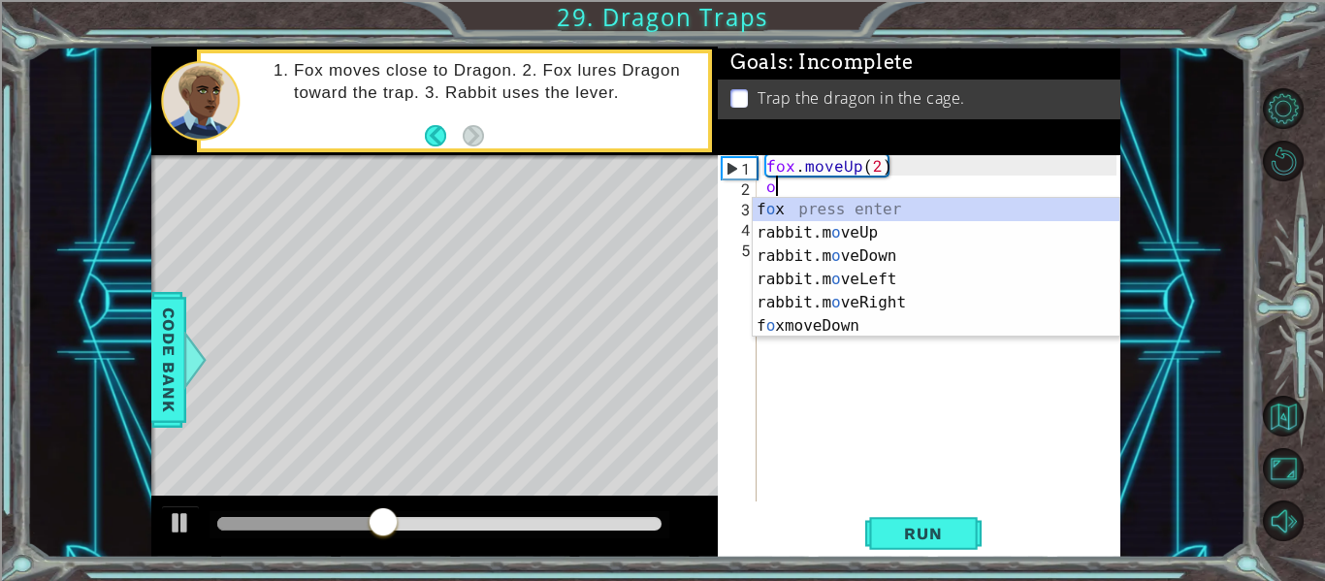
type textarea "o"
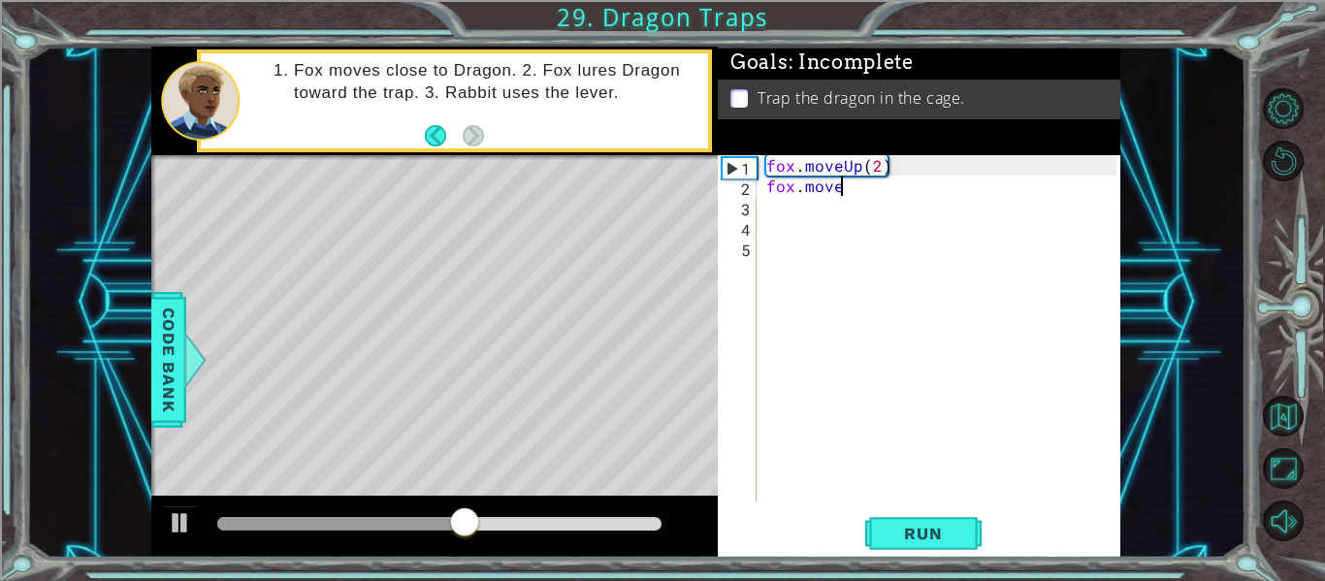
scroll to position [0, 4]
click at [184, 349] on div at bounding box center [195, 360] width 24 height 58
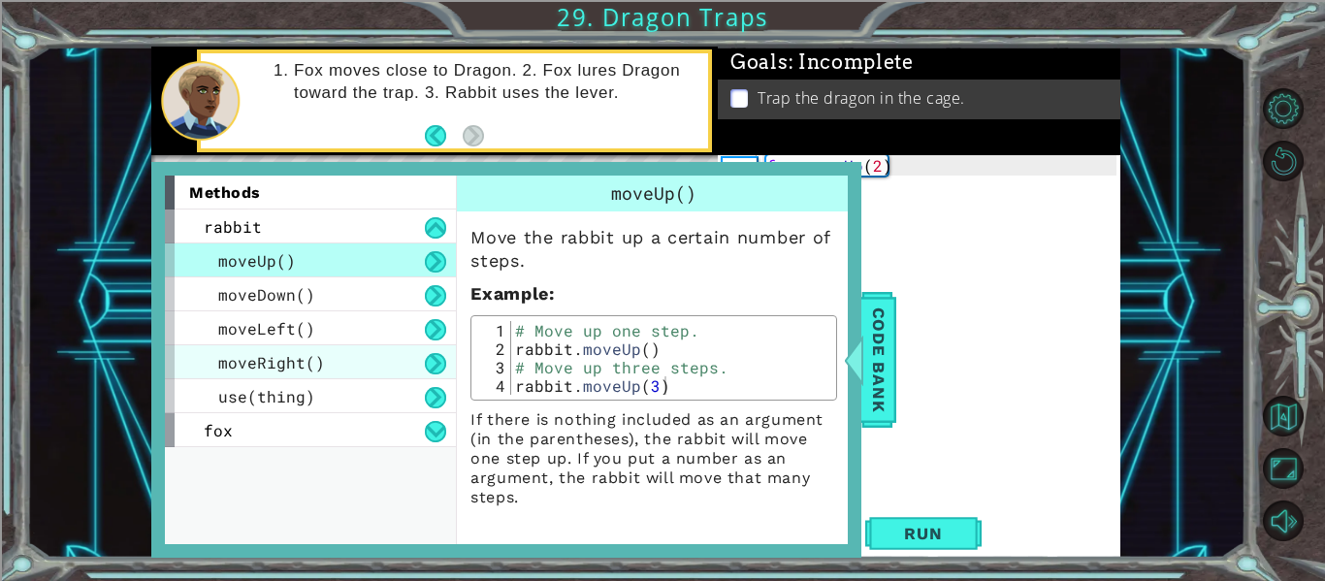
click at [274, 363] on span "moveRight()" at bounding box center [271, 362] width 107 height 20
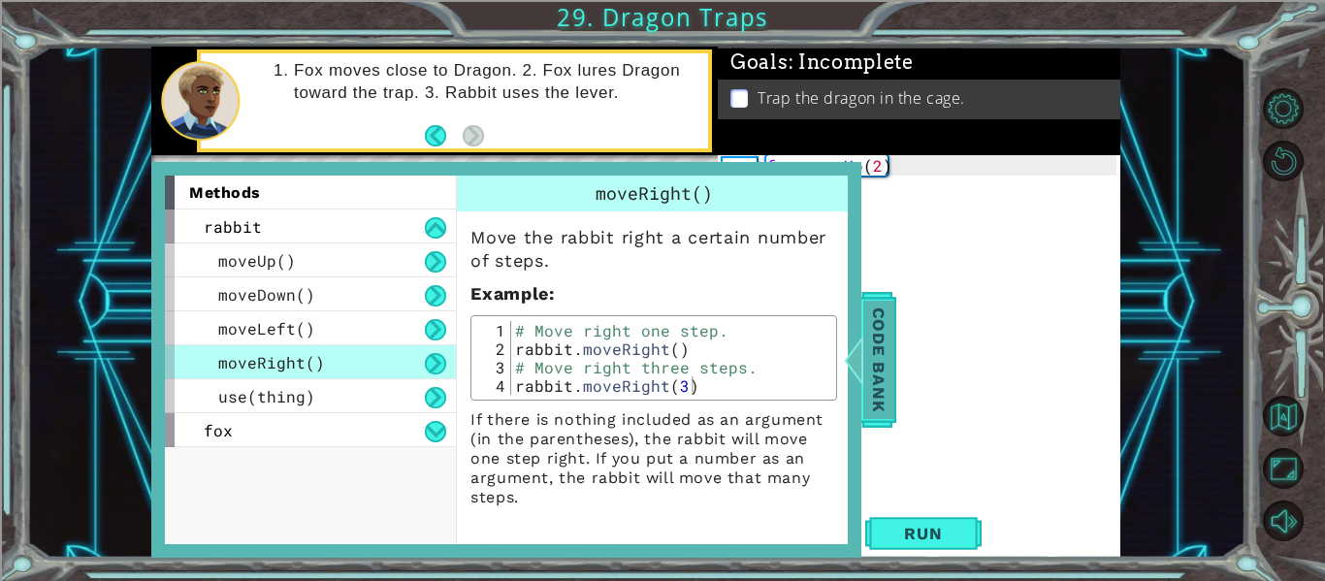
click at [868, 377] on span "Code Bank" at bounding box center [879, 360] width 31 height 118
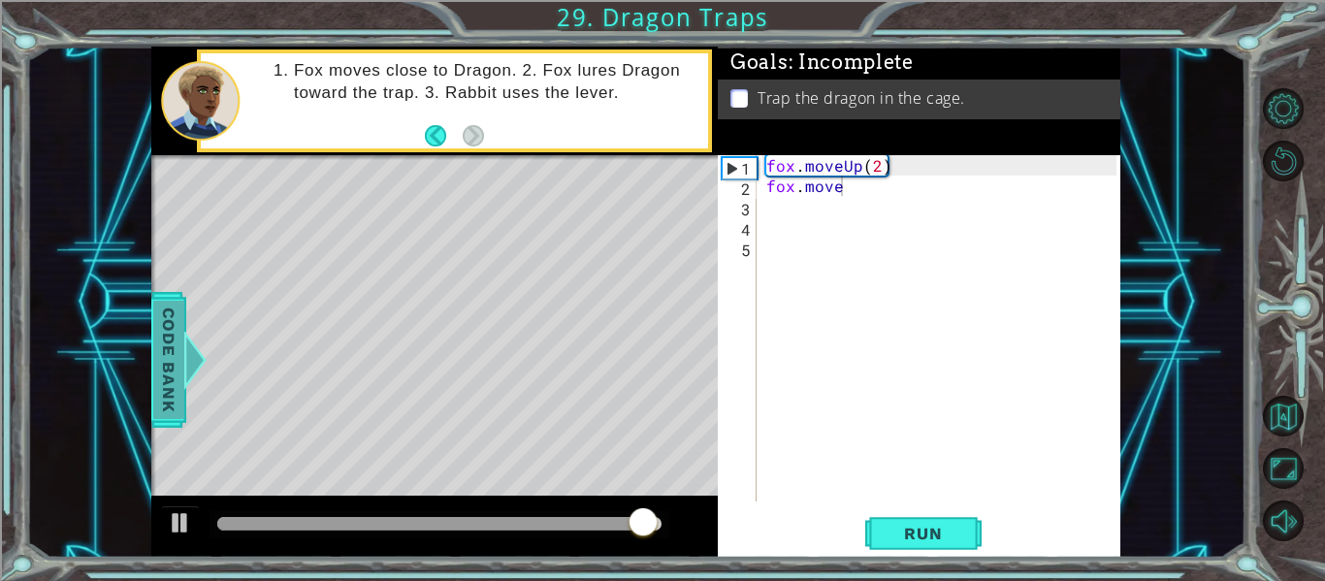
click at [177, 360] on span "Code Bank" at bounding box center [168, 360] width 31 height 118
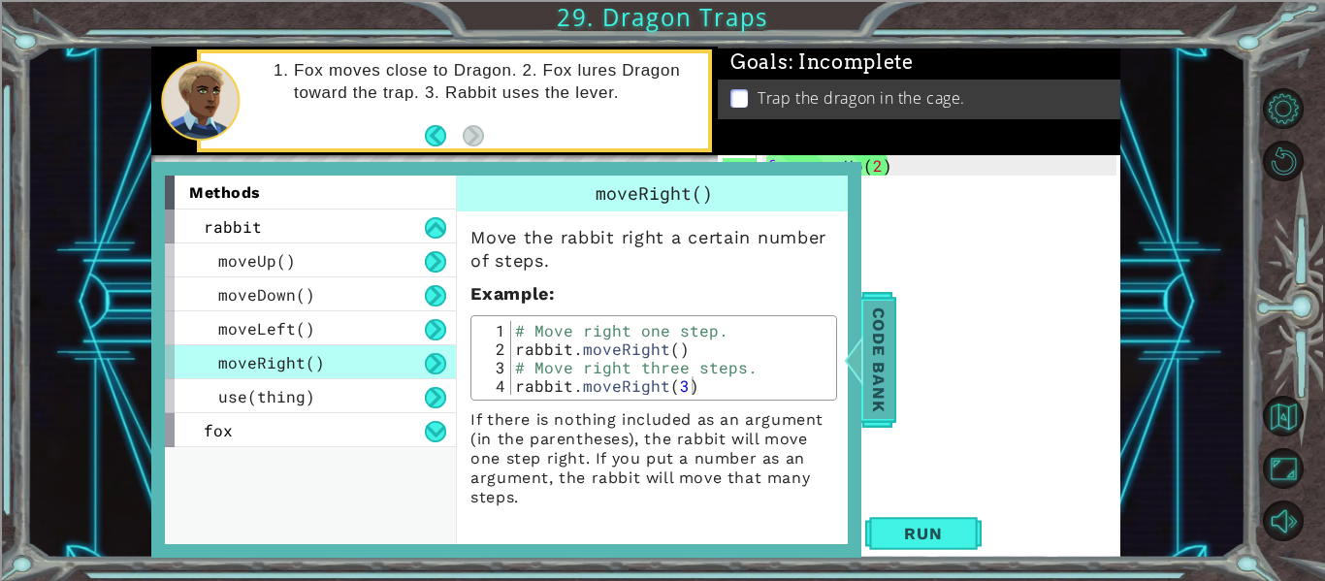
click at [884, 366] on span "Code Bank" at bounding box center [879, 360] width 31 height 118
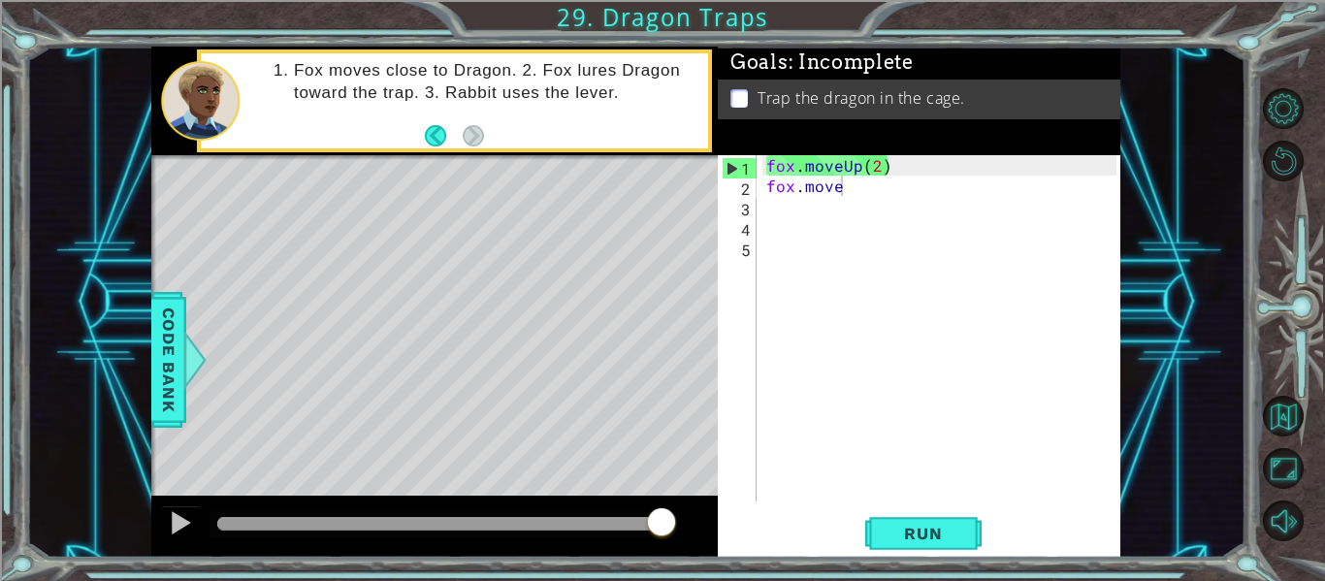
click at [888, 193] on div "fox . moveUp ( 2 ) fox . move" at bounding box center [945, 348] width 364 height 387
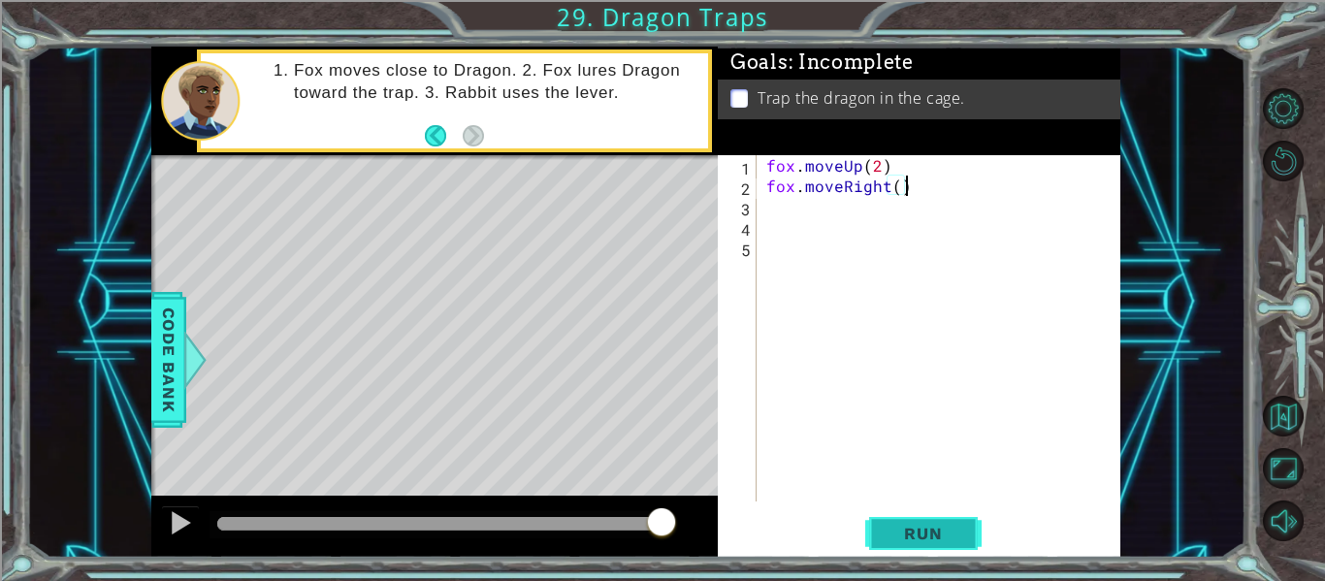
scroll to position [0, 8]
type textarea "fox.moveRight()"
click at [965, 547] on button "Run" at bounding box center [924, 534] width 116 height 40
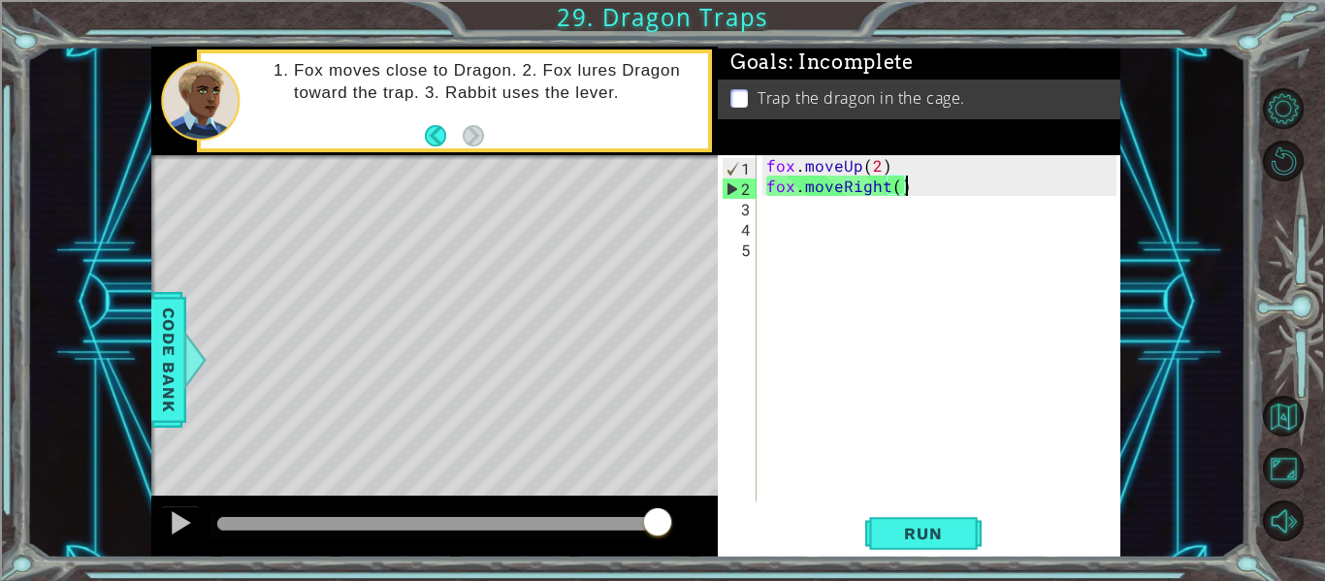
click at [783, 206] on div "fox . moveUp ( 2 ) fox . moveRight ( )" at bounding box center [945, 348] width 364 height 387
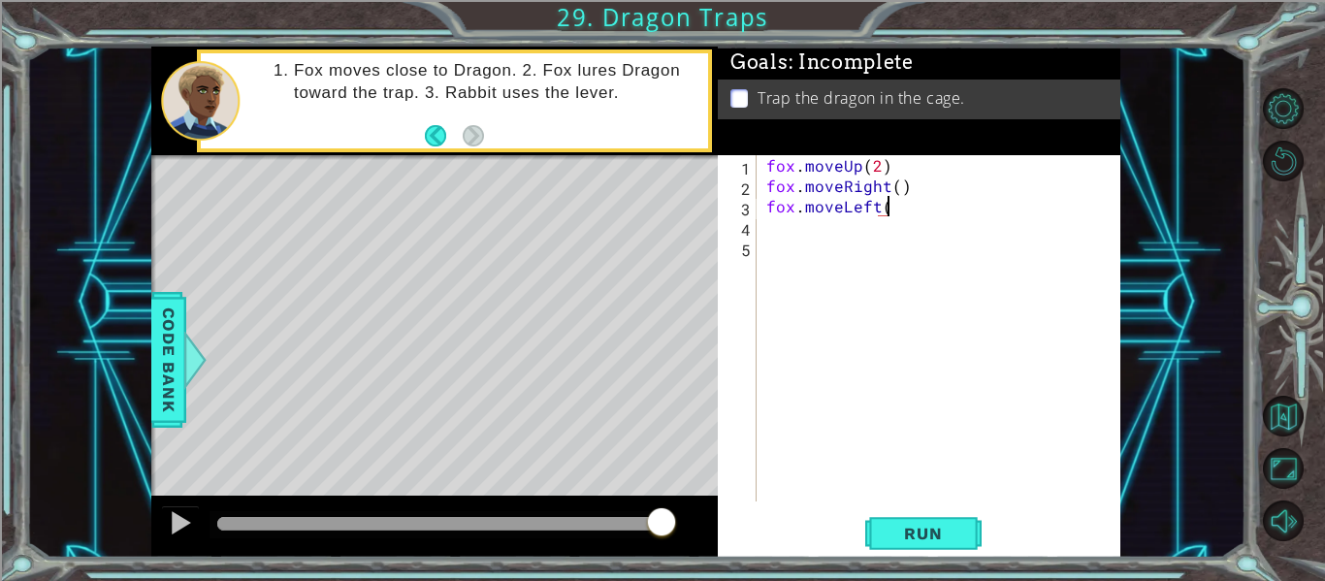
scroll to position [0, 7]
type textarea "fox.moveLeft()"
click at [892, 245] on div "fox . moveUp ( 2 ) fox . moveRight ( ) fox . moveLeft ( )" at bounding box center [945, 348] width 364 height 387
click at [905, 229] on div "fox . moveUp ( 2 ) fox . moveRight ( ) fox . moveLeft ( )" at bounding box center [945, 348] width 364 height 387
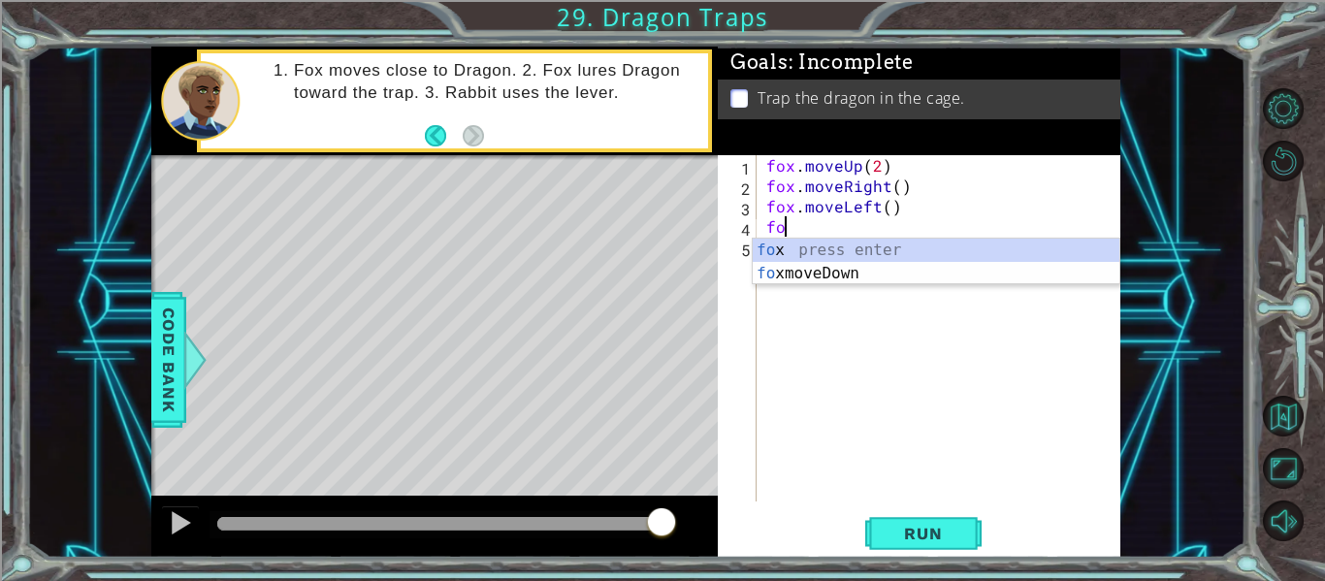
scroll to position [0, 1]
click at [882, 267] on div "fox press enter fox moveDown press enter" at bounding box center [936, 285] width 367 height 93
type textarea "foxmoveDown"
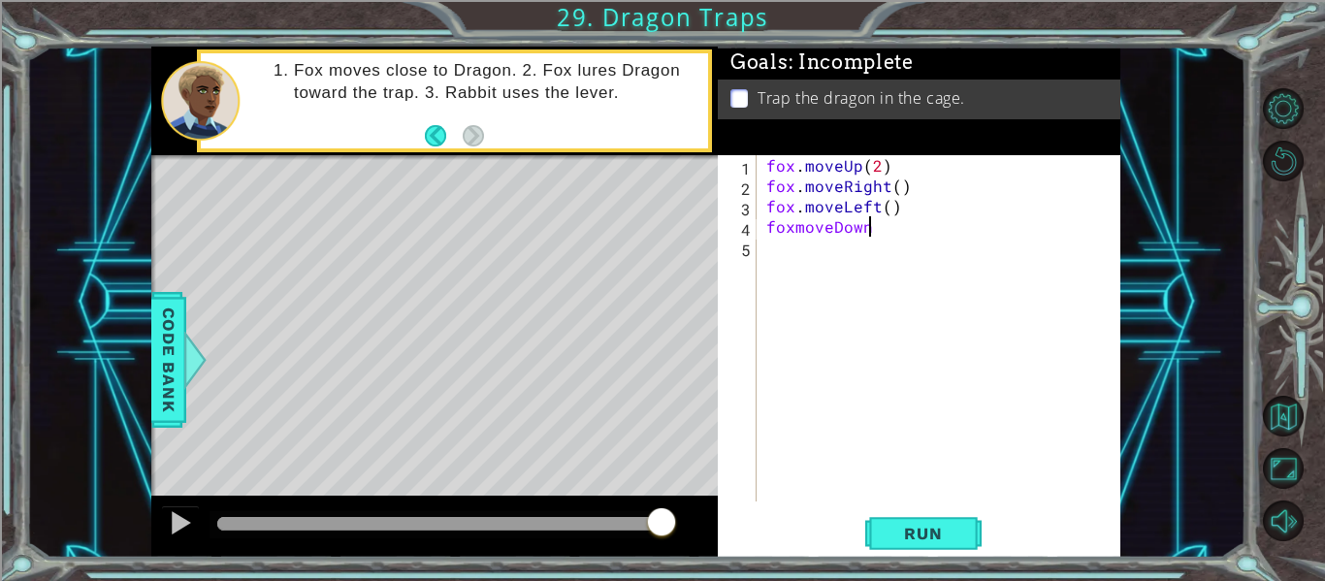
click at [898, 245] on div "fox . moveUp ( 2 ) fox . moveRight ( ) fox . moveLeft ( ) foxmoveDown" at bounding box center [945, 348] width 364 height 387
click at [793, 230] on div "fox . moveUp ( 2 ) fox . moveRight ( ) fox . moveLeft ( ) foxmoveDown" at bounding box center [945, 348] width 364 height 387
click at [901, 222] on div "fox . moveUp ( 2 ) fox . moveRight ( ) fox . moveLeft ( ) fox . [GEOGRAPHIC_DAT…" at bounding box center [945, 348] width 364 height 387
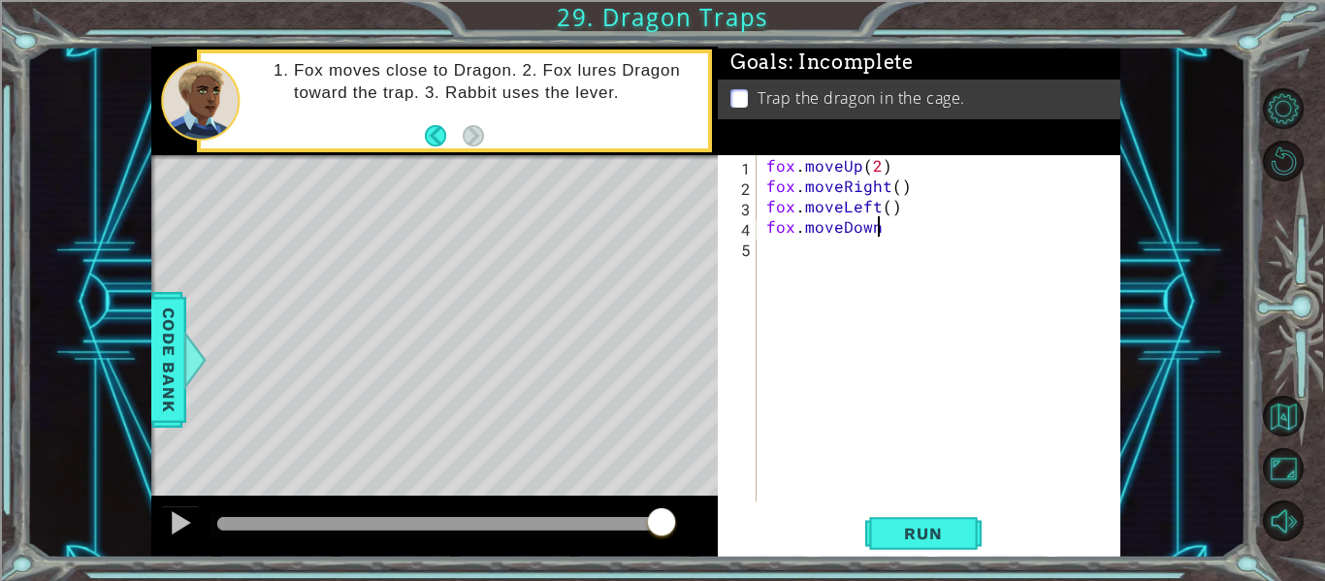
scroll to position [0, 7]
type textarea "fox.moveDown(2)"
click at [865, 244] on div "fox . moveUp ( 2 ) fox . moveRight ( ) fox . moveLeft ( ) fox . moveDown ( 2 )" at bounding box center [945, 348] width 364 height 387
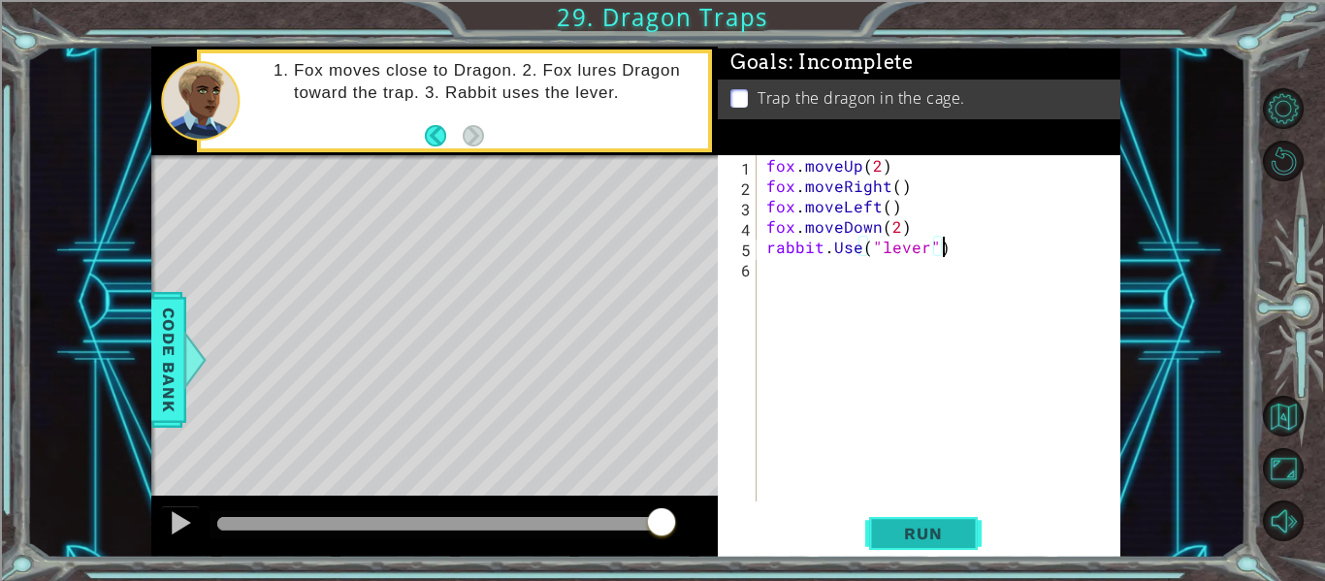
click at [876, 525] on button "Run" at bounding box center [924, 534] width 116 height 40
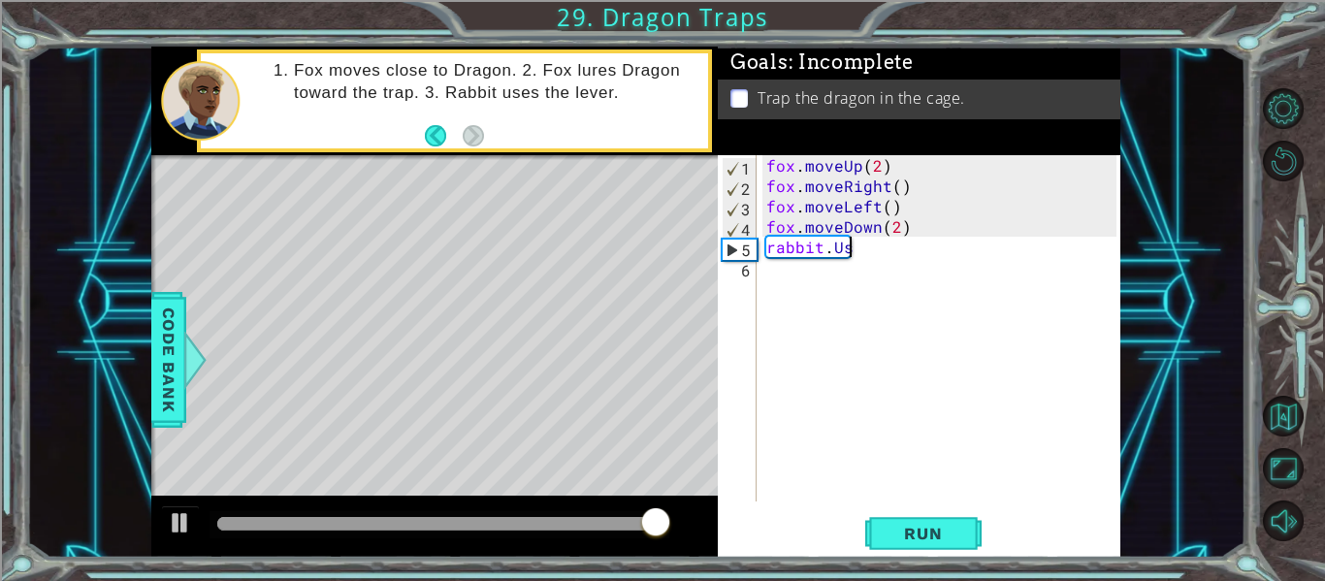
scroll to position [0, 4]
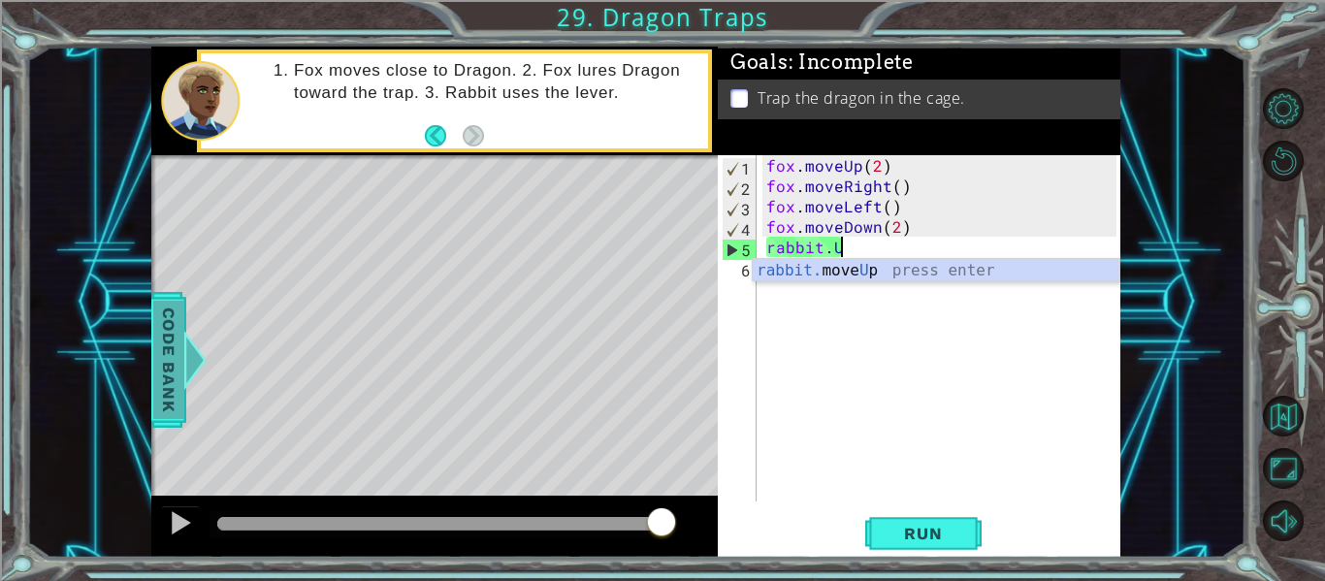
click at [153, 409] on span "Code Bank" at bounding box center [168, 360] width 31 height 118
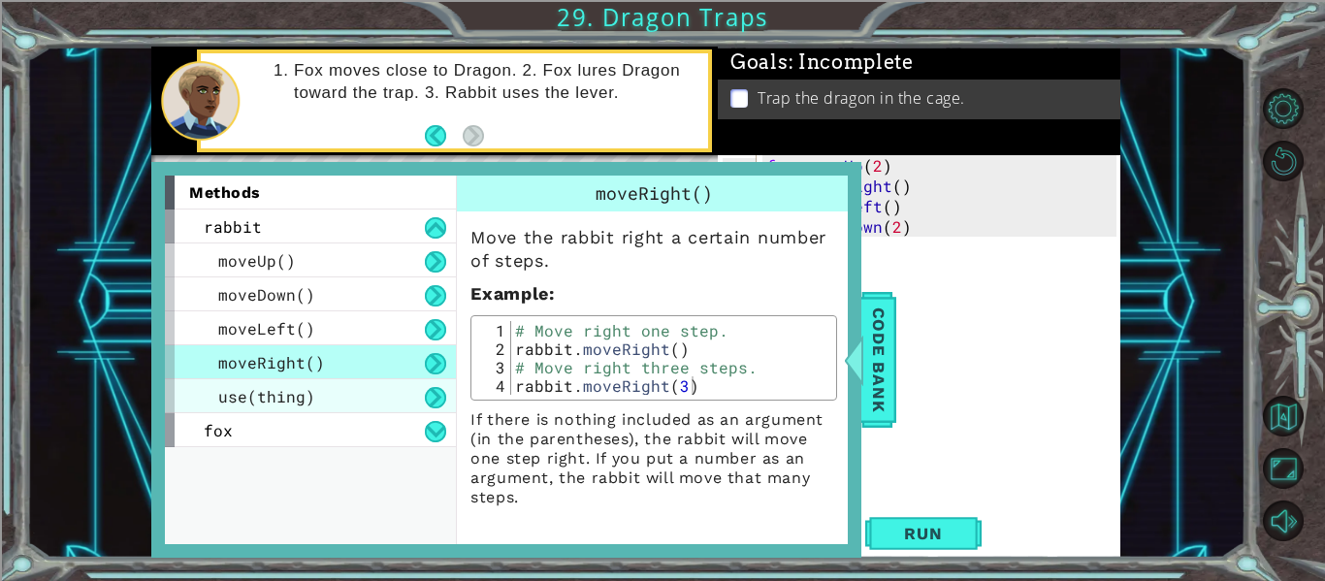
click at [403, 396] on div "use(thing)" at bounding box center [310, 396] width 291 height 34
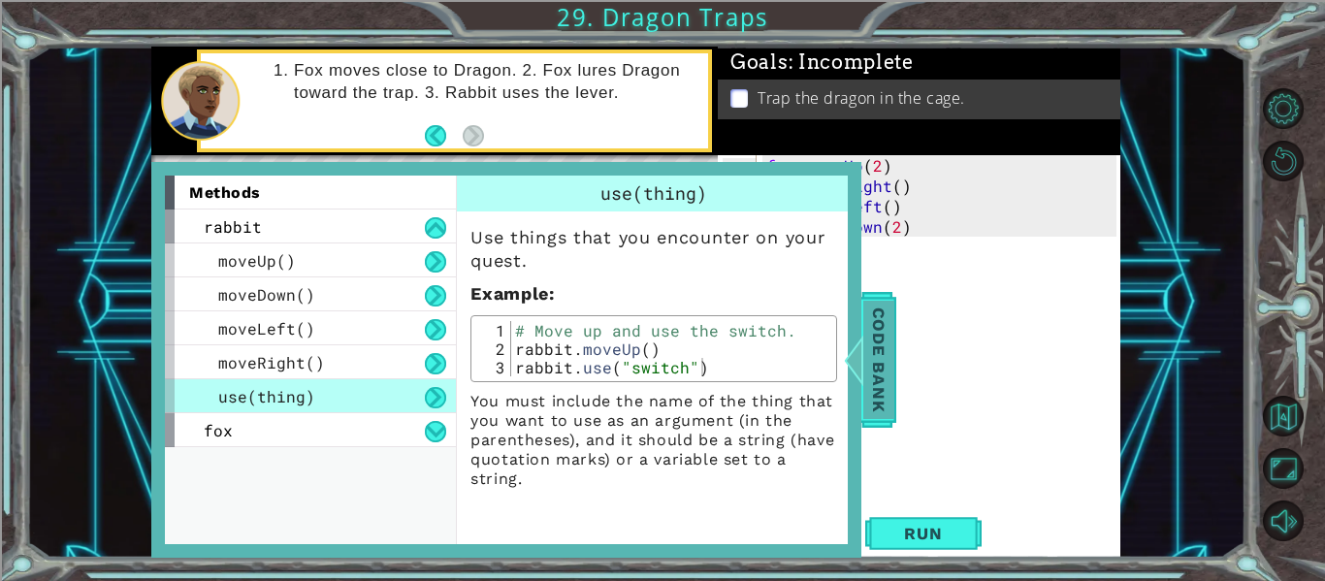
click at [881, 374] on span "Code Bank" at bounding box center [879, 360] width 31 height 118
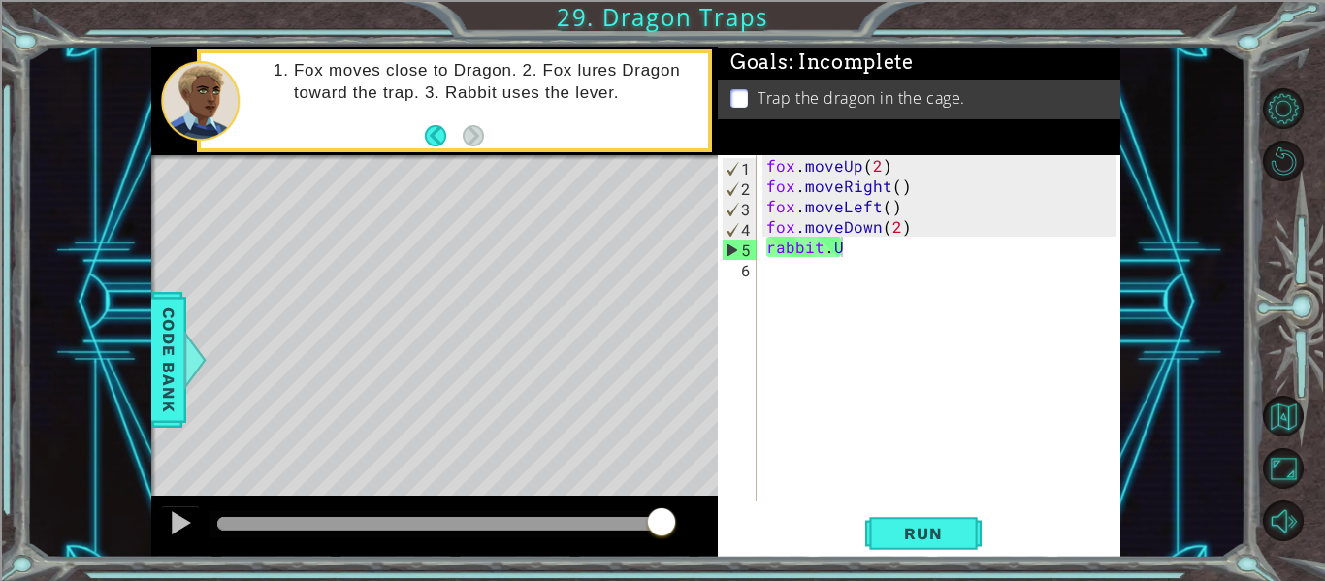
click at [888, 255] on div "fox . moveUp ( 2 ) fox . moveRight ( ) fox . moveLeft ( ) fox . moveDown ( 2 ) …" at bounding box center [945, 348] width 364 height 387
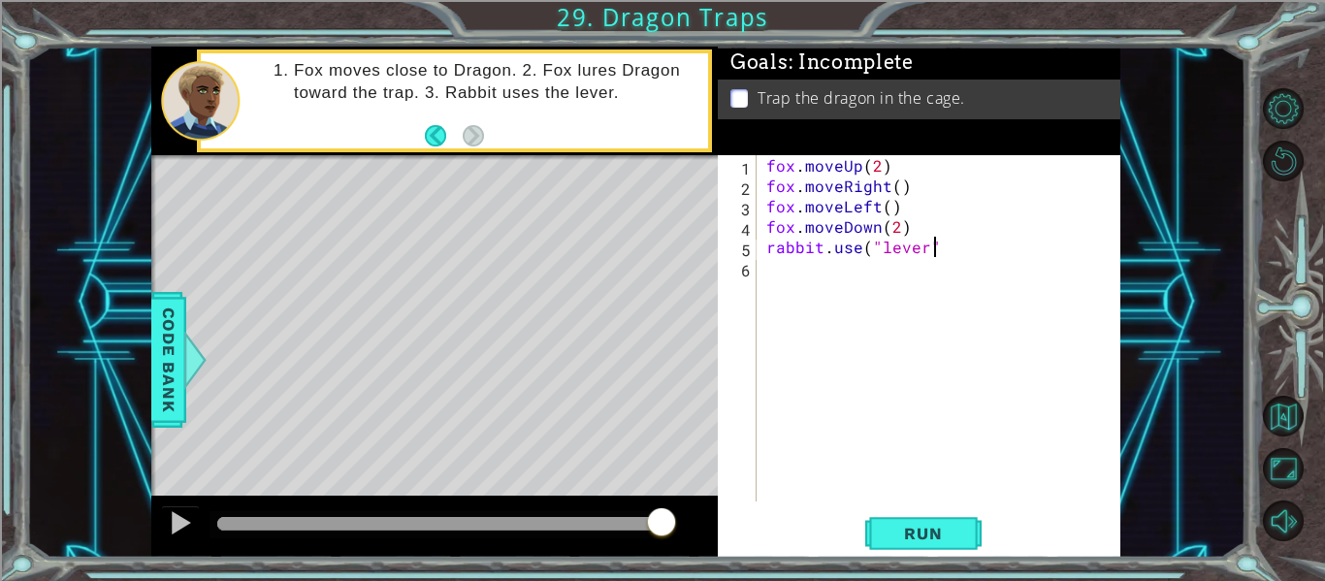
scroll to position [0, 10]
type textarea "rabbit.use("lever")"
click at [897, 538] on span "Run" at bounding box center [923, 533] width 77 height 19
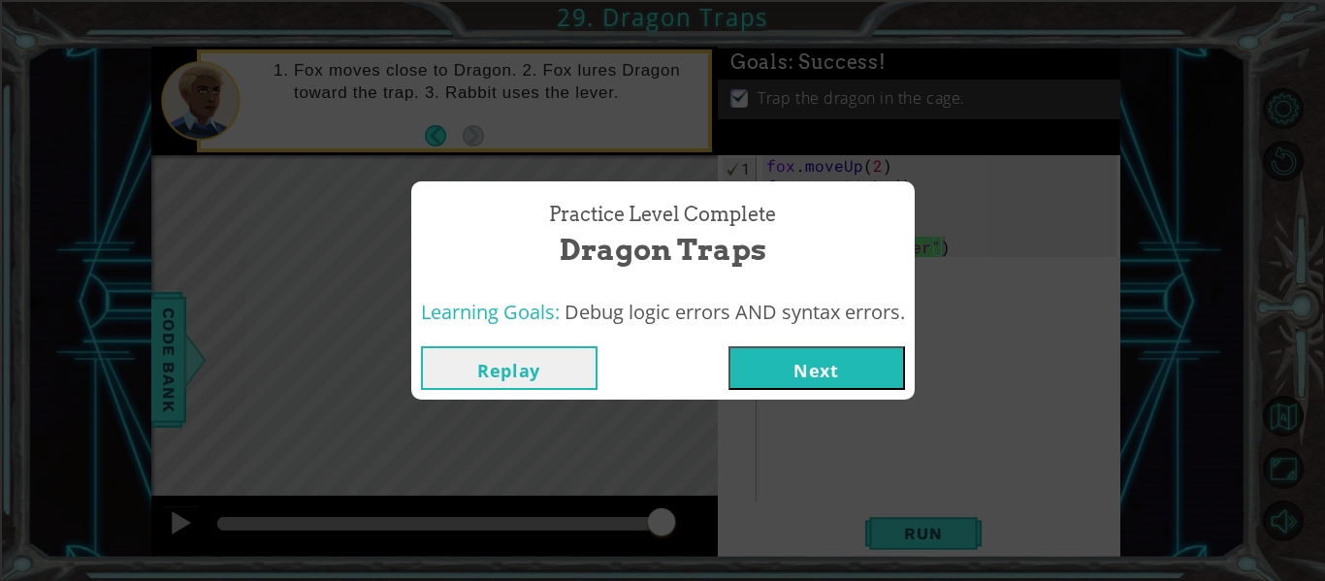
click at [833, 376] on button "Next" at bounding box center [817, 368] width 177 height 44
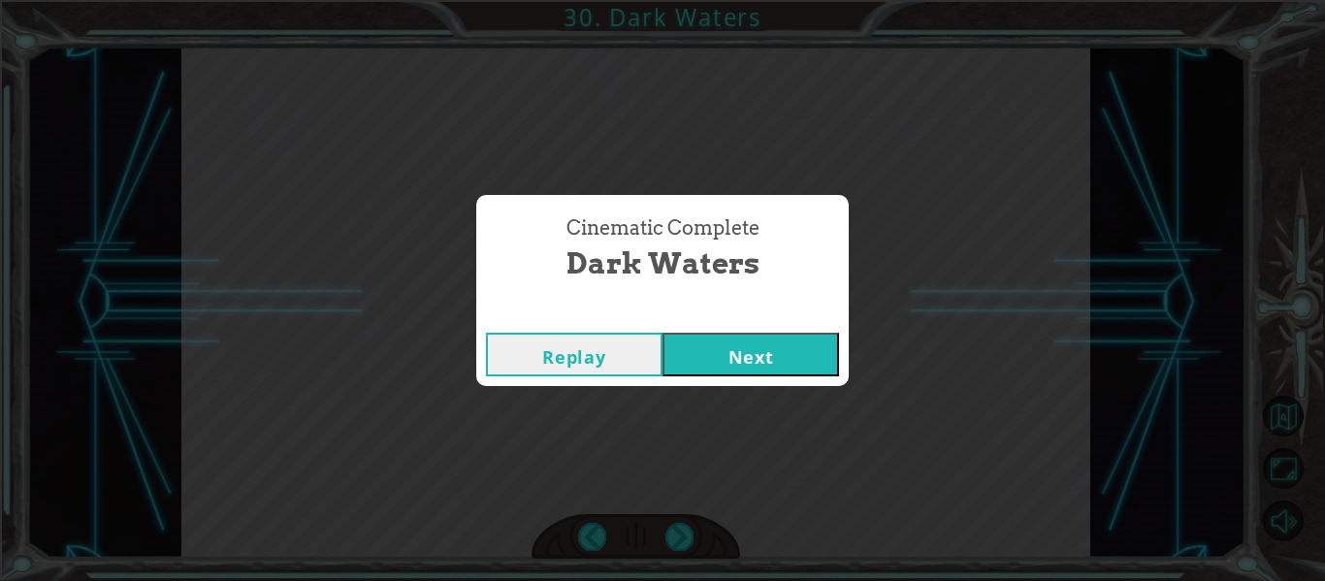
click at [737, 372] on button "Next" at bounding box center [751, 355] width 177 height 44
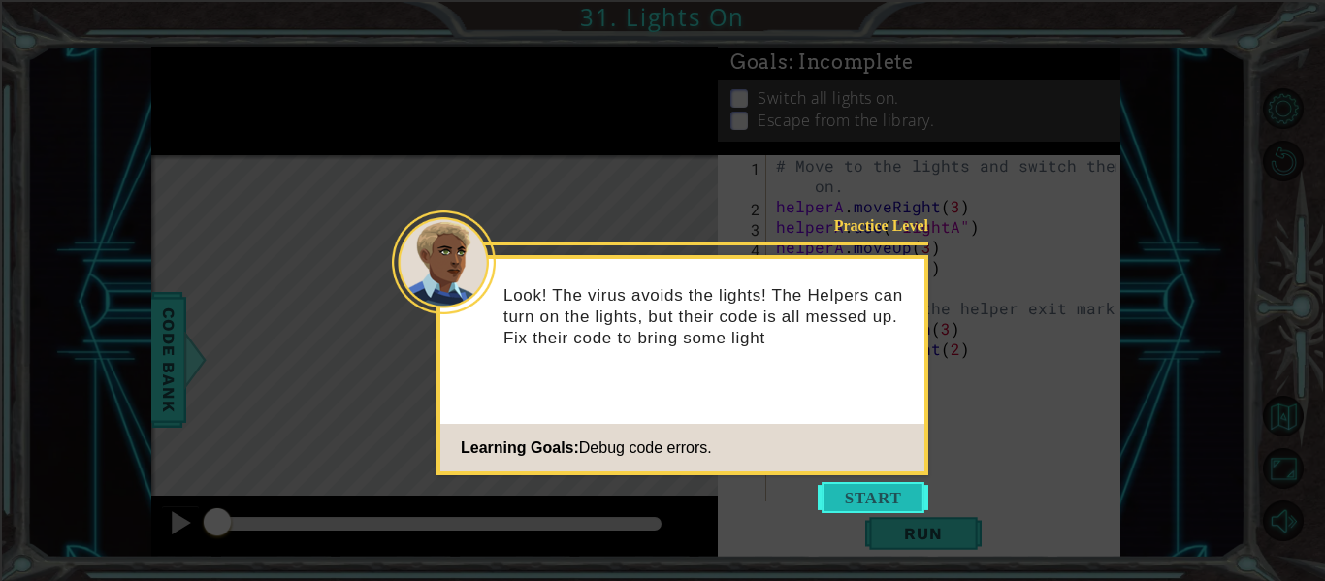
click at [842, 486] on button "Start" at bounding box center [873, 497] width 111 height 31
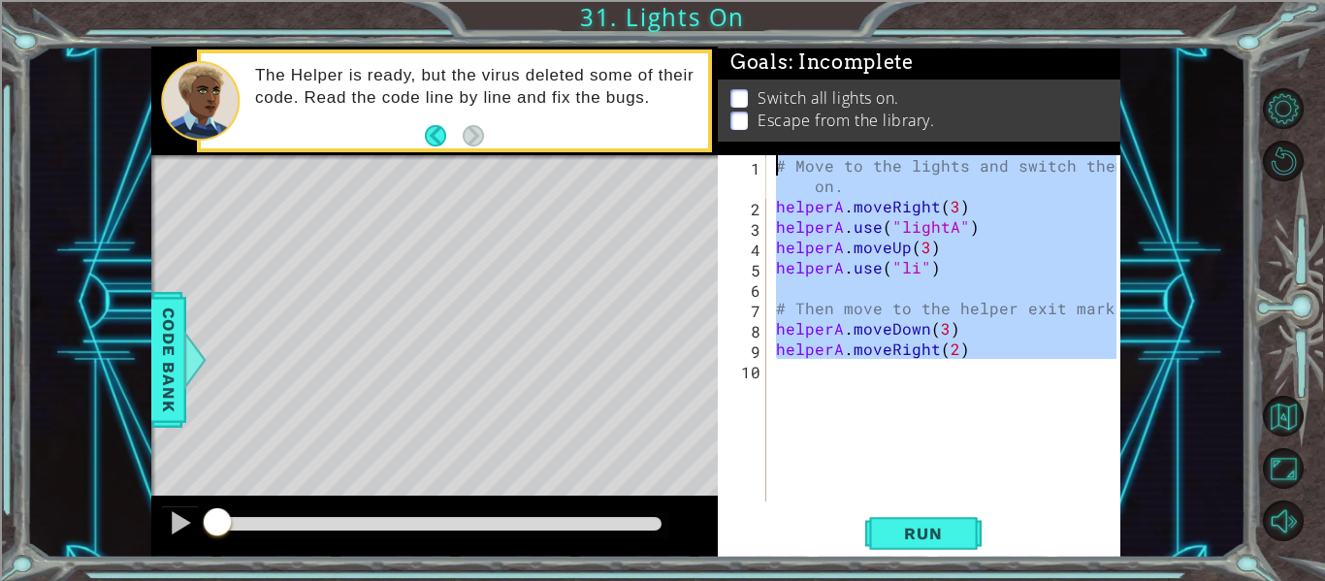
drag, startPoint x: 979, startPoint y: 363, endPoint x: 721, endPoint y: 167, distance: 324.1
click at [721, 167] on div "1 2 3 4 5 6 7 8 9 10 # Move to the lights and switch them on. helperA . moveRig…" at bounding box center [917, 328] width 399 height 346
type textarea "# Move to the lights and switch them on. helperA.moveRight(3)"
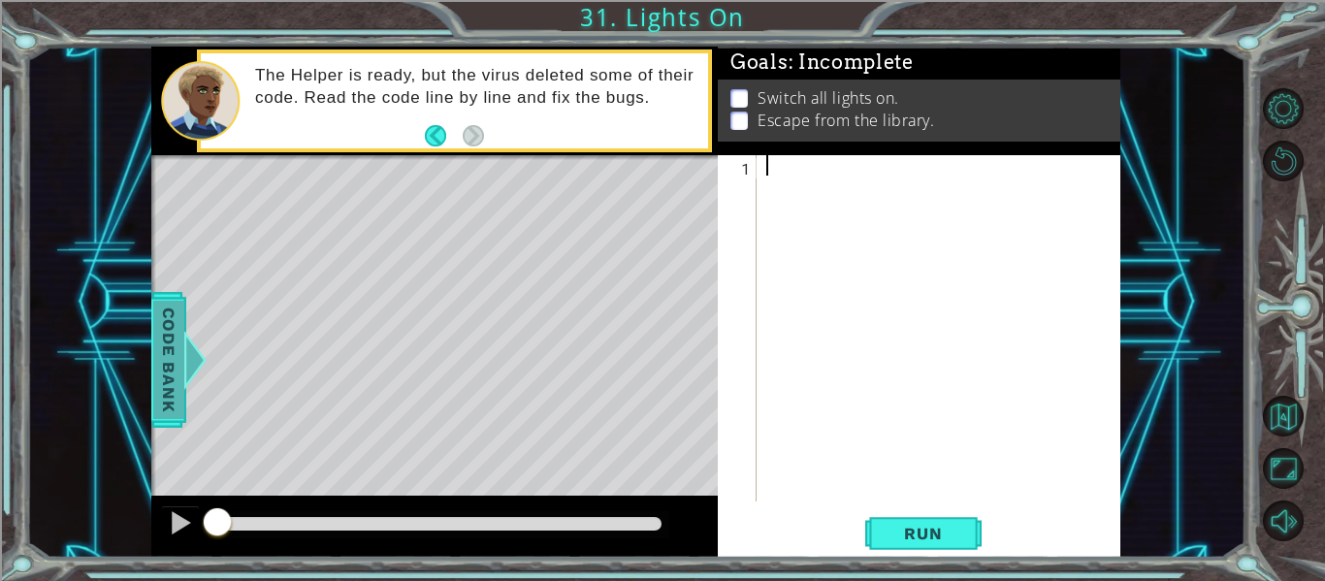
click at [181, 310] on span "Code Bank" at bounding box center [168, 360] width 31 height 118
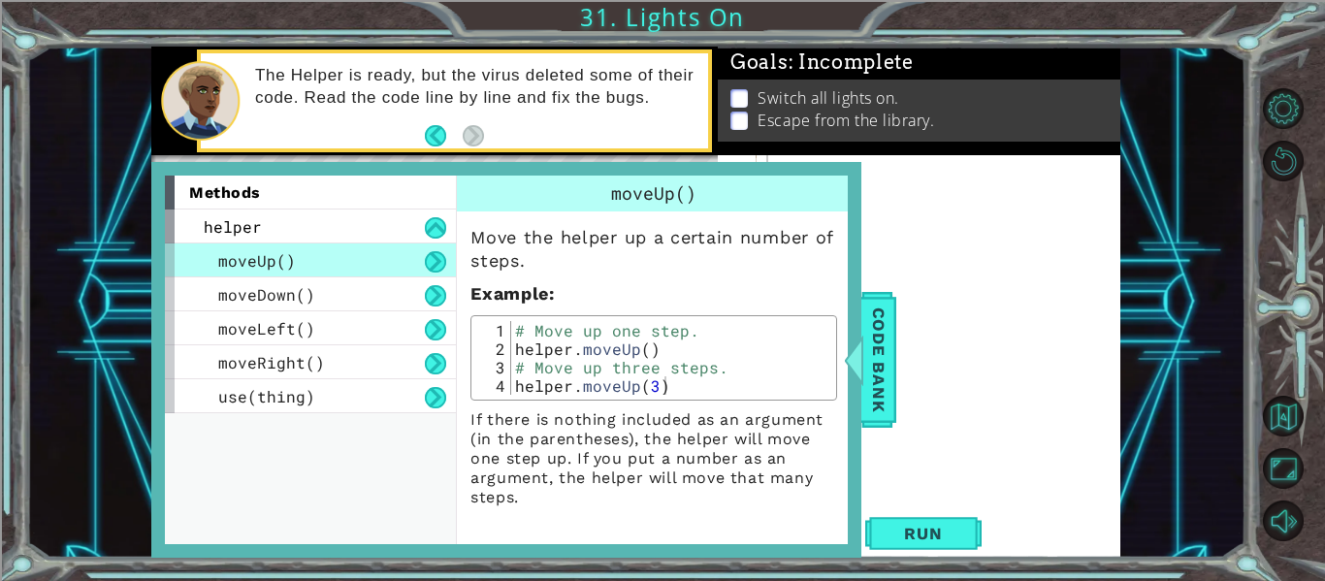
click at [354, 208] on div "methods" at bounding box center [310, 193] width 291 height 34
click at [353, 215] on div "helper" at bounding box center [310, 227] width 291 height 34
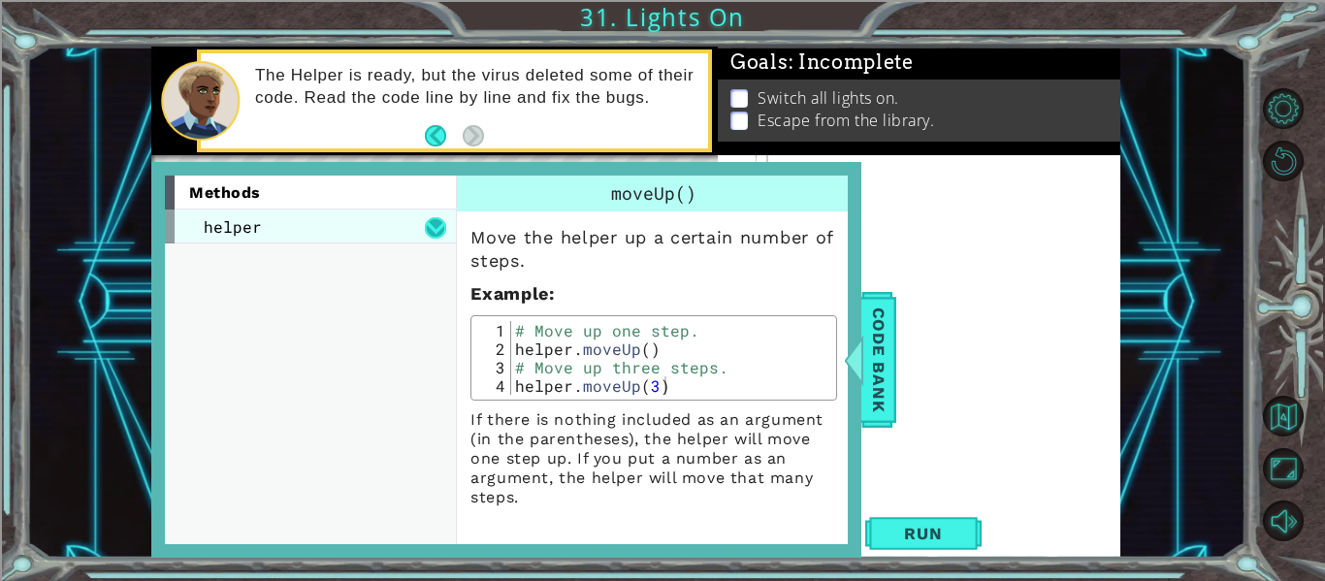
click at [425, 230] on button at bounding box center [435, 227] width 21 height 21
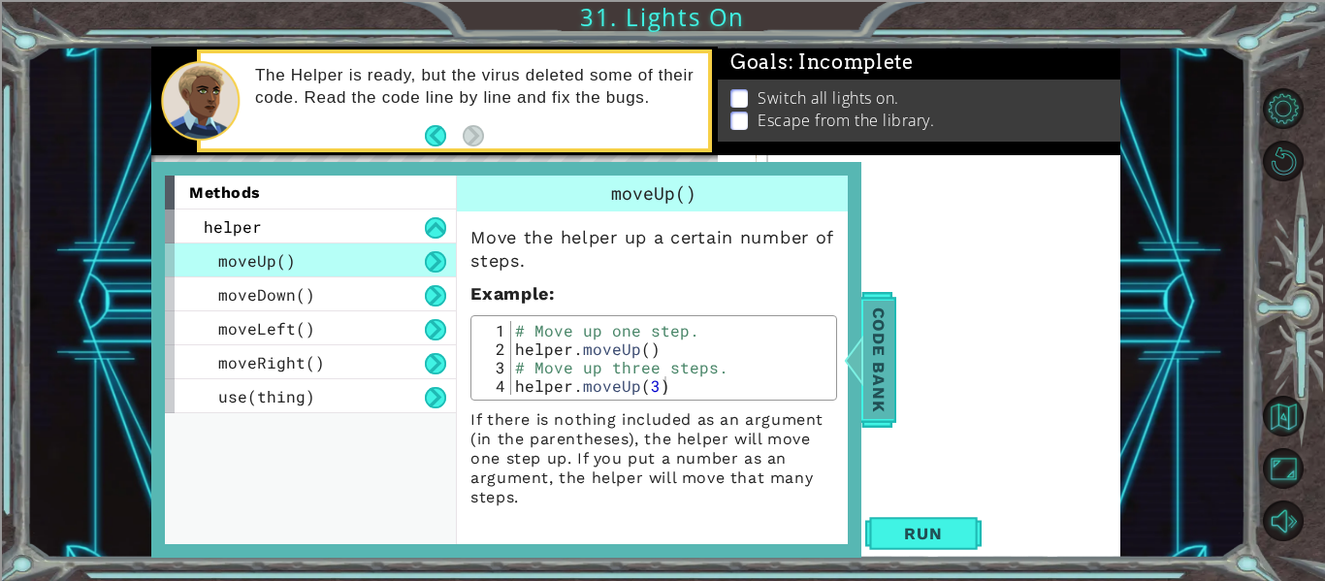
click at [892, 354] on span "Code Bank" at bounding box center [879, 360] width 31 height 118
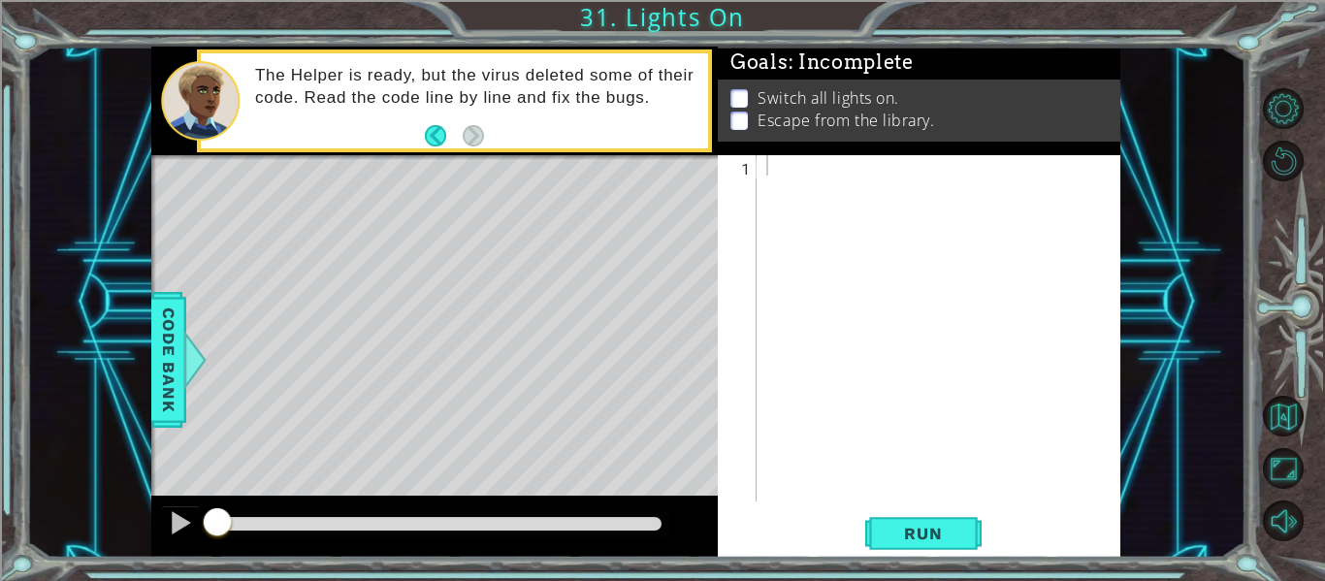
click at [910, 168] on div at bounding box center [945, 348] width 364 height 387
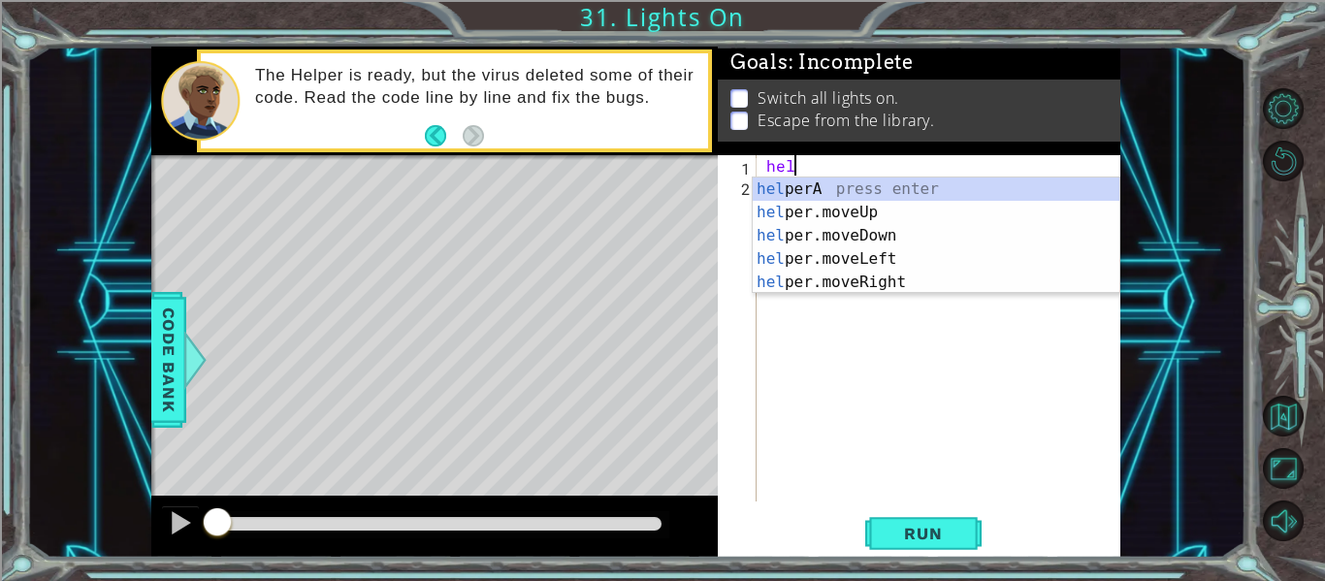
scroll to position [0, 3]
click at [864, 277] on div "helper A press enter helper .moveUp press enter helper .moveDown press enter he…" at bounding box center [936, 259] width 367 height 163
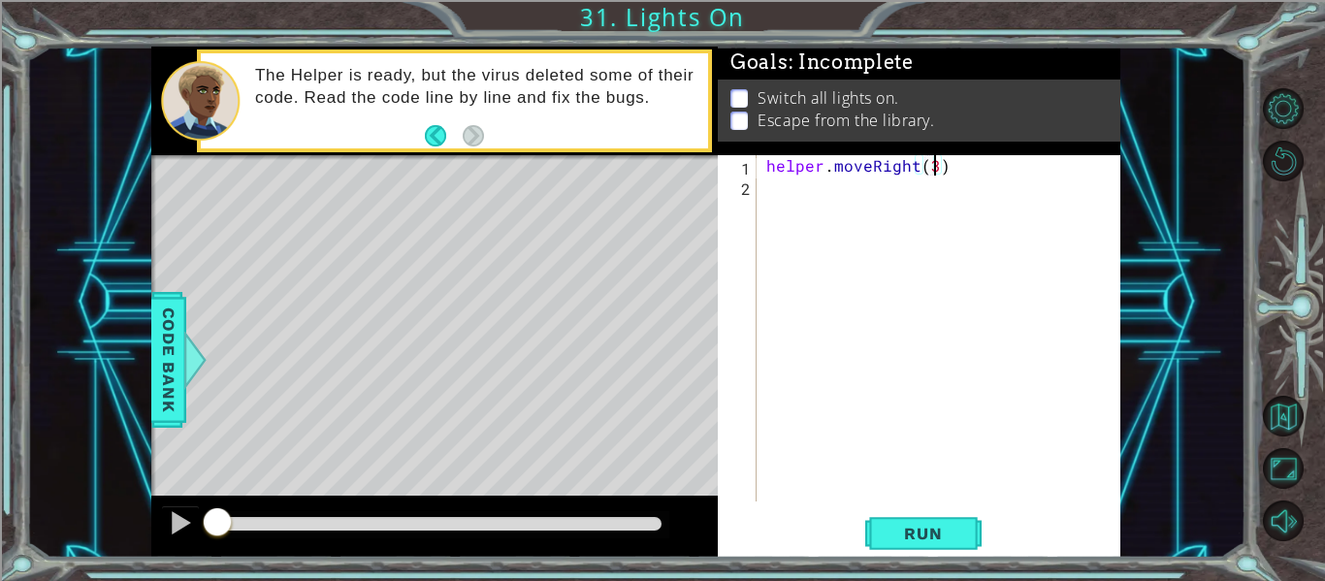
scroll to position [0, 10]
click at [886, 542] on span "Run" at bounding box center [923, 533] width 77 height 19
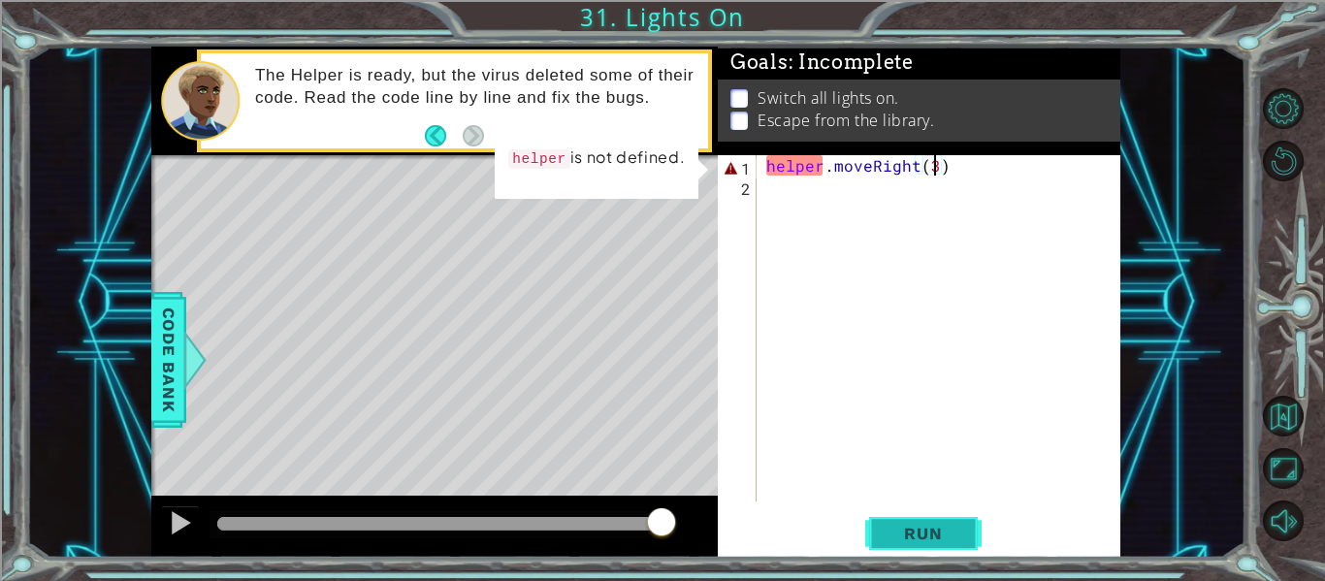
click at [892, 536] on span "Run" at bounding box center [923, 533] width 77 height 19
click at [825, 170] on div "helper . moveRight ( 3 )" at bounding box center [945, 348] width 364 height 387
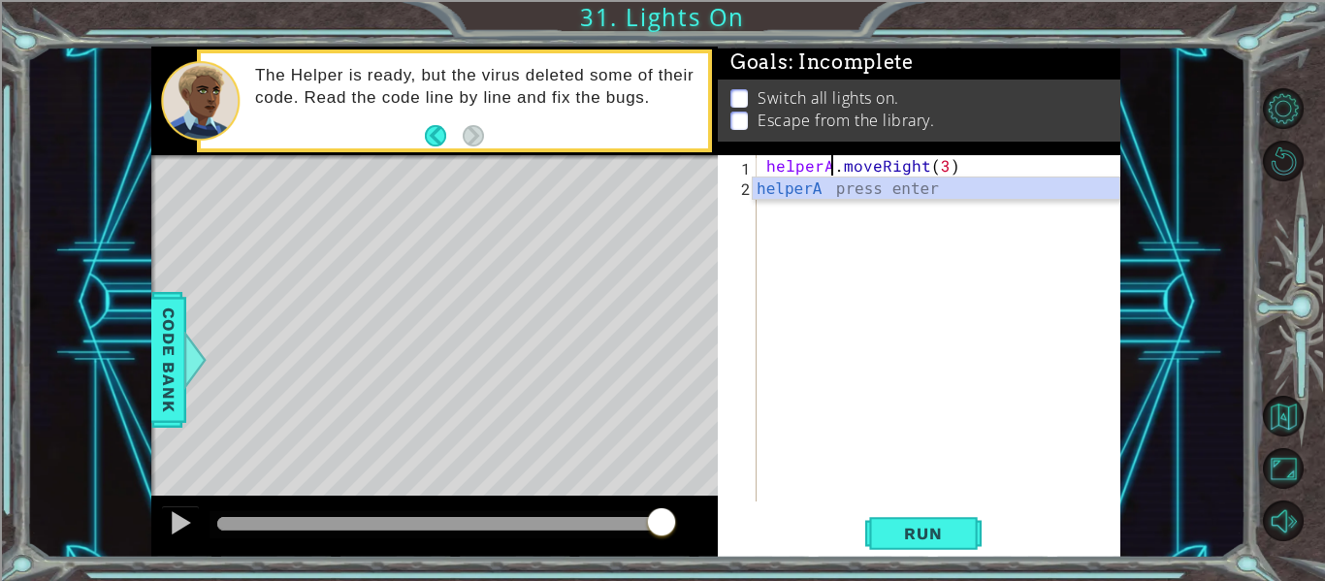
scroll to position [0, 5]
type textarea "helperA.moveRight(3)"
click at [913, 514] on button "Run" at bounding box center [924, 534] width 116 height 40
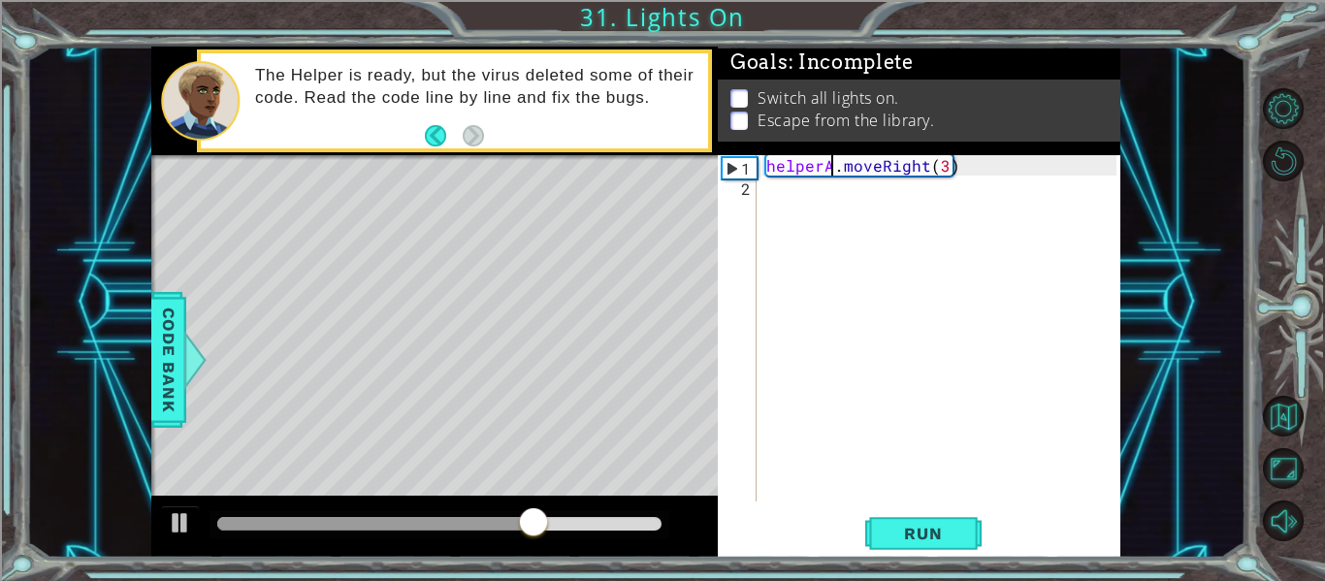
click at [859, 205] on div "helperA . moveRight ( 3 )" at bounding box center [945, 348] width 364 height 387
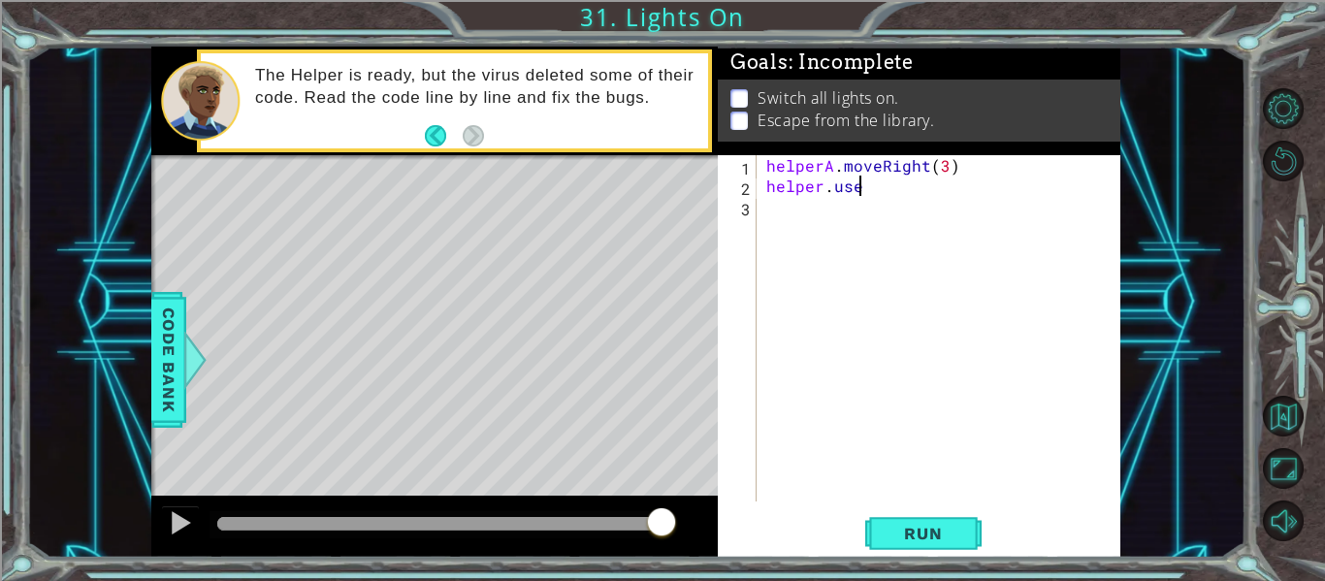
scroll to position [0, 6]
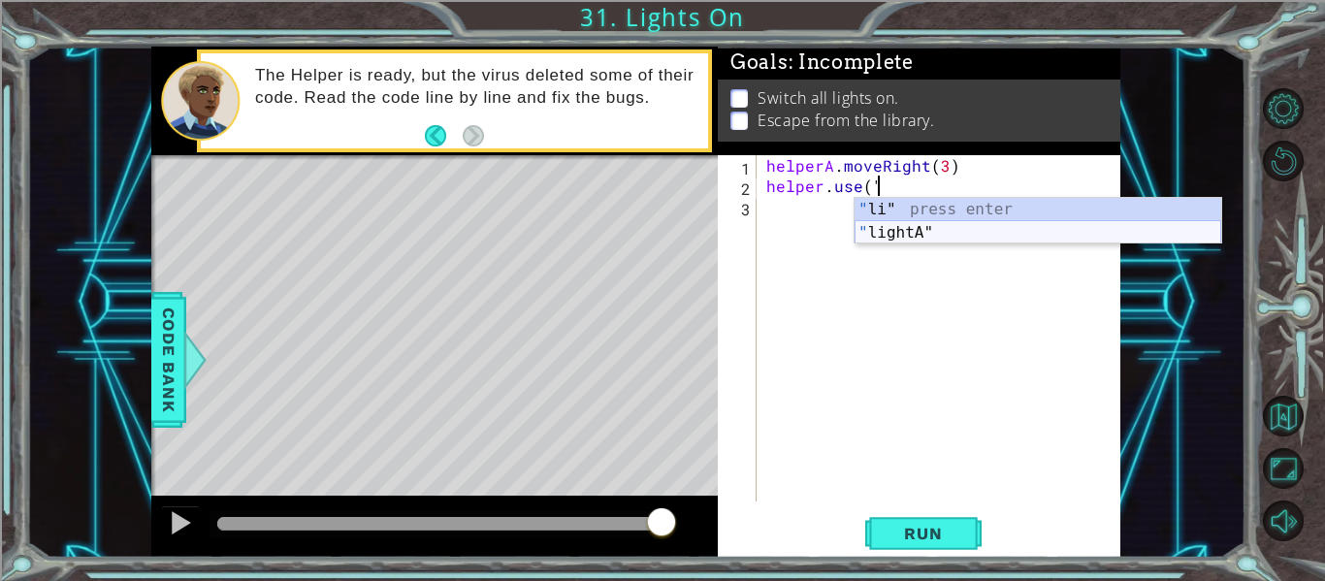
click at [874, 238] on div "" li" press enter " lightA" press enter" at bounding box center [1038, 244] width 367 height 93
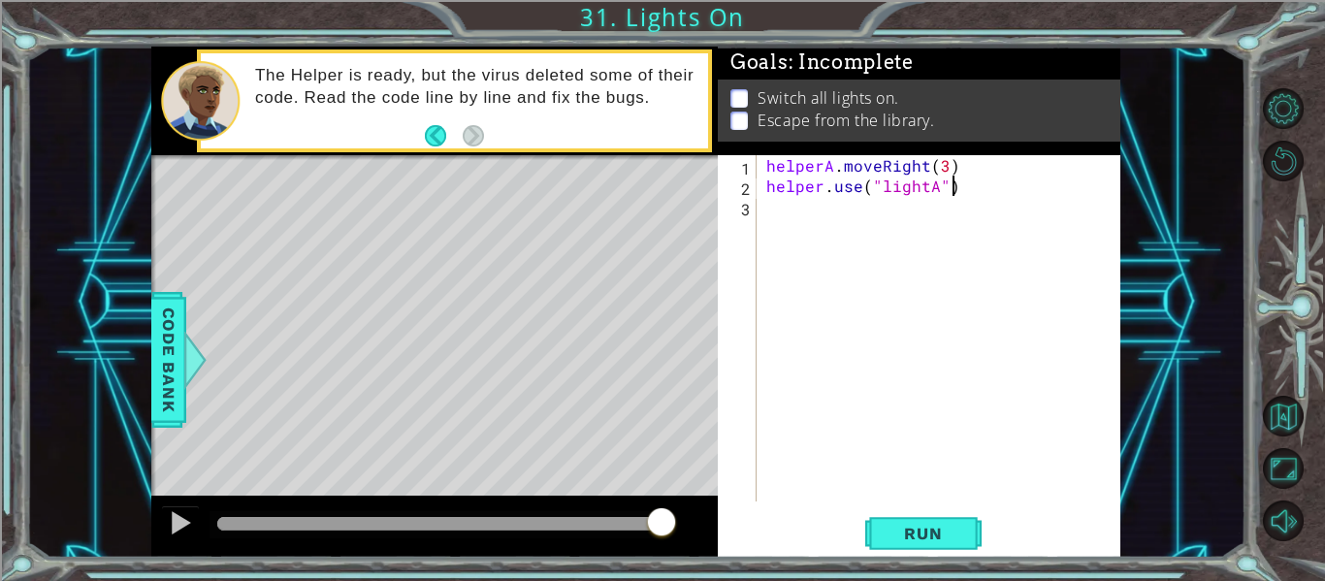
scroll to position [0, 11]
click at [883, 535] on button "Run" at bounding box center [924, 534] width 116 height 40
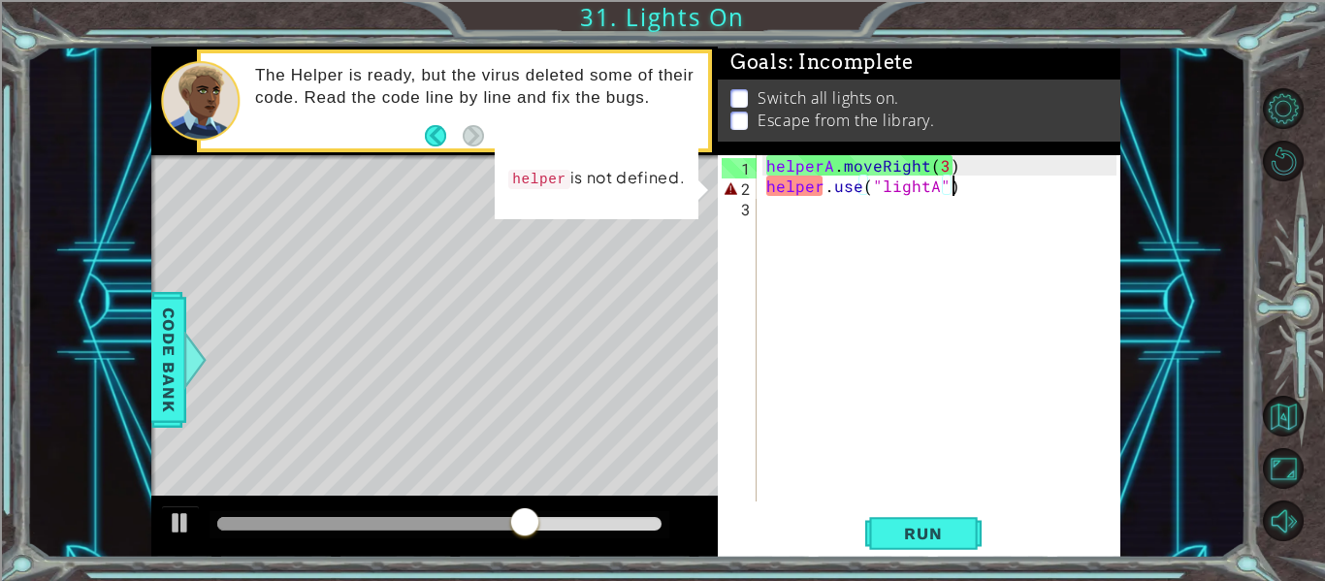
click at [825, 191] on div "helperA . moveRight ( 3 ) helper . use ( "lightA" )" at bounding box center [945, 348] width 364 height 387
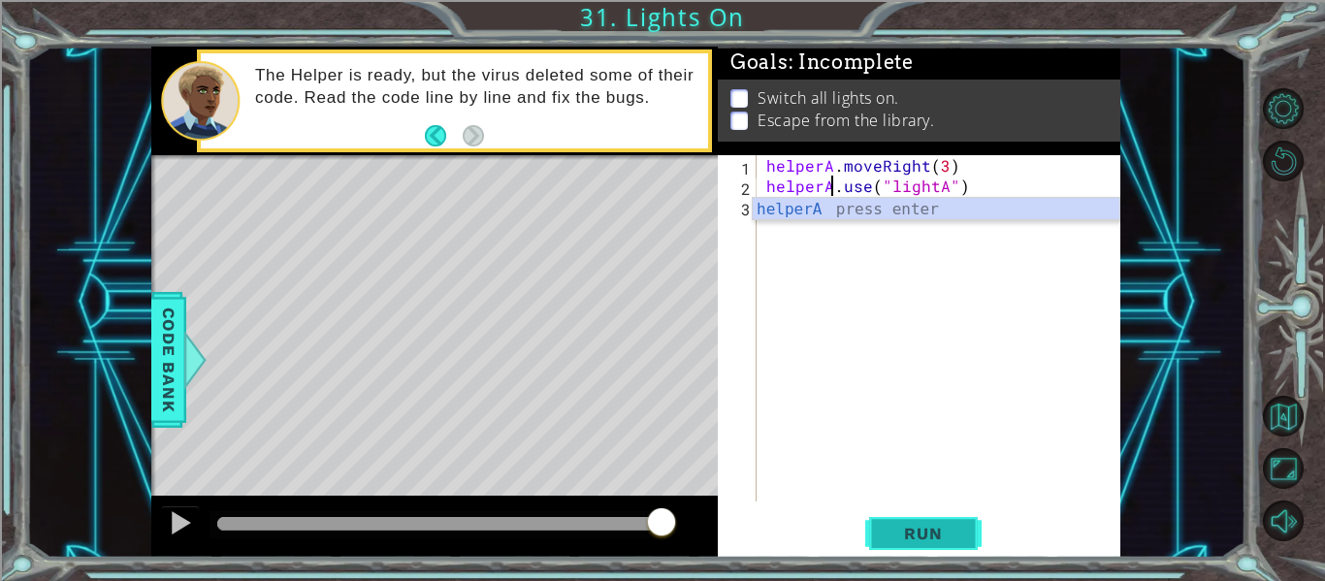
type textarea "helperA.use("lightA")"
click at [926, 532] on span "Run" at bounding box center [923, 533] width 77 height 19
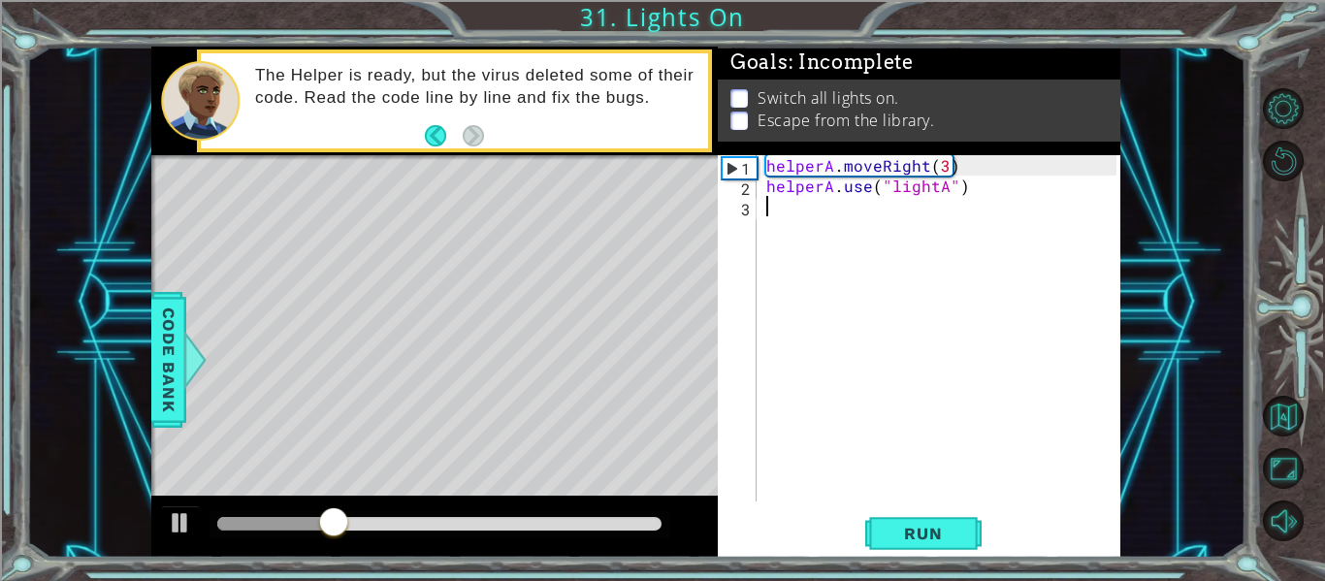
click at [819, 213] on div "helperA . moveRight ( 3 ) helperA . use ( "lightA" )" at bounding box center [945, 348] width 364 height 387
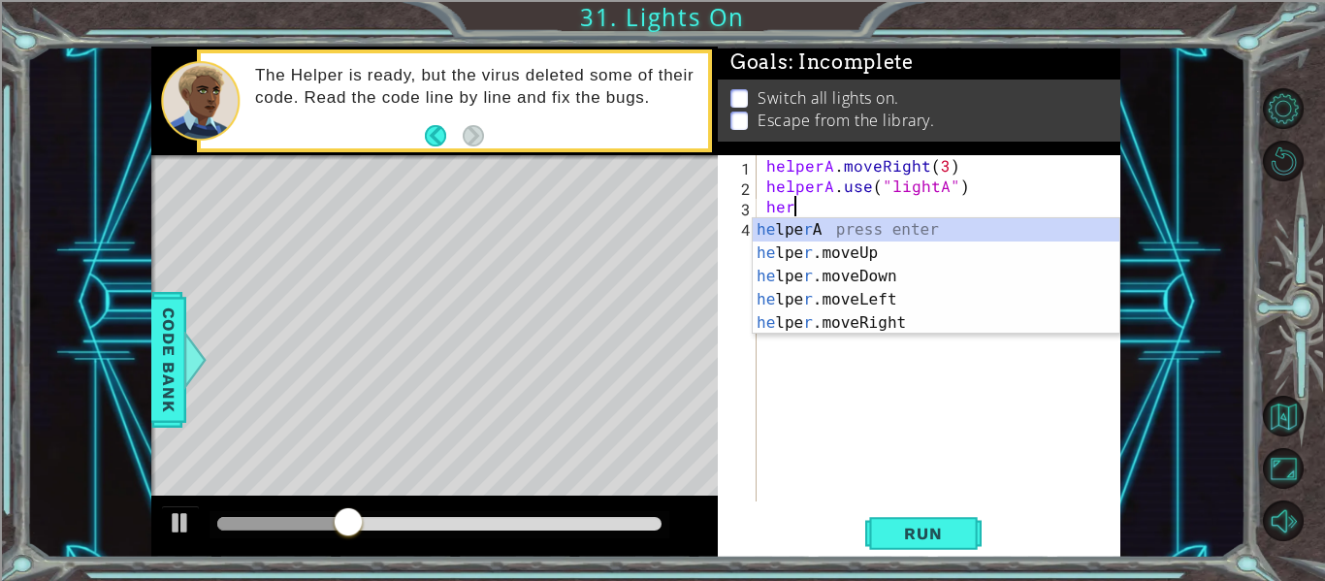
scroll to position [0, 1]
click at [807, 252] on div "he lpe r A press enter he lpe r .moveUp press enter he lpe r .moveDown press en…" at bounding box center [936, 299] width 367 height 163
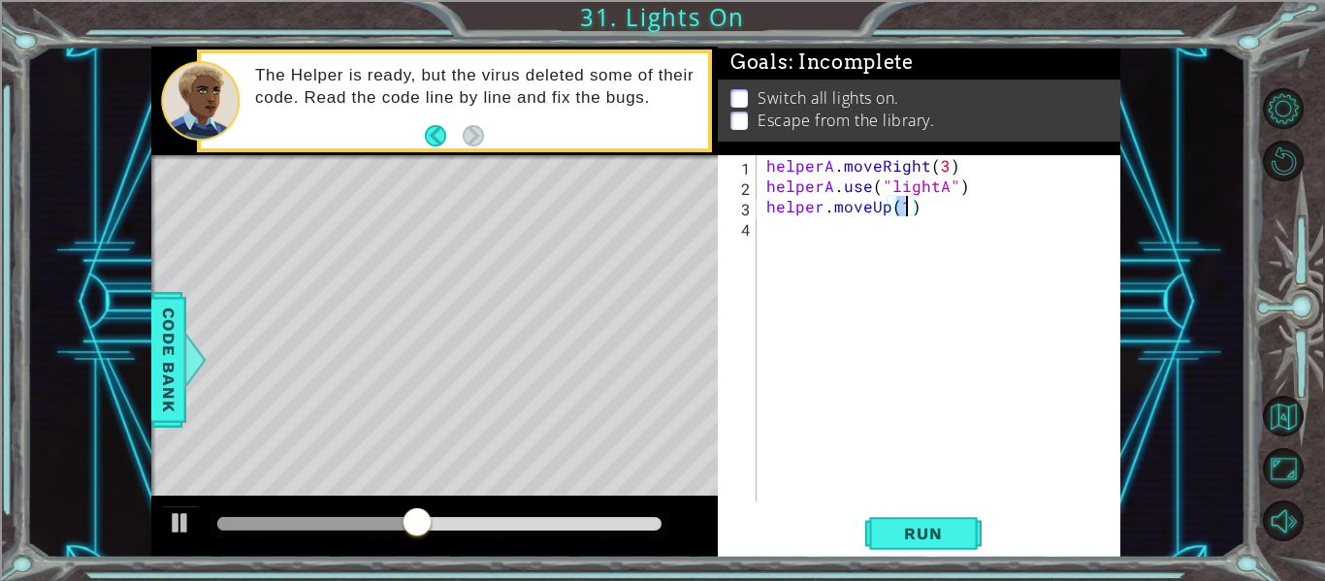
type textarea "helper.moveUp(3)"
click at [871, 223] on div "helperA . moveRight ( 3 ) helperA . use ( "lightA" ) helper . moveUp ( 3 )" at bounding box center [945, 348] width 364 height 387
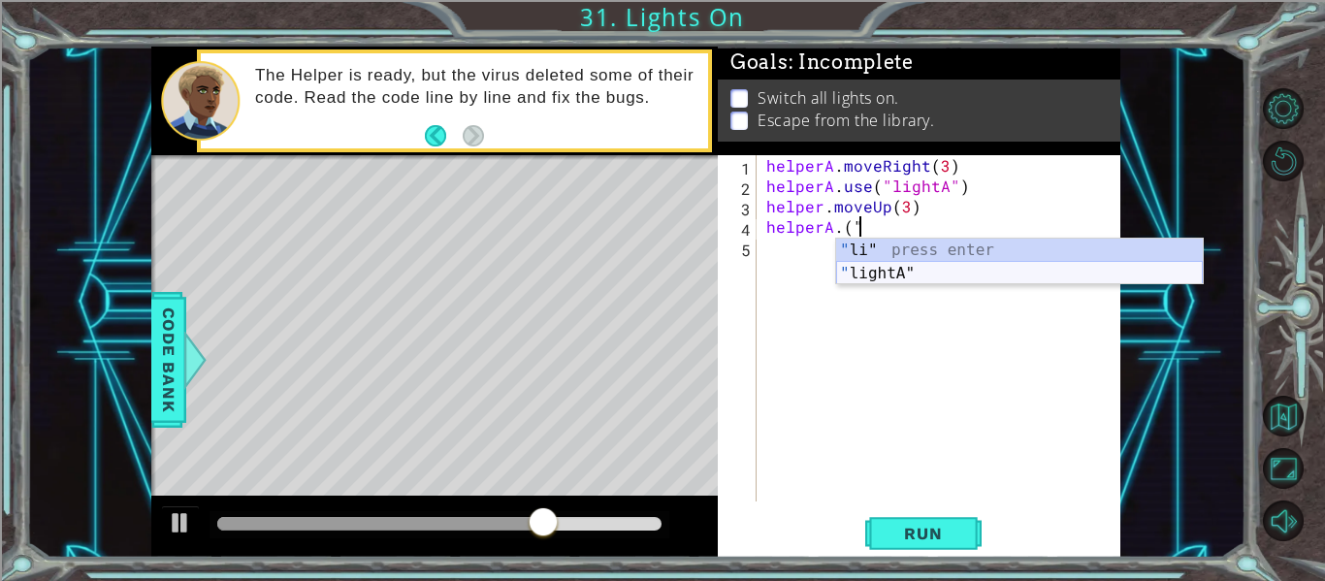
click at [886, 268] on div "" li" press enter " lightA" press enter" at bounding box center [1019, 285] width 367 height 93
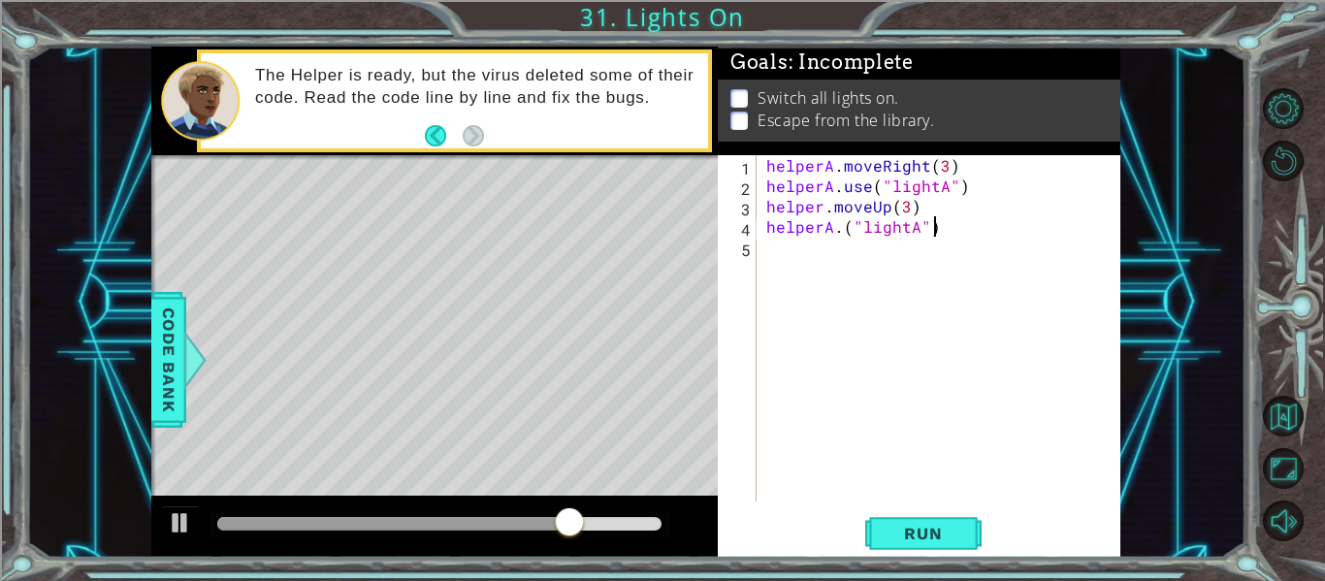
scroll to position [0, 10]
click at [913, 227] on div "helperA . moveRight ( 3 ) helperA . use ( "lightA" ) helper . moveUp ( 3 ) help…" at bounding box center [945, 348] width 364 height 387
click at [940, 566] on div "1 ההההההההההההההההההההההההההההההההההההההההההההההההההההההההההההההההההההההההההההה…" at bounding box center [662, 290] width 1325 height 581
click at [949, 549] on button "Run" at bounding box center [924, 534] width 116 height 40
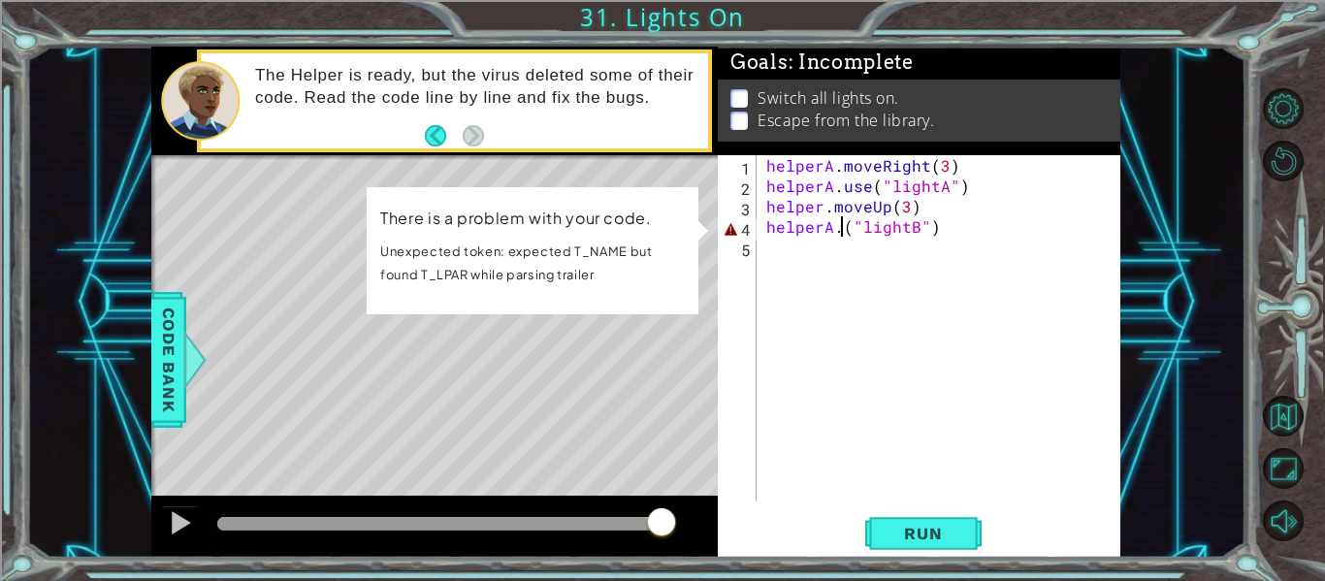
click at [841, 226] on div "helperA . moveRight ( 3 ) helperA . use ( "lightA" ) helper . moveUp ( 3 ) help…" at bounding box center [945, 348] width 364 height 387
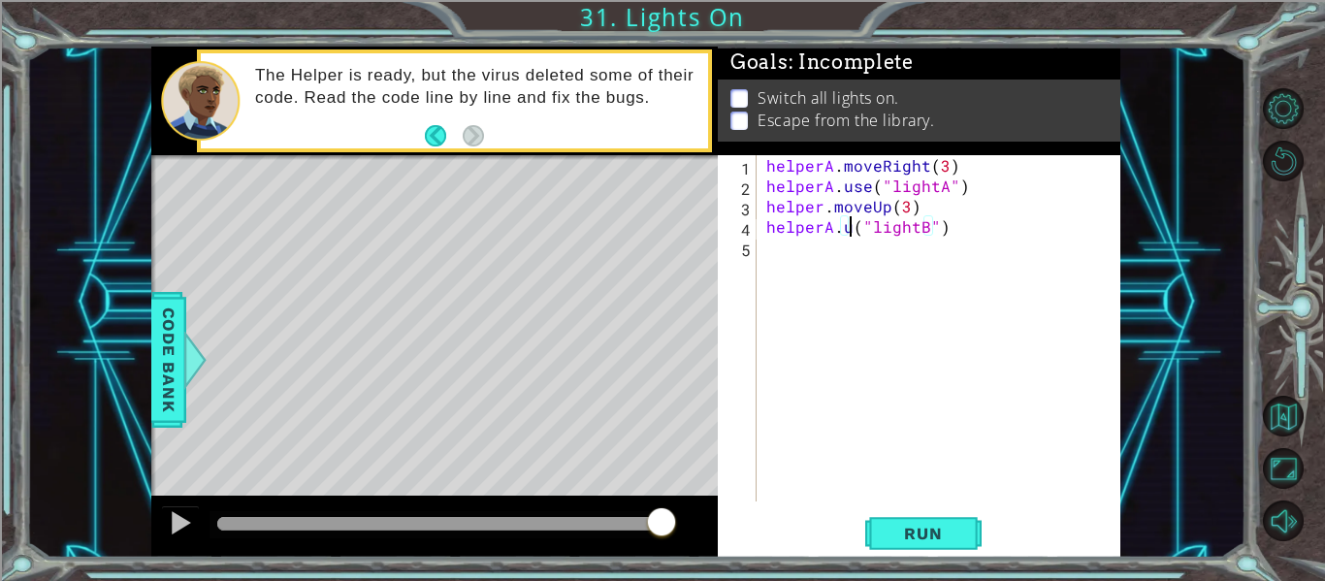
scroll to position [0, 7]
click at [916, 524] on span "Run" at bounding box center [923, 533] width 77 height 19
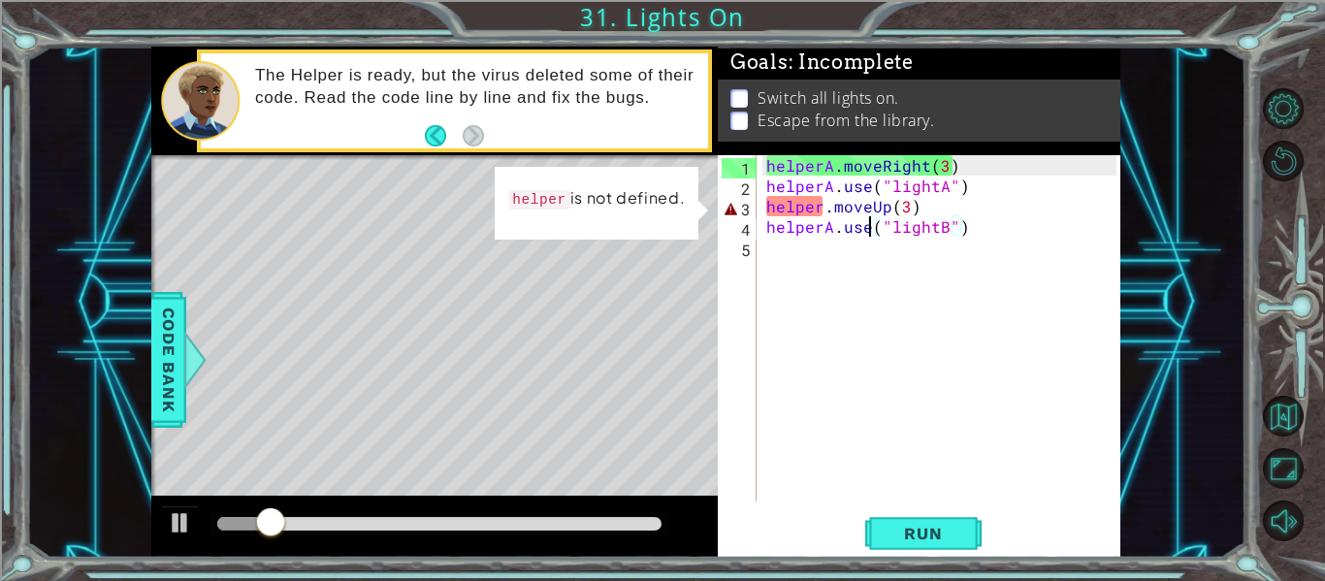
click at [823, 200] on div "helperA . moveRight ( 3 ) helperA . use ( "lightA" ) helper . moveUp ( 3 ) help…" at bounding box center [945, 348] width 364 height 387
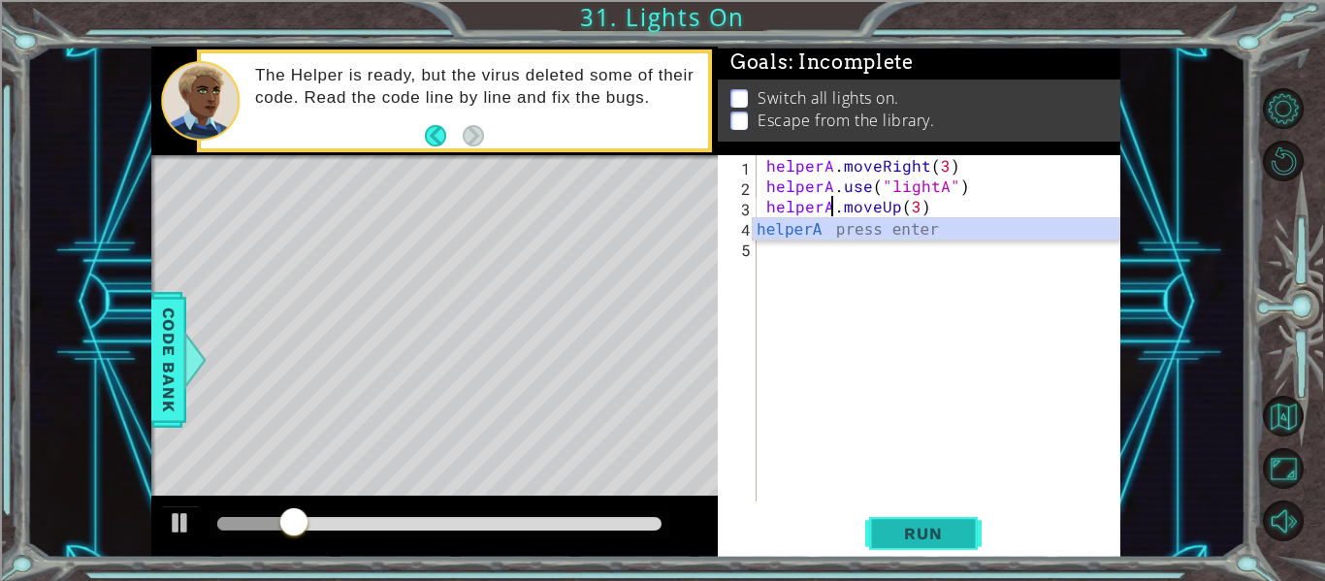
type textarea "helperA.moveUp(3)"
click at [905, 545] on button "Run" at bounding box center [924, 534] width 116 height 40
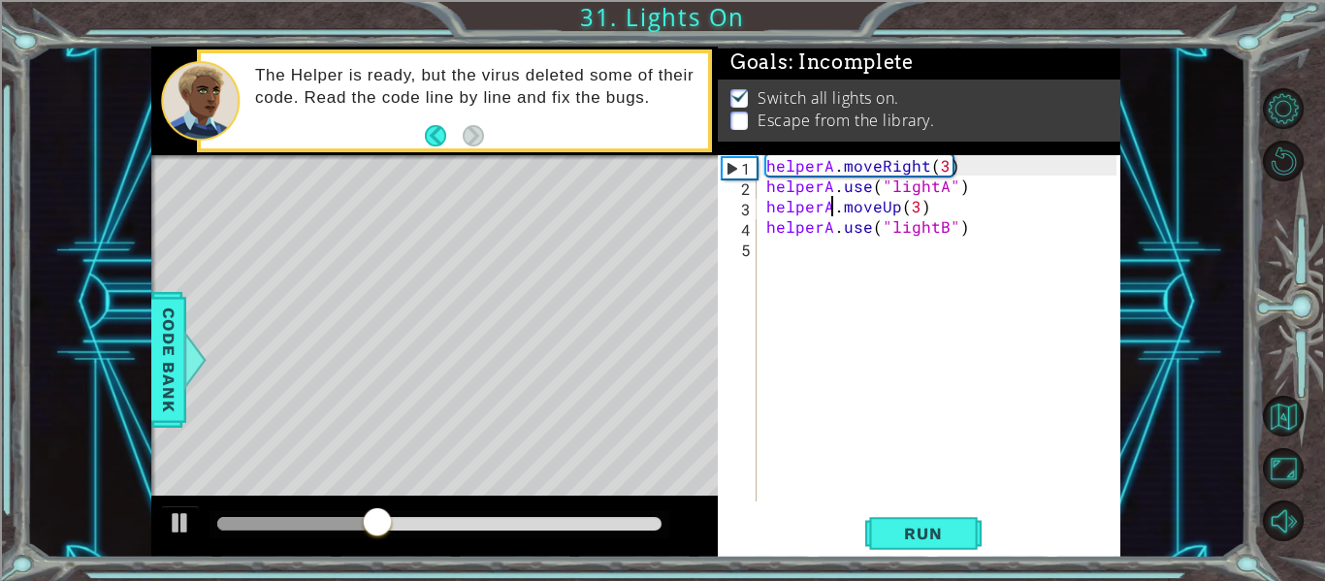
click at [825, 249] on div "helperA . moveRight ( 3 ) helperA . use ( "lightA" ) helperA . moveUp ( 3 ) hel…" at bounding box center [945, 348] width 364 height 387
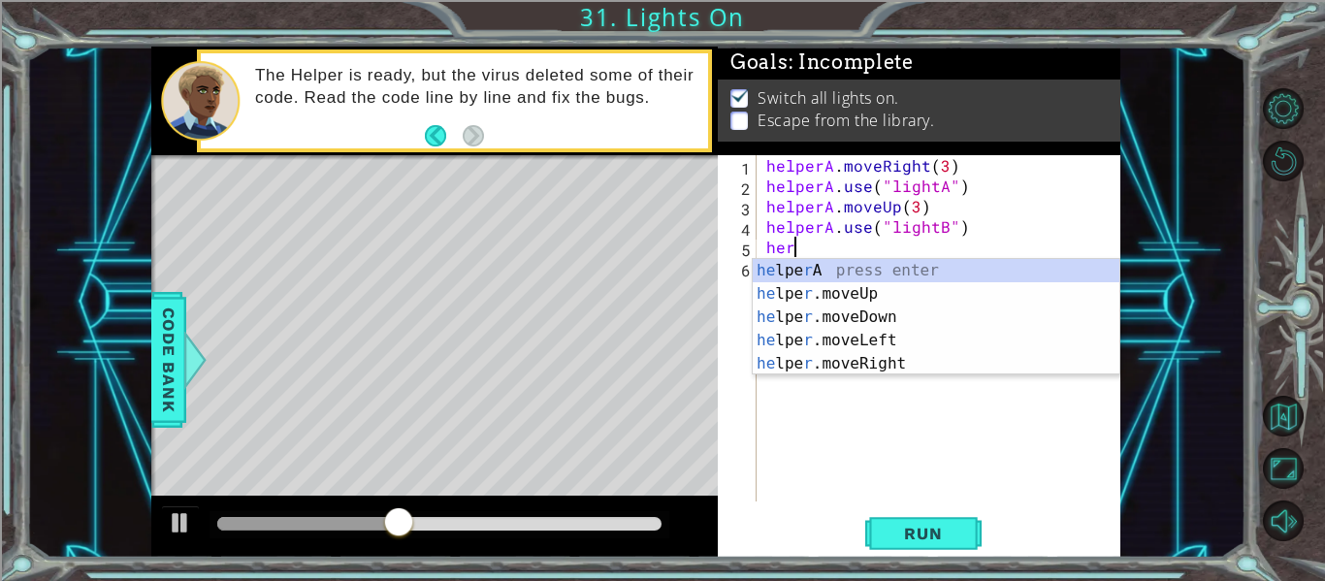
scroll to position [0, 1]
click at [784, 317] on div "he lpe r A press enter he lpe r .moveUp press enter he lpe r .moveDown press en…" at bounding box center [936, 340] width 367 height 163
type textarea "helper.moveDown(1)"
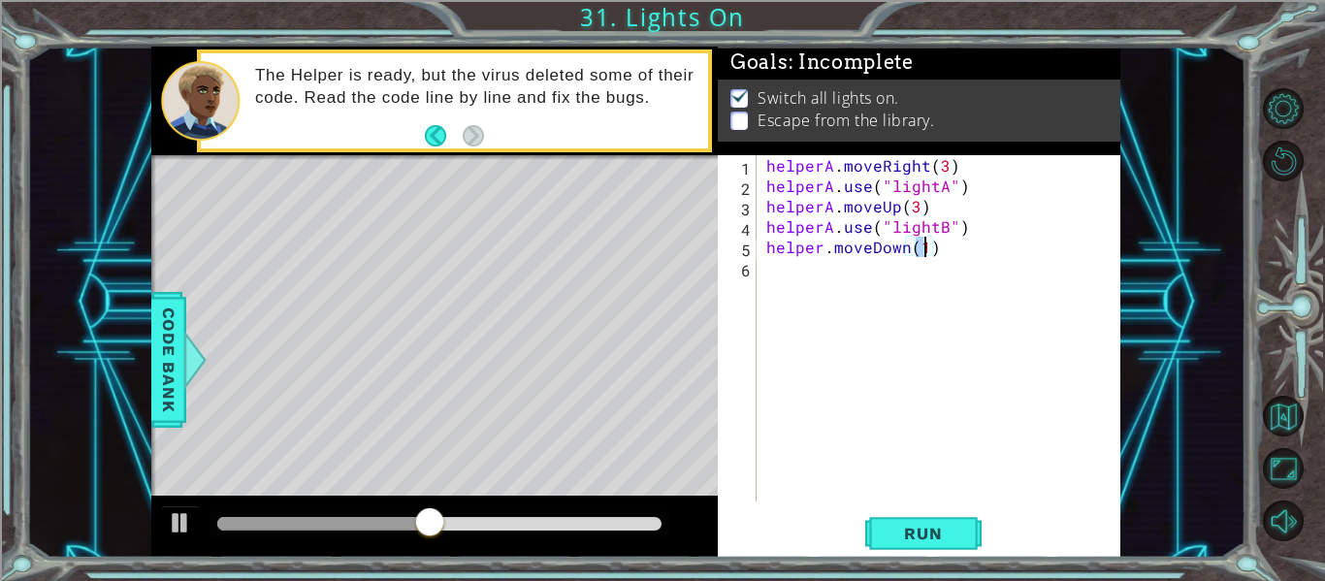
click at [816, 277] on div "helperA . moveRight ( 3 ) helperA . use ( "lightA" ) helperA . moveUp ( 3 ) hel…" at bounding box center [945, 348] width 364 height 387
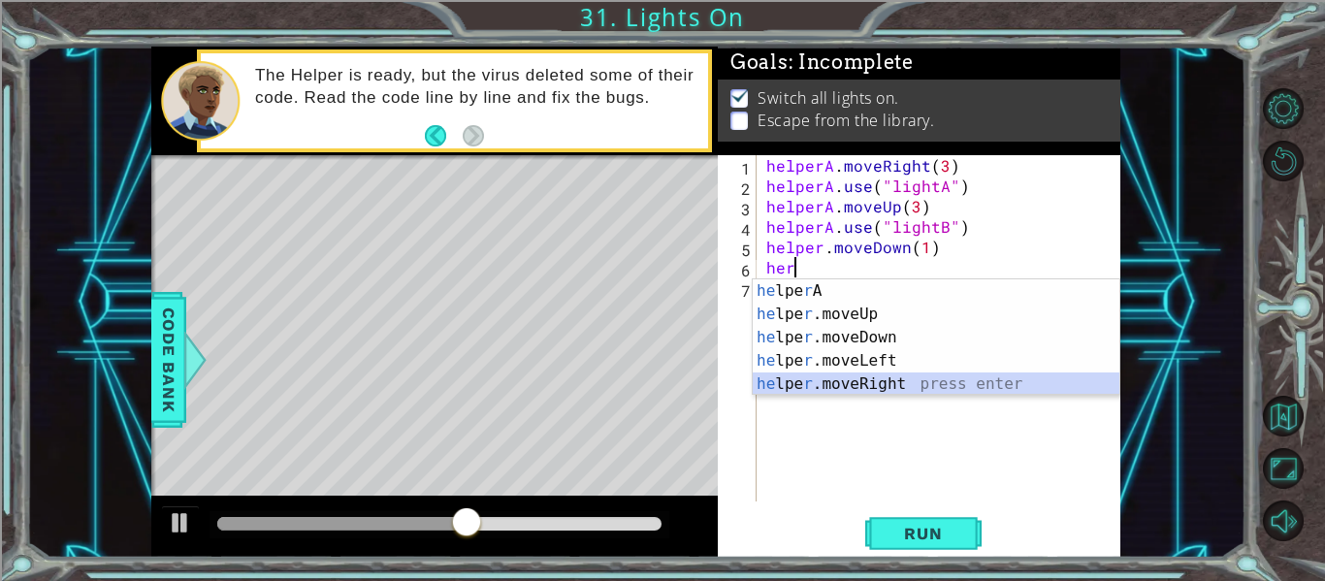
click at [805, 380] on div "he lpe r A press enter he lpe r .moveUp press enter he lpe r .moveDown press en…" at bounding box center [936, 360] width 367 height 163
type textarea "helper.moveRight(1)"
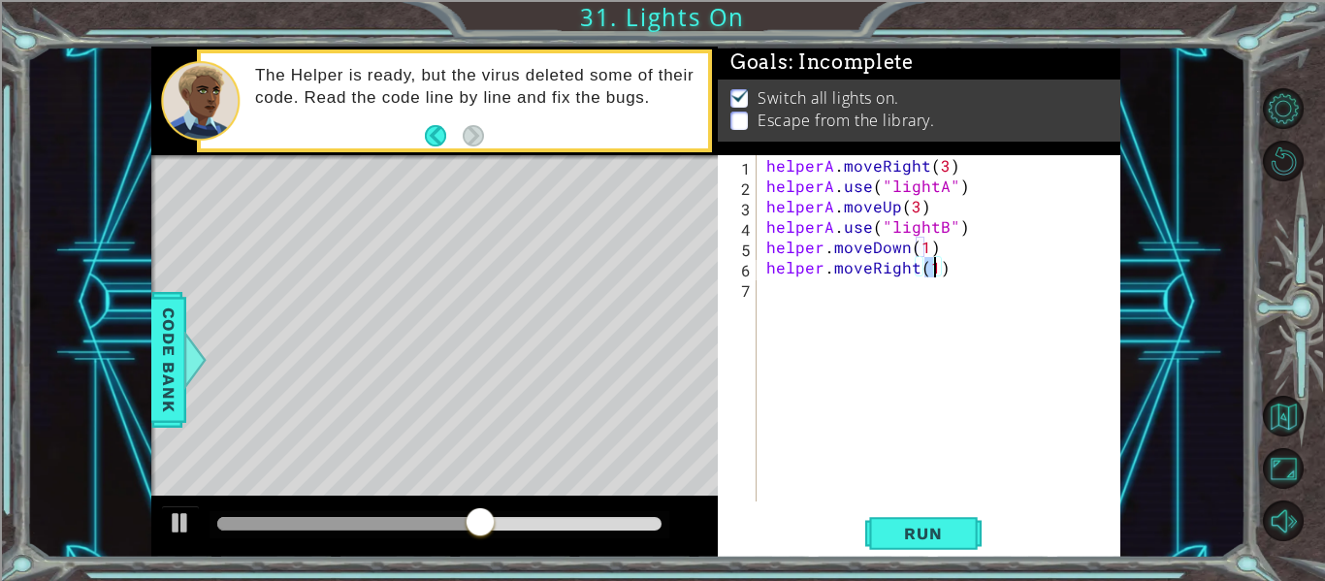
click at [858, 313] on div "helperA . moveRight ( 3 ) helperA . use ( "lightA" ) helperA . moveUp ( 3 ) hel…" at bounding box center [945, 348] width 364 height 387
type textarea "2"
click at [939, 271] on div "helperA . moveRight ( 3 ) helperA . use ( "lightA" ) helperA . moveUp ( 3 ) hel…" at bounding box center [945, 348] width 364 height 387
click at [932, 267] on div "helperA . moveRight ( 3 ) helperA . use ( "lightA" ) helperA . moveUp ( 3 ) hel…" at bounding box center [945, 348] width 364 height 387
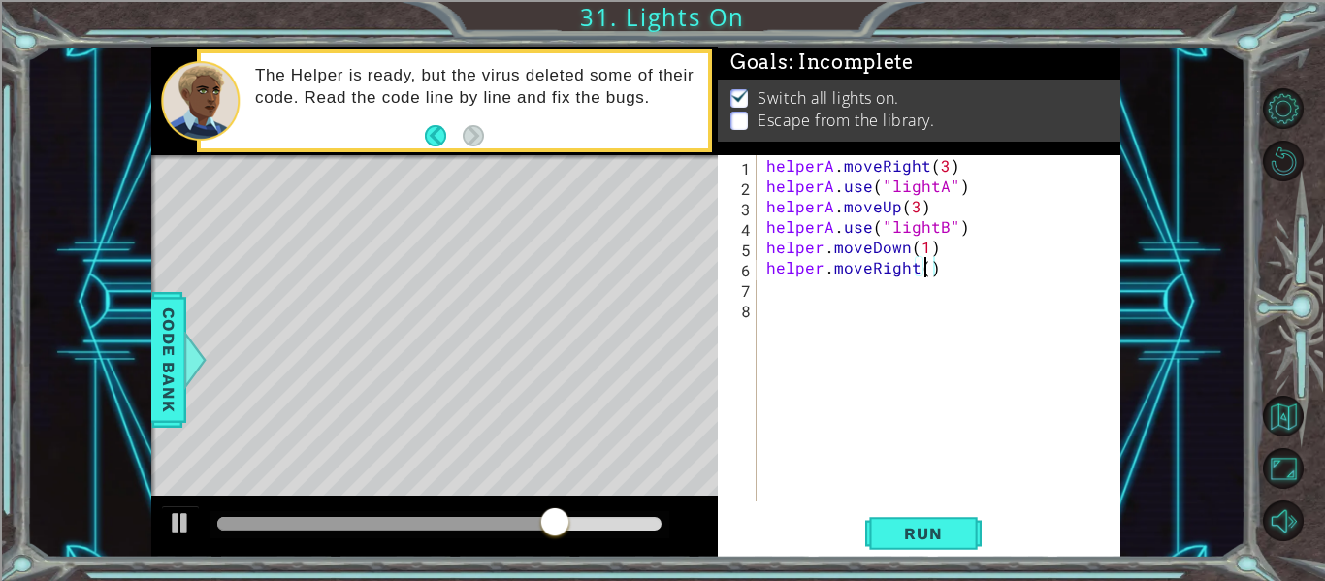
scroll to position [0, 10]
click at [938, 542] on span "Run" at bounding box center [923, 533] width 77 height 19
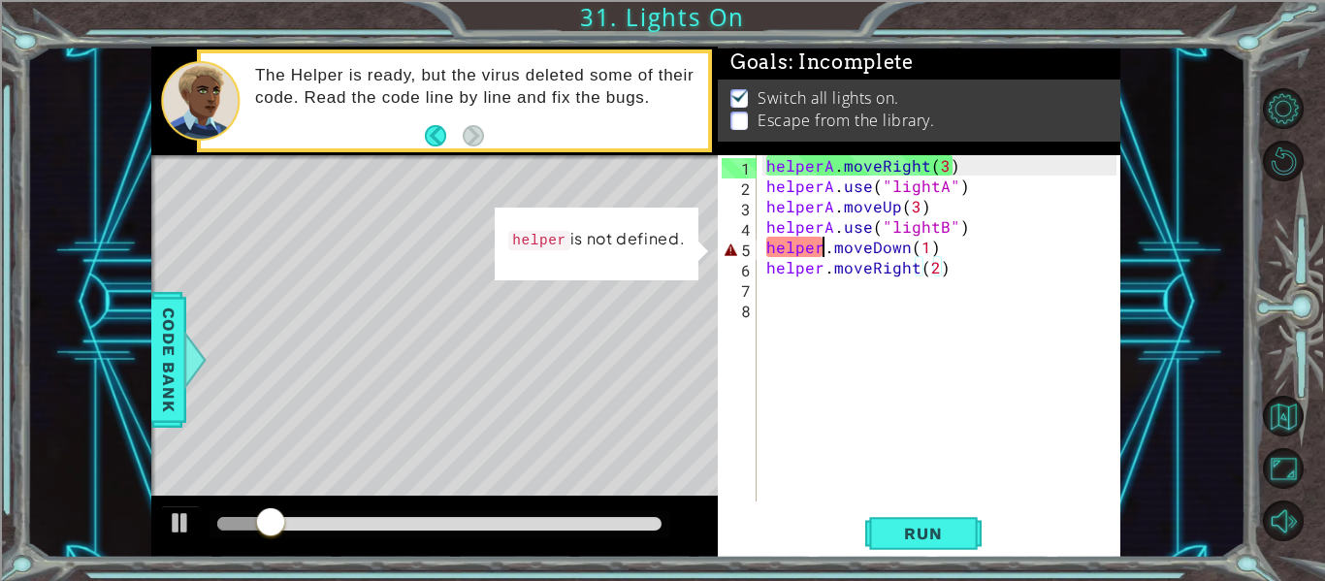
click at [823, 245] on div "helperA . moveRight ( 3 ) helperA . use ( "lightA" ) helperA . moveUp ( 3 ) hel…" at bounding box center [945, 348] width 364 height 387
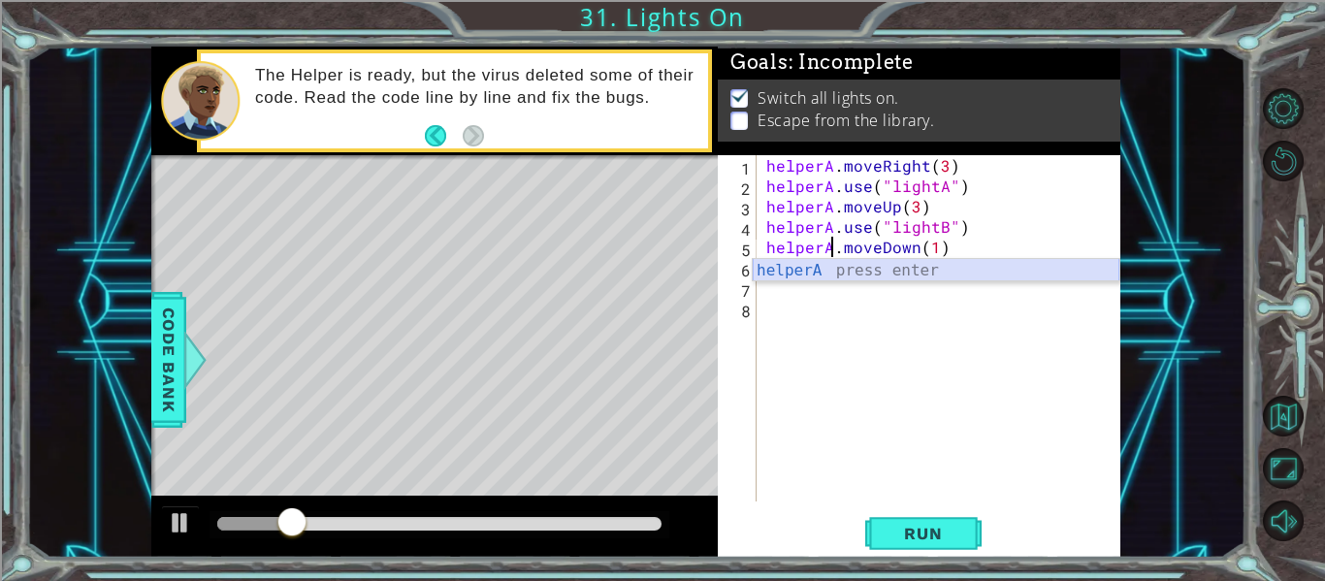
click at [833, 278] on div "helperA press enter" at bounding box center [936, 294] width 367 height 70
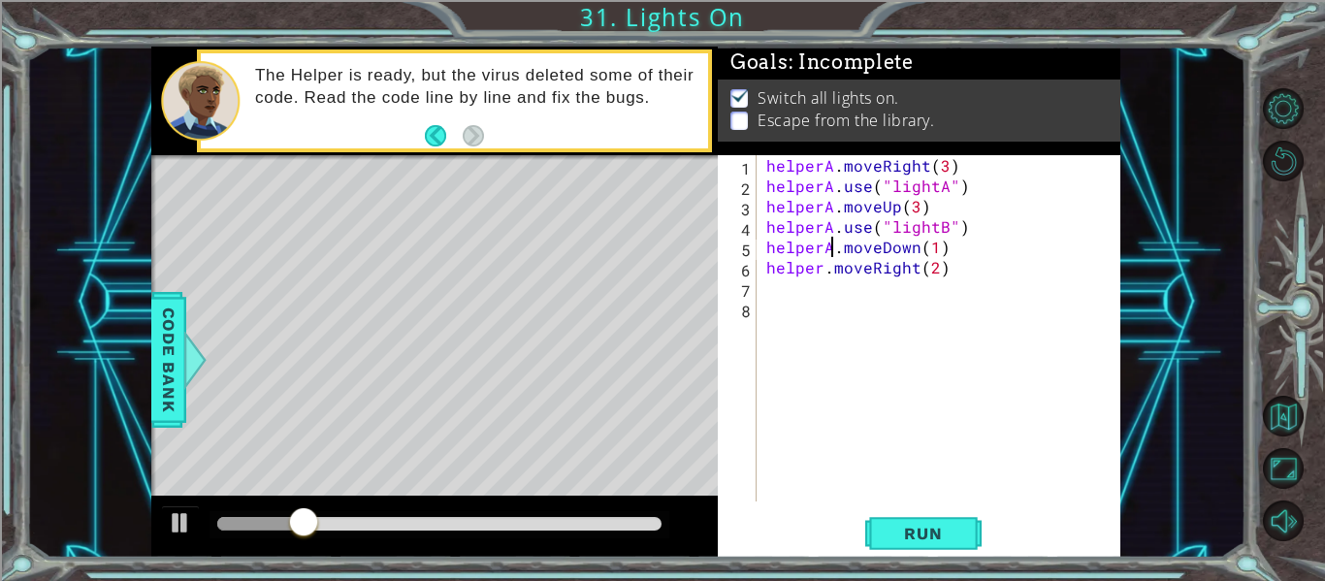
click at [826, 275] on div "helperA . moveRight ( 3 ) helperA . use ( "lightA" ) helperA . moveUp ( 3 ) hel…" at bounding box center [945, 348] width 364 height 387
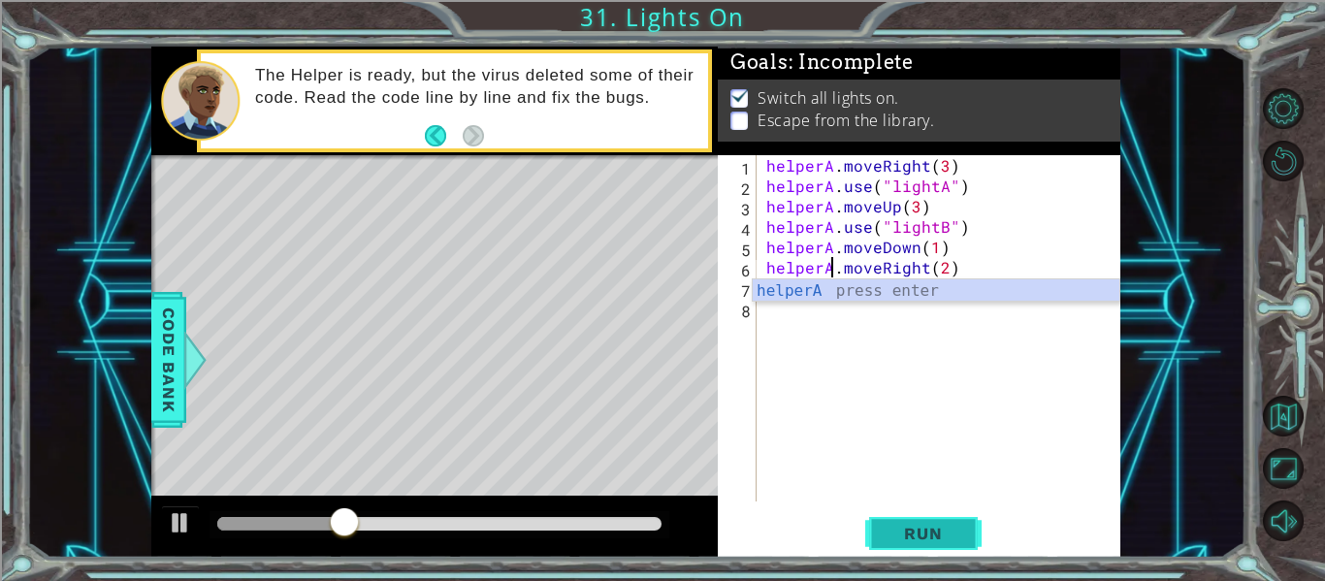
type textarea "helperA.moveRight(2)"
click at [898, 519] on button "Run" at bounding box center [924, 534] width 116 height 40
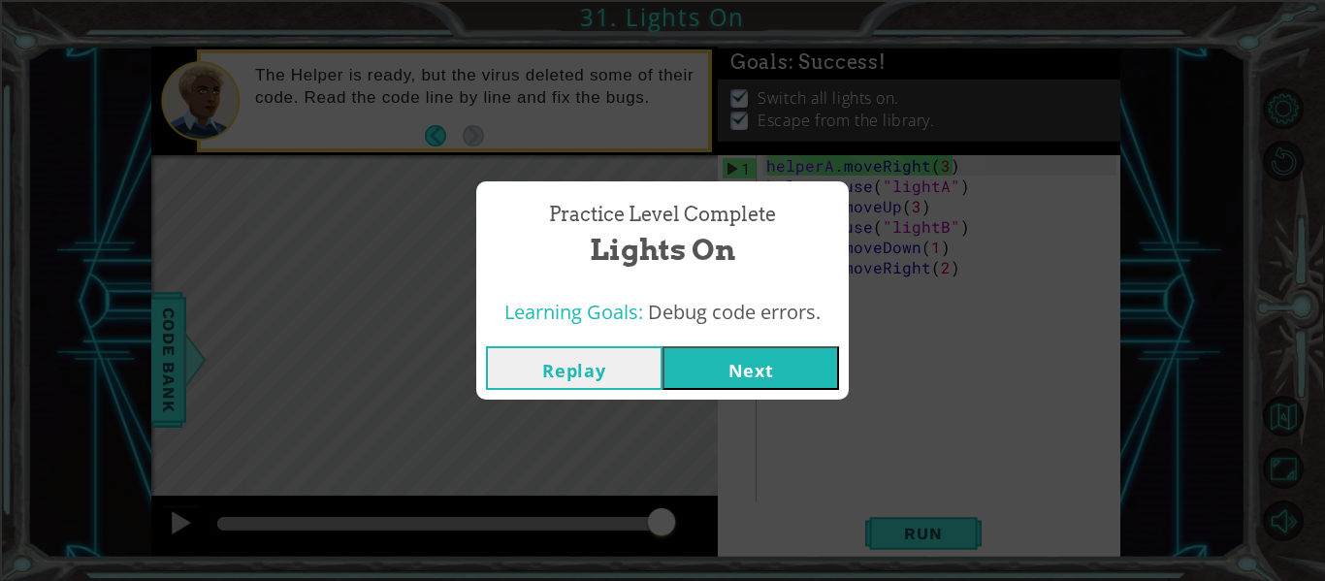
click at [685, 386] on button "Next" at bounding box center [751, 368] width 177 height 44
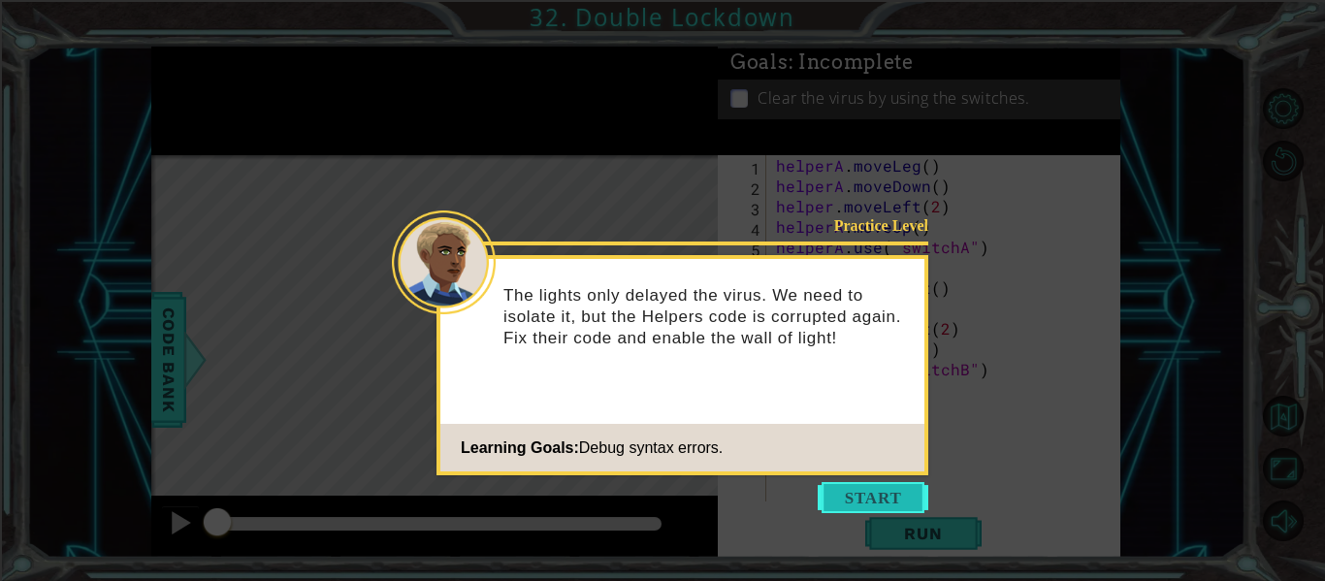
click at [844, 509] on button "Start" at bounding box center [873, 497] width 111 height 31
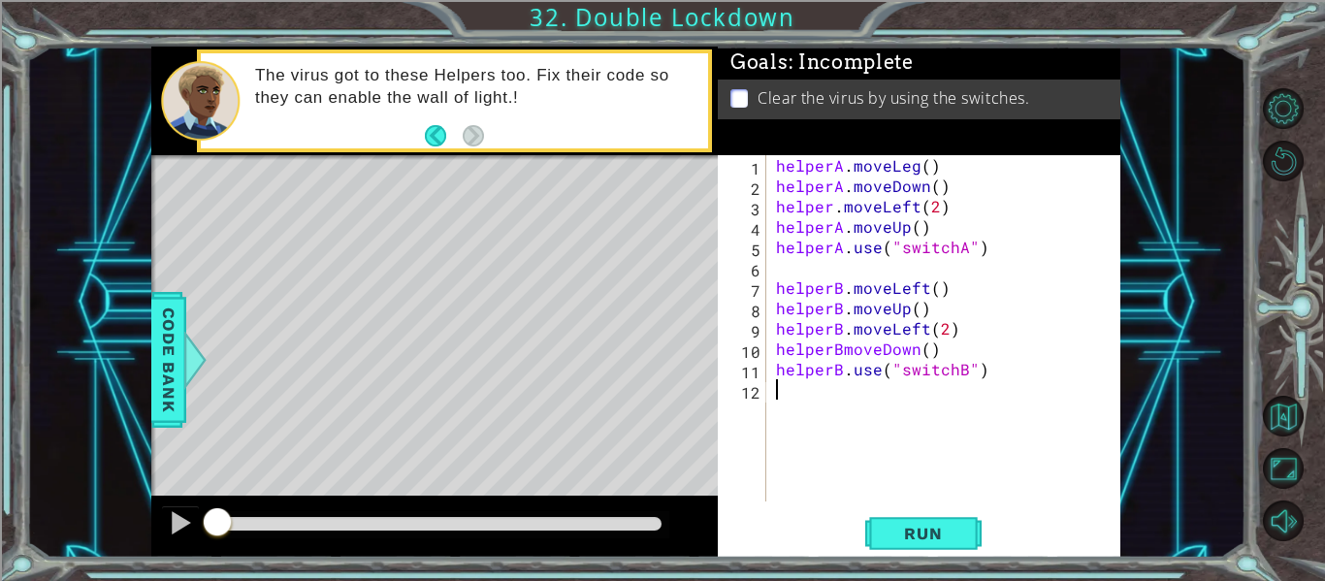
click at [816, 499] on div "helperA . moveLeg ( ) helperA . moveDown ( ) helper . moveLeft ( 2 ) helperA . …" at bounding box center [949, 348] width 354 height 387
click at [778, 287] on div "helperA . moveLeg ( ) helperA . moveDown ( ) helper . moveLeft ( 2 ) helperA . …" at bounding box center [949, 348] width 354 height 387
type textarea "helperB.moveLeft()"
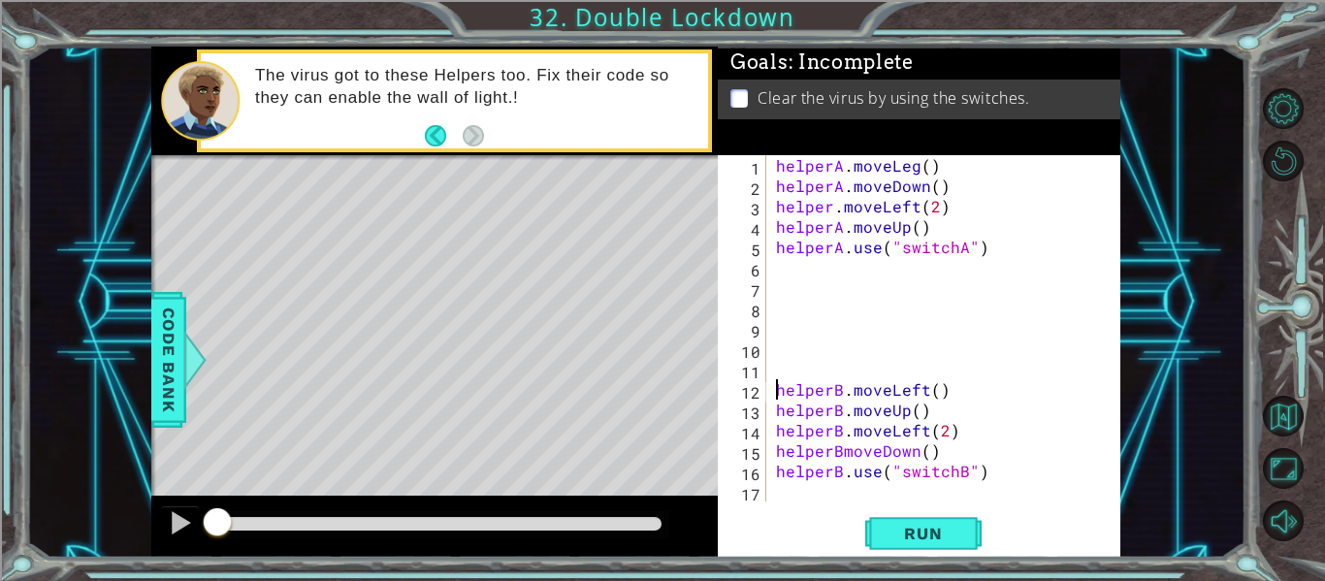
click at [826, 260] on div "helperA . moveLeg ( ) helperA . moveDown ( ) helper . moveLeft ( 2 ) helperA . …" at bounding box center [949, 348] width 354 height 387
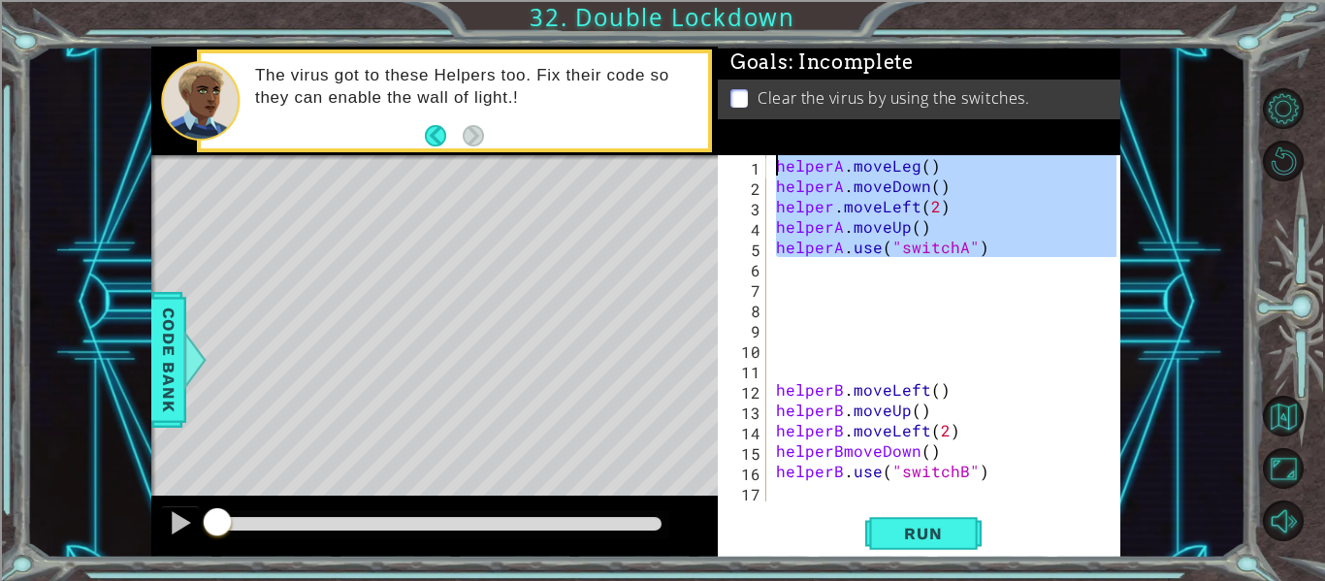
drag, startPoint x: 996, startPoint y: 261, endPoint x: 768, endPoint y: 173, distance: 243.6
click at [768, 173] on div "1 2 3 4 5 6 7 8 9 10 11 12 13 14 15 16 17 helperA . moveLeg ( ) helperA . moveD…" at bounding box center [917, 328] width 399 height 346
type textarea "helperA.moveLeg() helperA.moveDown()"
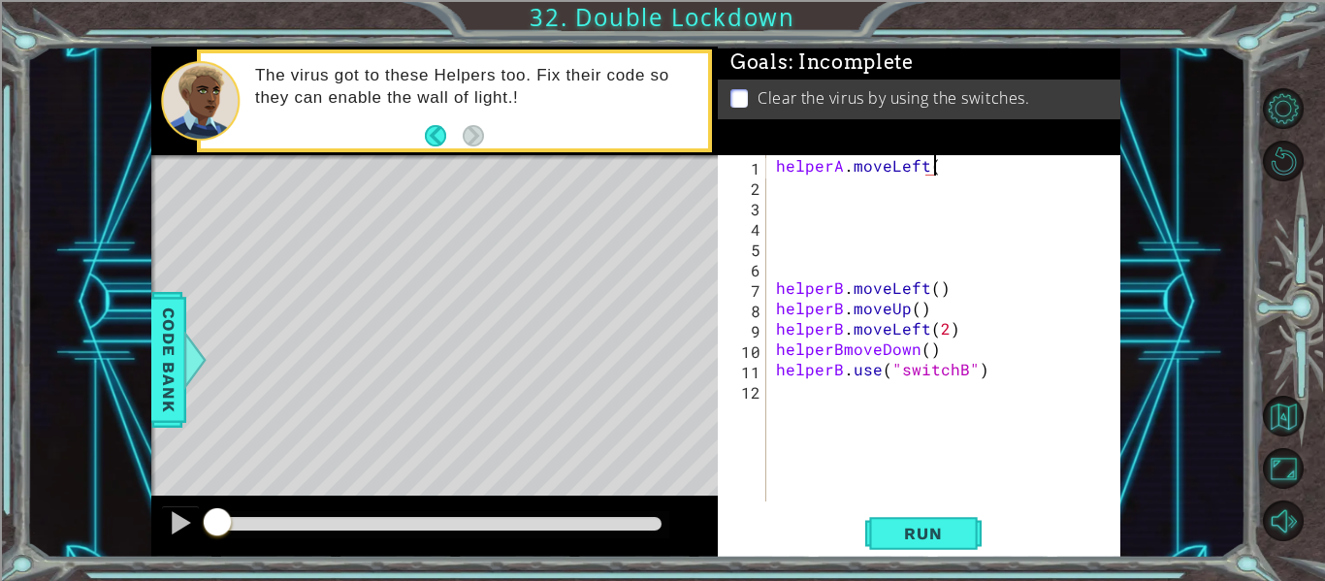
scroll to position [0, 10]
type textarea "helperA.moveLeft()"
click at [890, 532] on span "Run" at bounding box center [923, 533] width 77 height 19
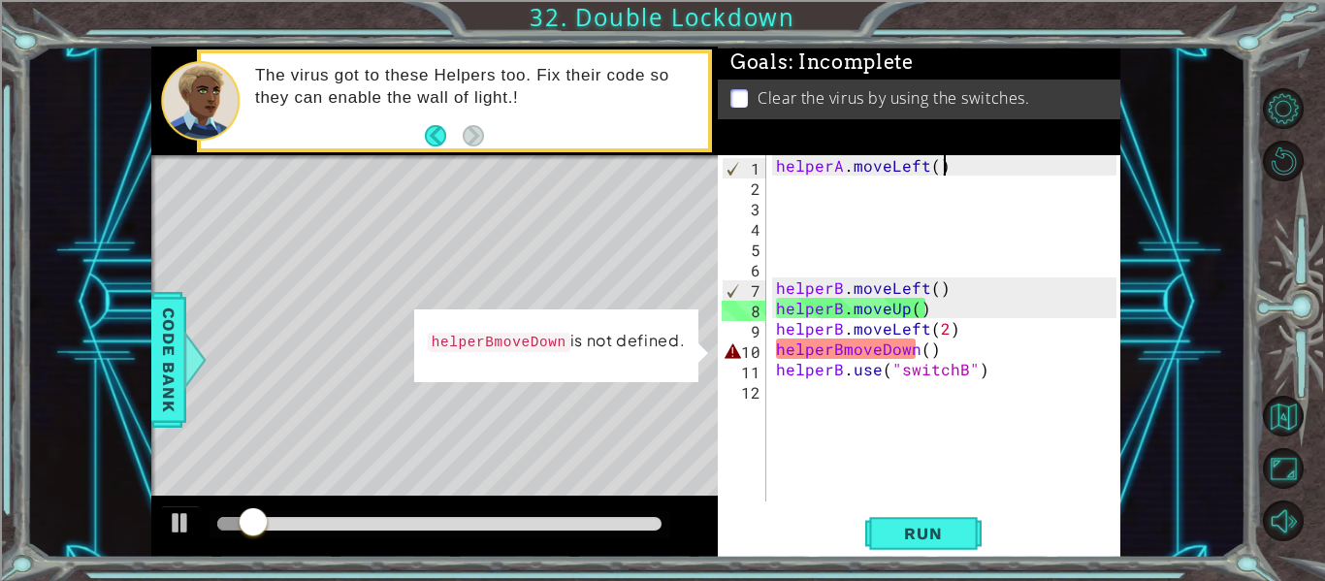
click at [788, 181] on div "helperA . moveLeft ( ) helperB . moveLeft ( ) helperB . moveUp ( ) helperB . mo…" at bounding box center [949, 348] width 354 height 387
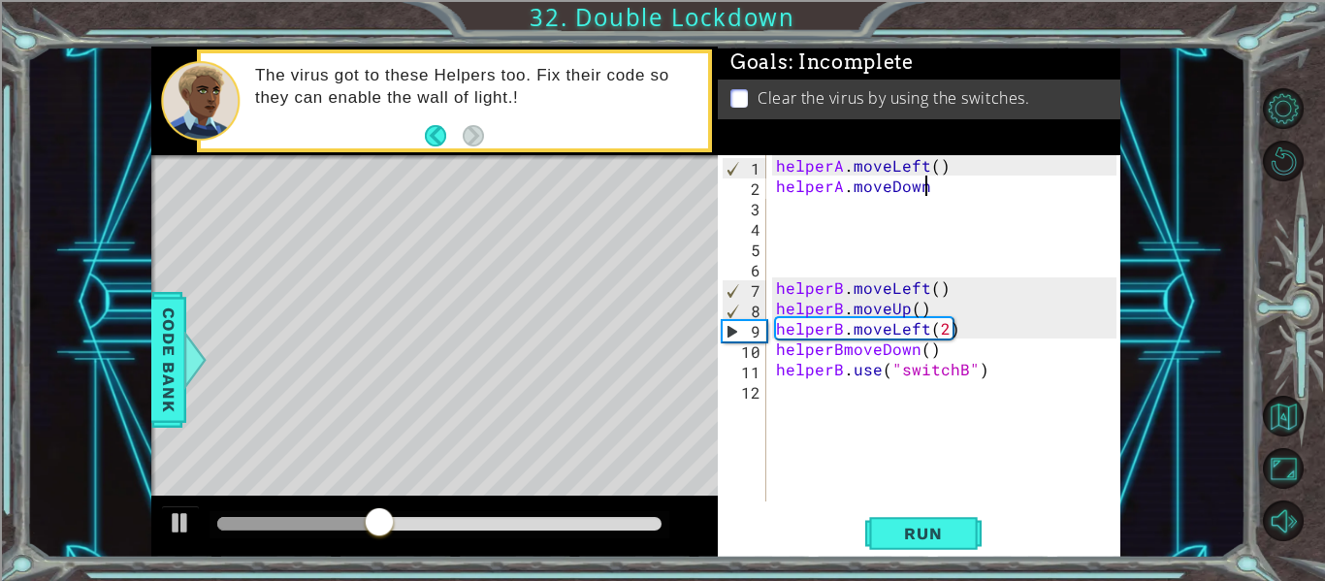
scroll to position [0, 9]
type textarea "helperA.moveDown()"
click at [787, 211] on div "helperA . moveLeft ( ) helperA . moveDown ( ) helperB . moveLeft ( ) helperB . …" at bounding box center [949, 348] width 354 height 387
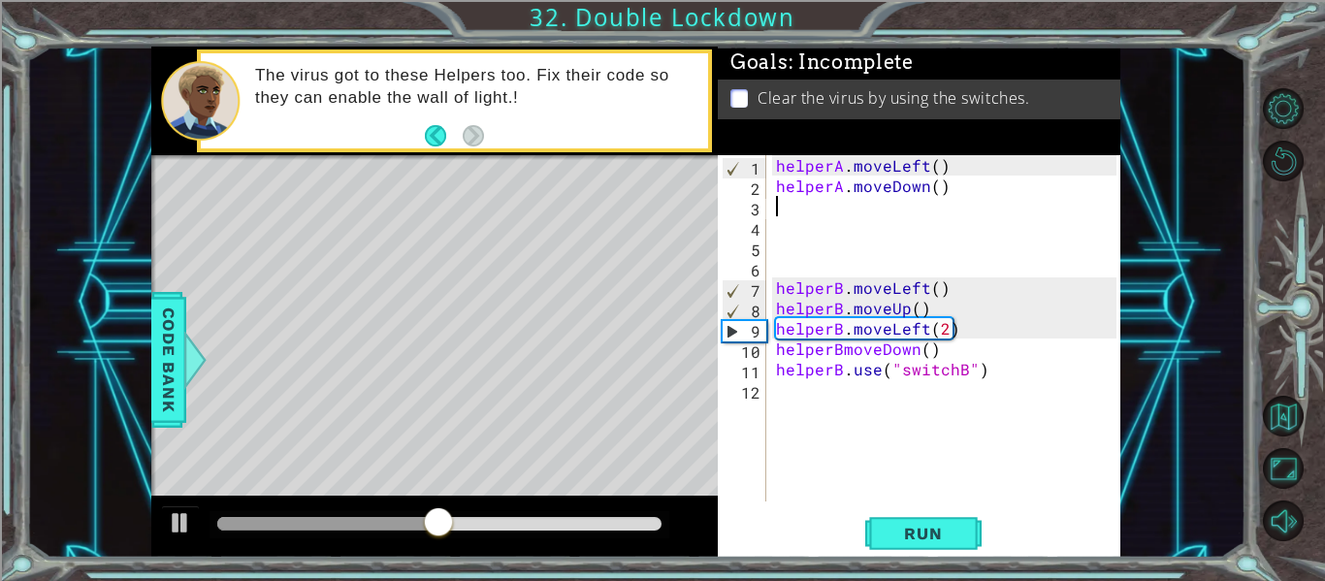
click at [769, 287] on div "1 2 3 4 5 6 7 8 9 10 11 12 helperA . moveLeft ( ) helperA . moveDown ( ) helper…" at bounding box center [917, 328] width 399 height 346
click at [775, 287] on div "helperA . moveLeft ( ) helperA . moveDown ( ) helperB . moveLeft ( ) helperB . …" at bounding box center [949, 348] width 354 height 387
type textarea "helperB.moveLeft()"
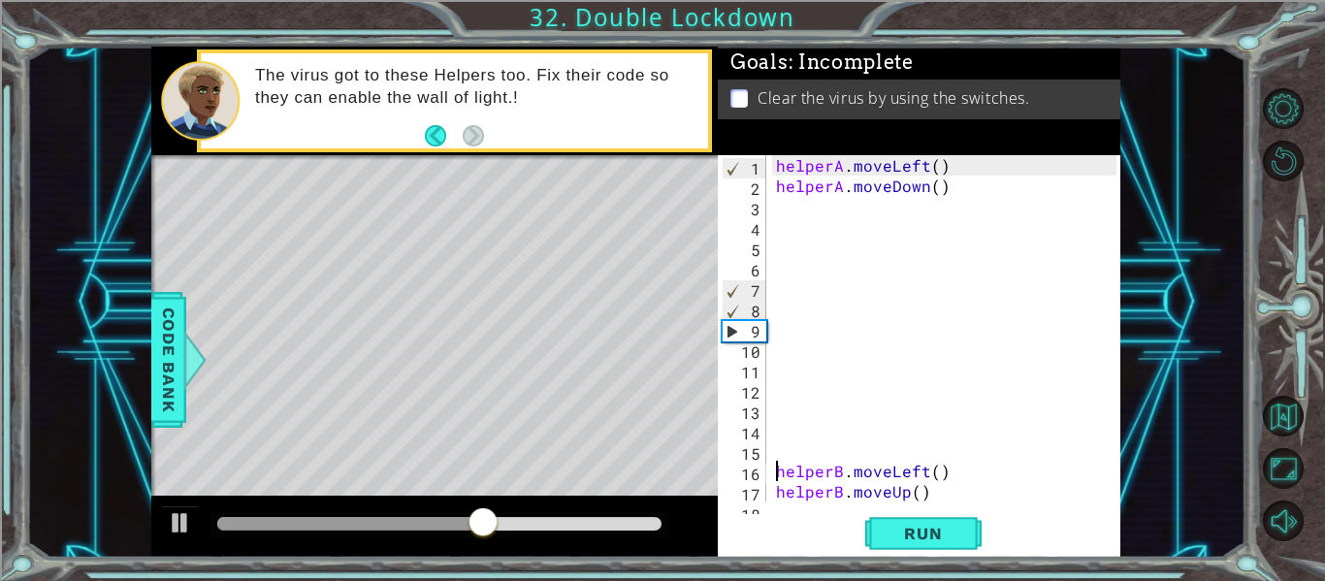
click at [805, 201] on div "helperA . moveLeft ( ) helperA . moveDown ( ) helperB . moveLeft ( ) helperB . …" at bounding box center [949, 348] width 354 height 387
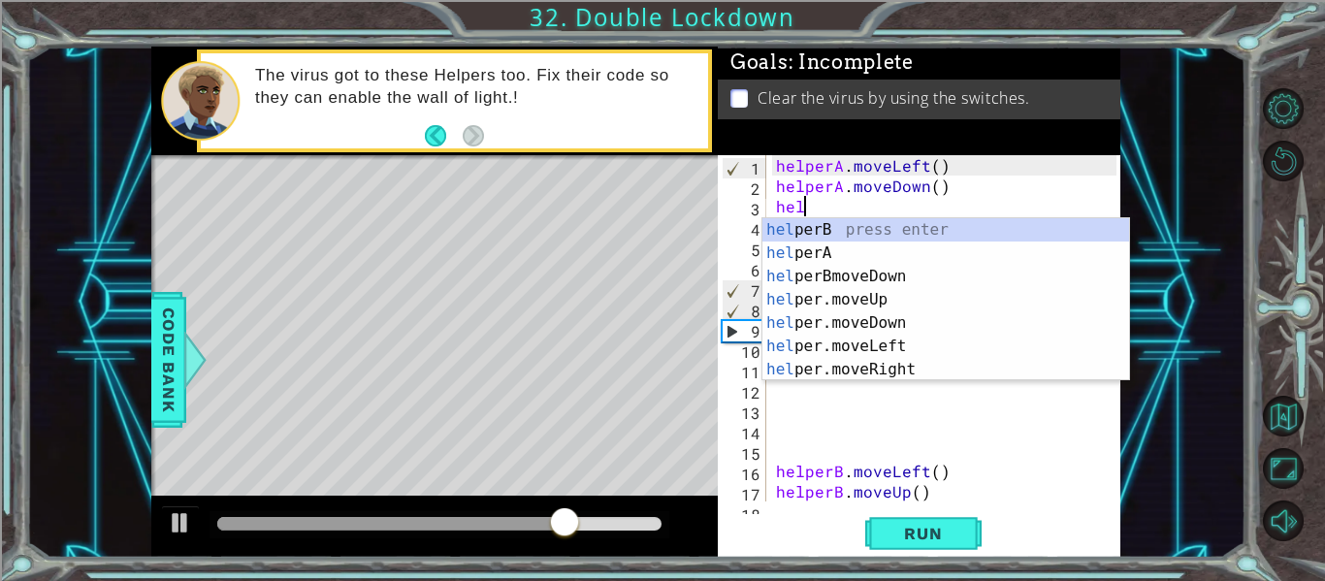
scroll to position [0, 3]
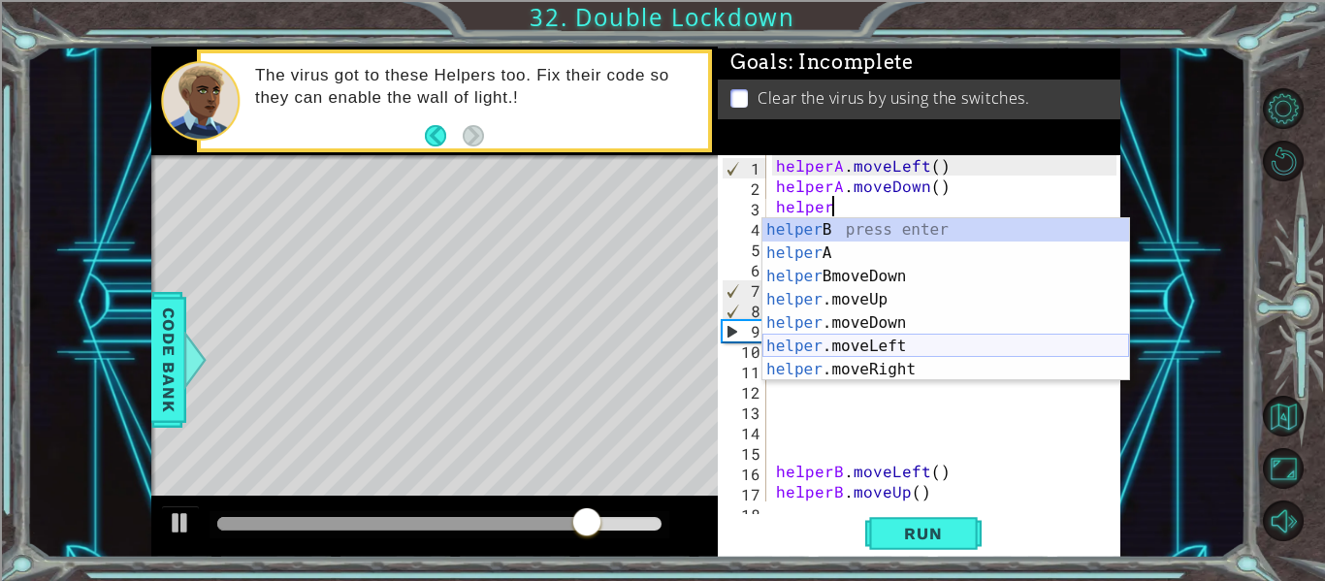
click at [792, 341] on div "helper B press enter helper A press enter helper BmoveDown press enter helper .…" at bounding box center [946, 323] width 367 height 210
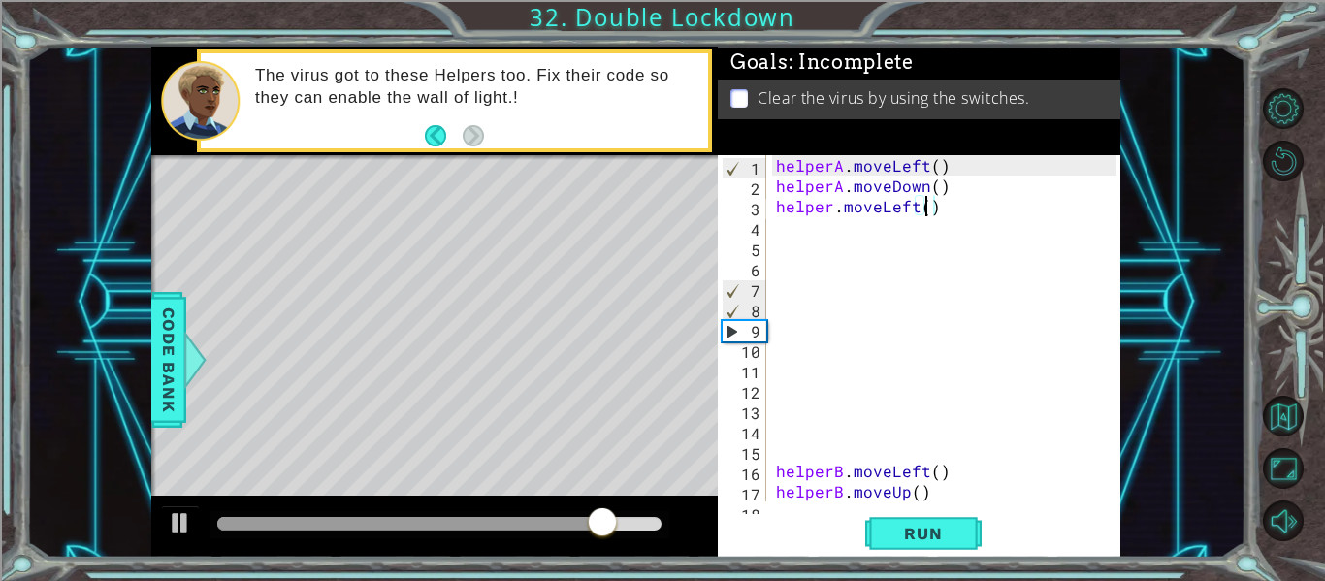
type textarea "helper.moveLeft(2)"
click at [855, 226] on div "helperA . moveLeft ( ) helperA . moveDown ( ) helper . moveLeft ( 2 ) helperB .…" at bounding box center [949, 348] width 354 height 387
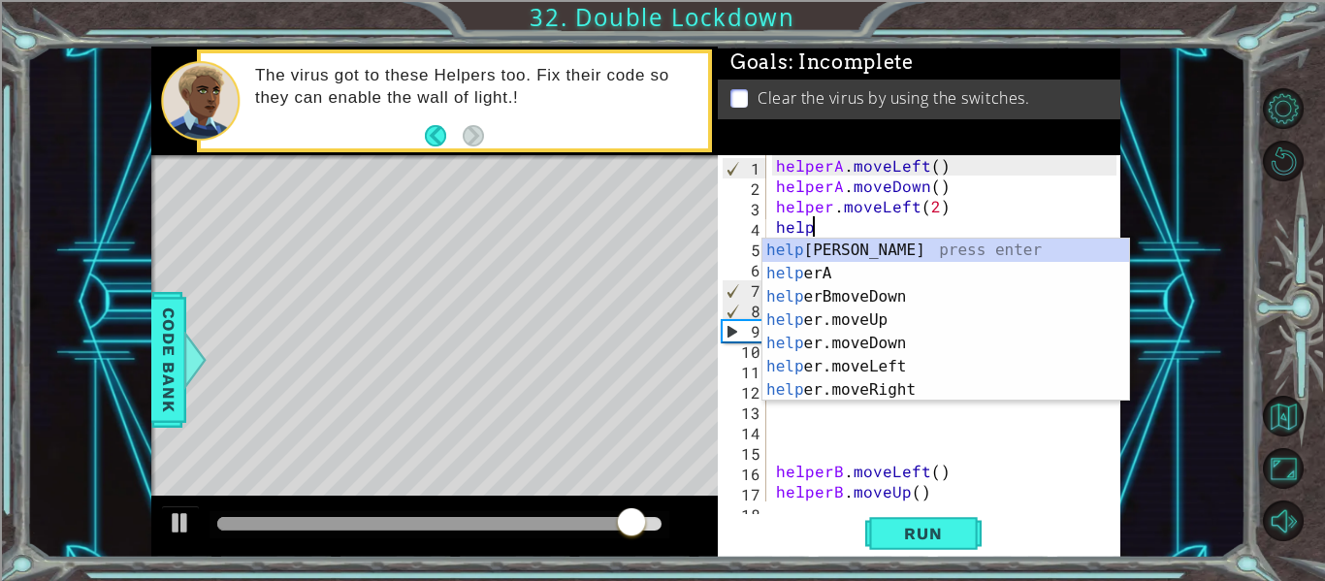
scroll to position [0, 3]
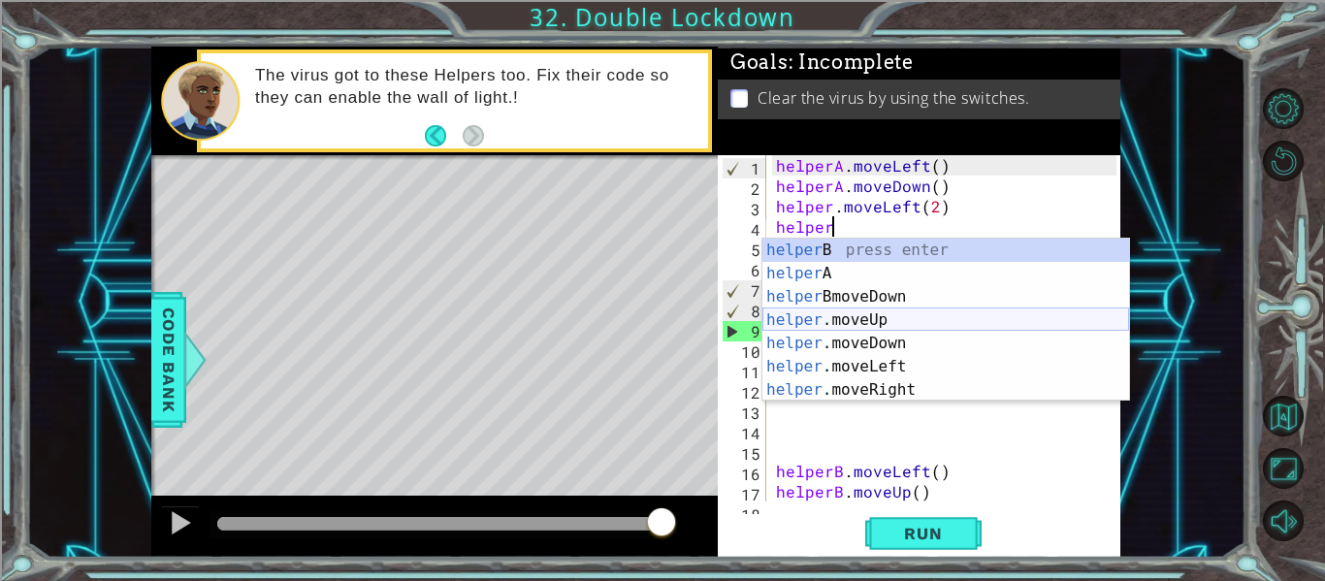
click at [787, 312] on div "helper B press enter helper A press enter helper BmoveDown press enter helper .…" at bounding box center [946, 344] width 367 height 210
type textarea "helper.moveUp(1)"
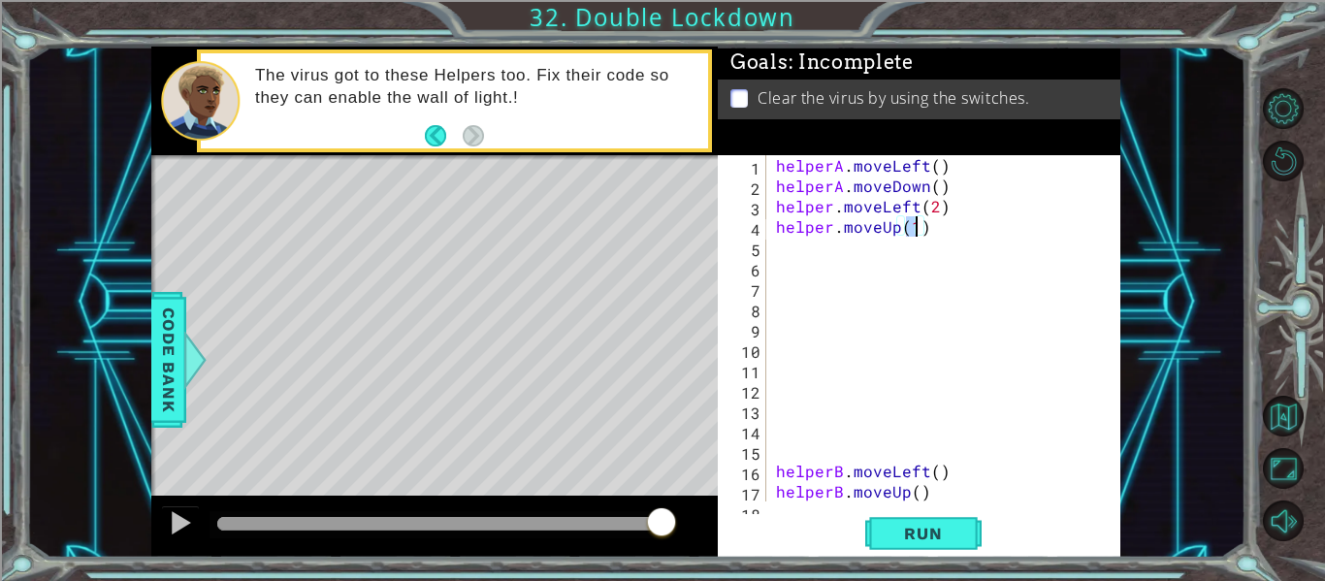
click at [835, 258] on div "helperA . moveLeft ( ) helperA . moveDown ( ) helper . moveLeft ( 2 ) helper . …" at bounding box center [949, 348] width 354 height 387
click at [846, 245] on div "helperA . moveLeft ( ) helperA . moveDown ( ) helper . moveLeft ( 2 ) helper . …" at bounding box center [949, 348] width 354 height 387
click at [832, 226] on div "helperA . moveLeft ( ) helperA . moveDown ( ) helper . moveLeft ( 2 ) helper . …" at bounding box center [949, 348] width 354 height 387
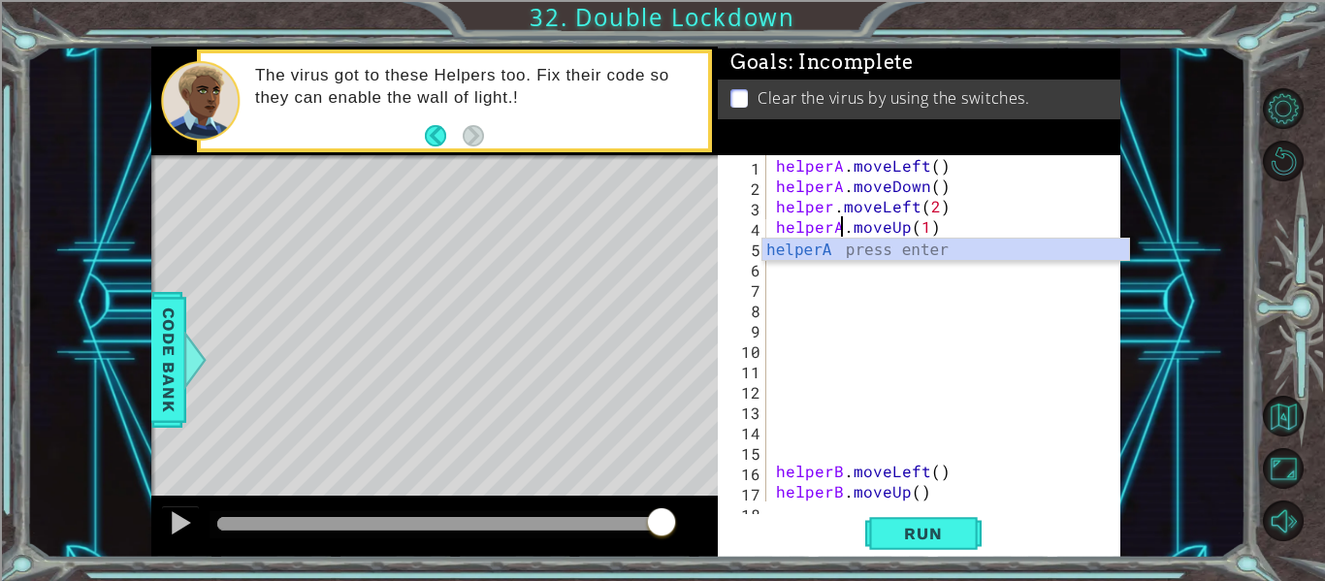
scroll to position [0, 5]
click at [831, 212] on div "helperA . moveLeft ( ) helperA . moveDown ( ) helper . moveLeft ( 2 ) helperA .…" at bounding box center [949, 348] width 354 height 387
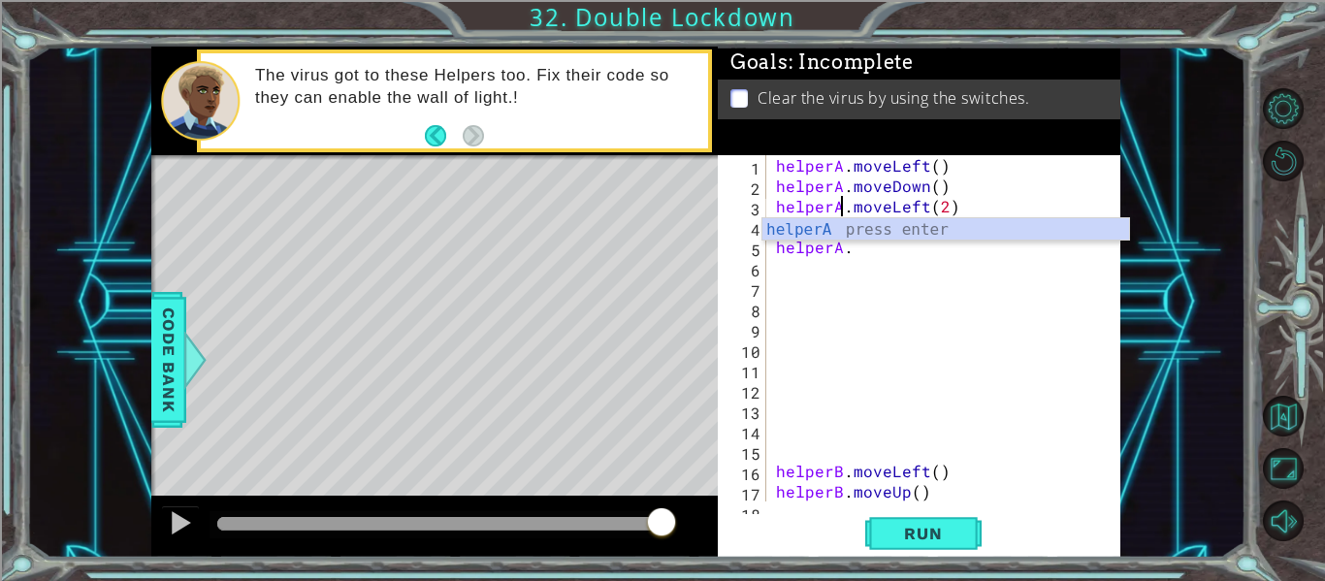
click at [853, 245] on div "helperA . moveLeft ( ) helperA . moveDown ( ) helperA . moveLeft ( 2 ) helperA …" at bounding box center [949, 348] width 354 height 387
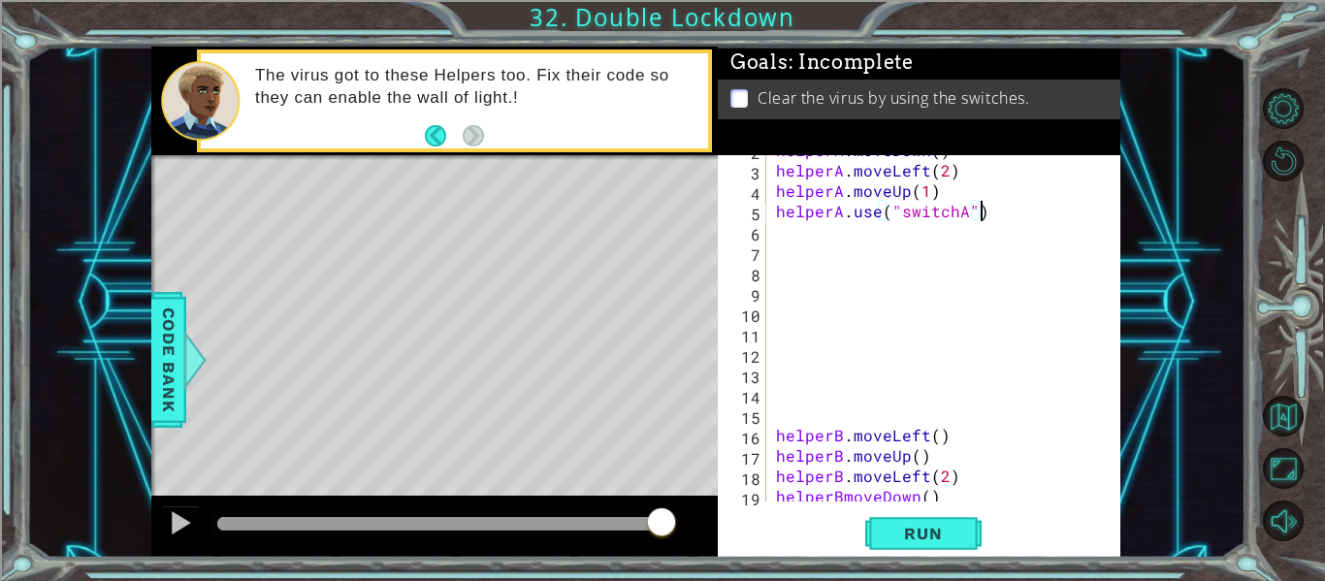
scroll to position [82, 0]
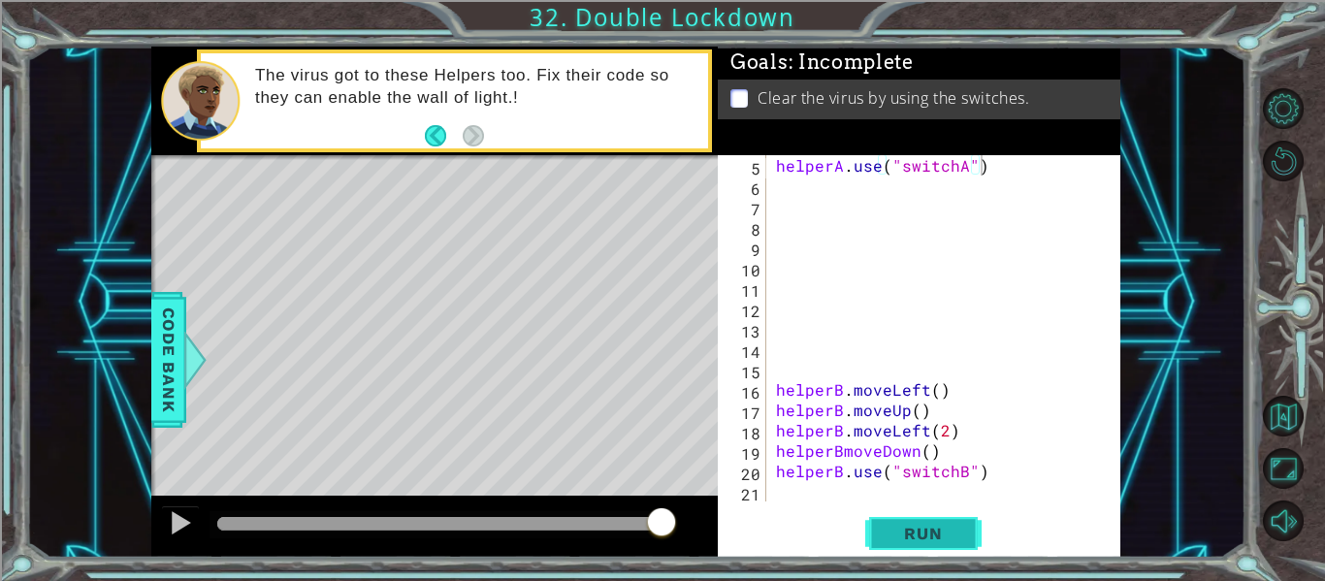
click at [871, 530] on button "Run" at bounding box center [924, 534] width 116 height 40
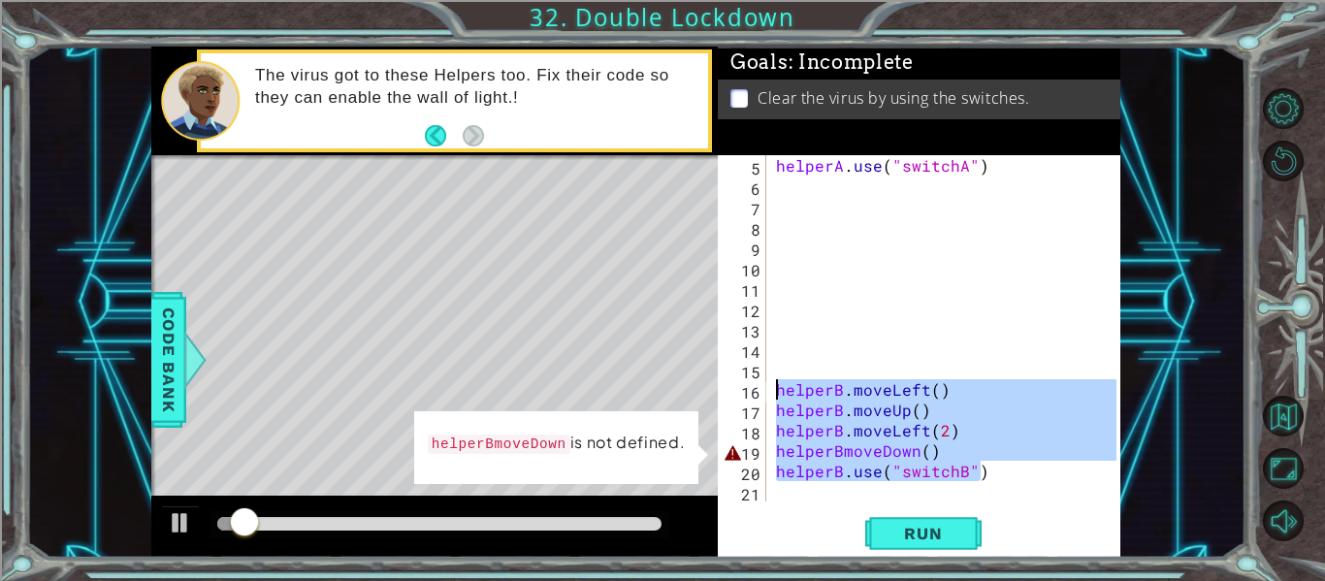
drag, startPoint x: 982, startPoint y: 477, endPoint x: 777, endPoint y: 390, distance: 222.6
click at [777, 390] on div "helperA . use ( "switchA" ) helperB . moveLeft ( ) helperB . moveUp ( ) helperB…" at bounding box center [949, 348] width 354 height 387
type textarea "helperB.moveLeft() helperB.moveUp()"
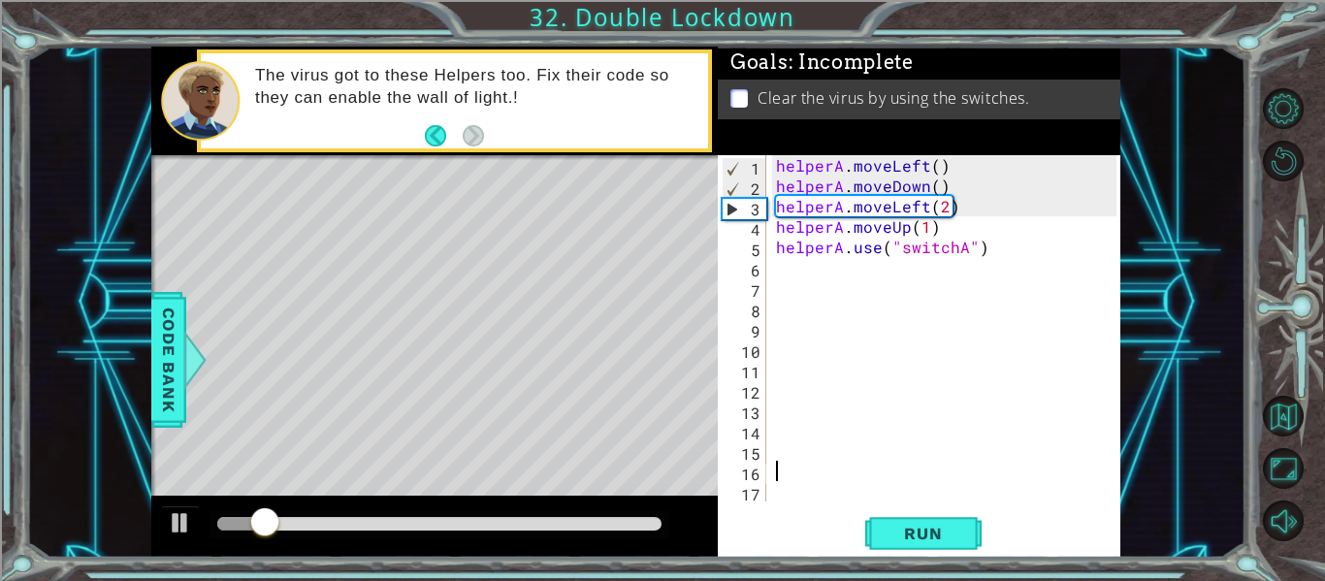
click at [808, 409] on div "helperA . moveLeft ( ) helperA . moveDown ( ) helperA . moveLeft ( 2 ) helperA …" at bounding box center [949, 348] width 354 height 387
click at [865, 293] on div "helperA . moveLeft ( ) helperA . moveDown ( ) helperA . moveLeft ( 2 ) helperA …" at bounding box center [949, 348] width 354 height 387
click at [857, 323] on div "helperA . moveLeft ( ) helperA . moveDown ( ) helperA . moveLeft ( 2 ) helperA …" at bounding box center [949, 348] width 354 height 387
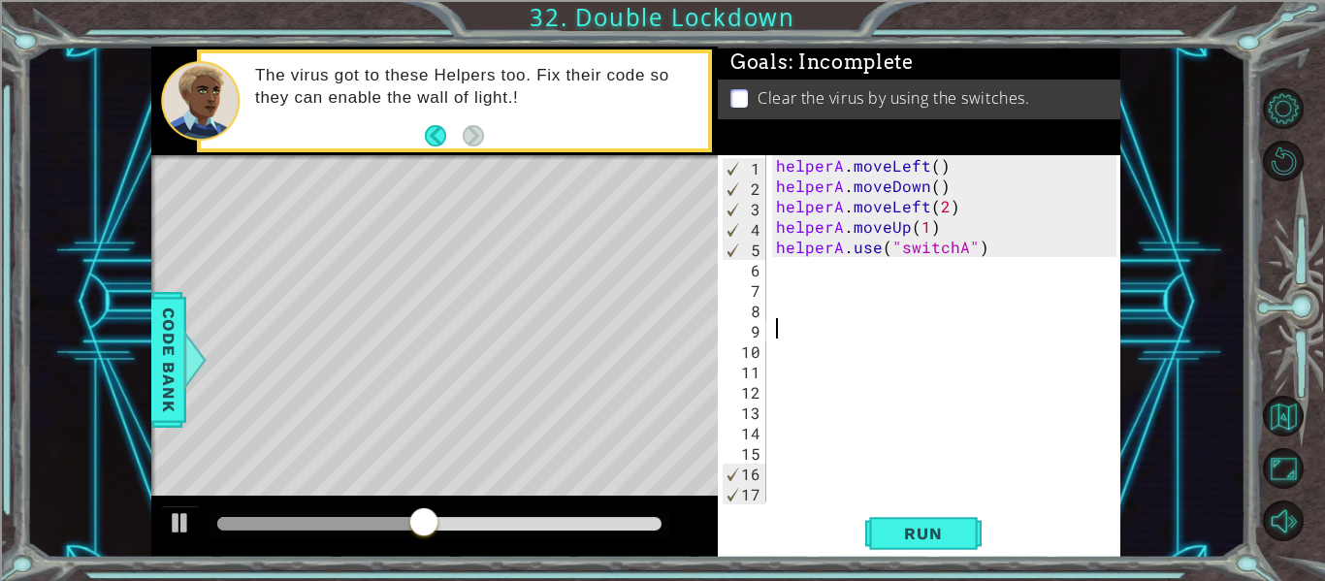
click at [810, 475] on div "helperA . moveLeft ( ) helperA . moveDown ( ) helperA . moveLeft ( 2 ) helperA …" at bounding box center [949, 348] width 354 height 387
click at [826, 429] on div "helperA . moveLeft ( ) helperA . moveDown ( ) helperA . moveLeft ( 2 ) helperA …" at bounding box center [949, 348] width 354 height 387
click at [855, 353] on div "helperA . moveLeft ( ) helperA . moveDown ( ) helperA . moveLeft ( 2 ) helperA …" at bounding box center [949, 348] width 354 height 387
type textarea "e"
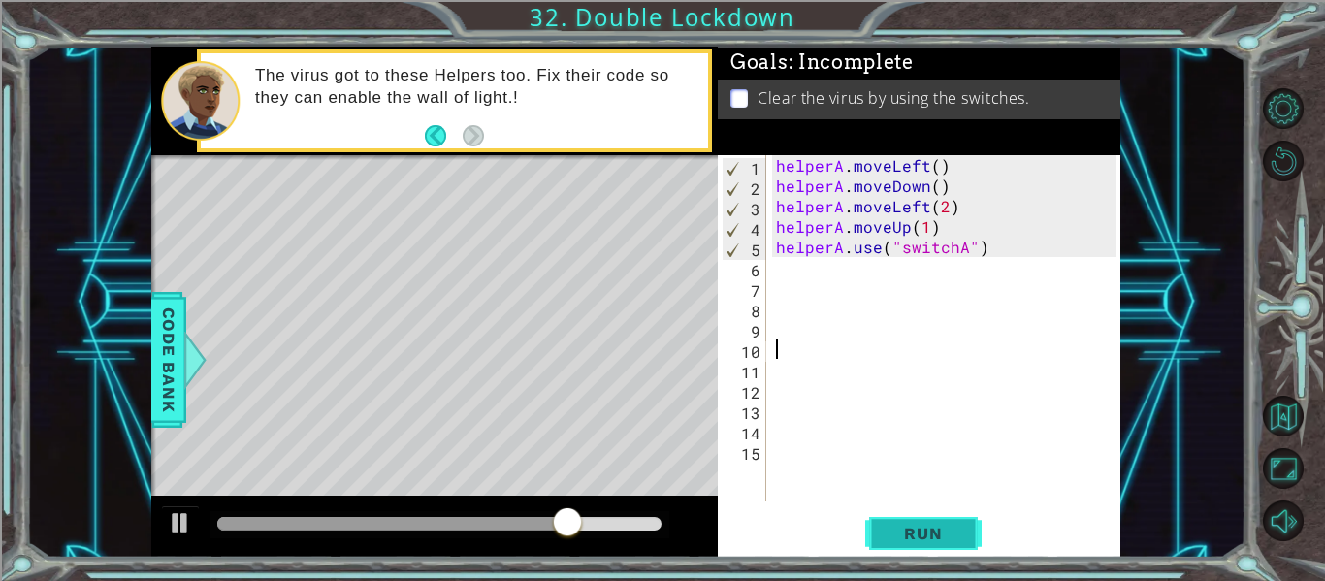
click at [877, 549] on button "Run" at bounding box center [924, 534] width 116 height 40
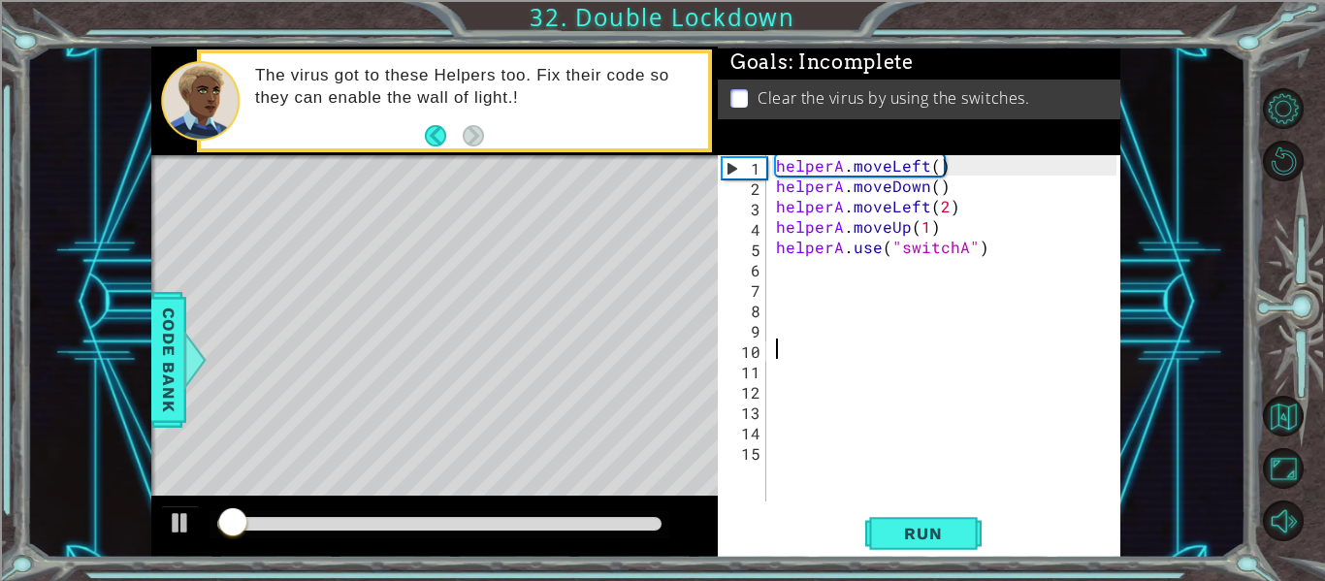
click at [829, 383] on div "helperA . moveLeft ( ) helperA . moveDown ( ) helperA . moveLeft ( 2 ) helperA …" at bounding box center [949, 348] width 354 height 387
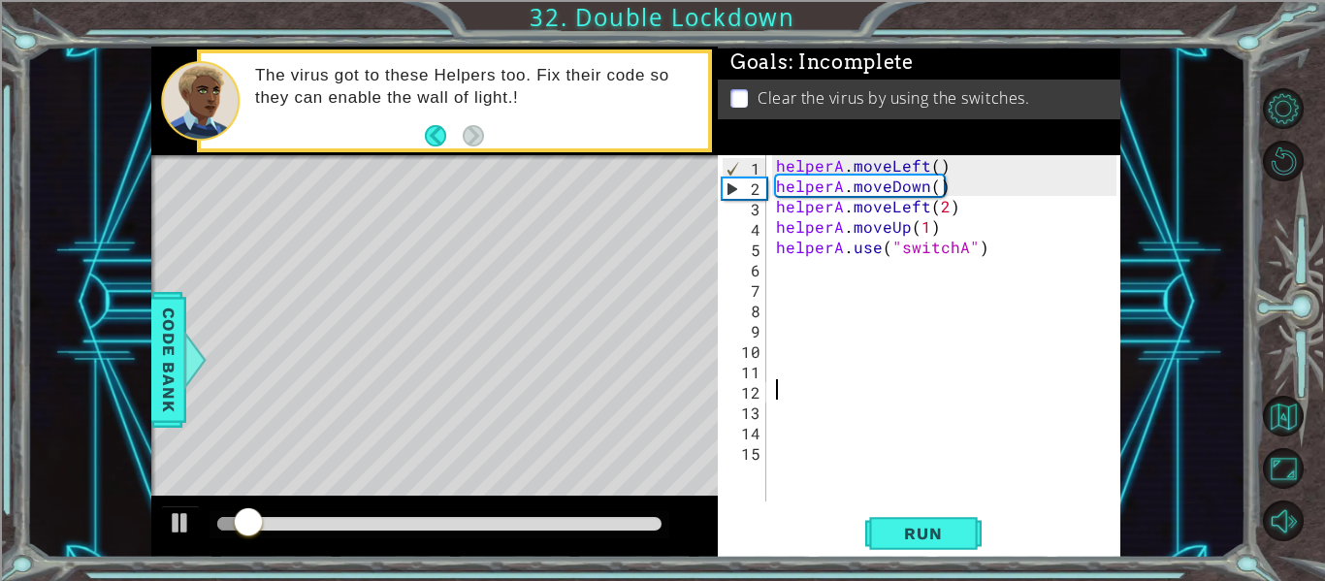
click at [840, 368] on div "helperA . moveLeft ( ) helperA . moveDown ( ) helperA . moveLeft ( 2 ) helperA …" at bounding box center [949, 348] width 354 height 387
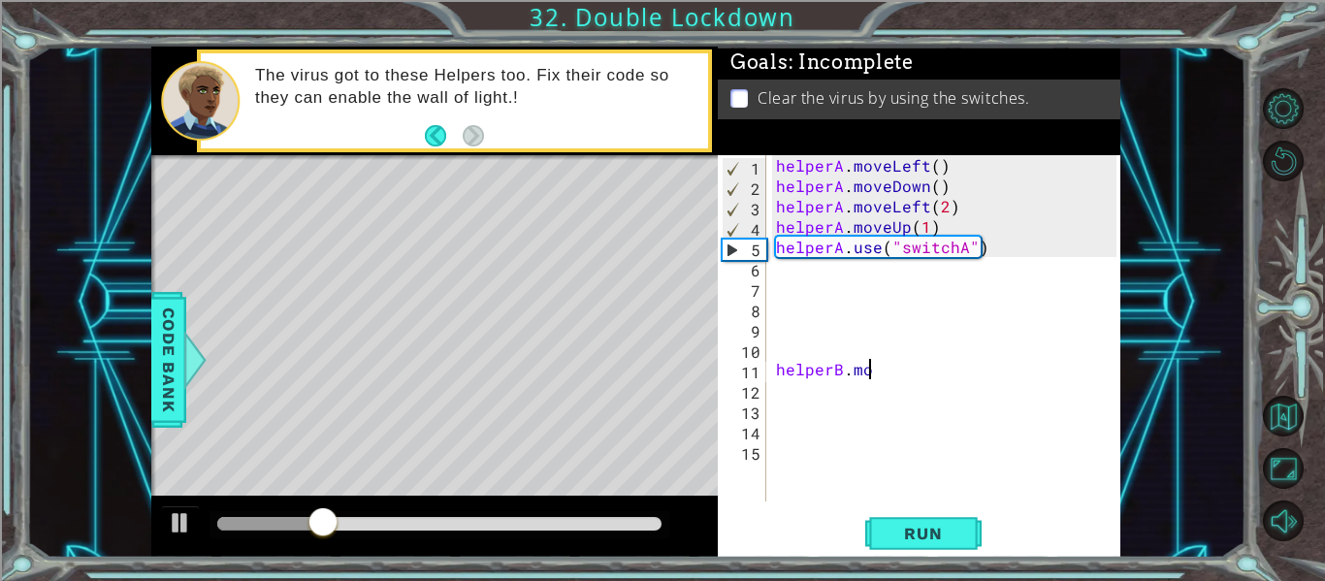
scroll to position [0, 6]
click at [864, 370] on div "helperA . moveLeft ( ) helperA . moveDown ( ) helperA . moveLeft ( 2 ) helperA …" at bounding box center [949, 348] width 354 height 387
click at [924, 366] on div "helperA . moveLeft ( ) helperA . moveDown ( ) helperA . moveLeft ( 2 ) helperA …" at bounding box center [949, 348] width 354 height 387
type textarea "helperB.moveLeft()"
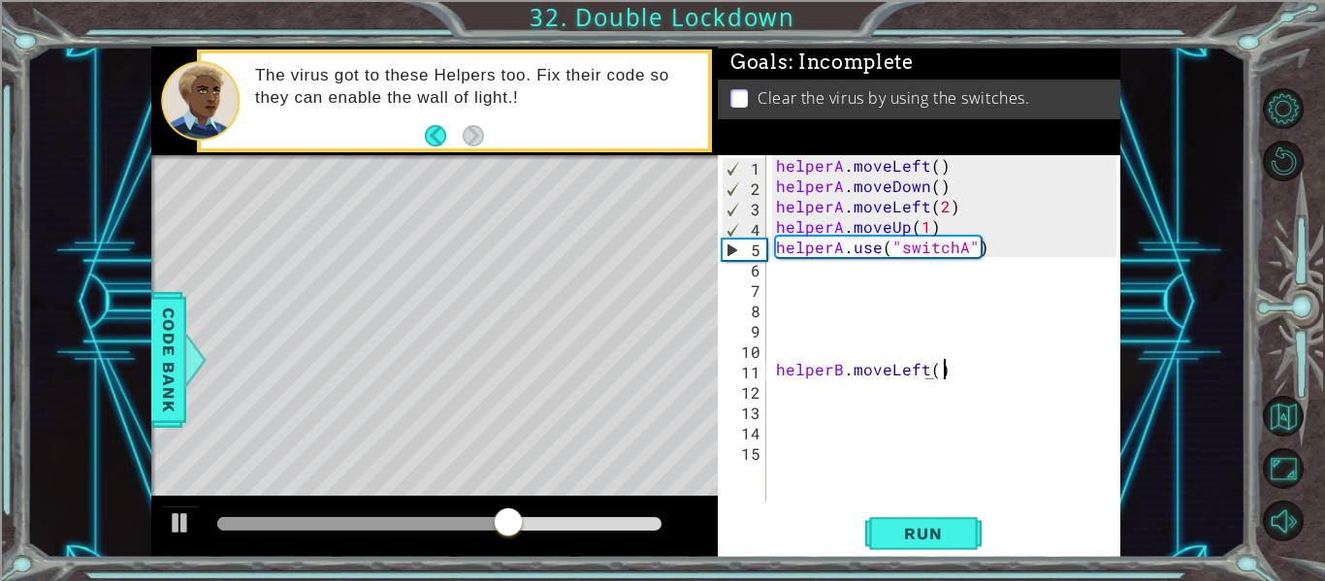
scroll to position [0, 10]
click at [833, 387] on div "helperA . moveLeft ( ) helperA . moveDown ( ) helperA . moveLeft ( 2 ) helperA …" at bounding box center [949, 348] width 354 height 387
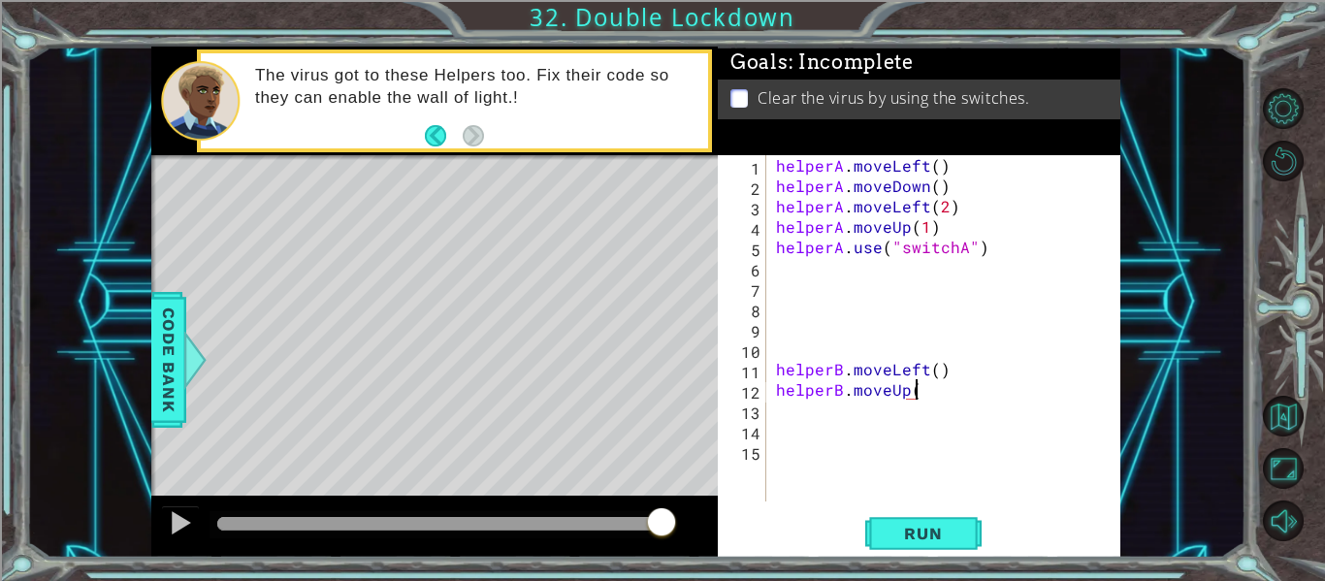
type textarea "helperB.moveUp()"
click at [878, 406] on div "helperA . moveLeft ( ) helperA . moveDown ( ) helperA . moveLeft ( 2 ) helperA …" at bounding box center [949, 348] width 354 height 387
type textarea "helperB.moveLeft(2)"
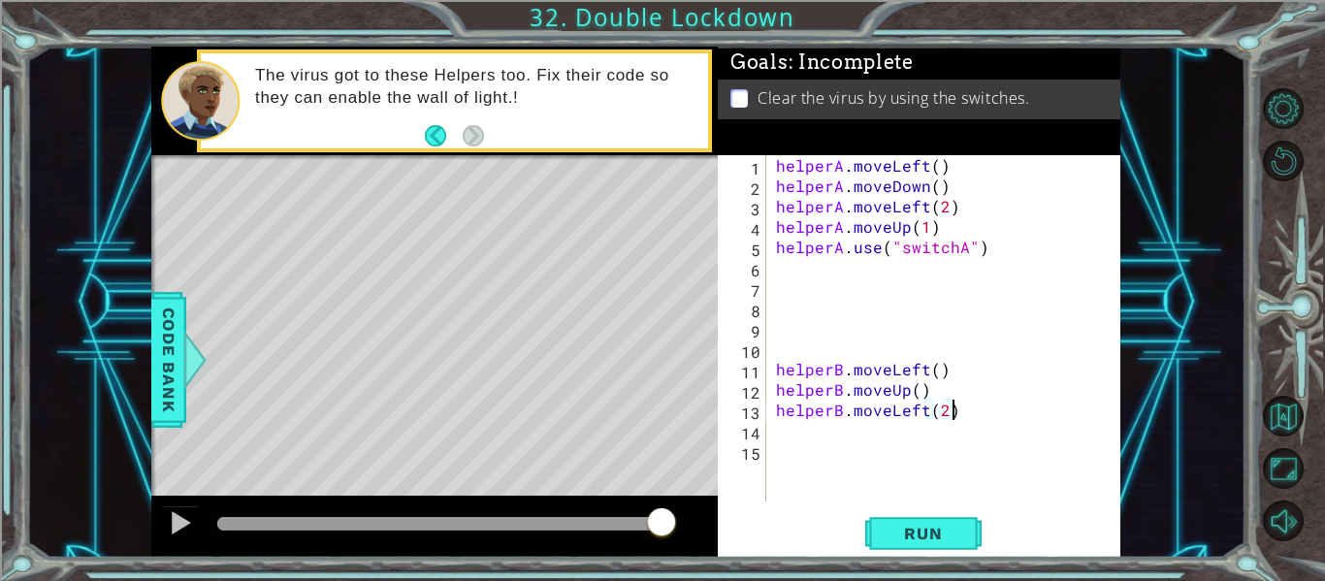
click at [856, 427] on div "helperA . moveLeft ( ) helperA . moveDown ( ) helperA . moveLeft ( 2 ) helperA …" at bounding box center [949, 348] width 354 height 387
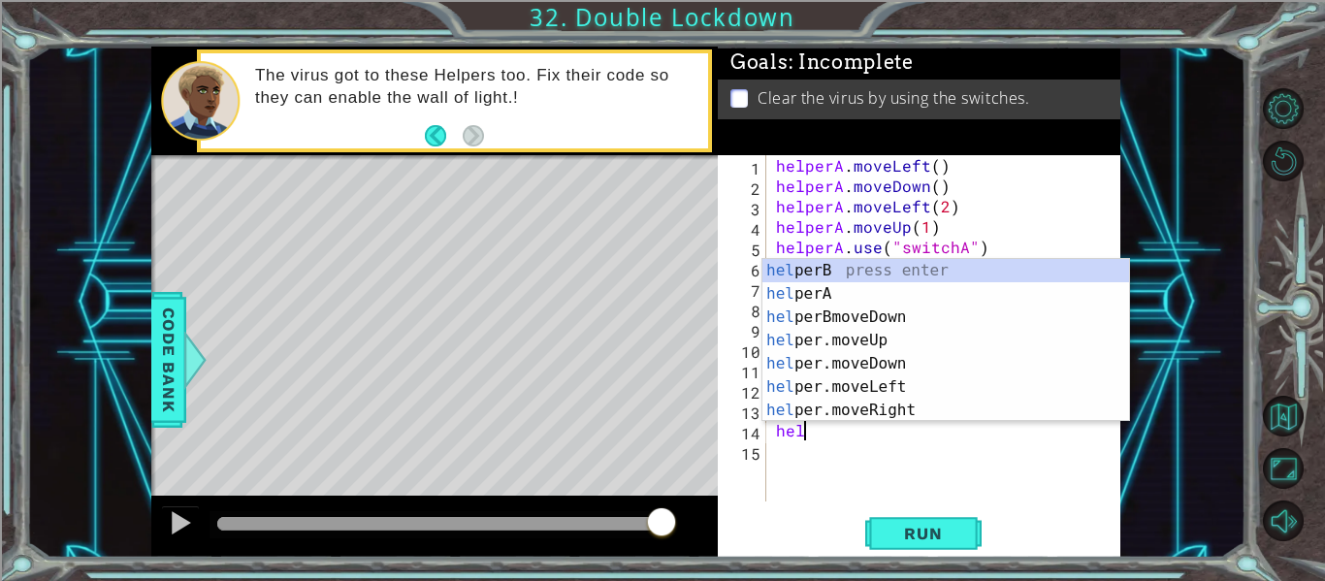
scroll to position [0, 1]
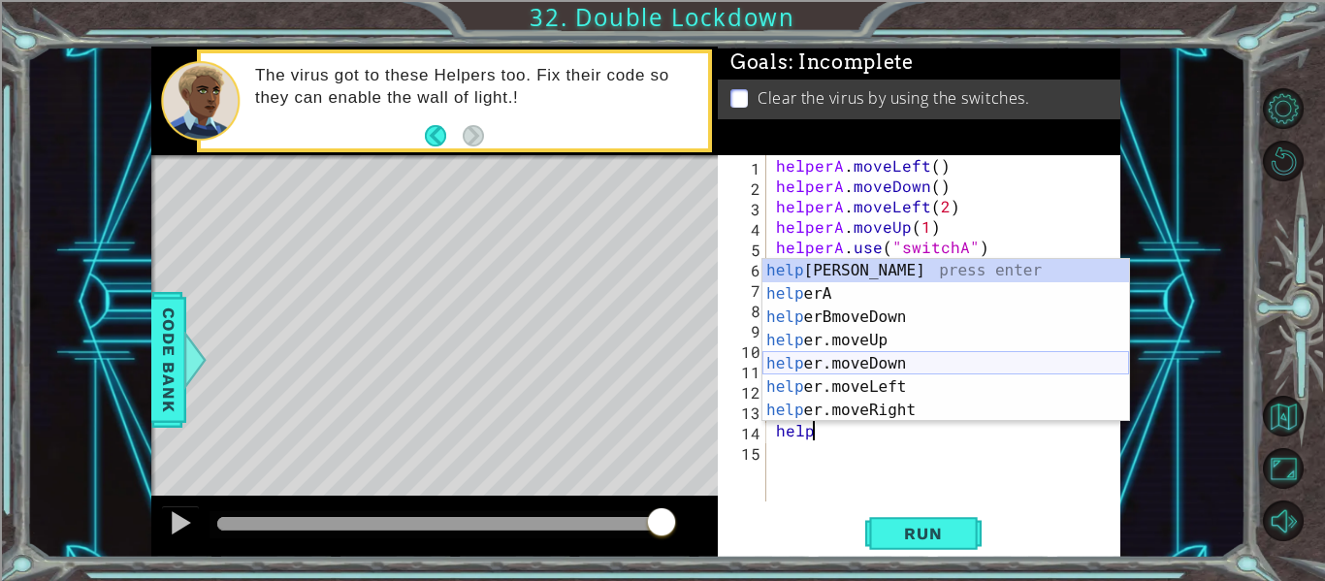
click at [887, 369] on div "help [PERSON_NAME] press enter help erA press enter help erBmoveDown press ente…" at bounding box center [946, 364] width 367 height 210
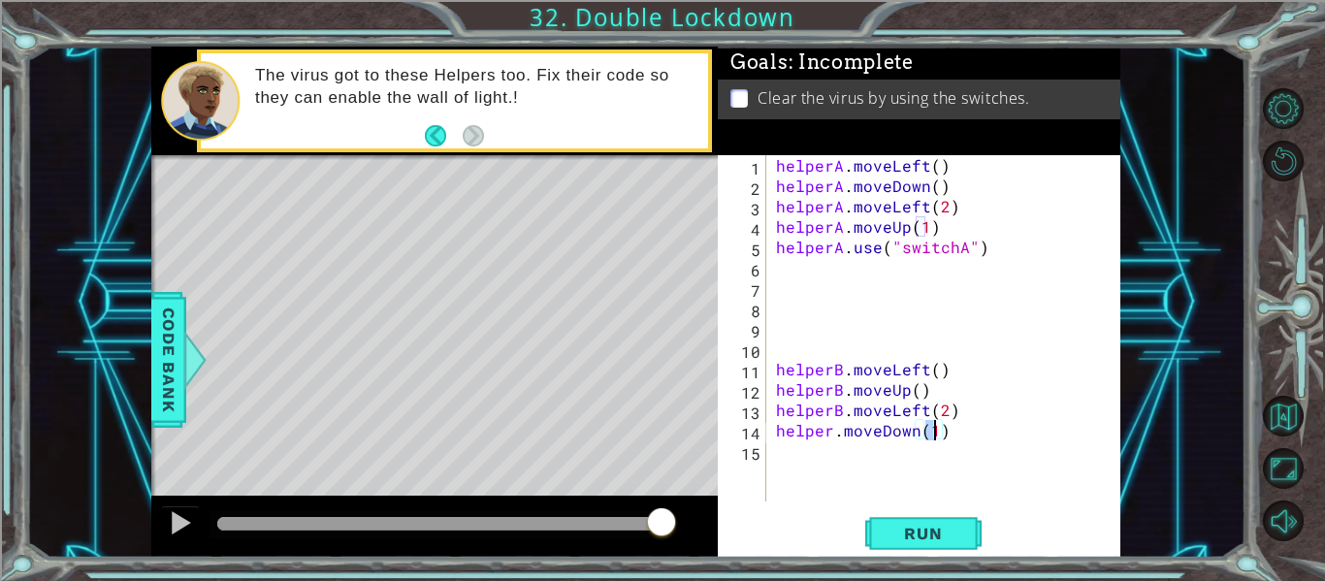
click at [833, 430] on div "helperA . moveLeft ( ) helperA . moveDown ( ) helperA . moveLeft ( 2 ) helperA …" at bounding box center [949, 348] width 354 height 387
type textarea "helperB.moveDown(1)"
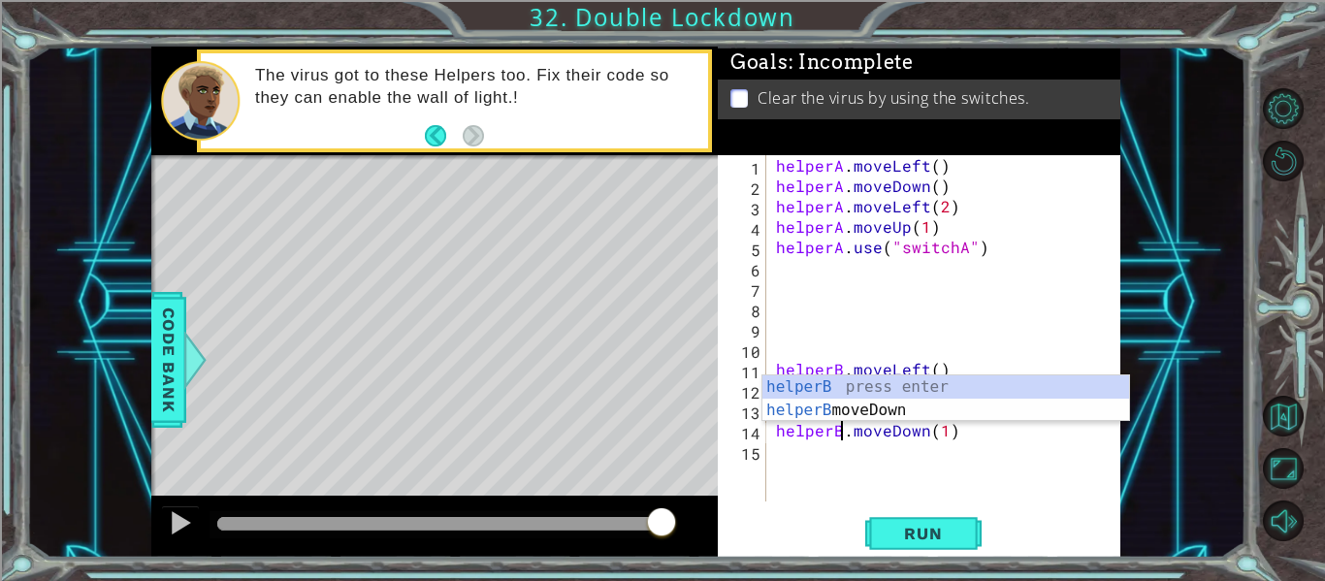
click at [889, 445] on div "helperA . moveLeft ( ) helperA . moveDown ( ) helperA . moveLeft ( 2 ) helperA …" at bounding box center [949, 348] width 354 height 387
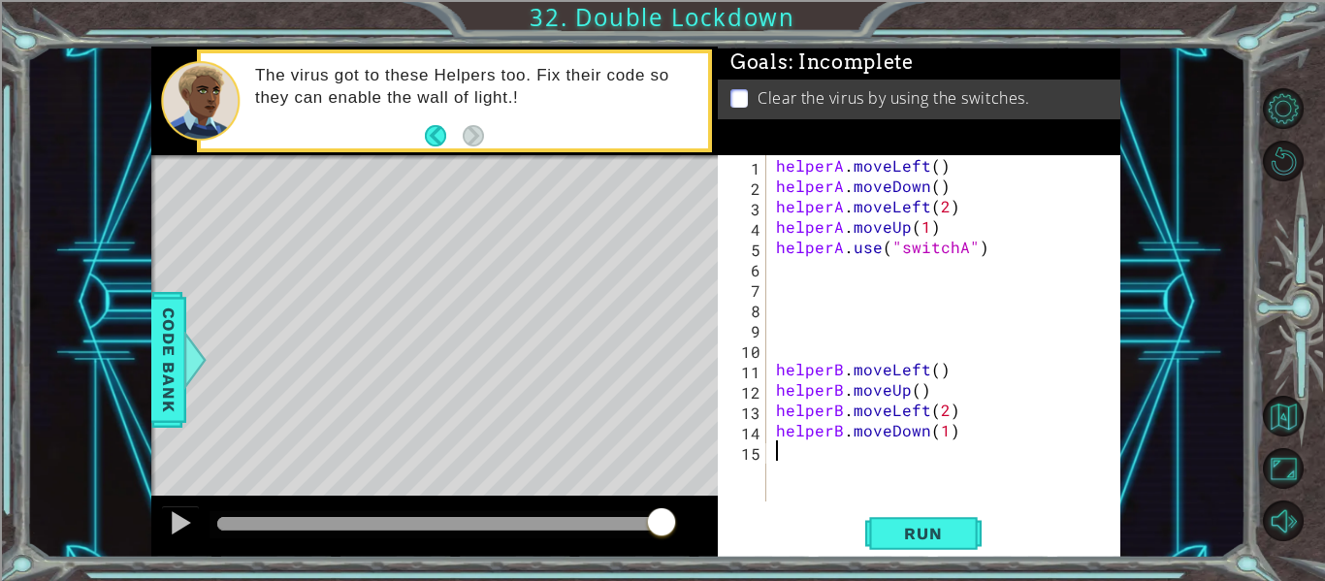
scroll to position [0, 0]
type textarea "e"
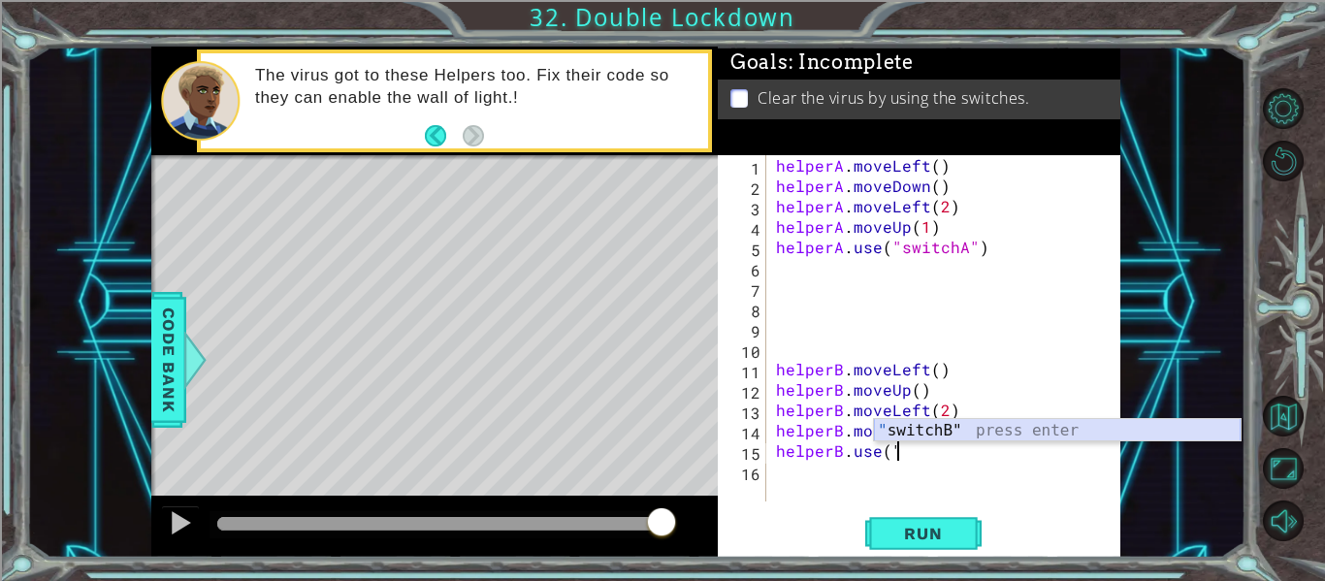
click at [893, 435] on div "" switchB" press enter" at bounding box center [1057, 454] width 367 height 70
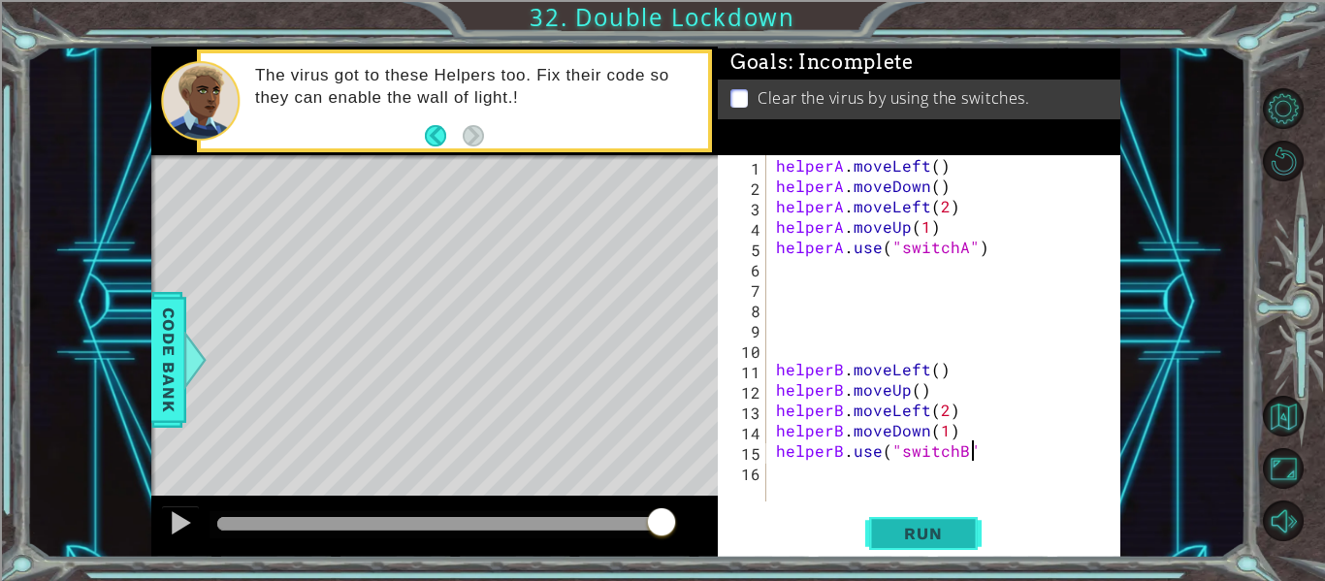
scroll to position [0, 12]
type textarea "helperB.use("switchB")"
click at [937, 539] on span "Run" at bounding box center [923, 533] width 77 height 19
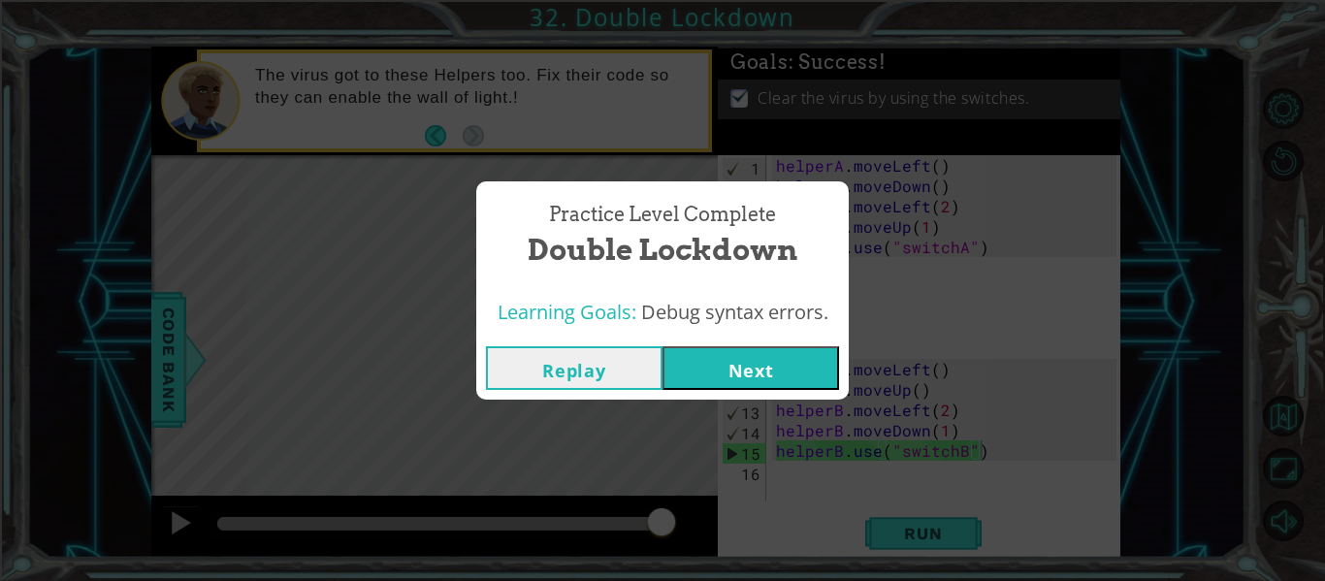
click at [708, 353] on button "Next" at bounding box center [751, 368] width 177 height 44
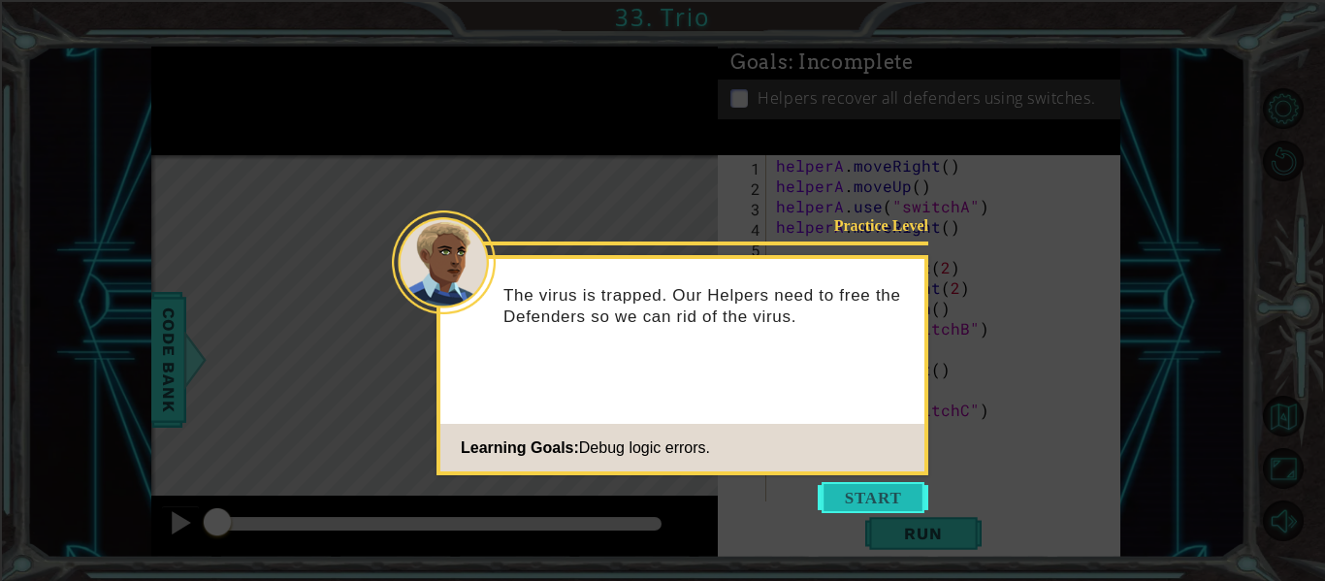
click at [883, 507] on button "Start" at bounding box center [873, 497] width 111 height 31
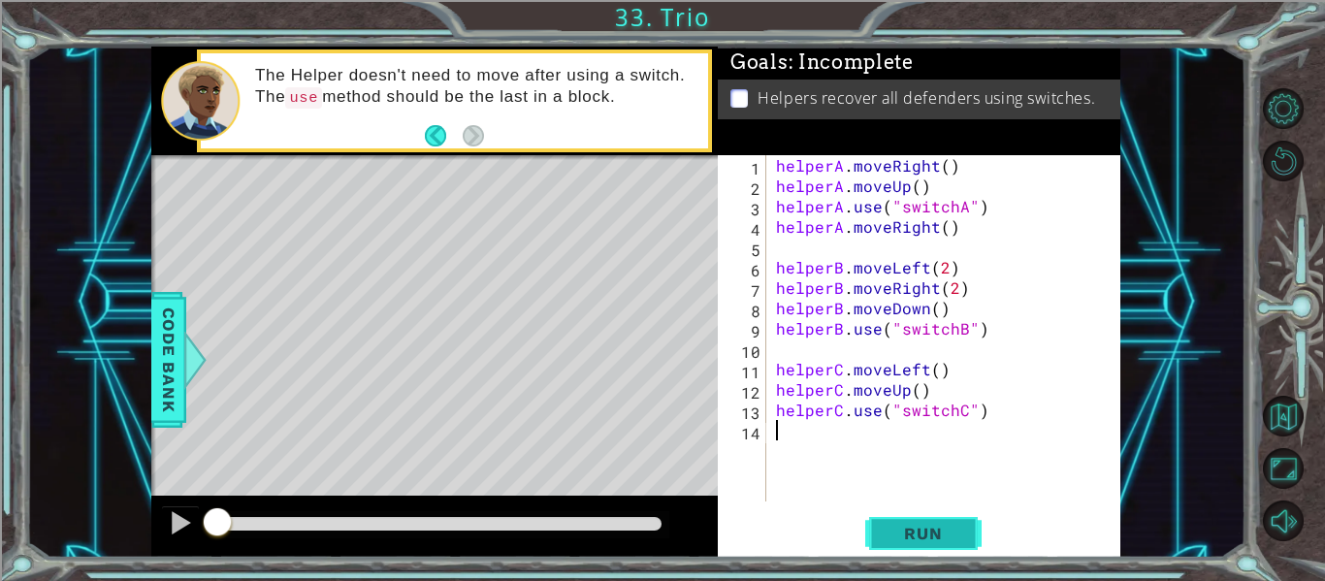
click at [896, 533] on span "Run" at bounding box center [923, 533] width 77 height 19
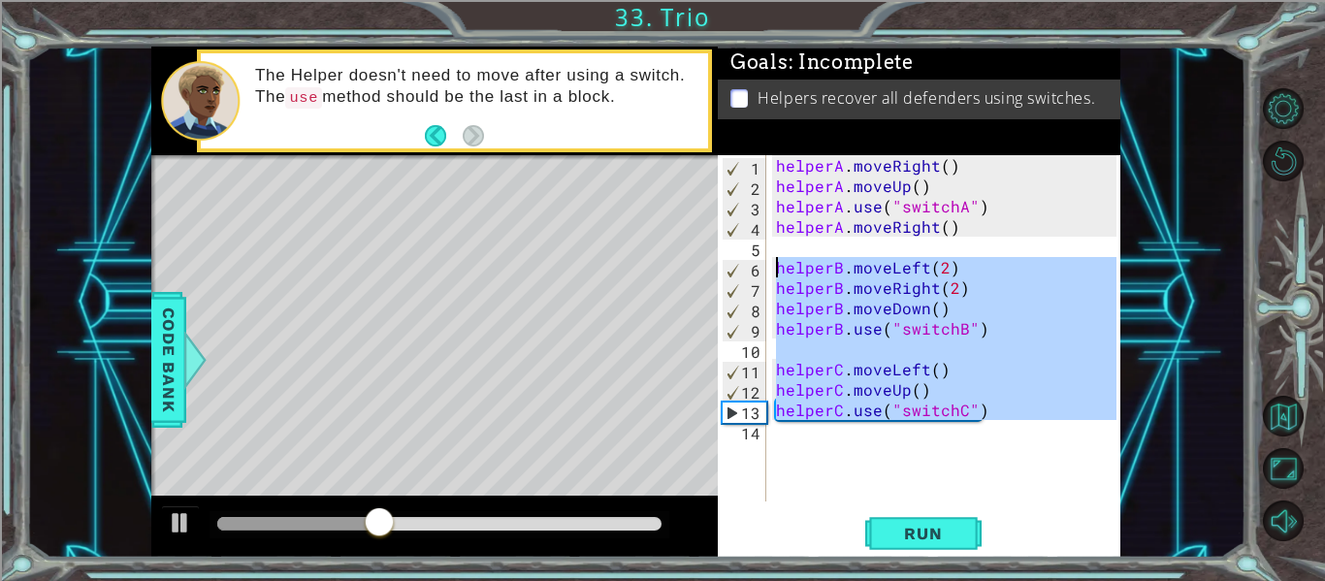
drag, startPoint x: 993, startPoint y: 440, endPoint x: 722, endPoint y: 268, distance: 320.6
click at [722, 268] on div "1 2 3 4 5 6 7 8 9 10 11 12 13 14 helperA . moveRight ( ) helperA . moveUp ( ) h…" at bounding box center [917, 328] width 399 height 346
type textarea "helperB.moveLeft(2) helperB.moveRight(2)"
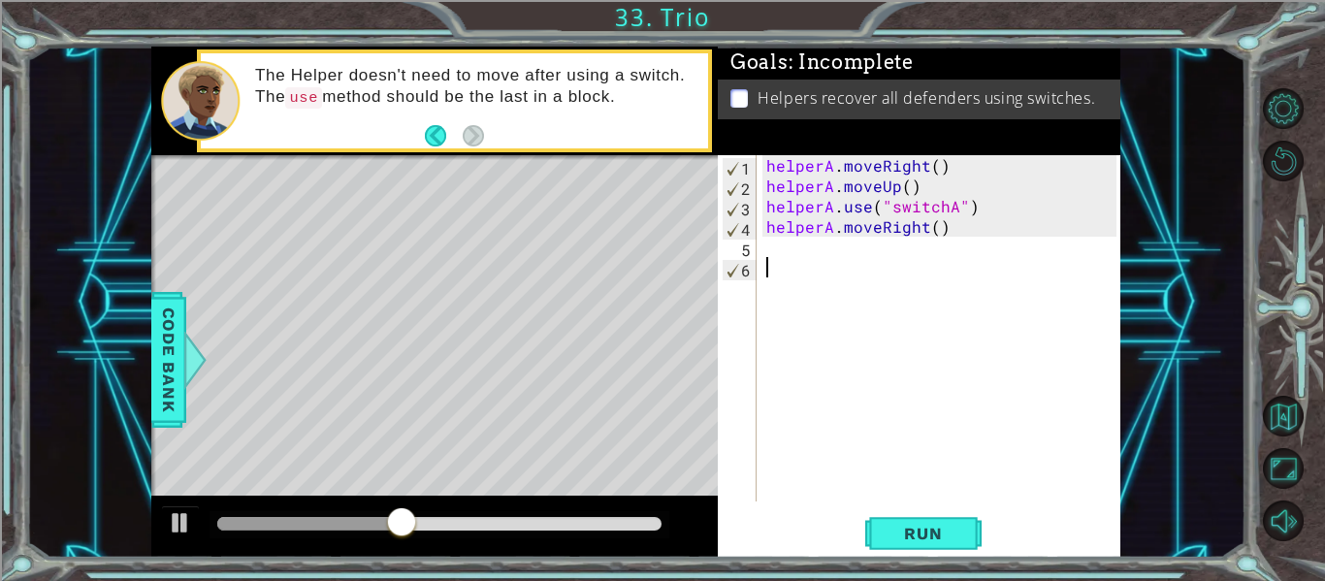
click at [977, 210] on div "helperA . moveRight ( ) helperA . moveUp ( ) helperA . use ( "switchA" ) helper…" at bounding box center [945, 348] width 364 height 387
click at [928, 190] on div "helperA . moveRight ( ) helperA . moveUp ( ) helperA . use ( "switchA" ) helper…" at bounding box center [945, 348] width 364 height 387
click at [980, 208] on div "helperA . moveRight ( ) helperA . moveUp ( ) helperA . use ( "switchA" ) helper…" at bounding box center [945, 348] width 364 height 387
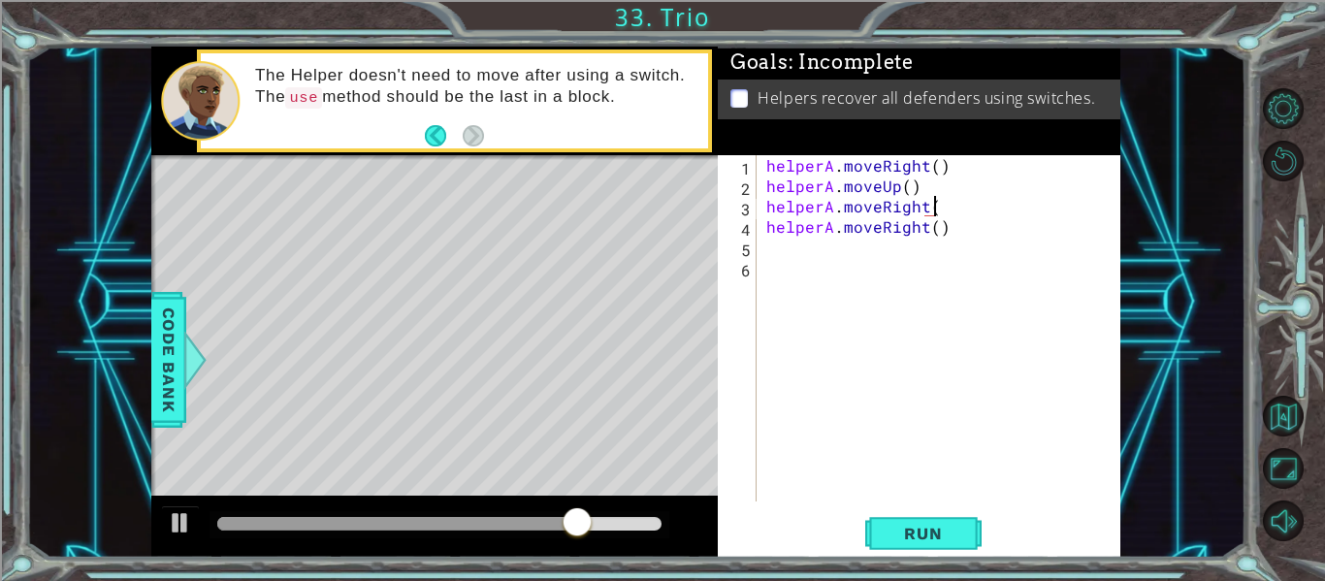
scroll to position [0, 10]
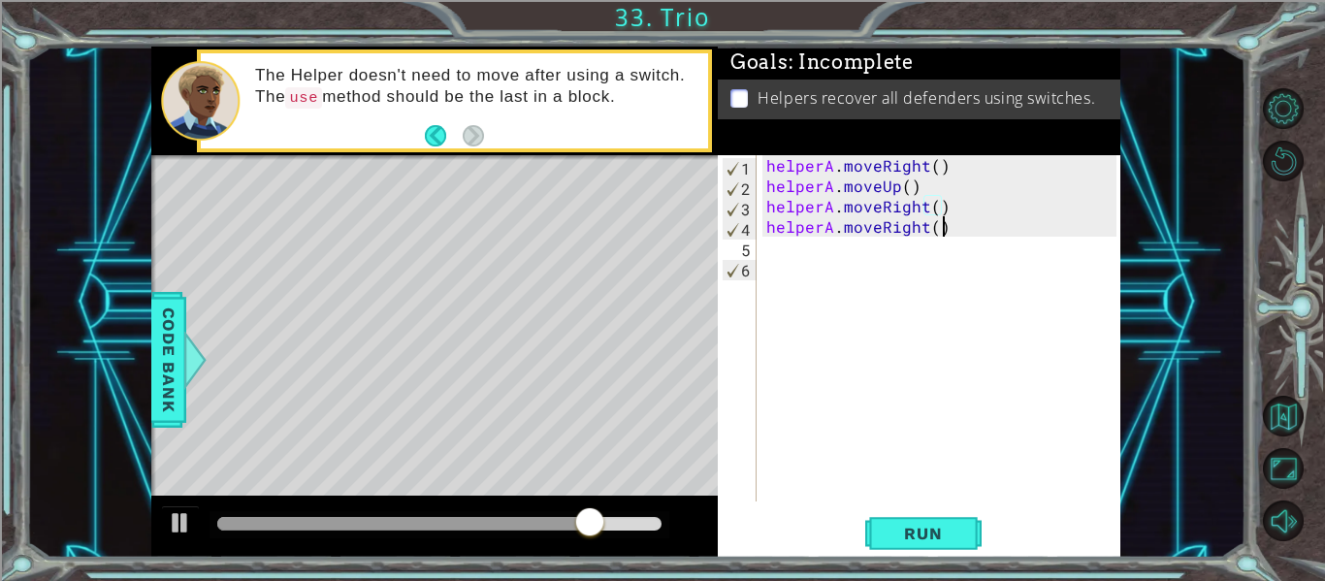
click at [995, 236] on div "helperA . moveRight ( ) helperA . moveUp ( ) helperA . moveRight ( ) helperA . …" at bounding box center [945, 348] width 364 height 387
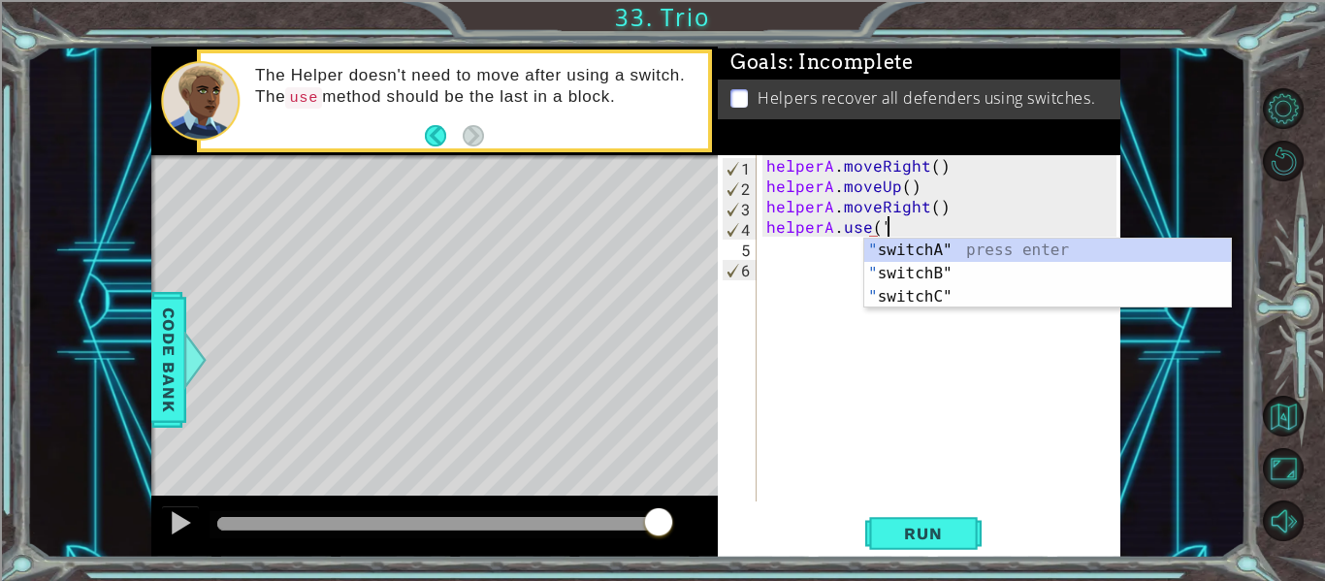
scroll to position [0, 7]
click at [997, 248] on div "" switchA" press enter " switchB" press enter " switchC" press enter" at bounding box center [1048, 297] width 367 height 116
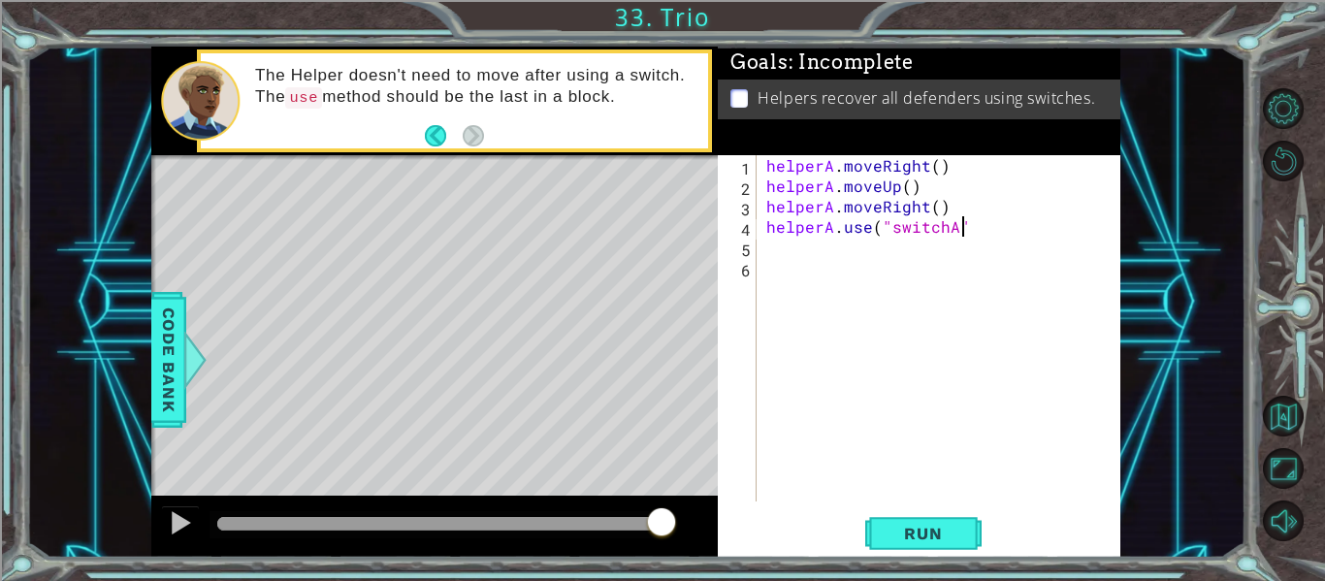
type textarea "helperA.use("switchA")"
click at [858, 258] on div "helperA . moveRight ( ) helperA . moveUp ( ) helperA . moveRight ( ) helperA . …" at bounding box center [945, 348] width 364 height 387
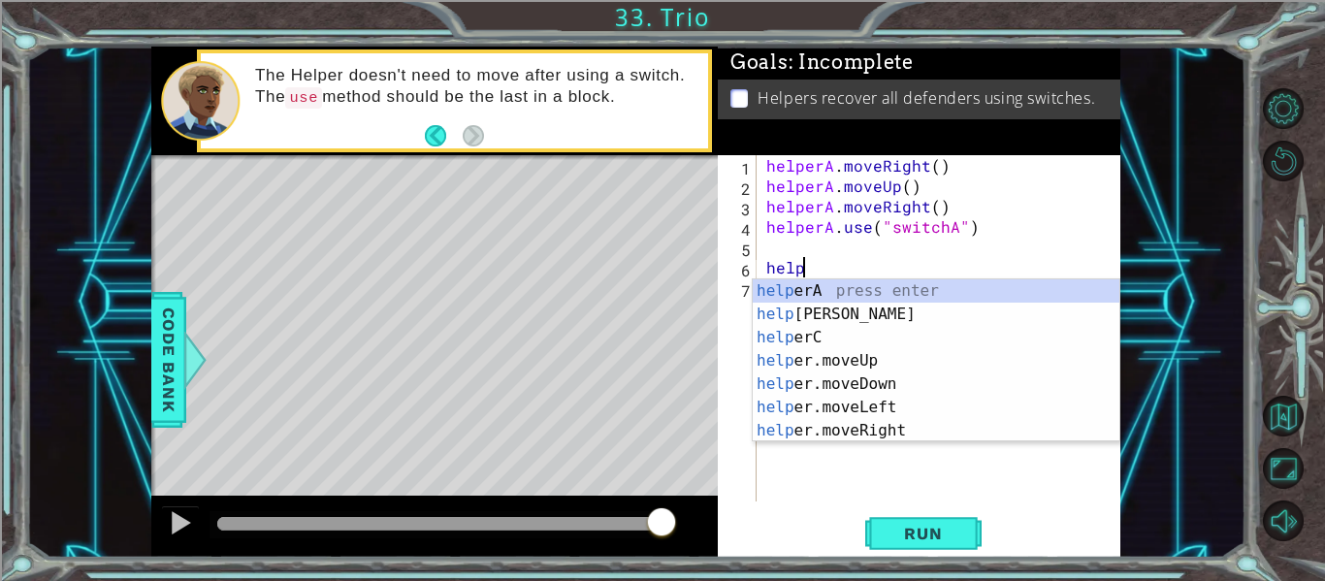
scroll to position [0, 3]
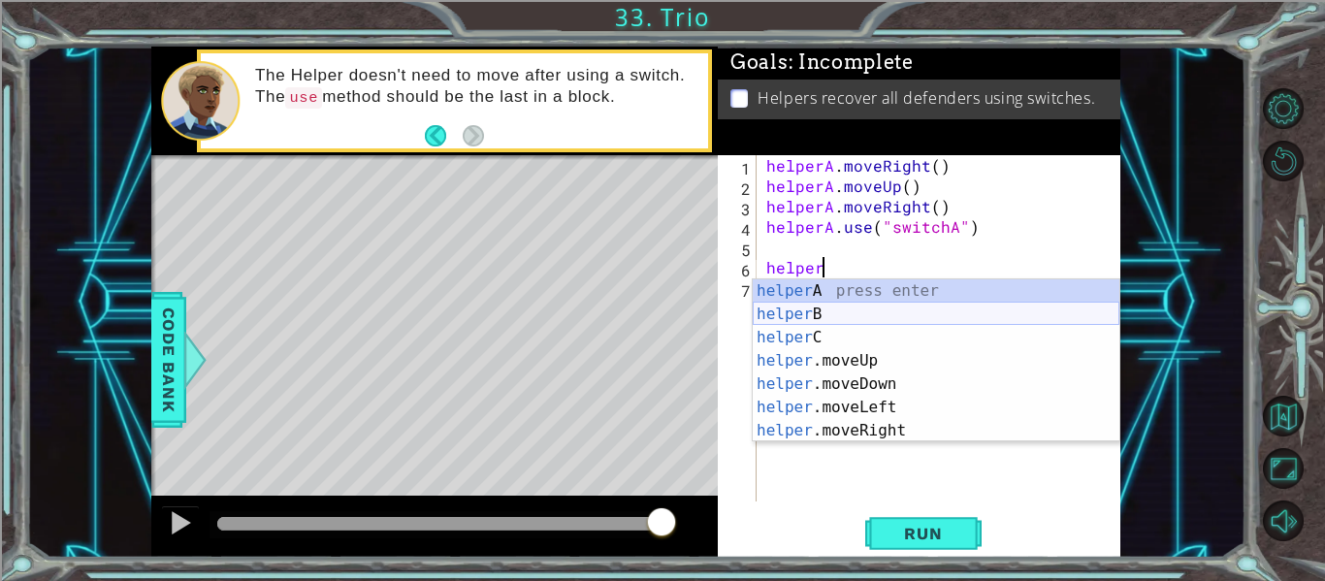
click at [807, 321] on div "helper A press enter helper B press enter helper C press enter helper .moveUp p…" at bounding box center [936, 384] width 367 height 210
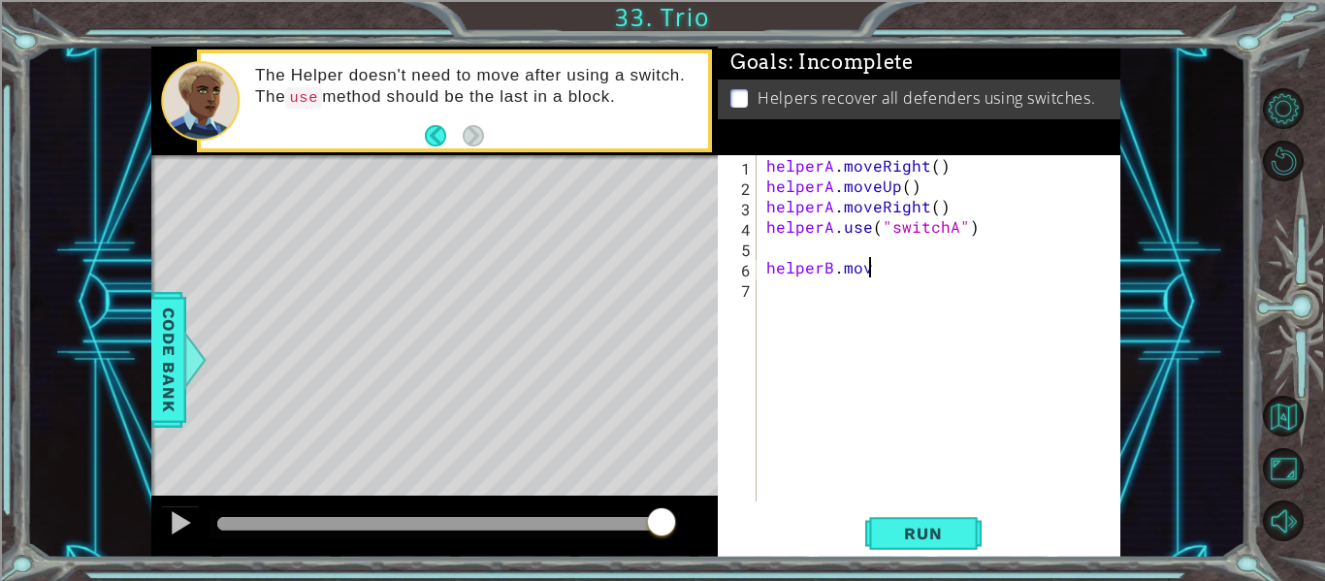
scroll to position [0, 6]
type textarea "helperB.moveDown"
click at [948, 295] on div "helperA . moveRight ( ) helperA . moveUp ( ) helperA . moveRight ( ) helperA . …" at bounding box center [945, 348] width 364 height 387
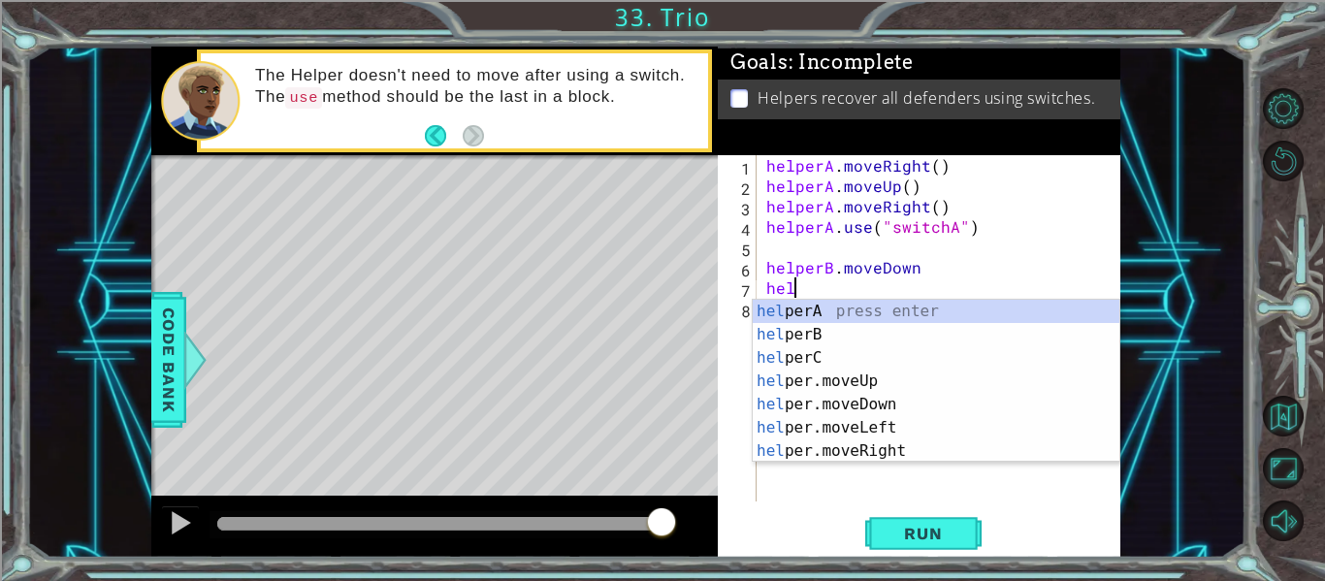
scroll to position [0, 3]
click at [865, 323] on div "helper A press enter helper B press enter helper C press enter helper .moveUp p…" at bounding box center [936, 405] width 367 height 210
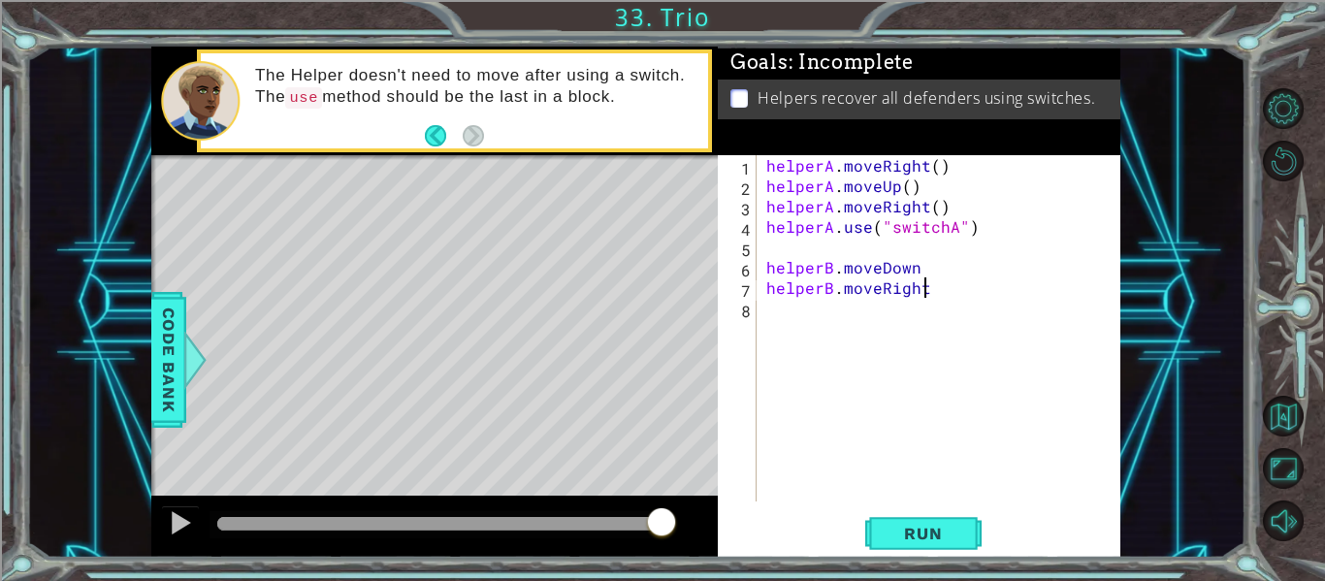
scroll to position [0, 10]
type textarea "helperB.moveRight(2)"
click at [868, 322] on div "helperA . moveRight ( ) helperA . moveUp ( ) helperA . moveRight ( ) helperA . …" at bounding box center [945, 348] width 364 height 387
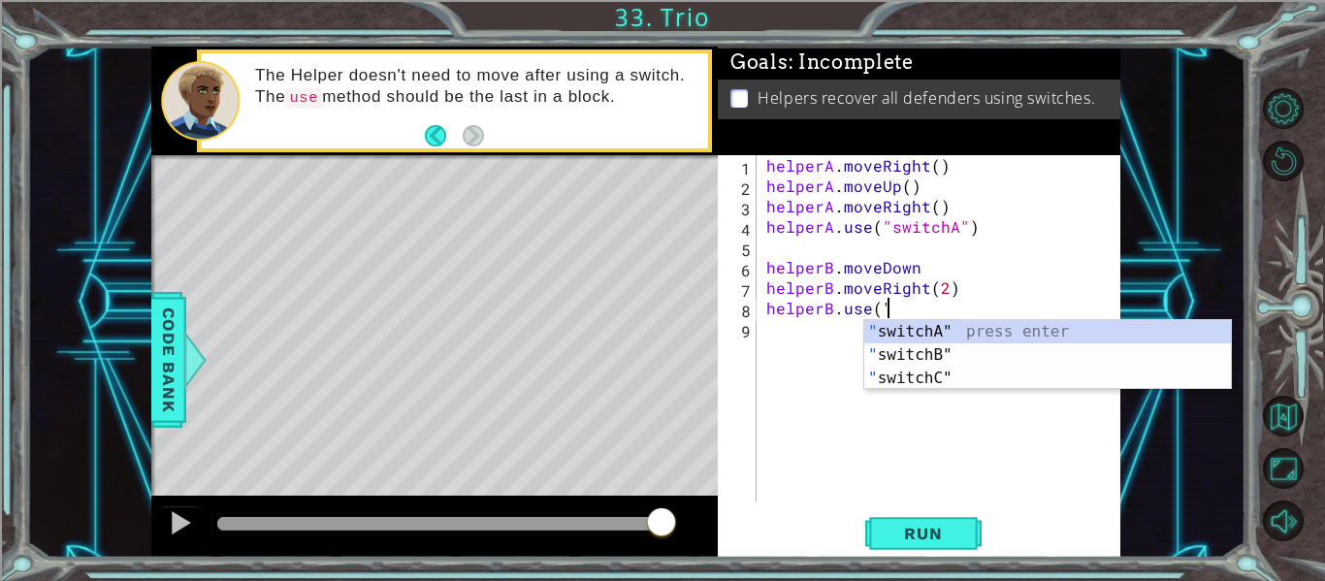
scroll to position [0, 7]
click at [896, 348] on div "" switchA" press enter " switchB" press enter " switchC" press enter" at bounding box center [1048, 378] width 367 height 116
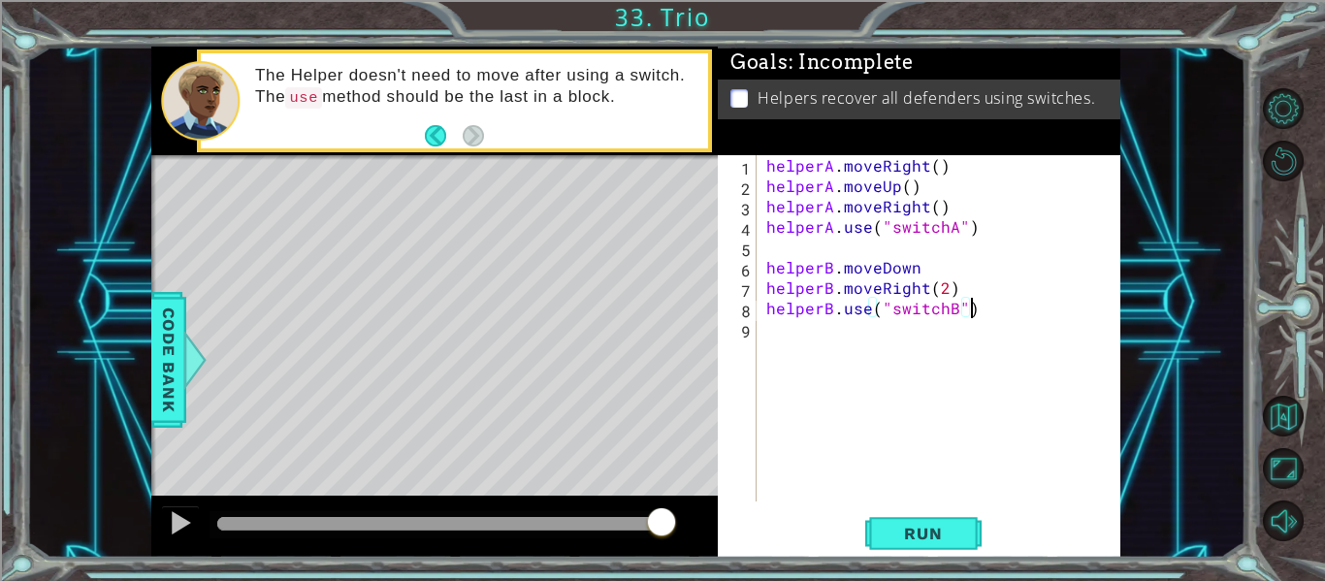
scroll to position [0, 12]
click at [921, 518] on button "Run" at bounding box center [924, 534] width 116 height 40
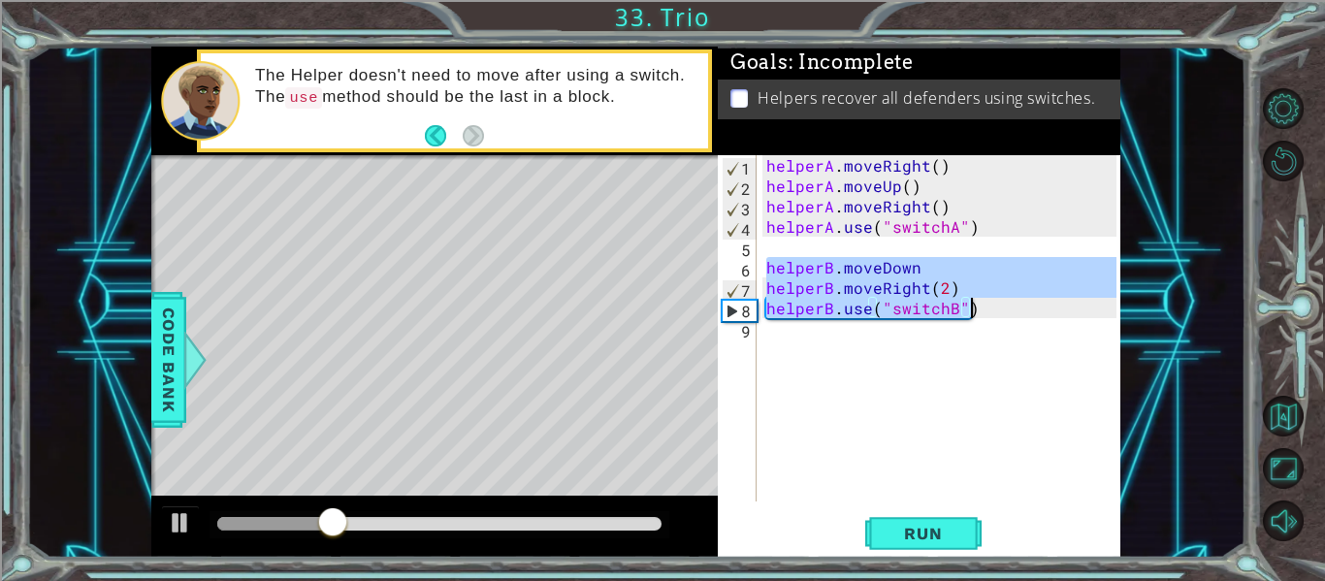
drag, startPoint x: 768, startPoint y: 262, endPoint x: 999, endPoint y: 312, distance: 237.3
click at [999, 312] on div "helperA . moveRight ( ) helperA . moveUp ( ) helperA . moveRight ( ) helperA . …" at bounding box center [945, 348] width 364 height 387
type textarea "helperB.moveRight(2) helperB.use("switchB")"
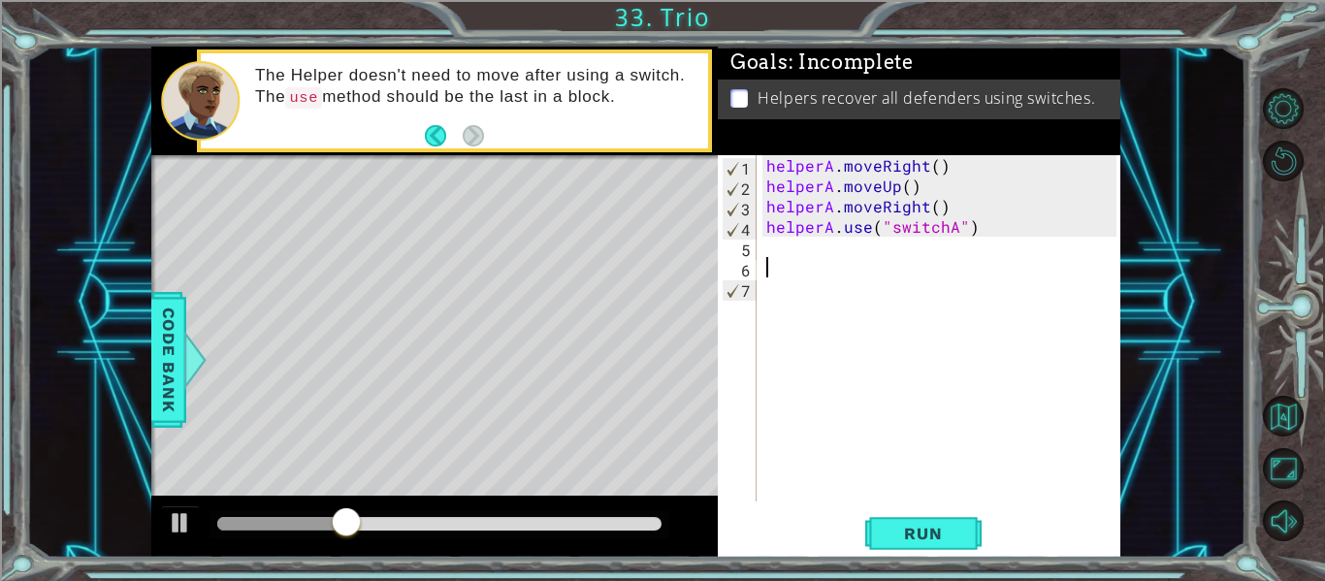
scroll to position [0, 0]
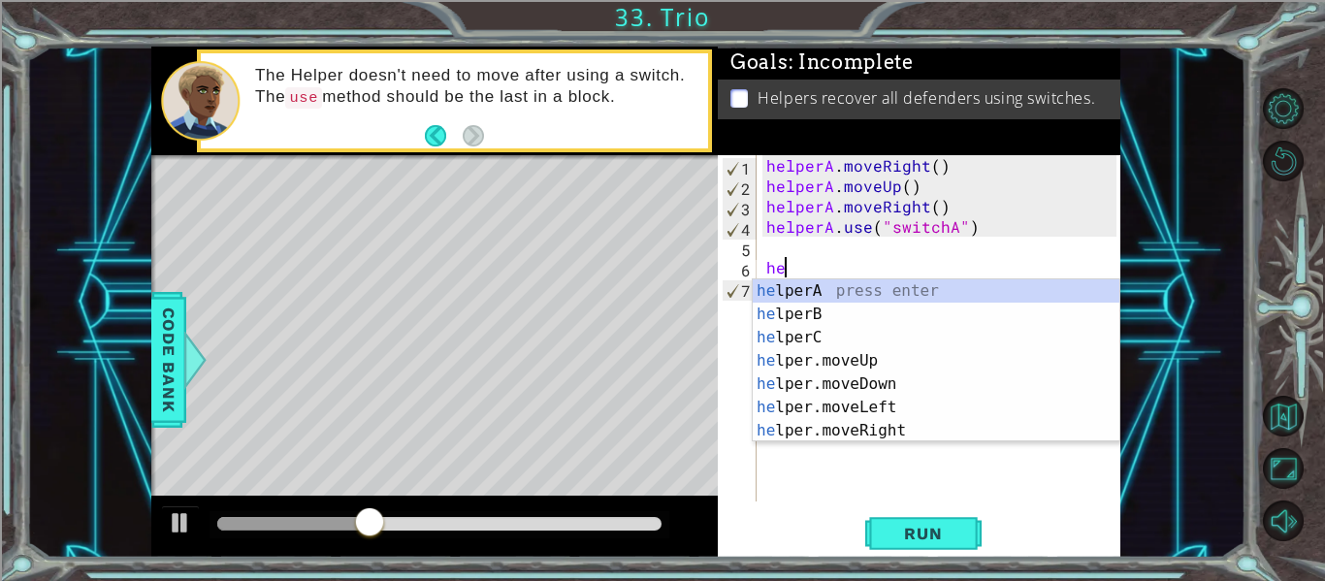
type textarea "heper"
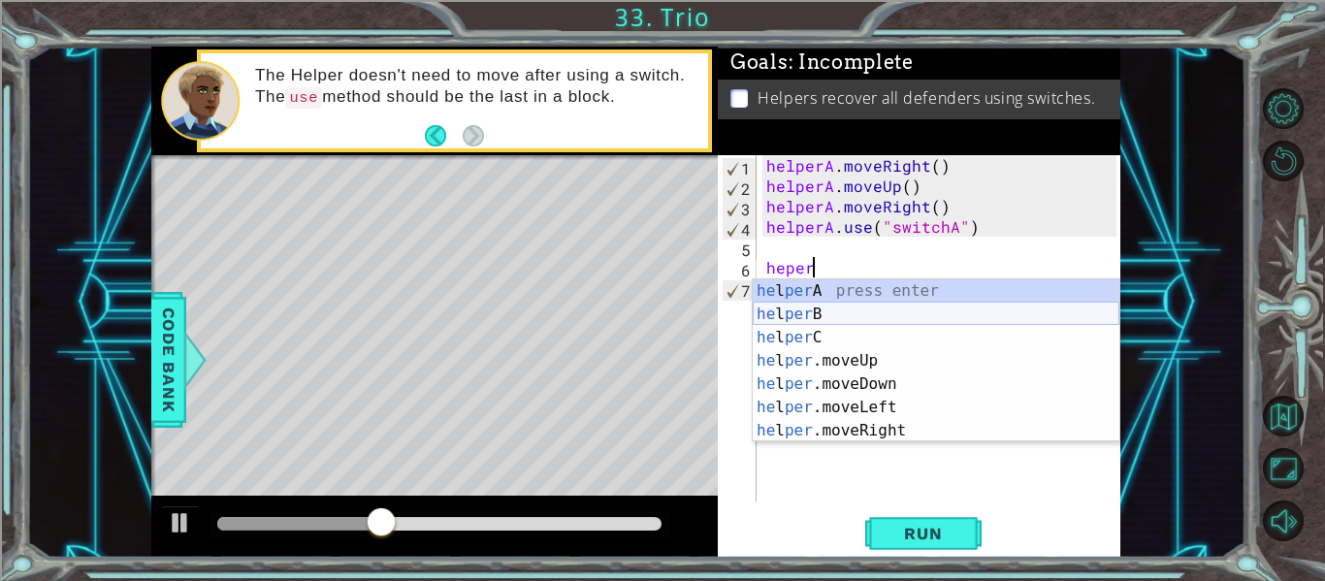
click at [973, 318] on div "he l per A press enter he l per B press enter he l per C press enter he l per .…" at bounding box center [936, 384] width 367 height 210
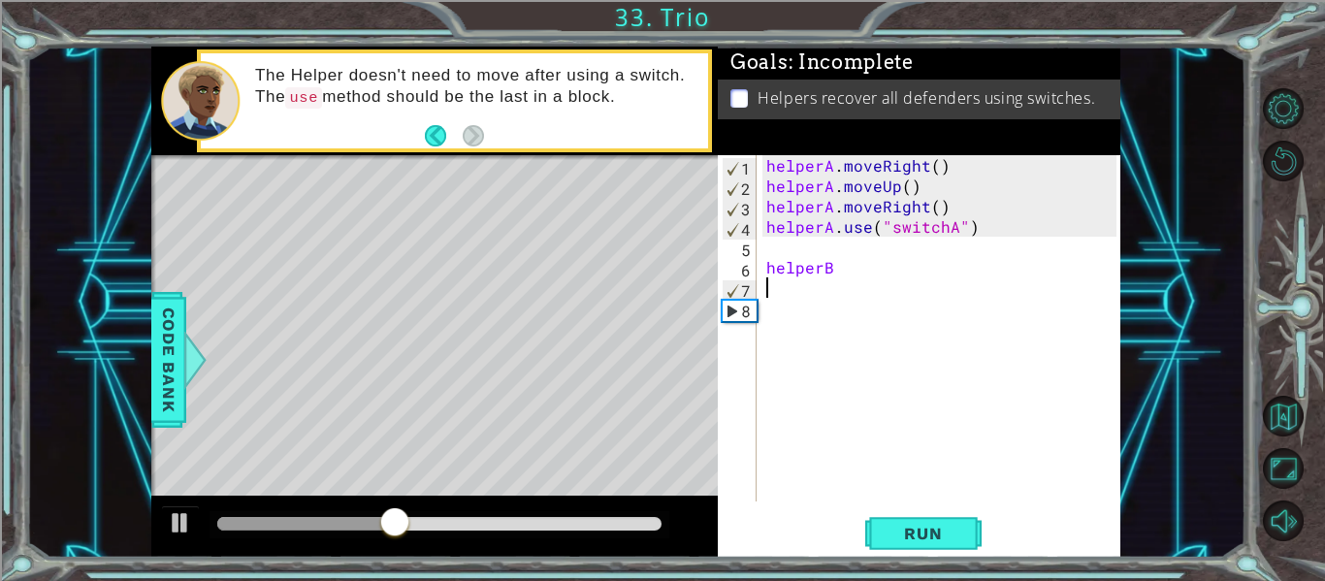
click at [978, 288] on div "helperA . moveRight ( ) helperA . moveUp ( ) helperA . moveRight ( ) helperA . …" at bounding box center [945, 348] width 364 height 387
click at [982, 281] on div "helperA . moveRight ( ) helperA . moveUp ( ) helperA . moveRight ( ) helperA . …" at bounding box center [945, 348] width 364 height 387
click at [989, 276] on div "helperA . moveRight ( ) helperA . moveUp ( ) helperA . moveRight ( ) helperA . …" at bounding box center [945, 348] width 364 height 387
type textarea "helperB.moveLeft(2)"
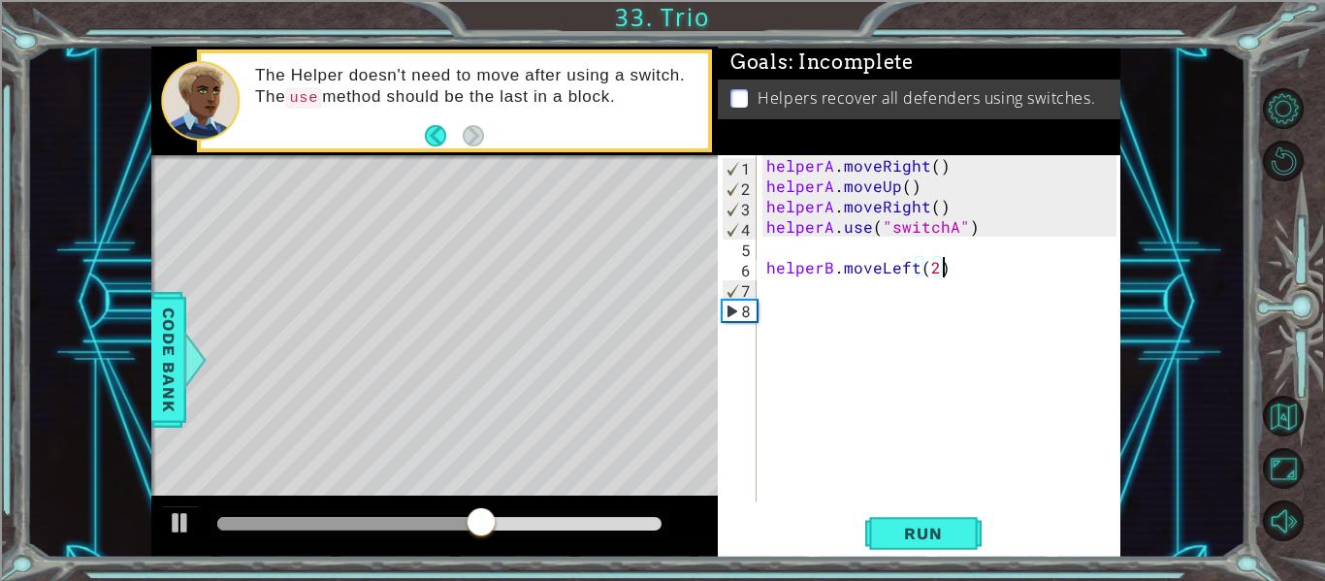
click at [967, 289] on div "helperA . moveRight ( ) helperA . moveUp ( ) helperA . moveRight ( ) helperA . …" at bounding box center [945, 348] width 364 height 387
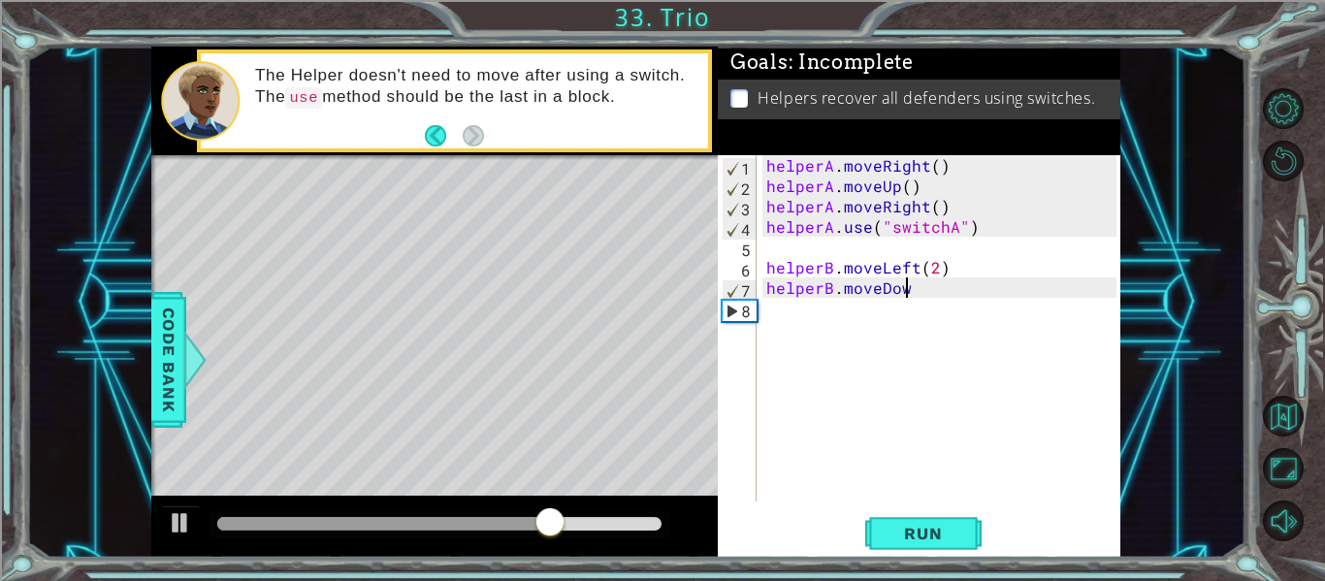
scroll to position [0, 9]
type textarea "helperB.moveDown."
click at [970, 314] on div "helperA . moveRight ( ) helperA . moveUp ( ) helperA . moveRight ( ) helperA . …" at bounding box center [945, 348] width 364 height 387
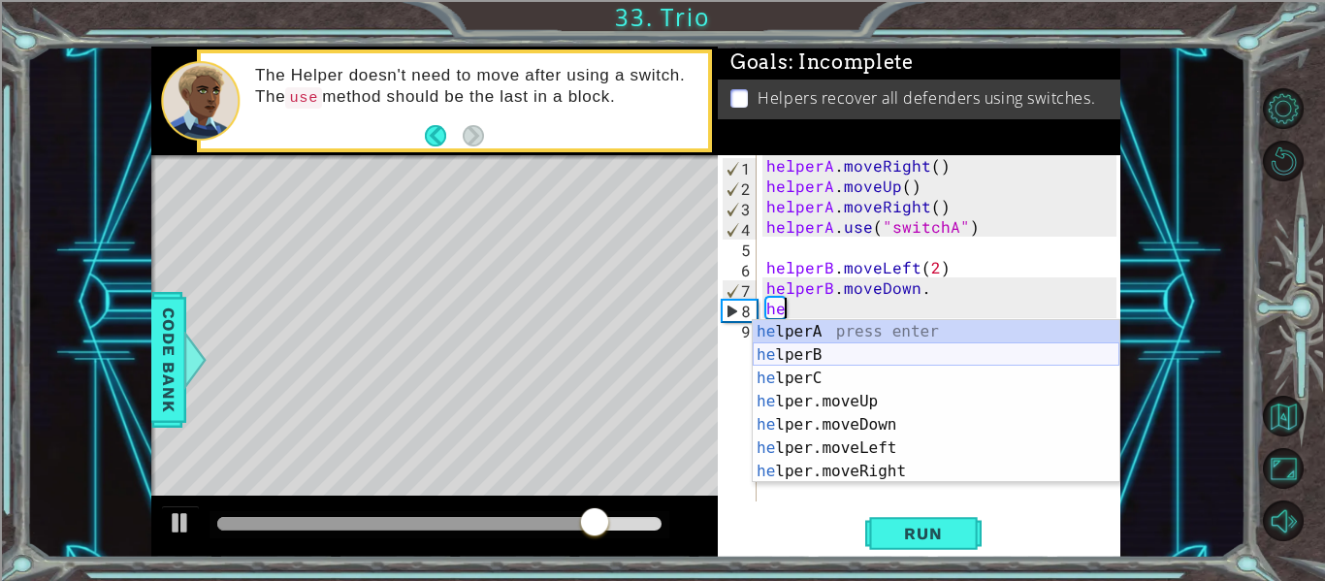
click at [960, 352] on div "he lperA press enter he lperB press enter he lperC press enter he lper.moveUp p…" at bounding box center [936, 425] width 367 height 210
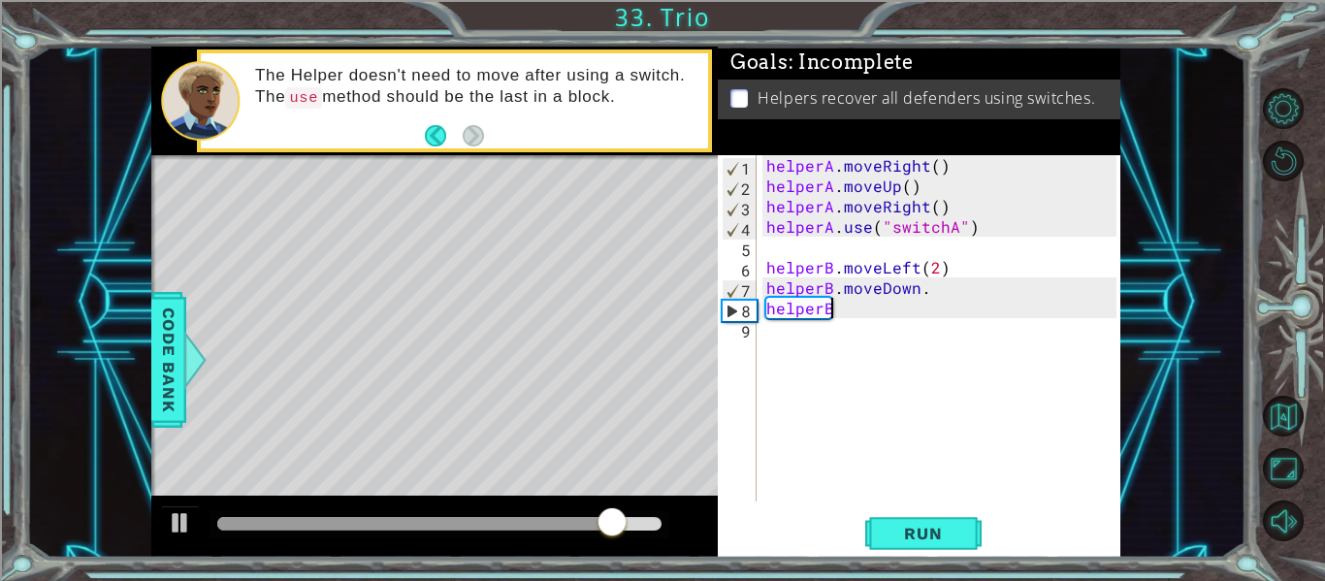
click at [974, 310] on div "helperA . moveRight ( ) helperA . moveUp ( ) helperA . moveRight ( ) helperA . …" at bounding box center [945, 348] width 364 height 387
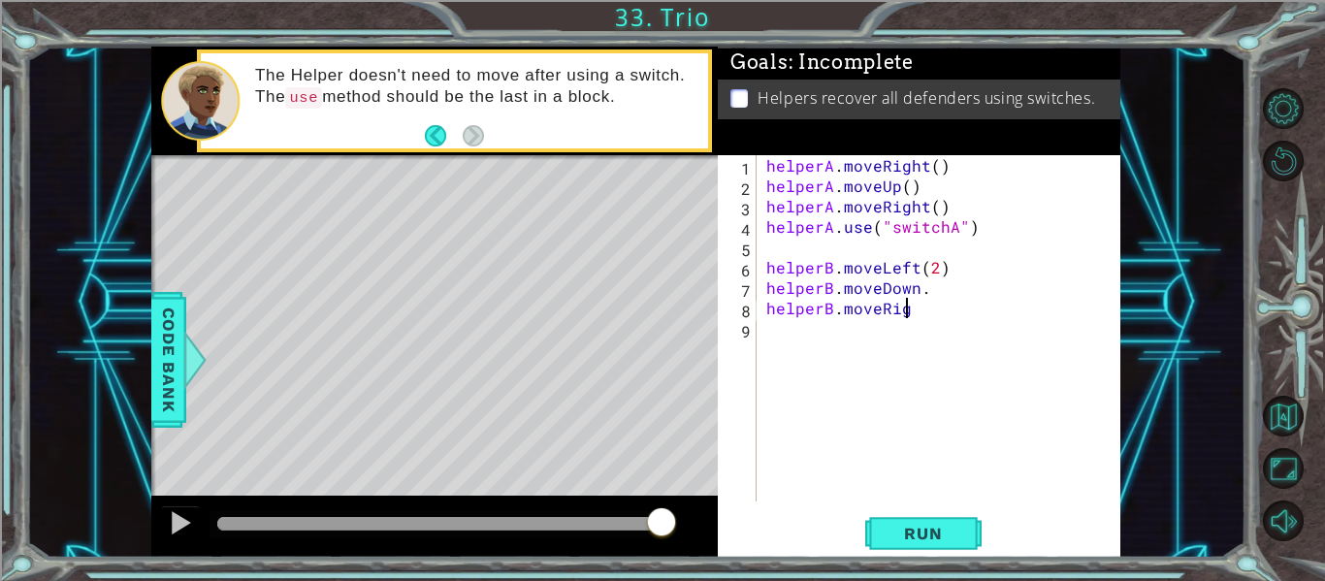
scroll to position [0, 9]
type textarea "helperB.moveRight(2)"
click at [1005, 329] on div "helperA . moveRight ( ) helperA . moveUp ( ) helperA . moveRight ( ) helperA . …" at bounding box center [945, 348] width 364 height 387
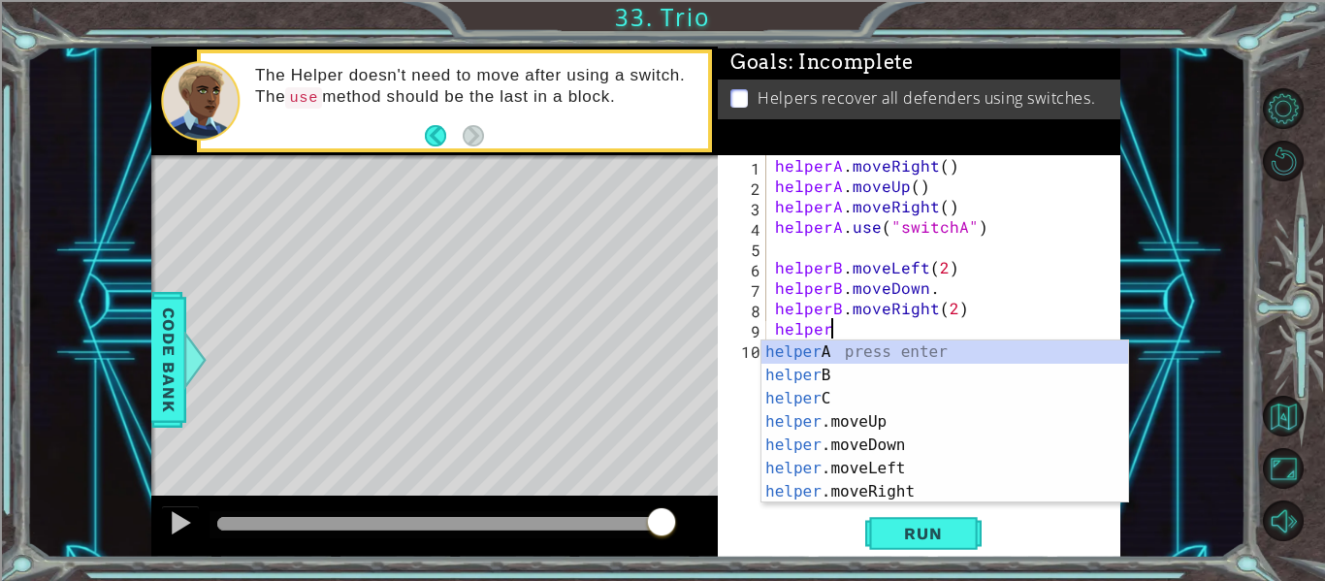
scroll to position [0, 3]
click at [939, 376] on div "helper A press enter helper B press enter helper C press enter helper .moveUp p…" at bounding box center [945, 446] width 367 height 210
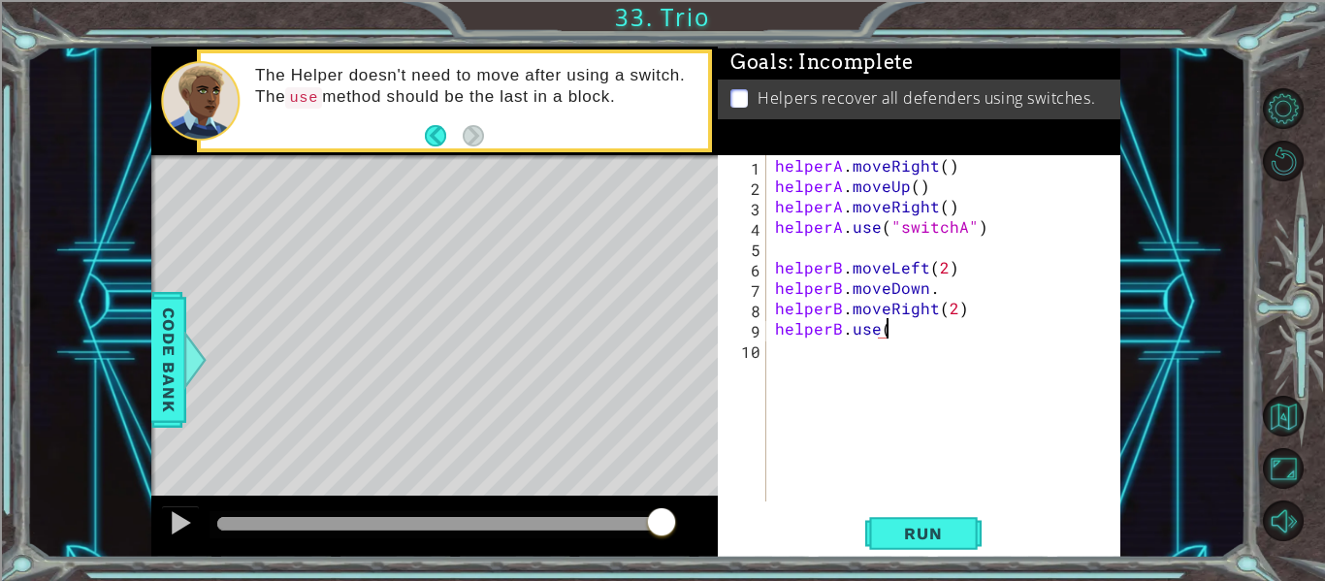
scroll to position [0, 7]
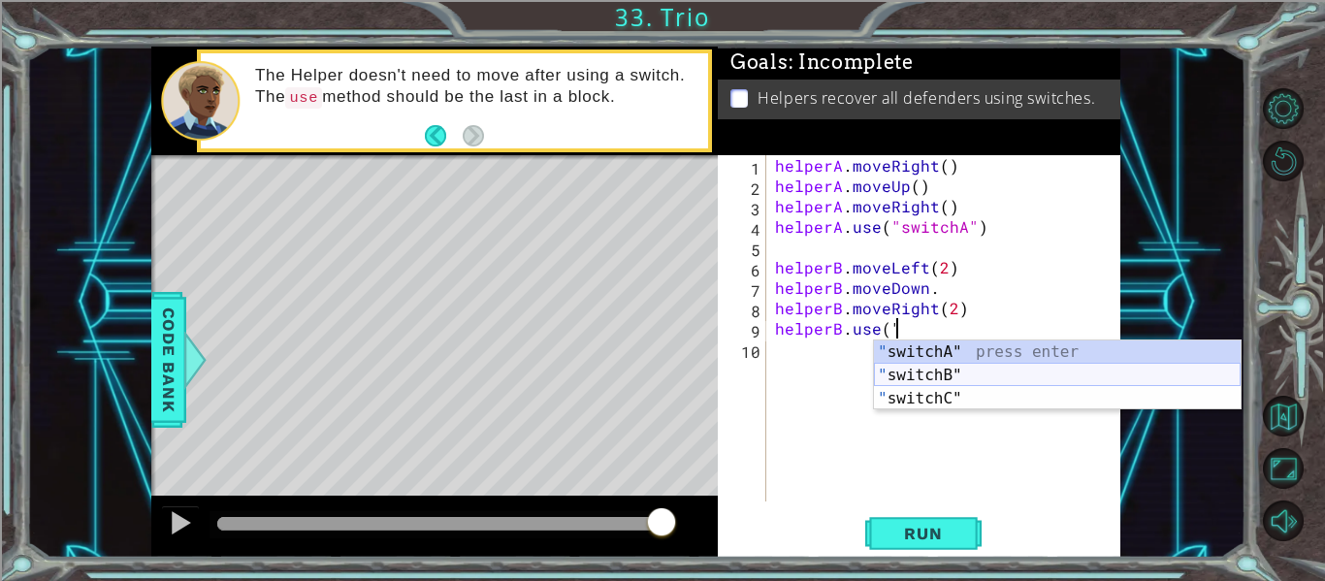
click at [941, 366] on div "" switchA" press enter " switchB" press enter " switchC" press enter" at bounding box center [1057, 399] width 367 height 116
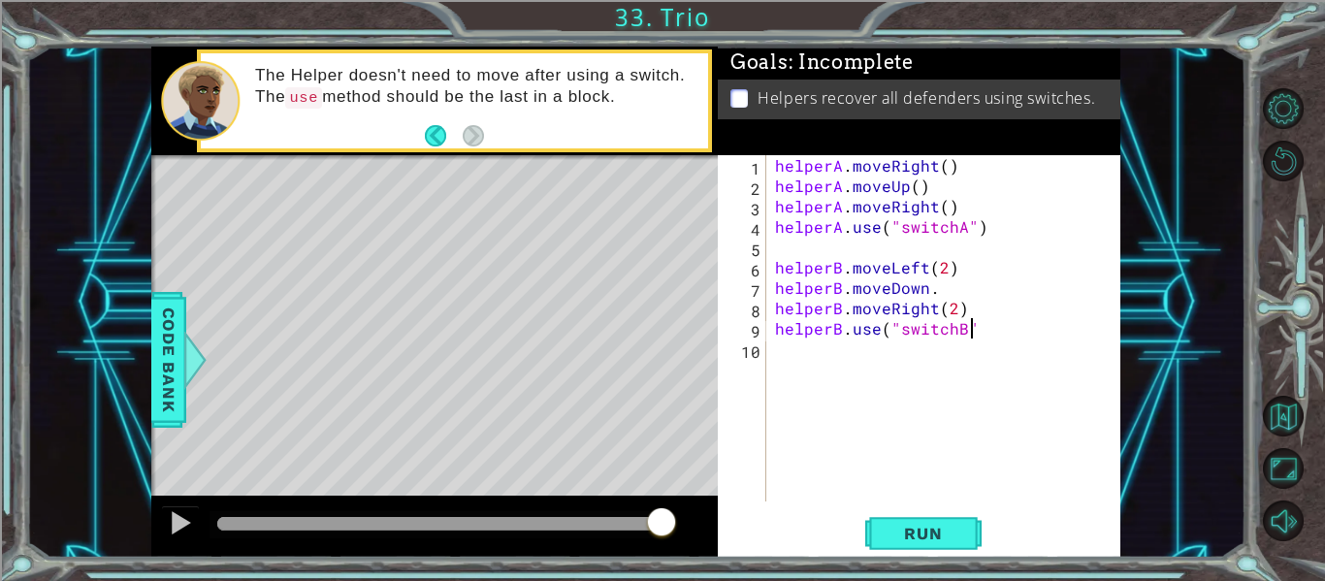
scroll to position [0, 12]
click at [868, 554] on button "Run" at bounding box center [924, 534] width 116 height 40
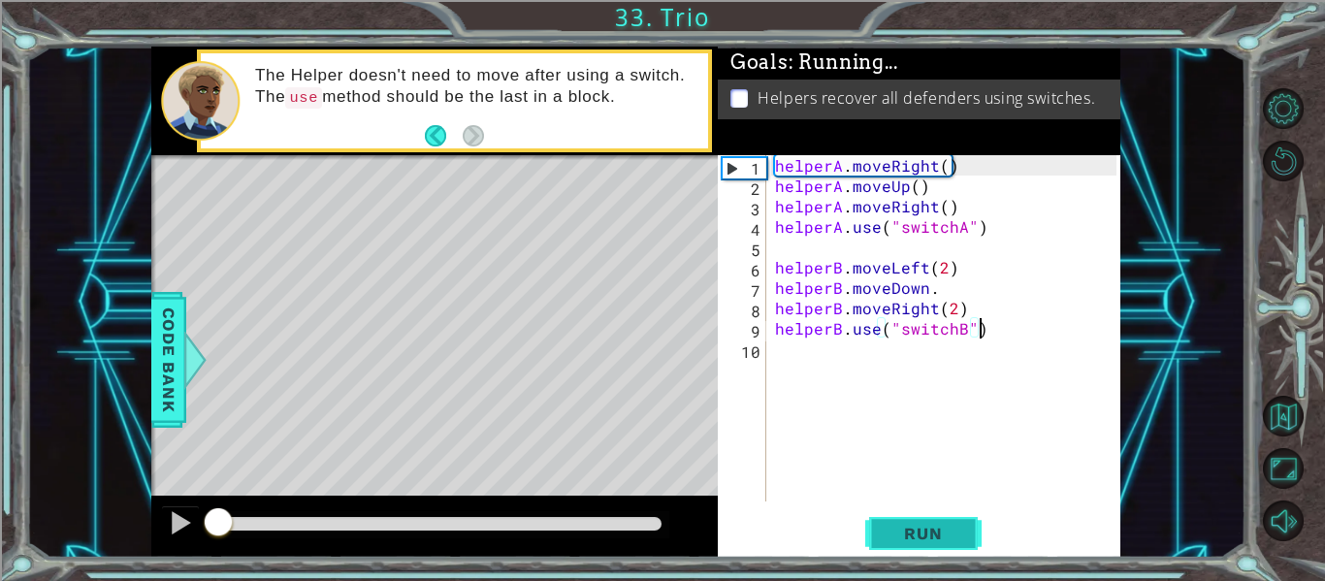
click at [906, 535] on span "Run" at bounding box center [923, 533] width 77 height 19
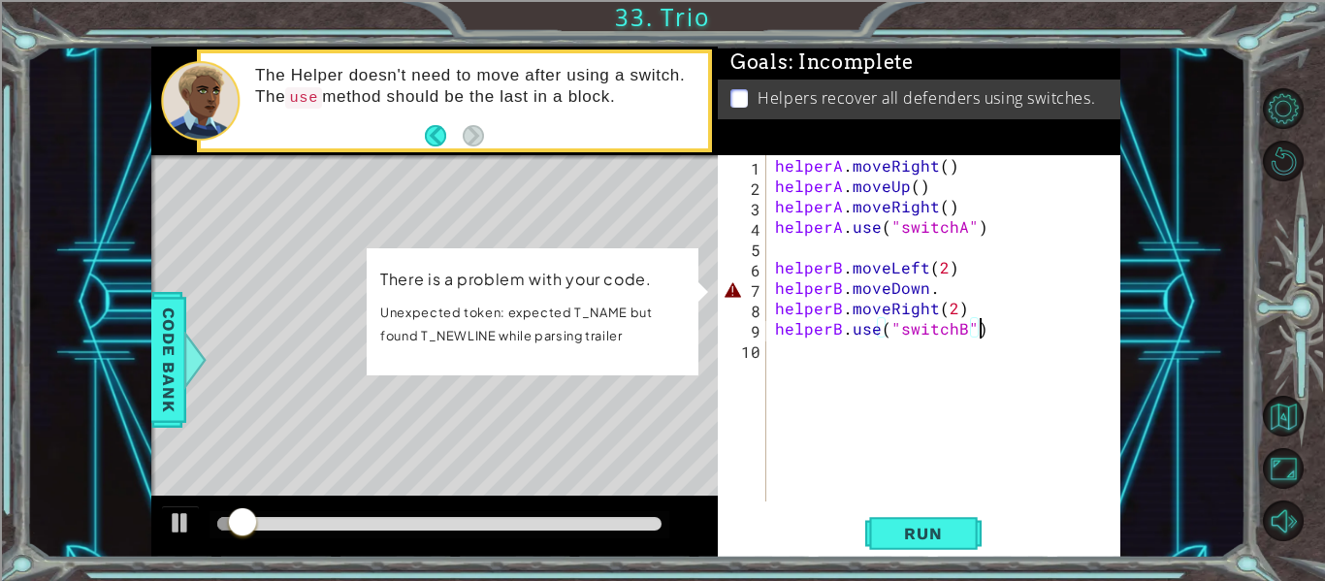
click at [965, 292] on div "helperA . moveRight ( ) helperA . moveUp ( ) helperA . moveRight ( ) helperA . …" at bounding box center [948, 348] width 355 height 387
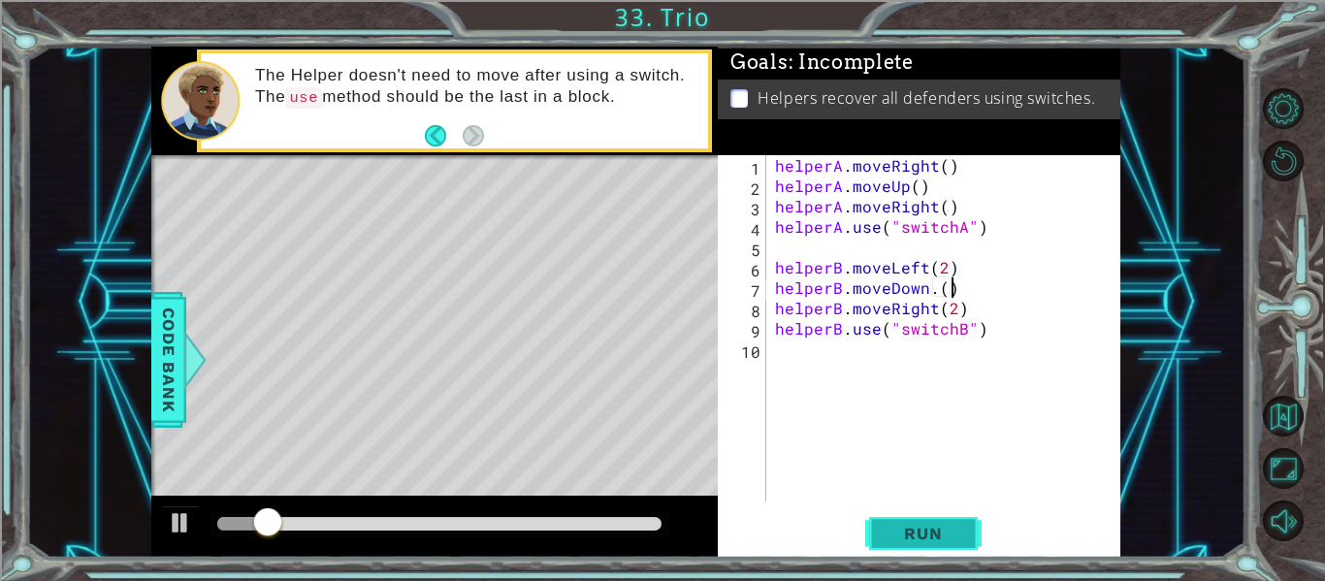
click at [920, 524] on span "Run" at bounding box center [923, 533] width 77 height 19
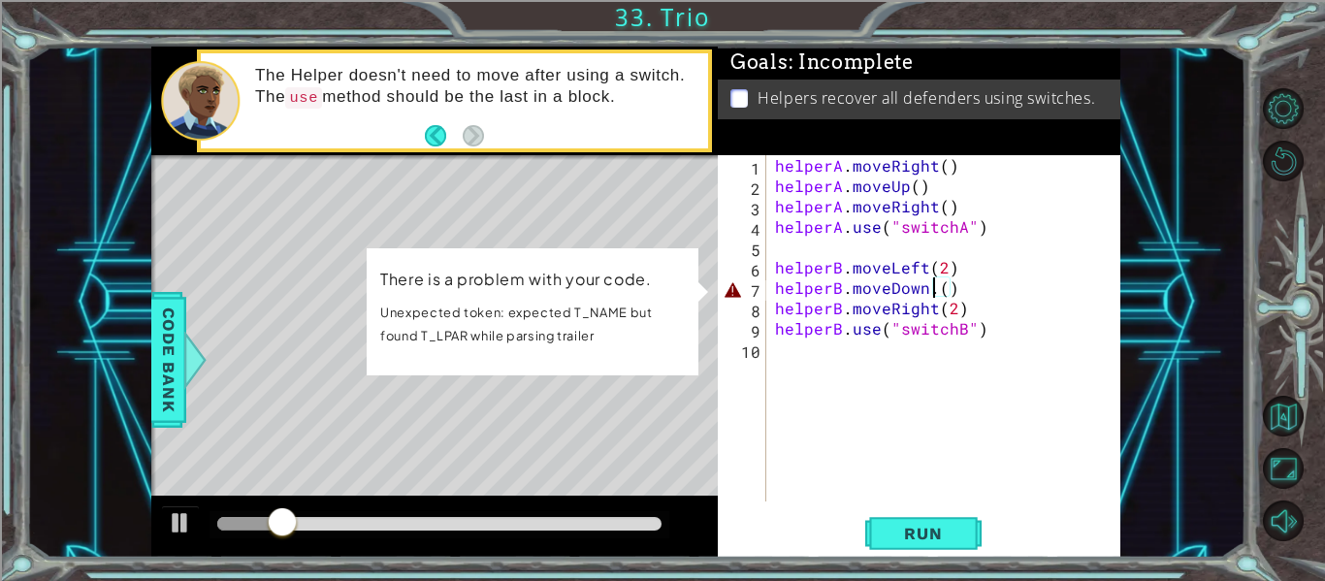
click at [932, 293] on div "helperA . moveRight ( ) helperA . moveUp ( ) helperA . moveRight ( ) helperA . …" at bounding box center [948, 348] width 355 height 387
type textarea "helperB.moveDown()"
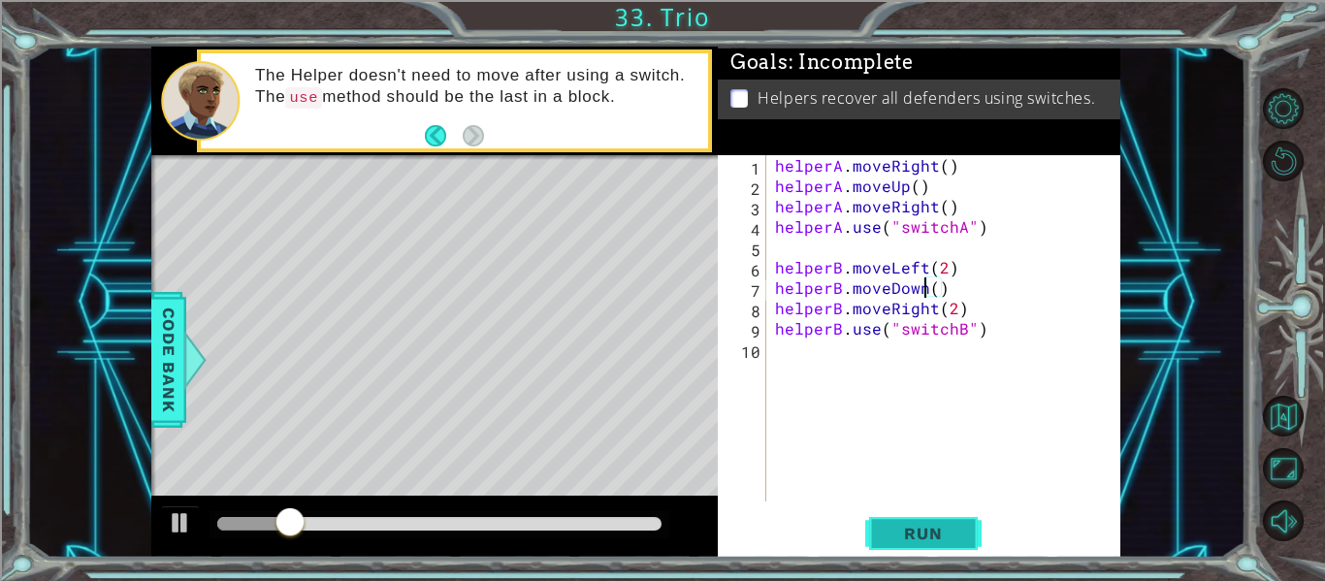
click at [943, 528] on span "Run" at bounding box center [923, 533] width 77 height 19
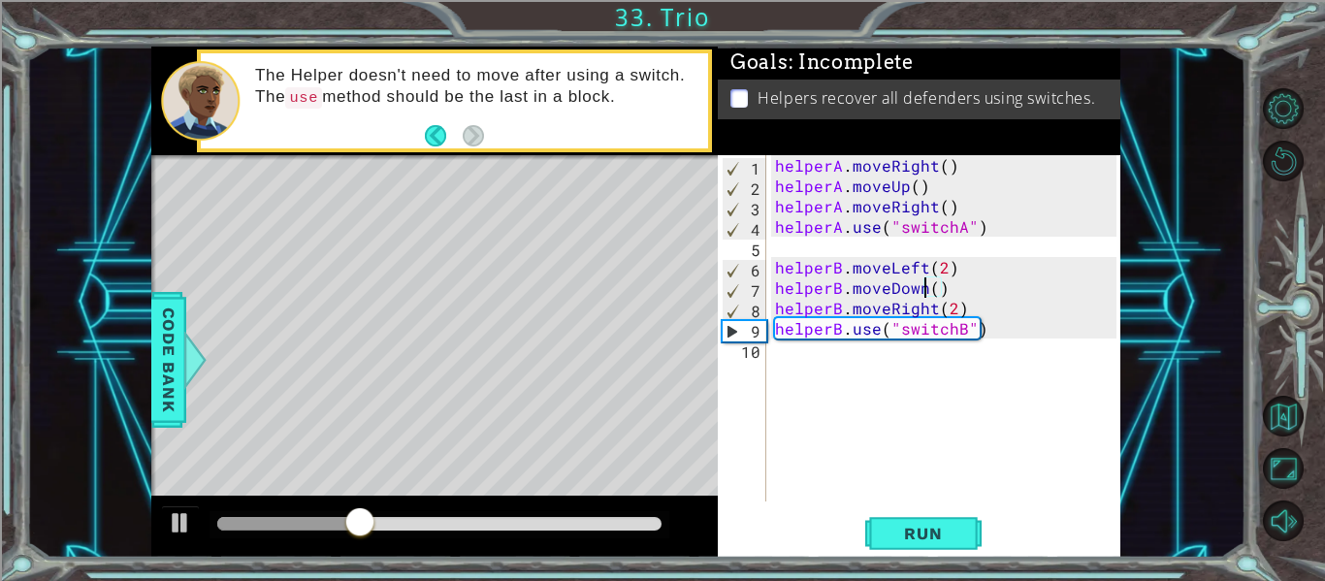
click at [863, 460] on div "helperA . moveRight ( ) helperA . moveUp ( ) helperA . moveRight ( ) helperA . …" at bounding box center [948, 348] width 355 height 387
type textarea "helperC.moveLeft"
click at [906, 414] on div "helperA . moveRight ( ) helperA . moveUp ( ) helperA . moveRight ( ) helperA . …" at bounding box center [948, 348] width 355 height 387
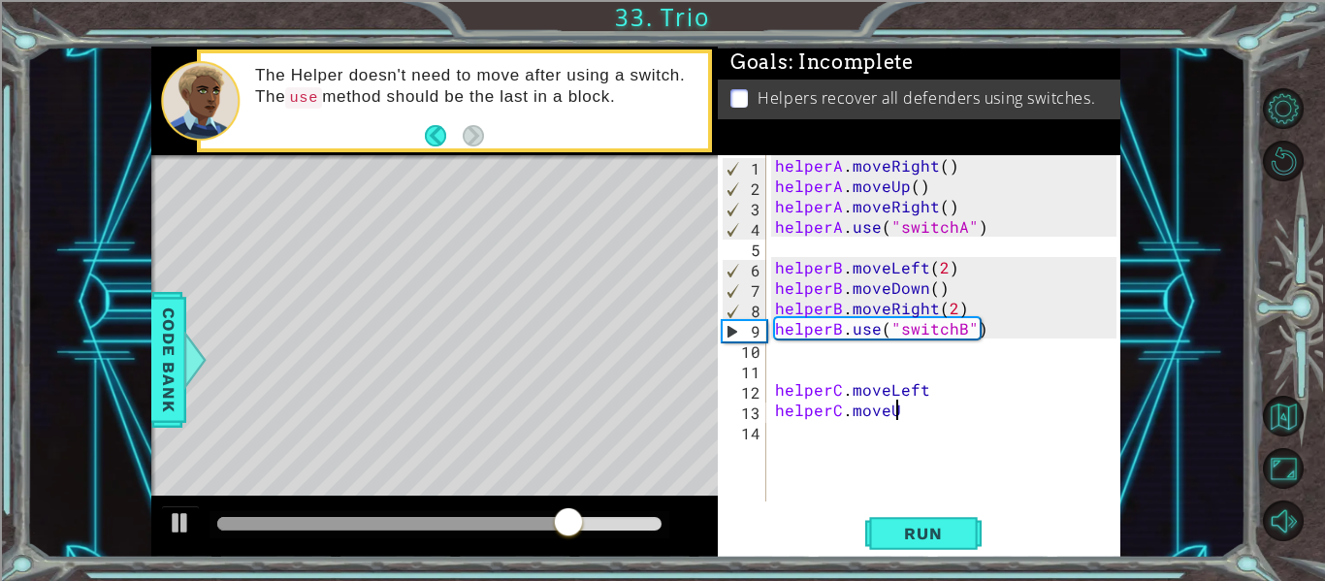
scroll to position [0, 7]
type textarea "helperC.moveUp"
